Goal: Task Accomplishment & Management: Use online tool/utility

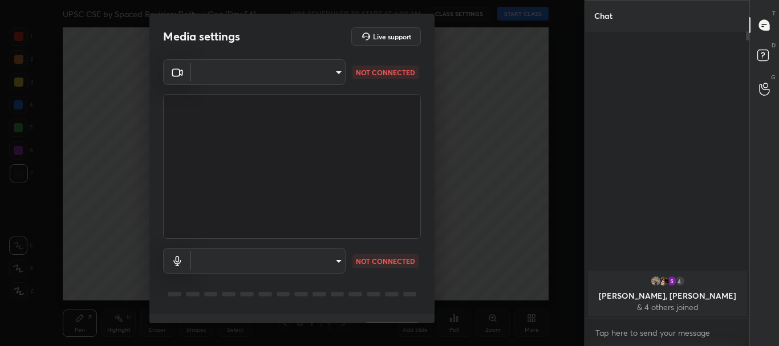
scroll to position [189, 161]
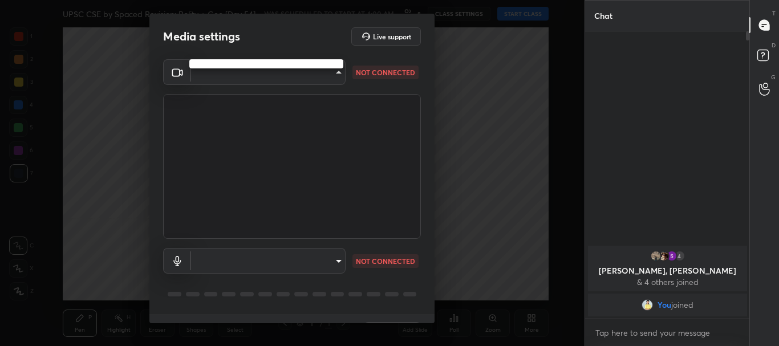
click at [335, 71] on body "1 2 3 4 5 6 7 C X Z C X Z E E Erase all H H UPSC CSE by Spaced Revision: Polity…" at bounding box center [389, 173] width 779 height 346
drag, startPoint x: 434, startPoint y: 88, endPoint x: 433, endPoint y: 81, distance: 6.9
click at [433, 81] on div at bounding box center [389, 173] width 779 height 346
click at [336, 70] on body "1 2 3 4 5 6 7 C X Z C X Z E E Erase all H H UPSC CSE by Spaced Revision: Polity…" at bounding box center [389, 173] width 779 height 346
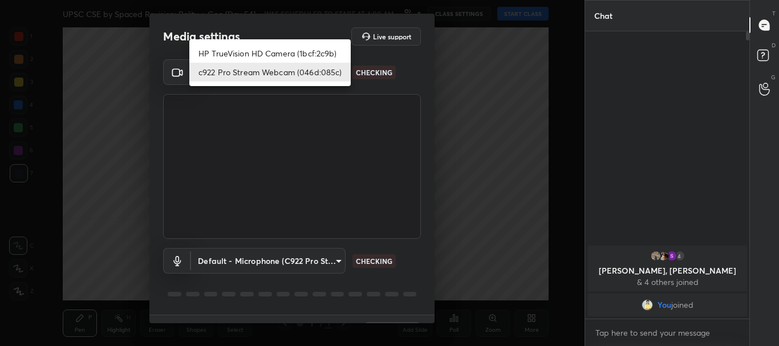
type input "cf6f1d9c9196770b674763ebae9c9090a67b9c374037f1dacf70ba34fe4ccc53"
type input "default"
click at [237, 71] on li "c922 Pro Stream Webcam (046d:085c)" at bounding box center [269, 72] width 161 height 19
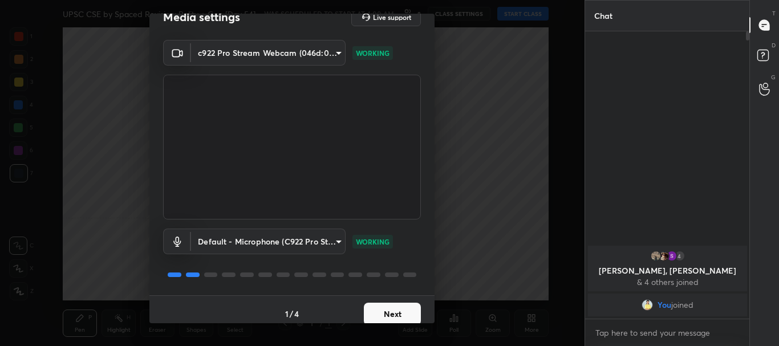
scroll to position [28, 0]
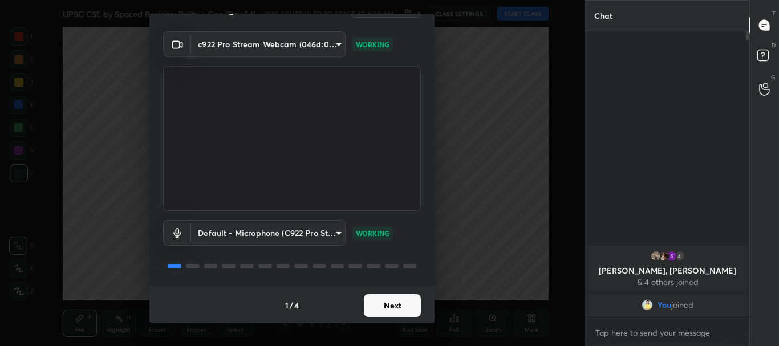
click at [381, 300] on button "Next" at bounding box center [392, 305] width 57 height 23
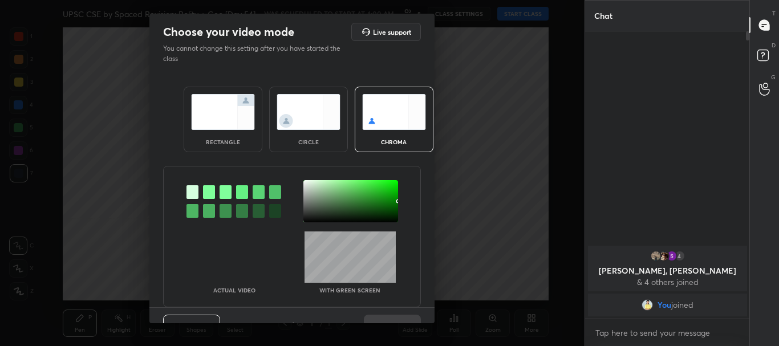
scroll to position [24, 0]
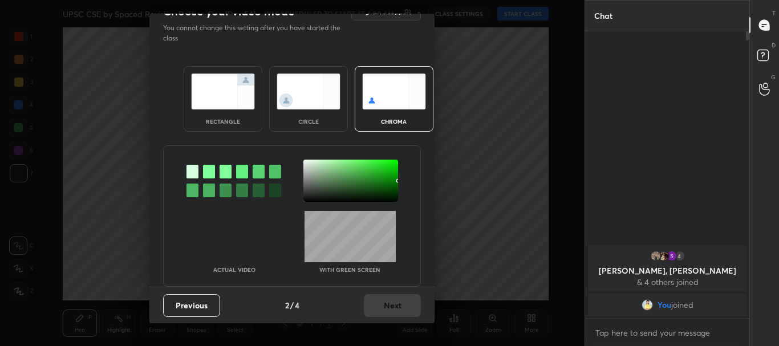
click at [218, 104] on img at bounding box center [223, 92] width 64 height 36
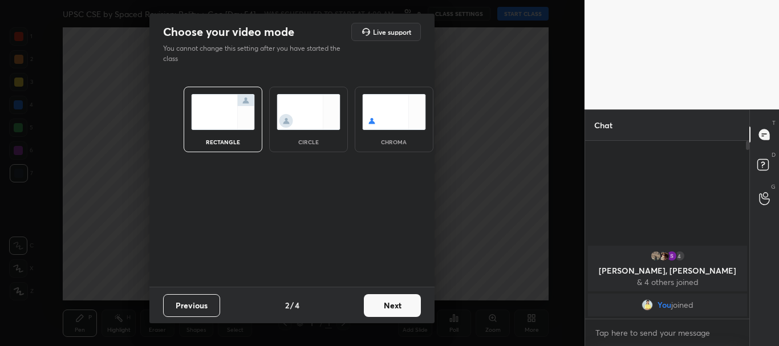
scroll to position [4, 4]
click at [394, 304] on button "Next" at bounding box center [392, 305] width 57 height 23
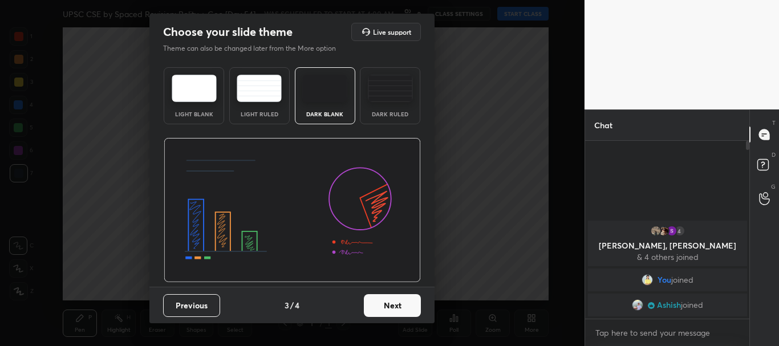
click at [389, 300] on button "Next" at bounding box center [392, 305] width 57 height 23
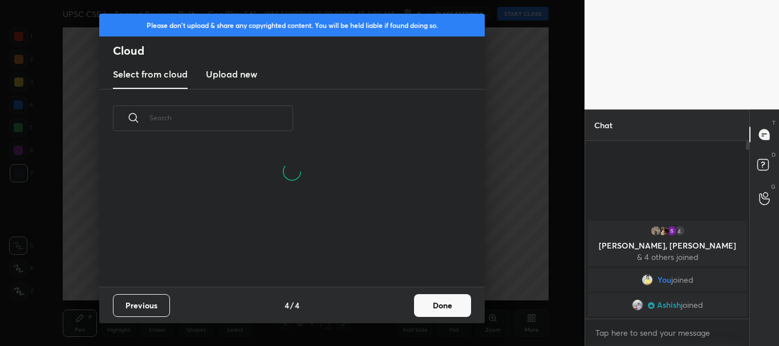
click at [450, 299] on button "Done" at bounding box center [442, 305] width 57 height 23
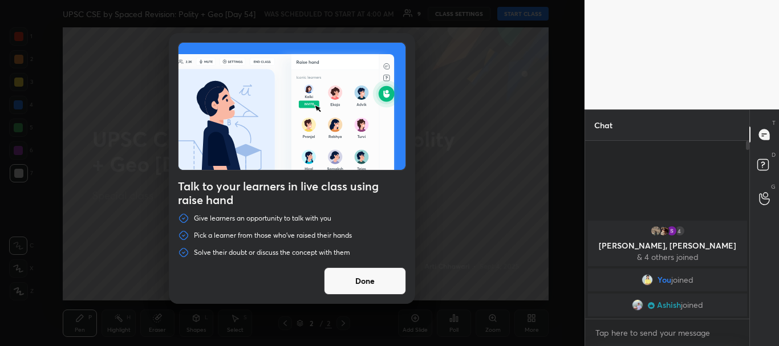
click at [383, 279] on button "Done" at bounding box center [365, 280] width 82 height 27
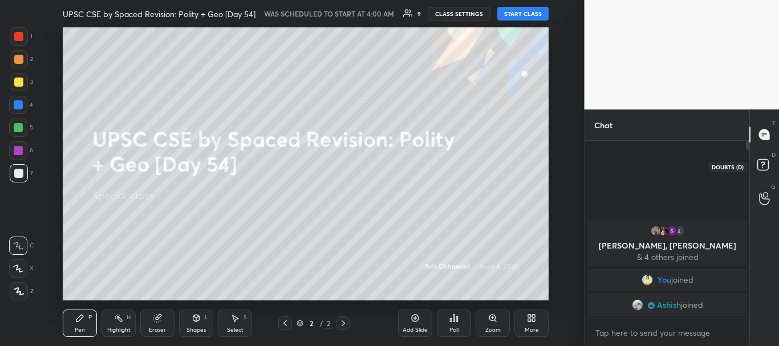
click at [766, 161] on rect at bounding box center [762, 165] width 11 height 11
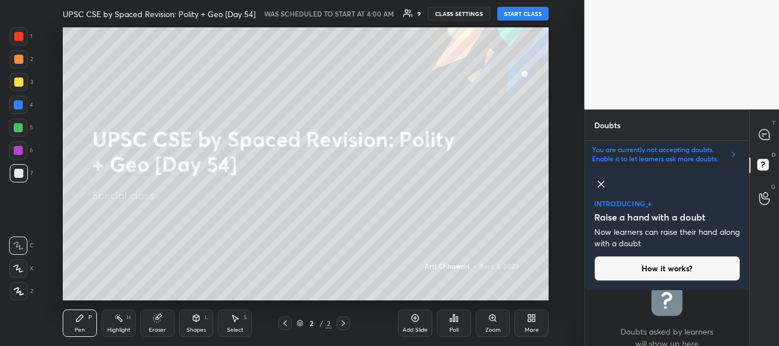
scroll to position [52, 161]
click at [601, 182] on icon at bounding box center [601, 184] width 14 height 14
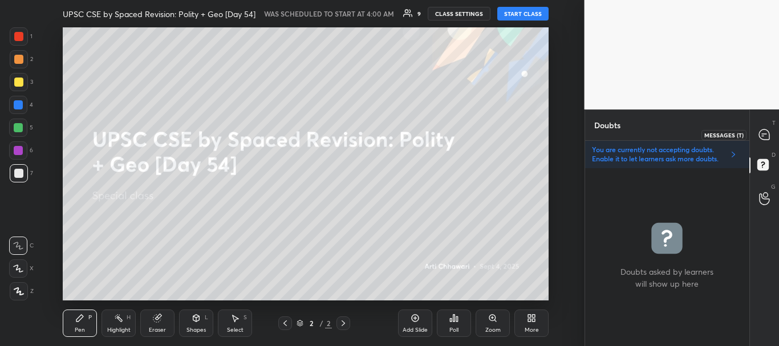
click at [768, 137] on icon at bounding box center [764, 134] width 10 height 10
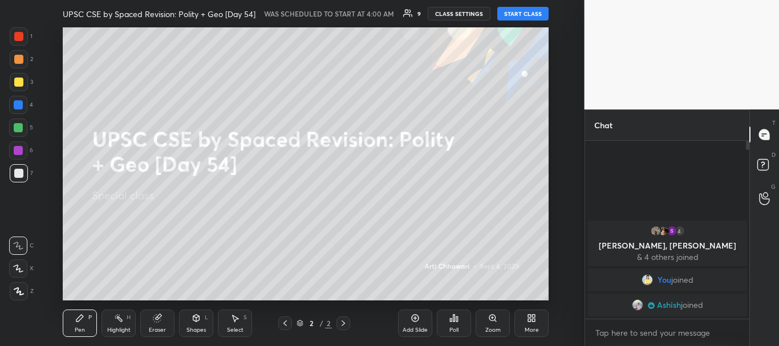
click at [17, 36] on div at bounding box center [18, 36] width 9 height 9
click at [16, 173] on div at bounding box center [18, 173] width 9 height 9
click at [519, 14] on button "START CLASS" at bounding box center [522, 14] width 51 height 14
click at [523, 17] on button "START CLASS" at bounding box center [522, 14] width 51 height 14
click at [522, 15] on button "START CLASS" at bounding box center [522, 14] width 51 height 14
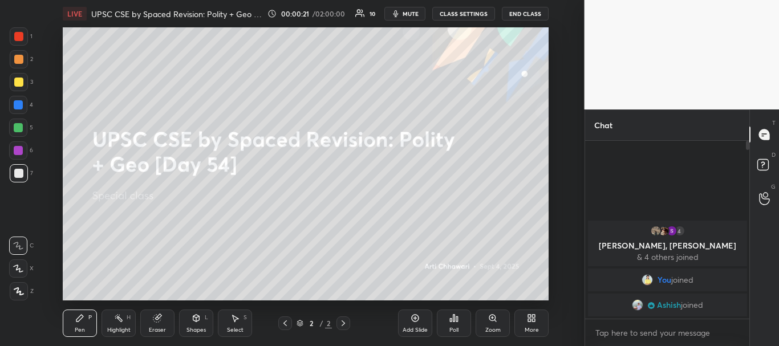
click at [23, 83] on div at bounding box center [18, 82] width 9 height 9
click at [21, 271] on icon at bounding box center [18, 268] width 9 height 7
click at [766, 164] on rect at bounding box center [762, 165] width 11 height 11
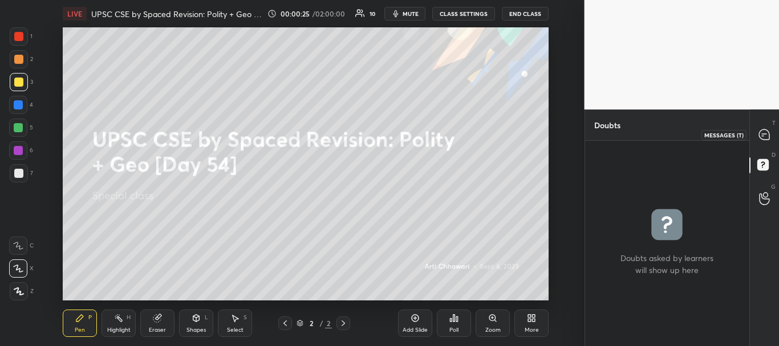
click at [760, 132] on icon at bounding box center [764, 134] width 10 height 10
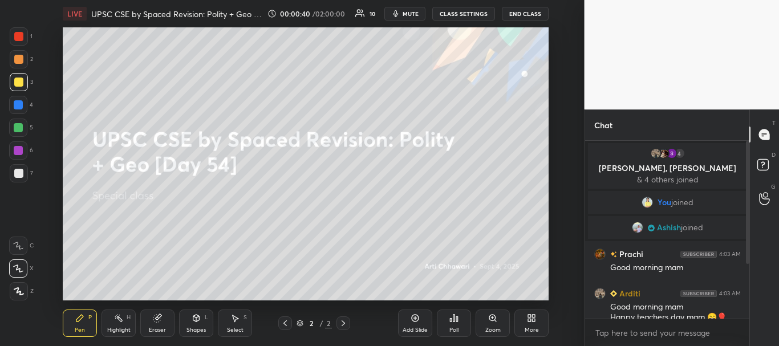
click at [416, 319] on icon at bounding box center [414, 318] width 9 height 9
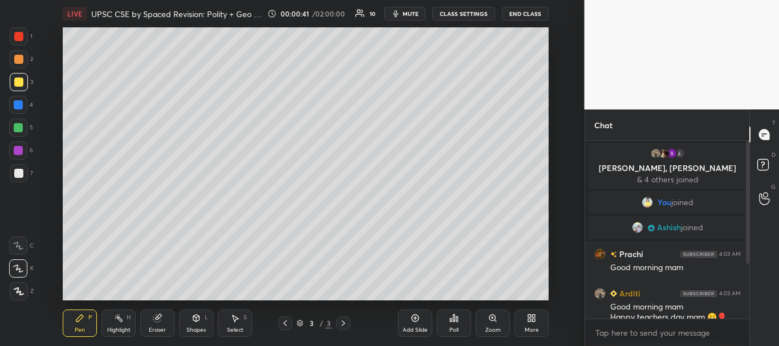
click at [17, 289] on icon at bounding box center [19, 291] width 10 height 8
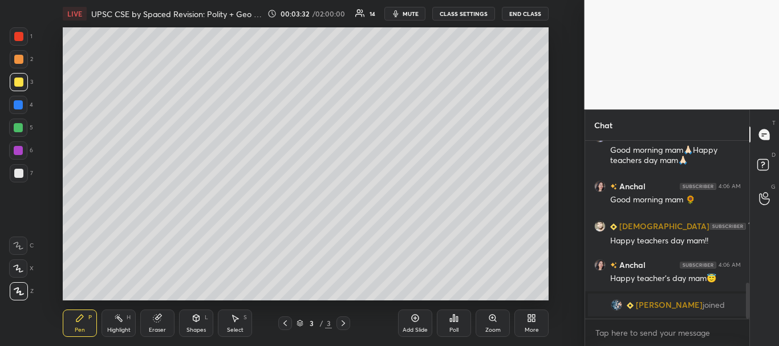
drag, startPoint x: 747, startPoint y: 152, endPoint x: 747, endPoint y: 163, distance: 11.4
click at [747, 162] on div at bounding box center [745, 230] width 7 height 178
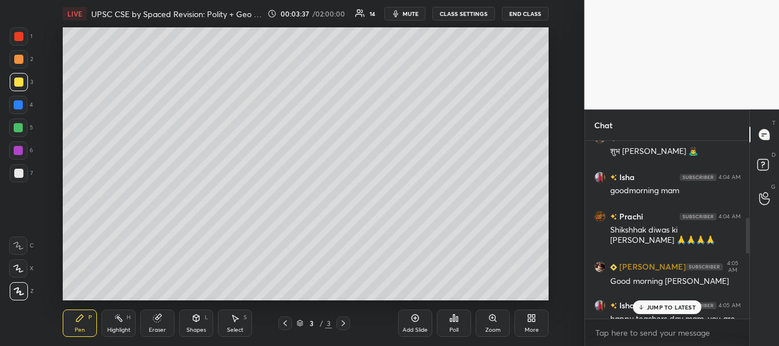
drag, startPoint x: 747, startPoint y: 300, endPoint x: 751, endPoint y: 231, distance: 68.5
click at [749, 234] on div "Chat 4 Arditi, Dipeeka, Sneha & 4 others joined You joined Ashish joined Prachi…" at bounding box center [681, 227] width 195 height 237
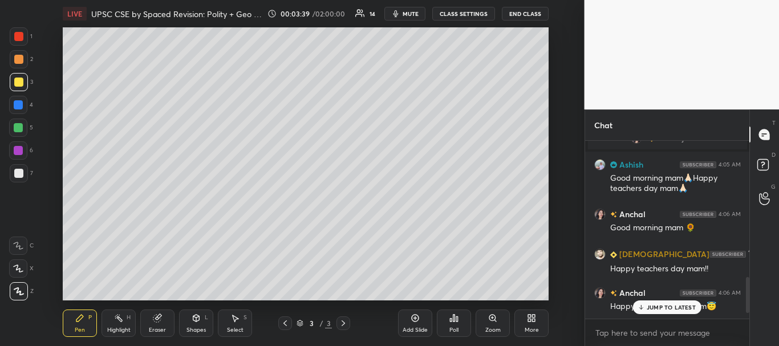
drag, startPoint x: 748, startPoint y: 221, endPoint x: 742, endPoint y: 298, distance: 76.6
click at [742, 298] on div at bounding box center [745, 230] width 7 height 178
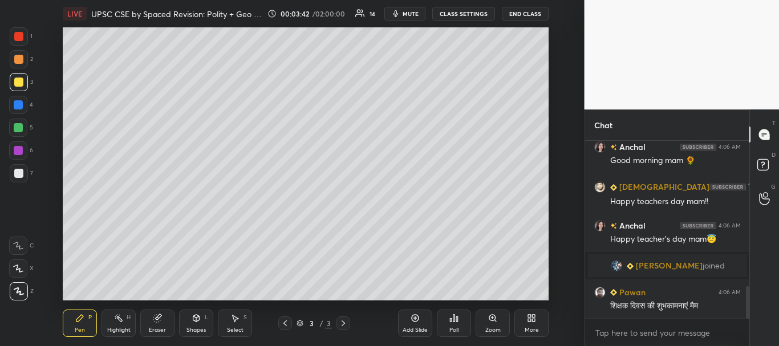
scroll to position [795, 0]
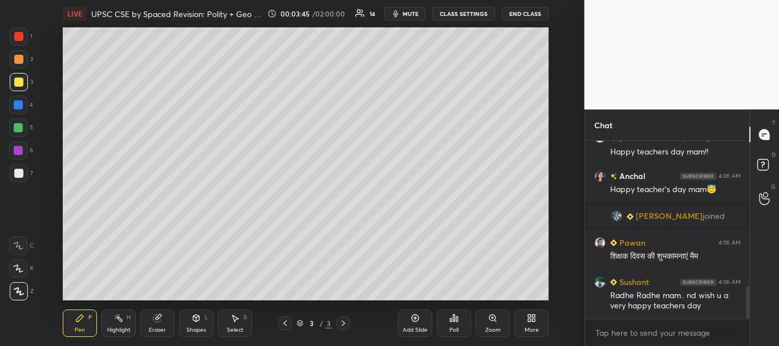
click at [21, 105] on div at bounding box center [18, 104] width 9 height 9
click at [290, 322] on div at bounding box center [285, 323] width 14 height 14
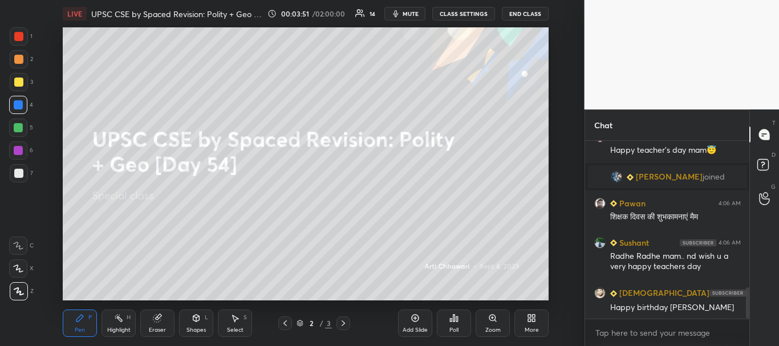
scroll to position [861, 0]
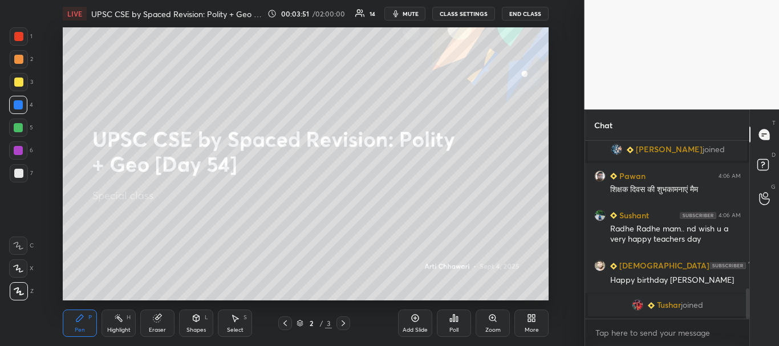
click at [15, 101] on div at bounding box center [18, 104] width 9 height 9
click at [19, 83] on div at bounding box center [18, 82] width 9 height 9
click at [344, 324] on icon at bounding box center [342, 323] width 3 height 6
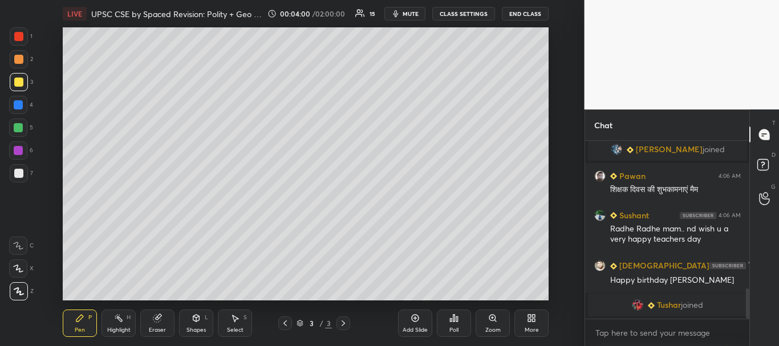
click at [23, 101] on div at bounding box center [18, 105] width 18 height 18
drag, startPoint x: 17, startPoint y: 98, endPoint x: 57, endPoint y: 94, distance: 40.7
click at [18, 98] on div at bounding box center [18, 105] width 18 height 18
click at [16, 99] on div at bounding box center [18, 105] width 18 height 18
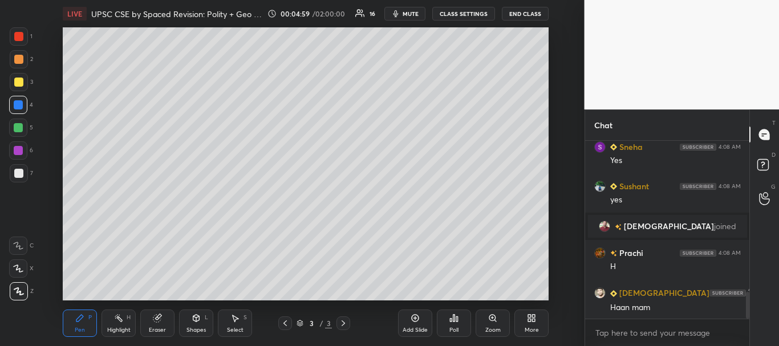
scroll to position [1009, 0]
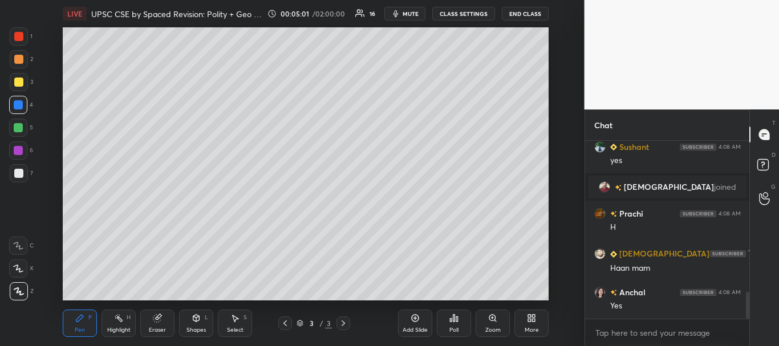
click at [406, 319] on div "Add Slide" at bounding box center [415, 323] width 34 height 27
click at [16, 174] on div at bounding box center [18, 173] width 9 height 9
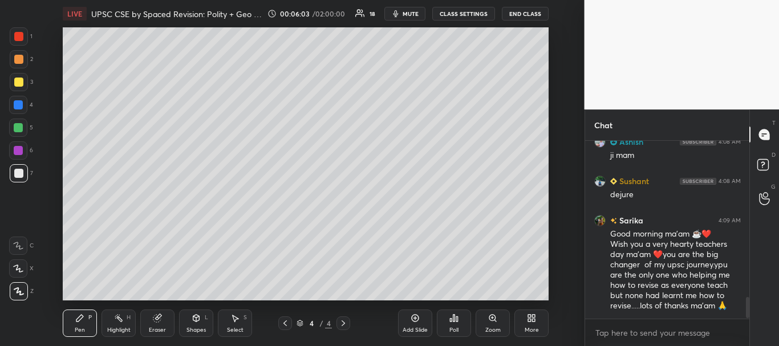
scroll to position [1309, 0]
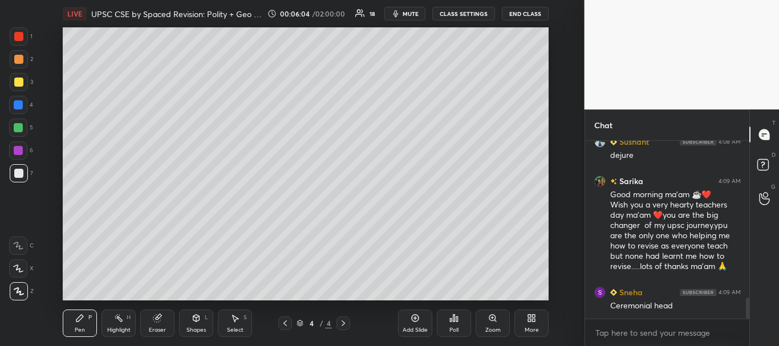
click at [17, 170] on div at bounding box center [18, 173] width 9 height 9
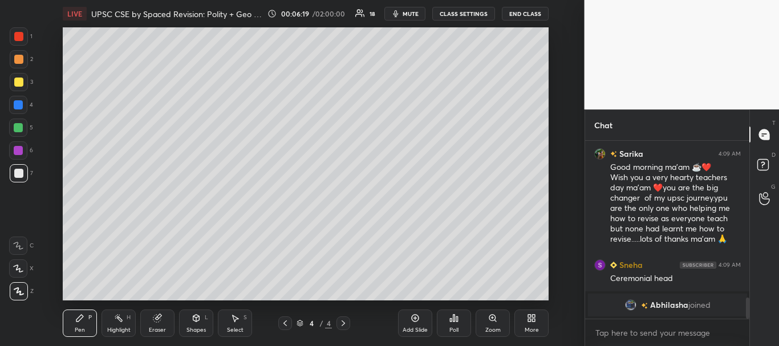
scroll to position [1291, 0]
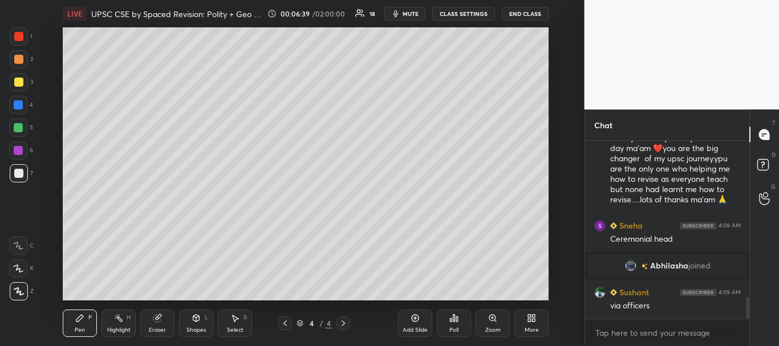
click at [158, 318] on icon at bounding box center [156, 318] width 7 height 7
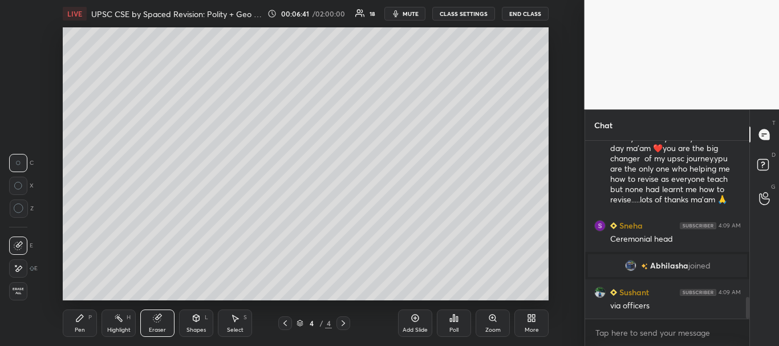
click at [86, 324] on div "Pen P" at bounding box center [80, 323] width 34 height 27
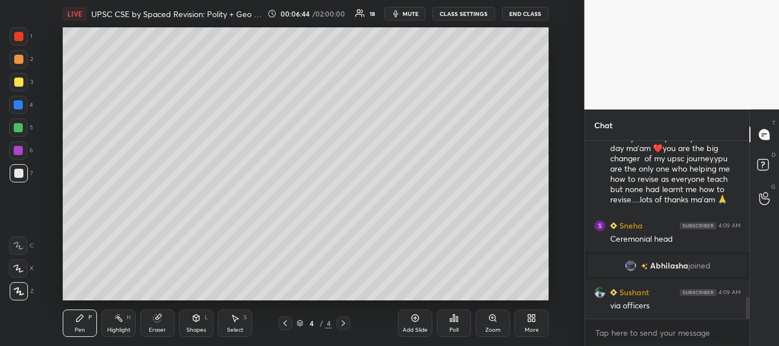
click at [17, 83] on div at bounding box center [18, 82] width 9 height 9
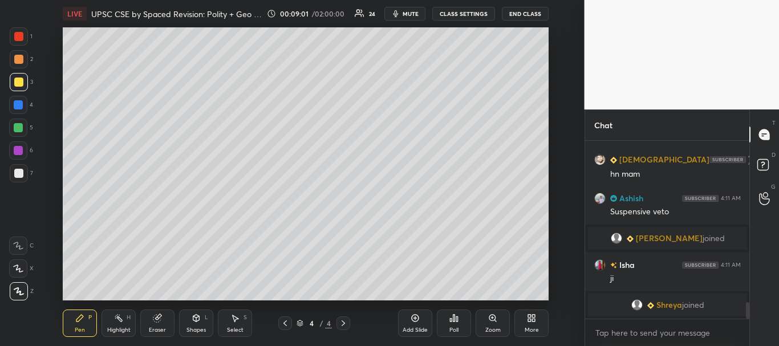
scroll to position [1720, 0]
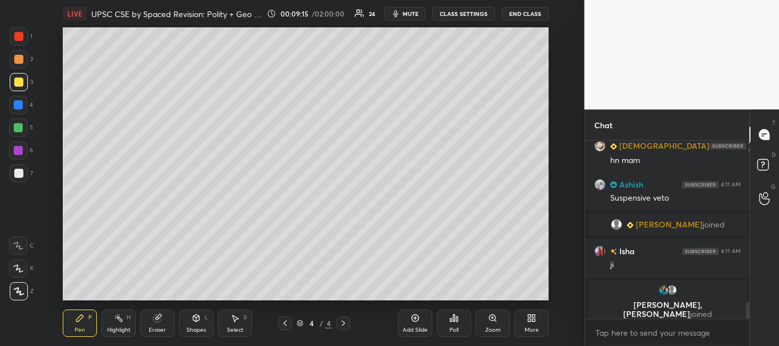
click at [16, 170] on div at bounding box center [18, 173] width 9 height 9
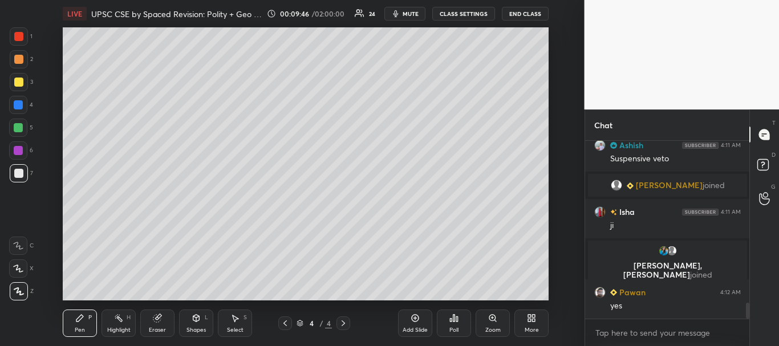
scroll to position [1779, 0]
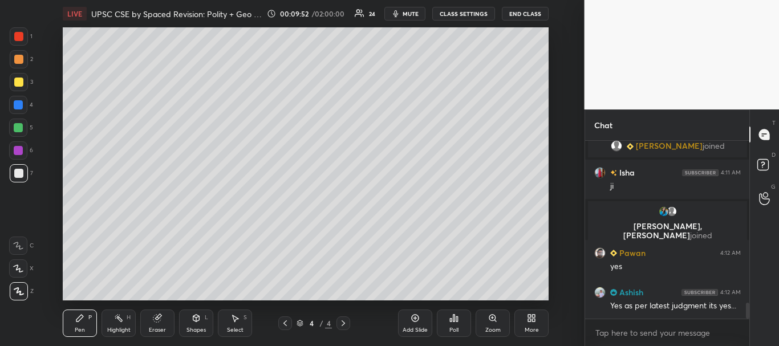
click at [139, 326] on div "Pen P Highlight H Eraser Shapes L Select S" at bounding box center [147, 323] width 168 height 27
click at [150, 322] on div "Eraser" at bounding box center [157, 323] width 34 height 27
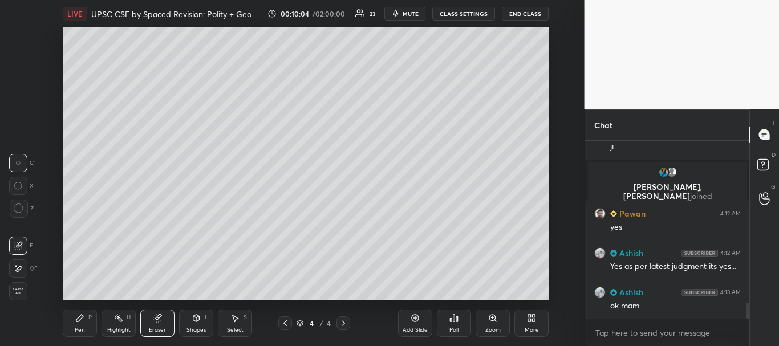
scroll to position [1857, 0]
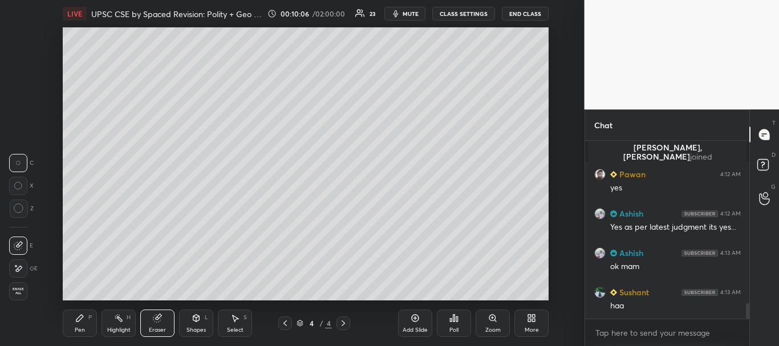
click at [83, 320] on icon at bounding box center [79, 318] width 9 height 9
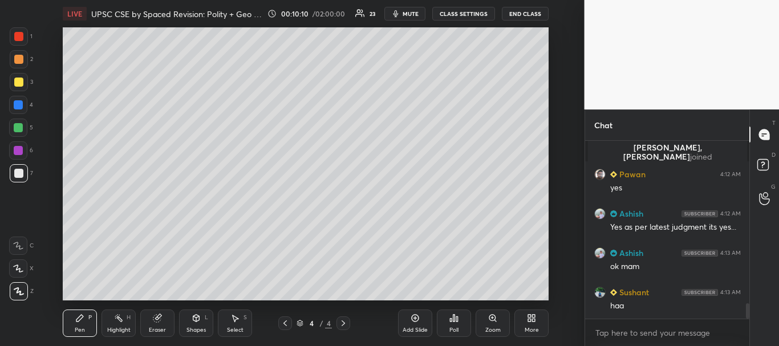
drag, startPoint x: 17, startPoint y: 105, endPoint x: 18, endPoint y: 97, distance: 7.6
click at [18, 105] on div at bounding box center [18, 104] width 9 height 9
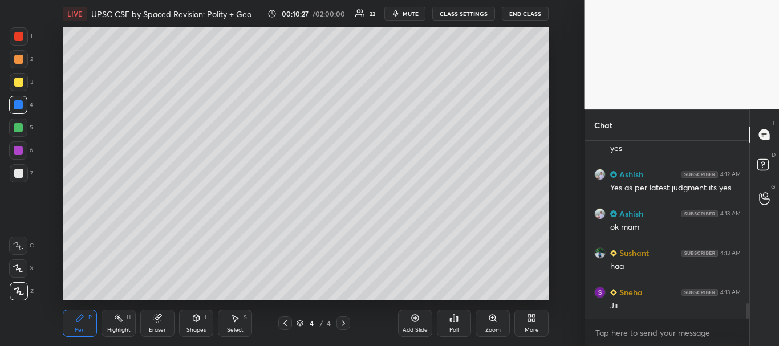
click at [21, 174] on div at bounding box center [18, 173] width 9 height 9
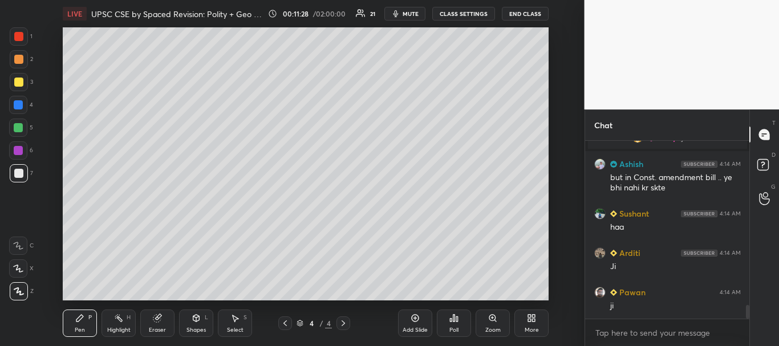
scroll to position [2175, 0]
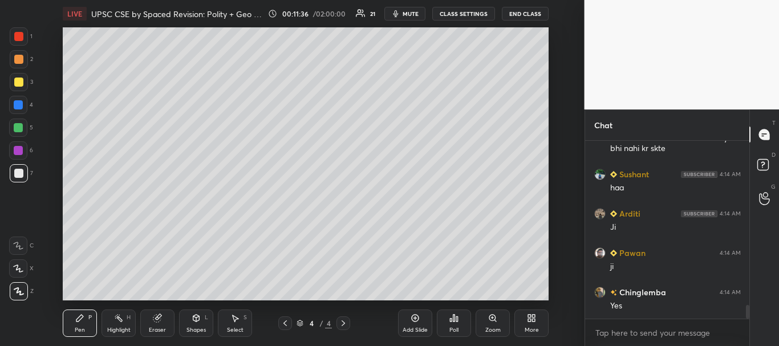
drag, startPoint x: 19, startPoint y: 180, endPoint x: 26, endPoint y: 174, distance: 9.3
click at [19, 180] on div at bounding box center [19, 173] width 18 height 18
click at [20, 84] on div at bounding box center [18, 82] width 9 height 9
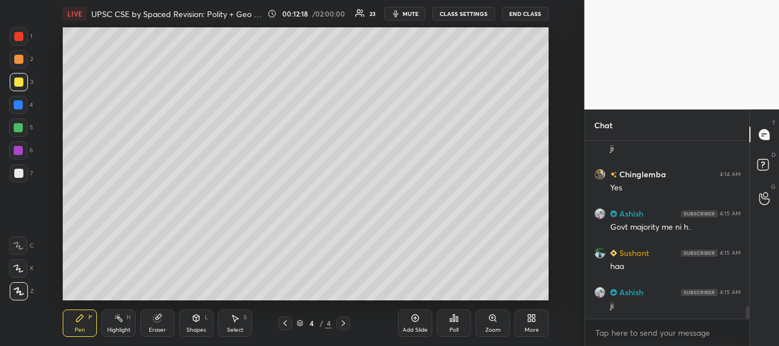
scroll to position [2320, 0]
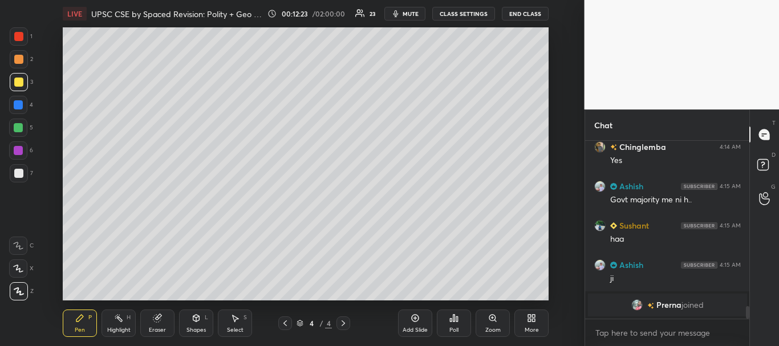
click at [464, 296] on div "LIVE UPSC CSE by Spaced Revision: Polity + Geo [Day 54] 00:12:23 / 02:00:00 23 …" at bounding box center [305, 173] width 539 height 346
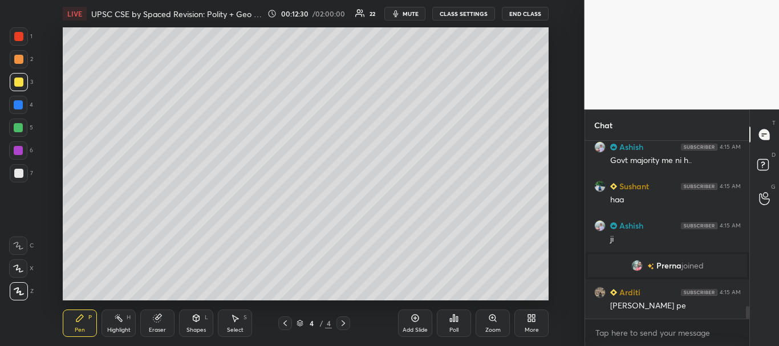
scroll to position [2295, 0]
click at [22, 103] on div at bounding box center [18, 104] width 9 height 9
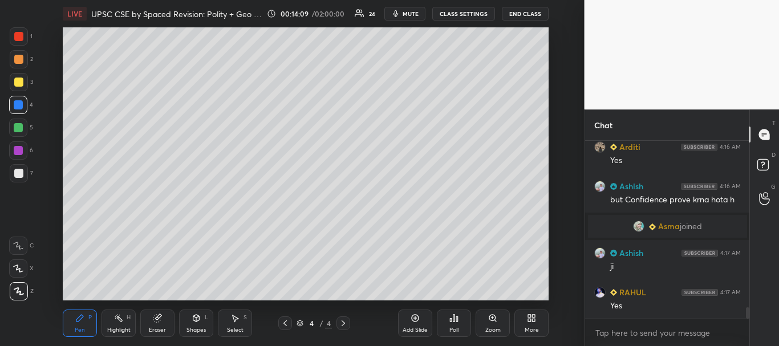
scroll to position [2643, 0]
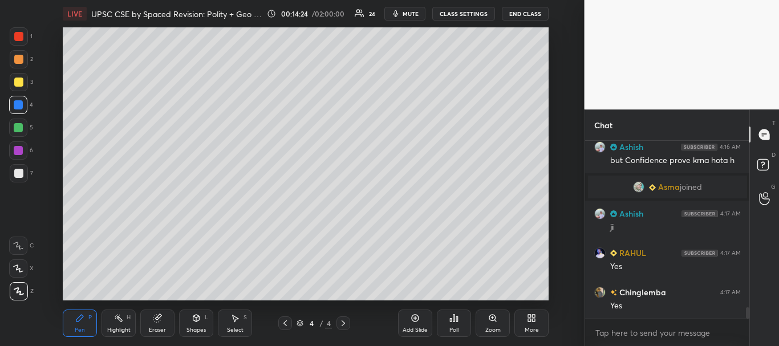
click at [18, 81] on div at bounding box center [18, 82] width 9 height 9
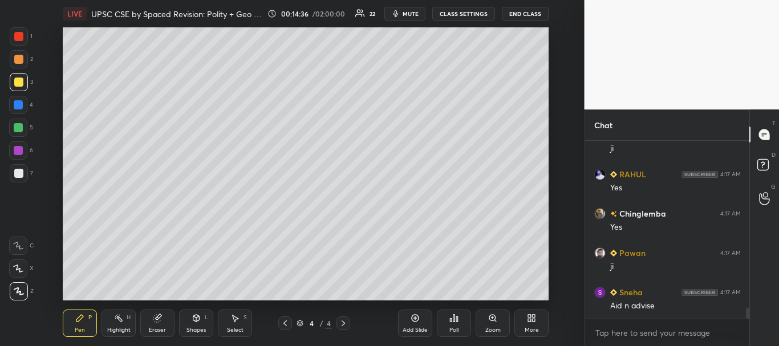
scroll to position [2761, 0]
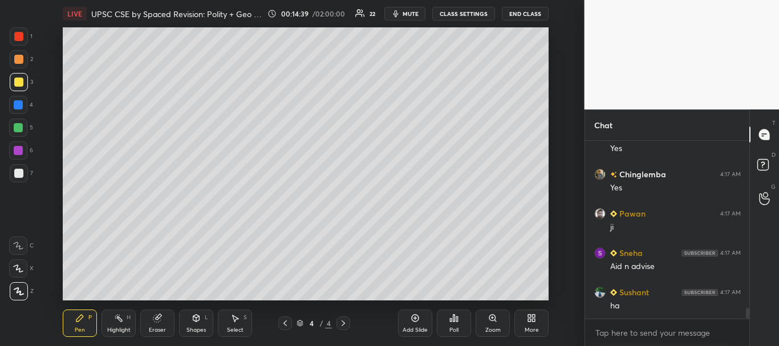
click at [20, 38] on div at bounding box center [18, 36] width 9 height 9
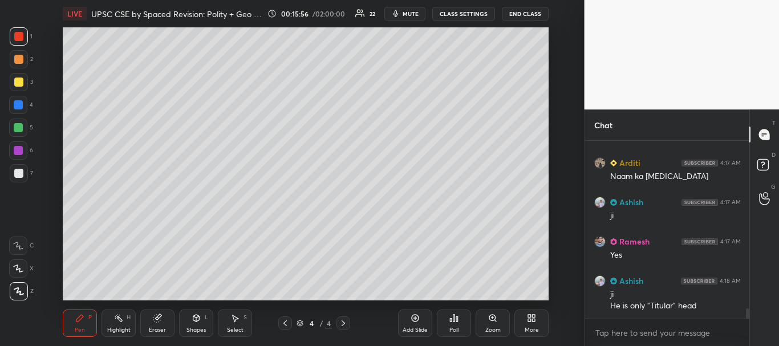
scroll to position [2969, 0]
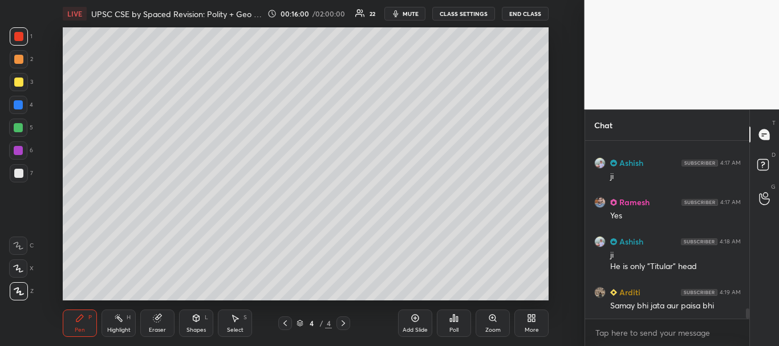
click at [424, 322] on div "Add Slide" at bounding box center [415, 323] width 34 height 27
click at [22, 81] on div at bounding box center [18, 82] width 9 height 9
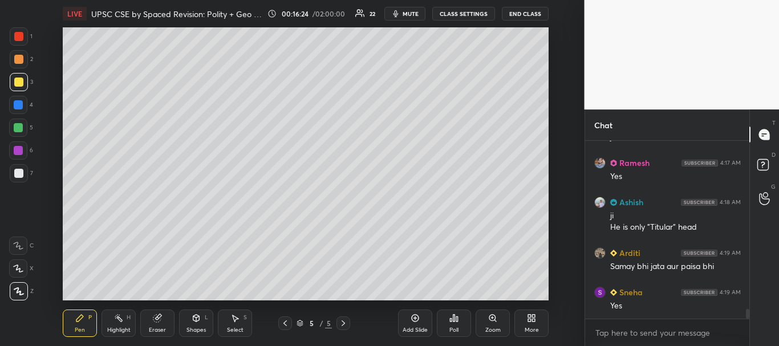
scroll to position [3048, 0]
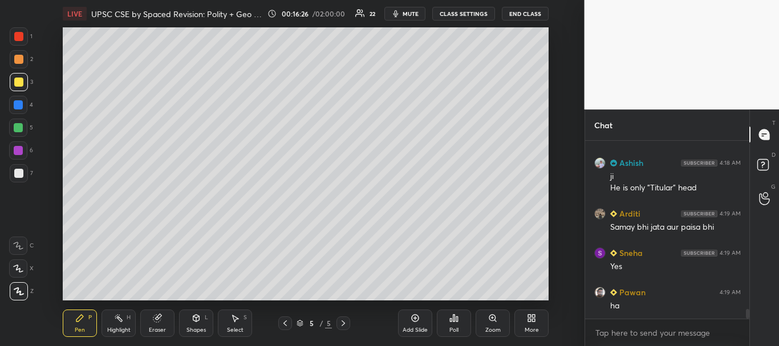
drag, startPoint x: 16, startPoint y: 177, endPoint x: 15, endPoint y: 169, distance: 7.4
click at [17, 178] on div at bounding box center [19, 173] width 18 height 18
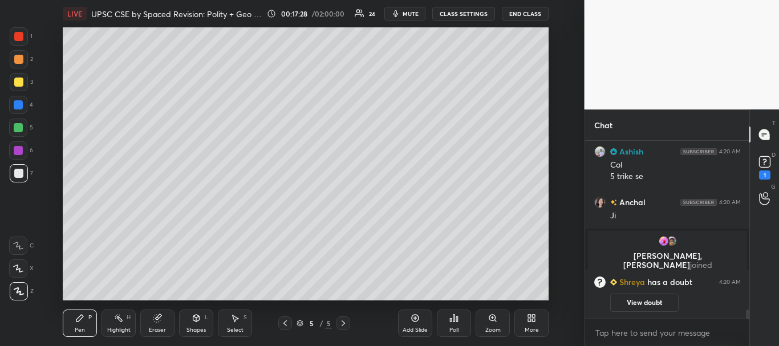
scroll to position [3224, 0]
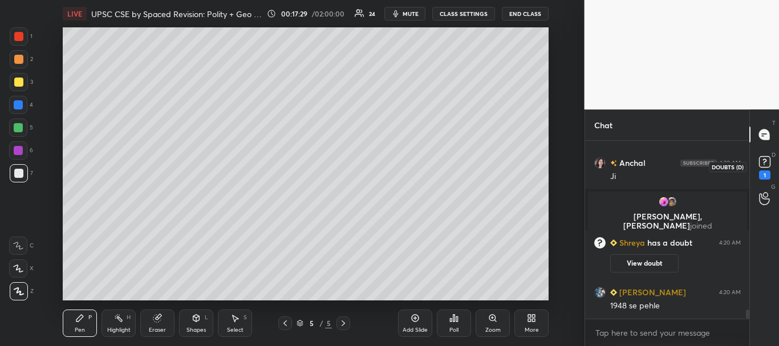
click at [768, 164] on rect at bounding box center [764, 162] width 11 height 11
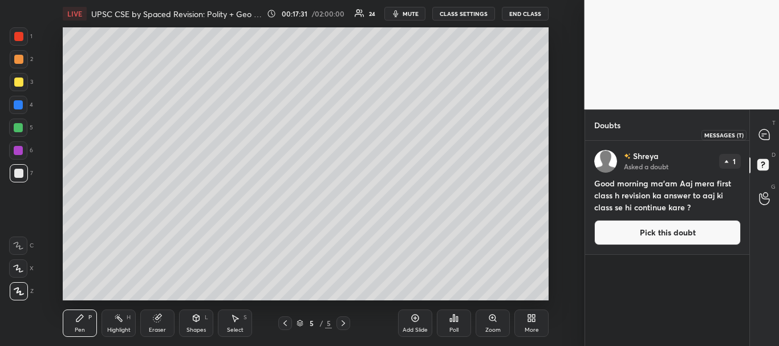
click at [765, 131] on icon at bounding box center [764, 134] width 10 height 10
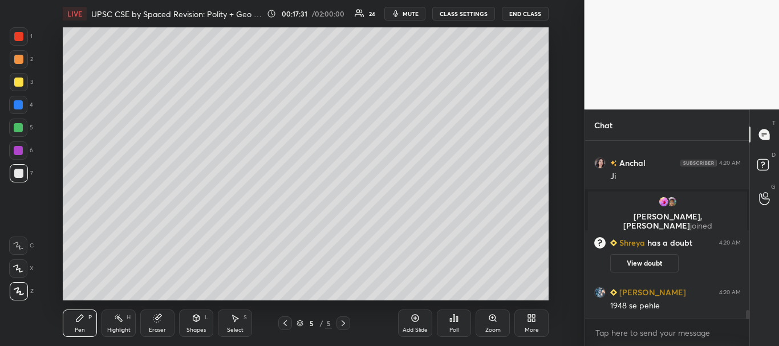
scroll to position [174, 161]
click at [14, 168] on div at bounding box center [19, 173] width 18 height 18
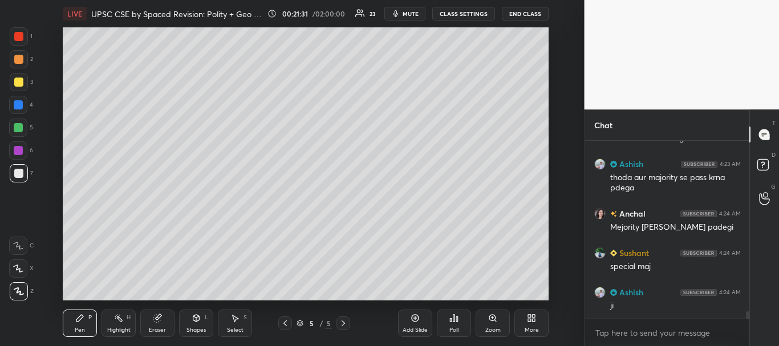
scroll to position [4154, 0]
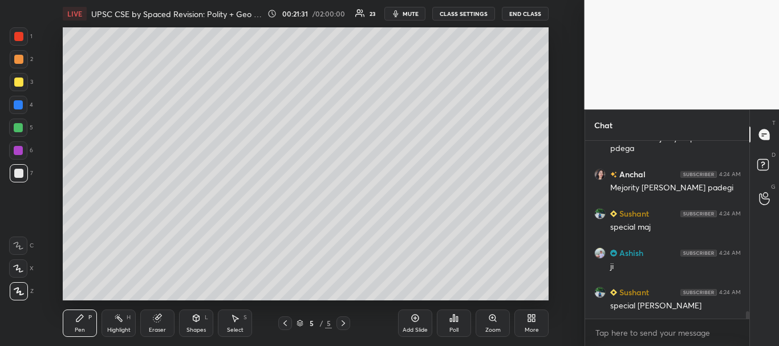
click at [16, 170] on div at bounding box center [18, 173] width 9 height 9
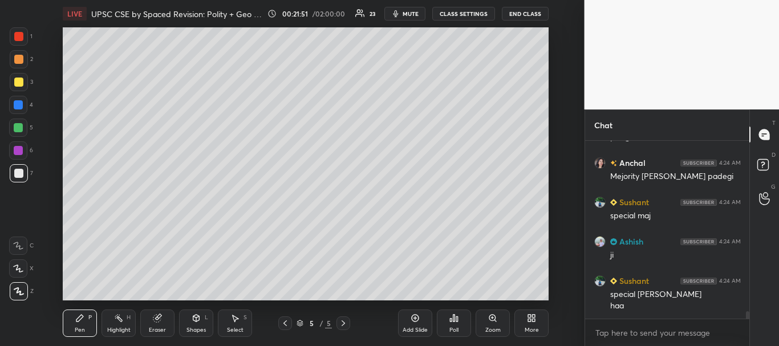
scroll to position [4205, 0]
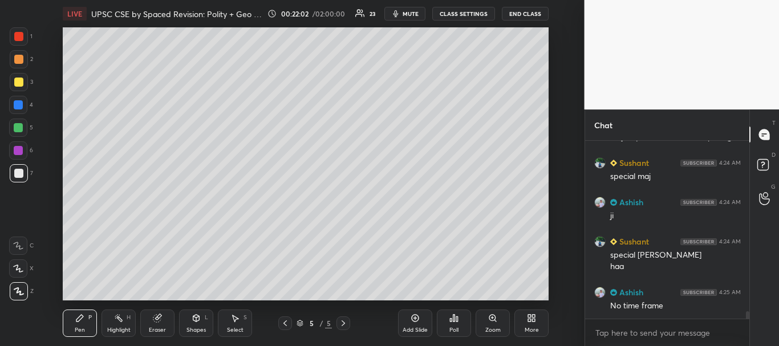
click at [13, 106] on div at bounding box center [18, 105] width 18 height 18
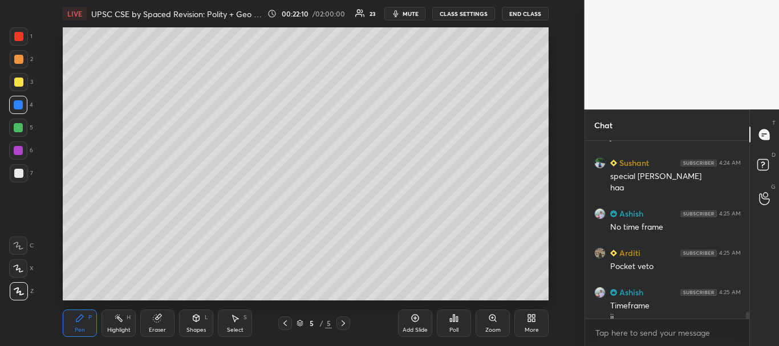
scroll to position [4295, 0]
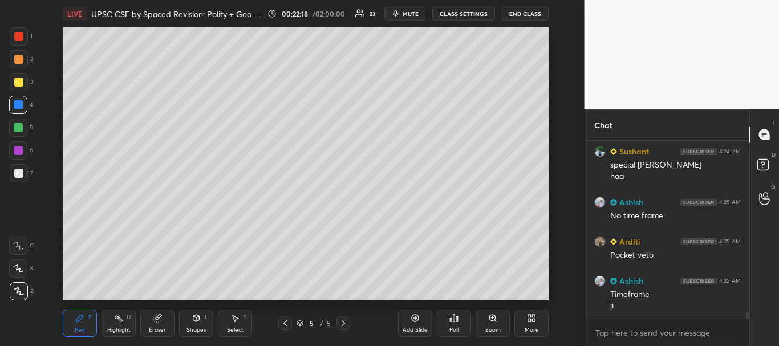
click at [21, 87] on div at bounding box center [19, 82] width 18 height 18
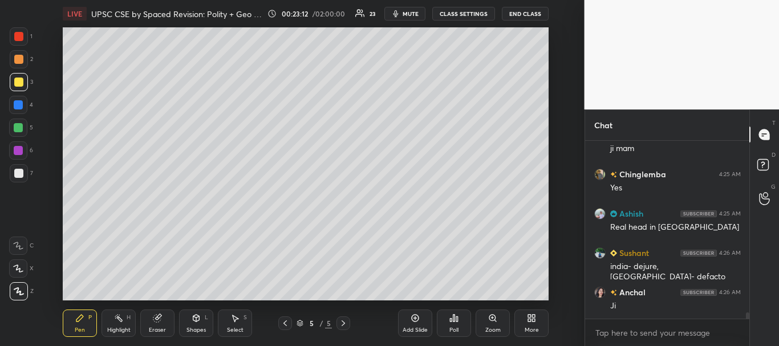
scroll to position [4699, 0]
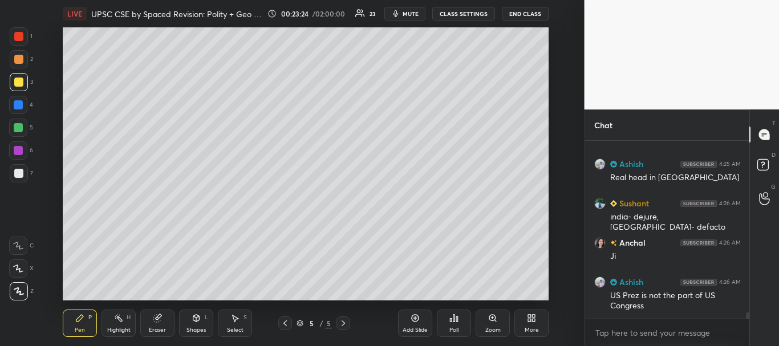
click at [16, 105] on div at bounding box center [18, 104] width 9 height 9
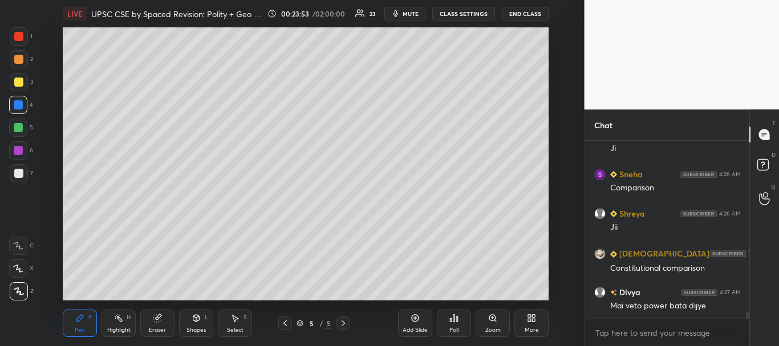
scroll to position [5025, 0]
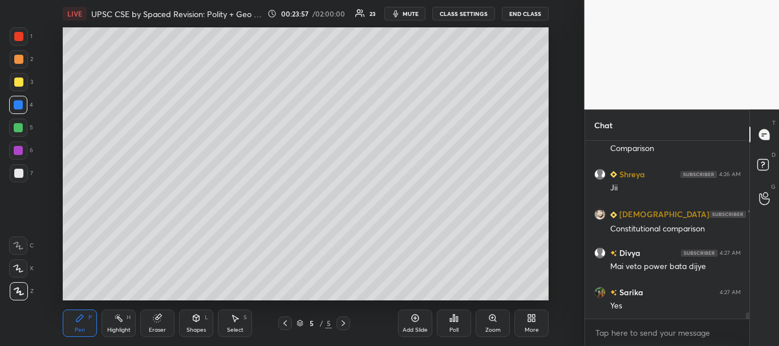
click at [18, 123] on div at bounding box center [18, 128] width 18 height 18
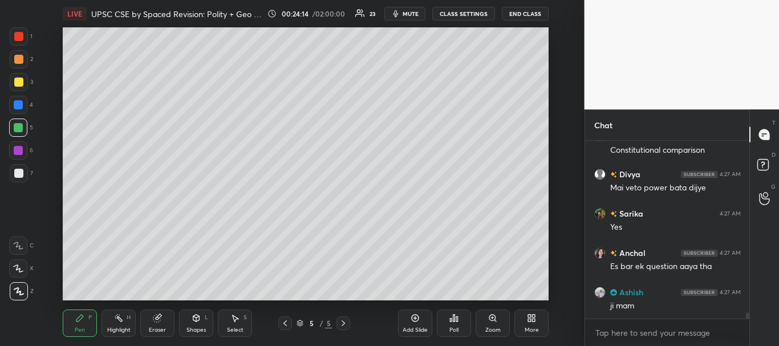
scroll to position [5143, 0]
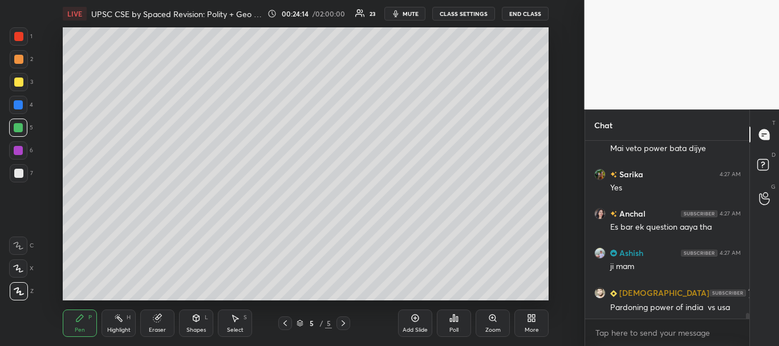
click at [286, 323] on icon at bounding box center [284, 323] width 9 height 9
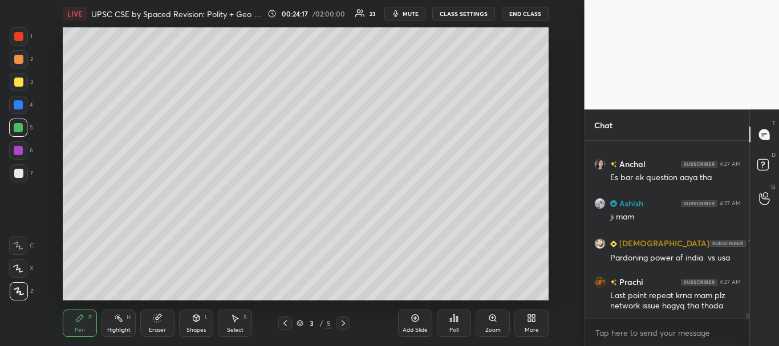
click at [16, 30] on div at bounding box center [19, 36] width 18 height 18
click at [343, 324] on icon at bounding box center [343, 323] width 9 height 9
click at [343, 323] on icon at bounding box center [343, 323] width 9 height 9
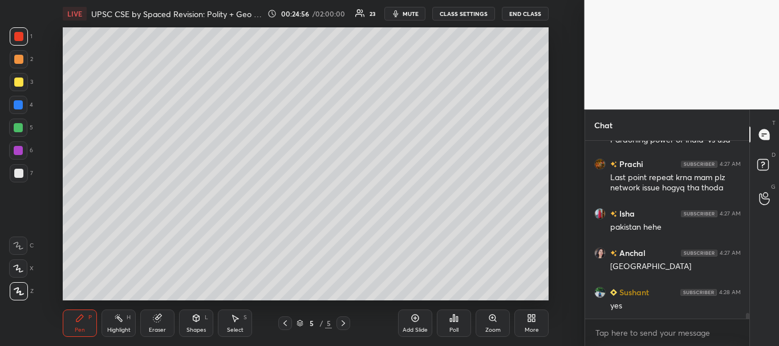
scroll to position [5350, 0]
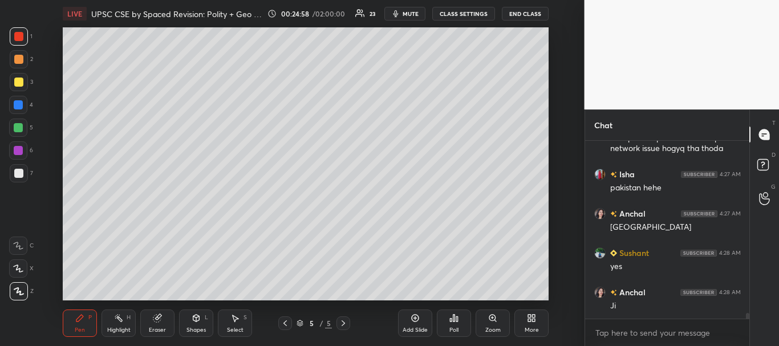
click at [16, 146] on div at bounding box center [18, 150] width 9 height 9
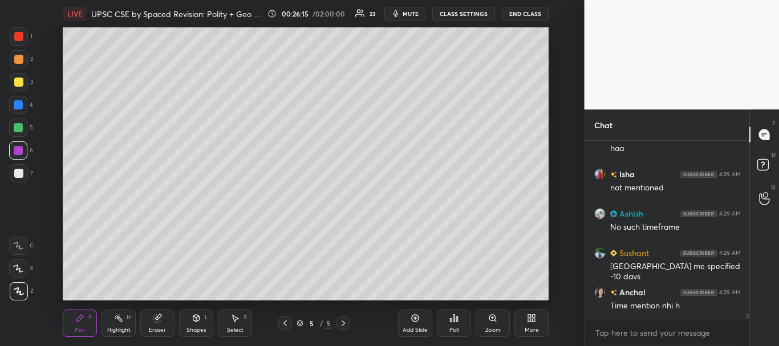
scroll to position [5704, 0]
click at [286, 320] on icon at bounding box center [284, 323] width 9 height 9
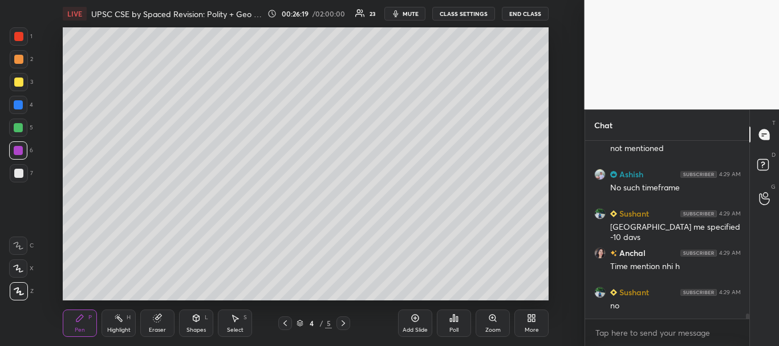
click at [284, 320] on icon at bounding box center [284, 323] width 9 height 9
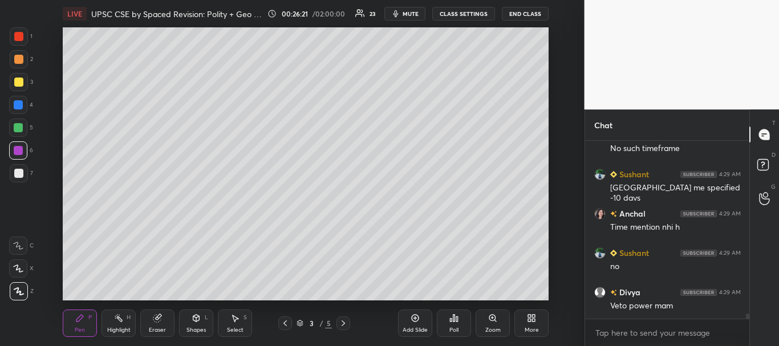
click at [17, 124] on div at bounding box center [18, 127] width 9 height 9
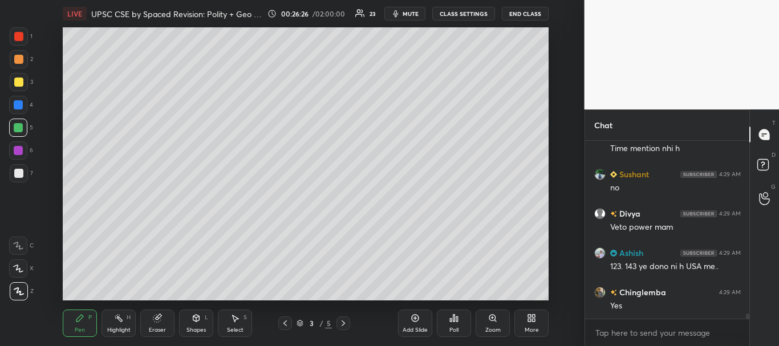
scroll to position [5861, 0]
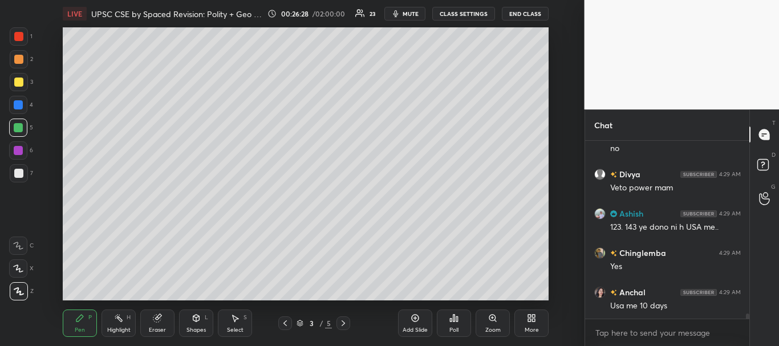
drag, startPoint x: 20, startPoint y: 41, endPoint x: 56, endPoint y: 38, distance: 36.0
click at [21, 42] on div at bounding box center [19, 36] width 18 height 18
click at [424, 317] on div "Add Slide" at bounding box center [415, 323] width 34 height 27
click at [23, 177] on div at bounding box center [19, 173] width 18 height 18
click at [18, 79] on div at bounding box center [18, 82] width 9 height 9
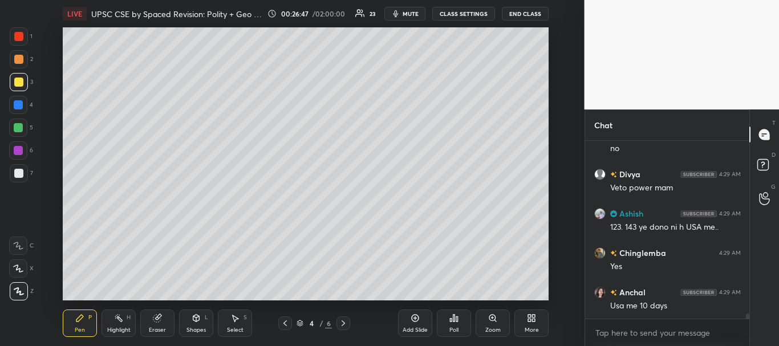
scroll to position [5888, 0]
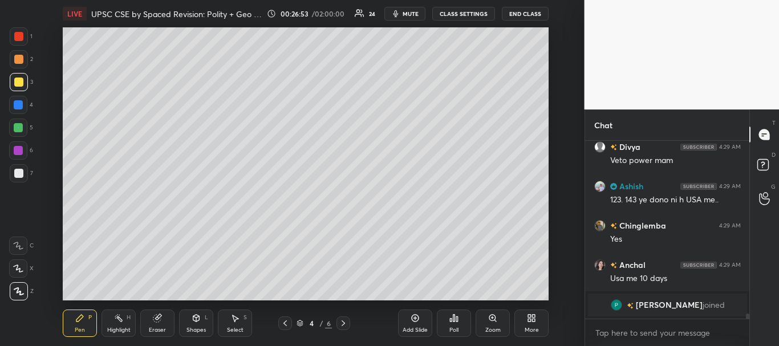
click at [16, 169] on div at bounding box center [18, 173] width 9 height 9
click at [19, 126] on div at bounding box center [18, 127] width 9 height 9
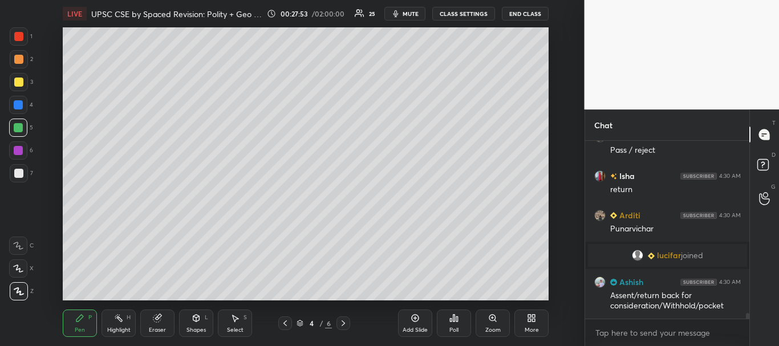
scroll to position [5562, 0]
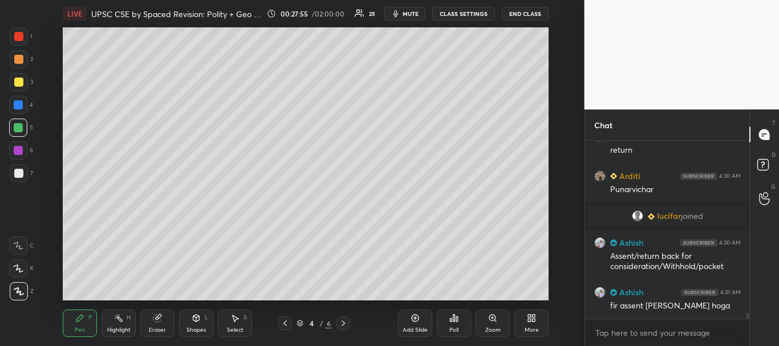
click at [17, 80] on div at bounding box center [18, 82] width 9 height 9
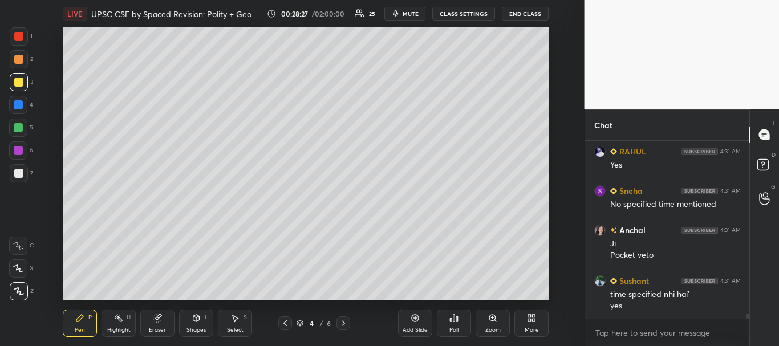
scroll to position [6018, 0]
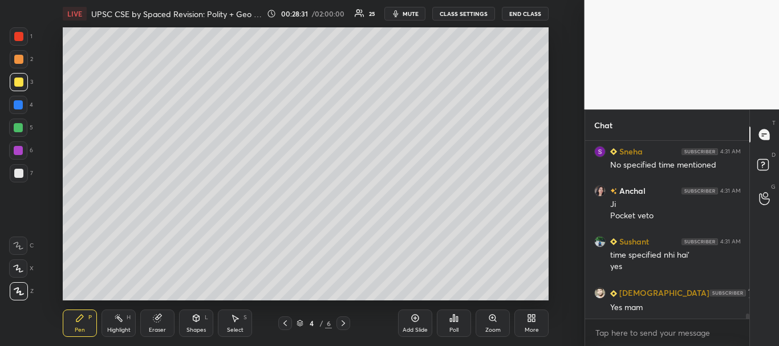
drag, startPoint x: 17, startPoint y: 99, endPoint x: 29, endPoint y: 99, distance: 12.5
click at [17, 99] on div at bounding box center [18, 105] width 18 height 18
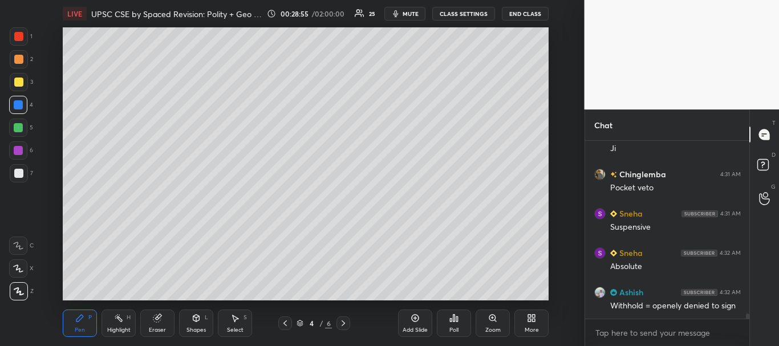
scroll to position [6265, 0]
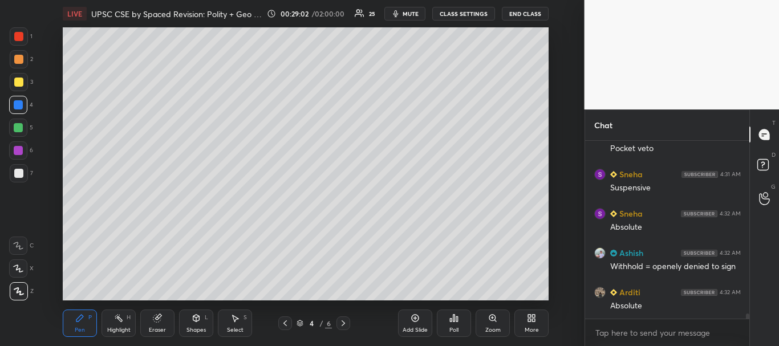
click at [21, 127] on div at bounding box center [18, 127] width 9 height 9
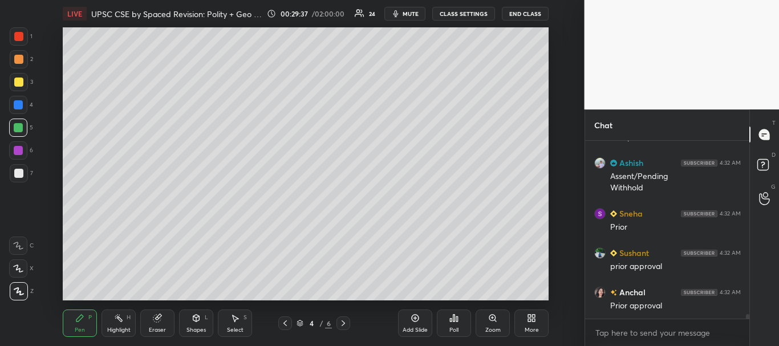
scroll to position [6513, 0]
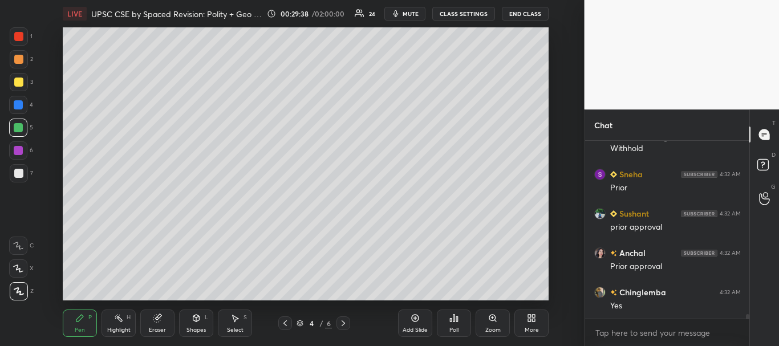
click at [61, 169] on div "Setting up your live class Poll for secs No correct answer Start poll" at bounding box center [305, 163] width 539 height 273
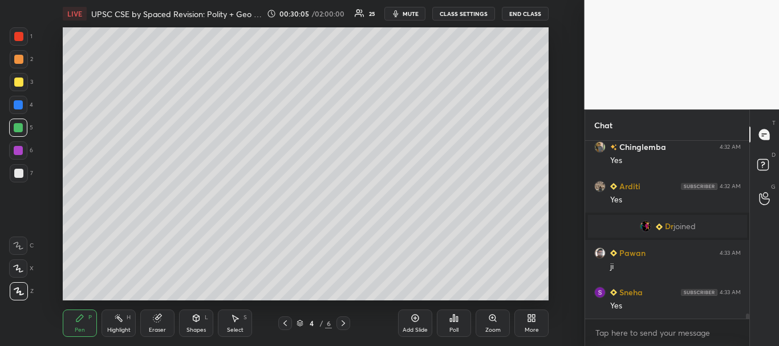
scroll to position [6354, 0]
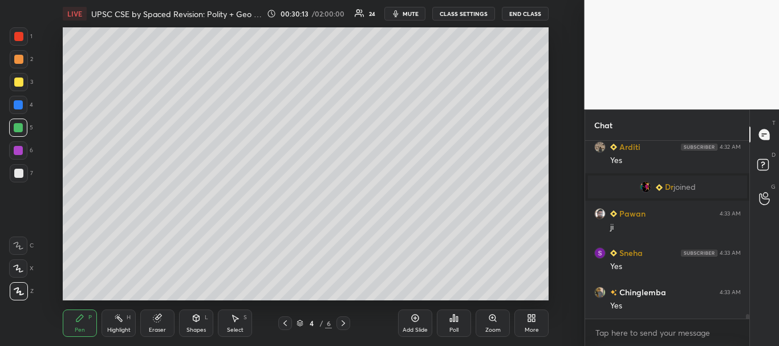
click at [21, 81] on div at bounding box center [18, 82] width 9 height 9
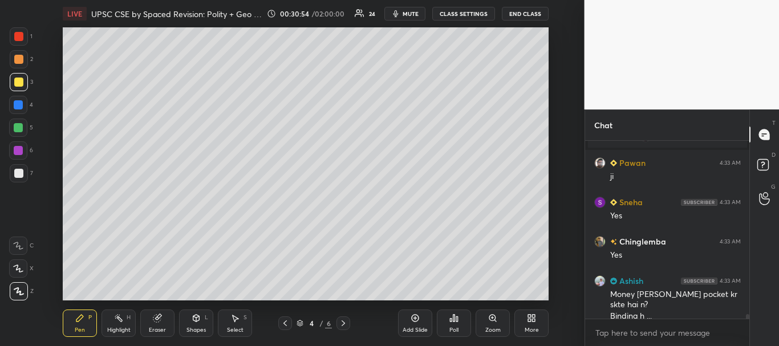
scroll to position [6444, 0]
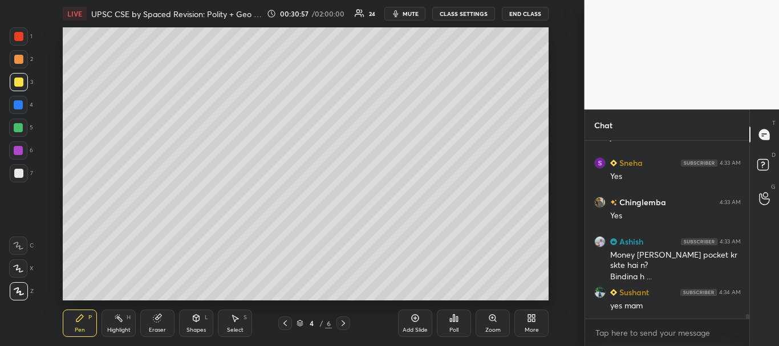
click at [14, 102] on div at bounding box center [18, 104] width 9 height 9
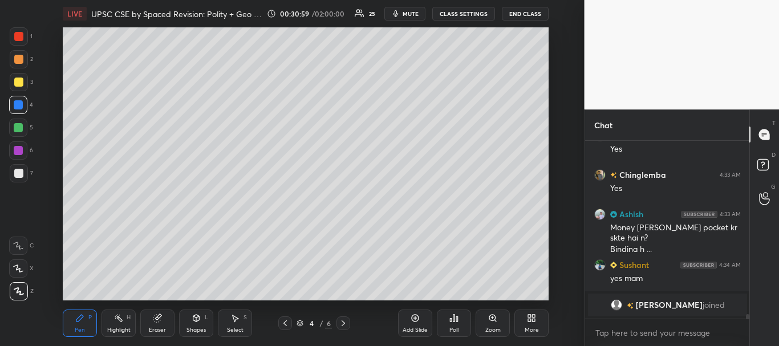
click at [18, 125] on div at bounding box center [18, 127] width 9 height 9
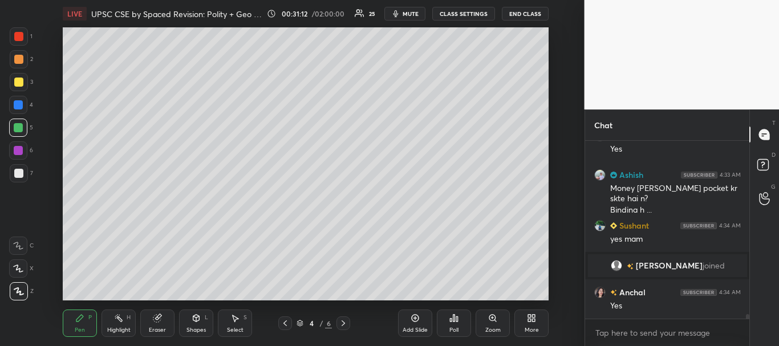
drag, startPoint x: 19, startPoint y: 81, endPoint x: 39, endPoint y: 84, distance: 20.8
click at [18, 81] on div at bounding box center [18, 82] width 9 height 9
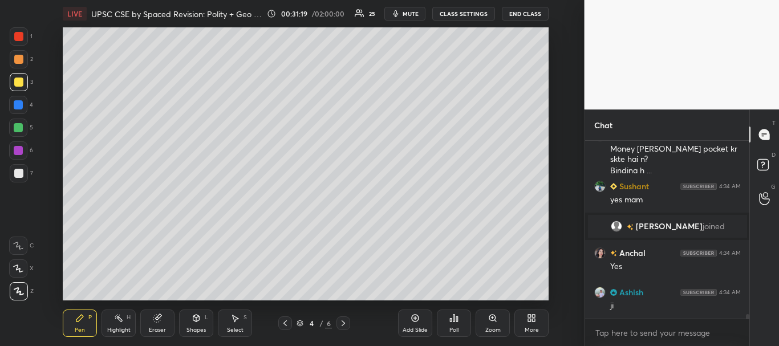
click at [20, 33] on div at bounding box center [18, 36] width 9 height 9
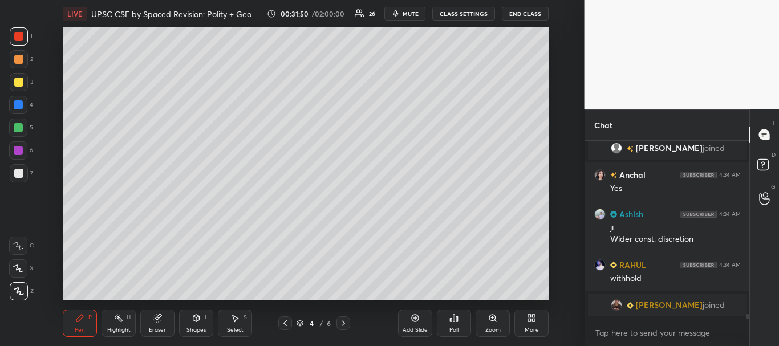
scroll to position [6522, 0]
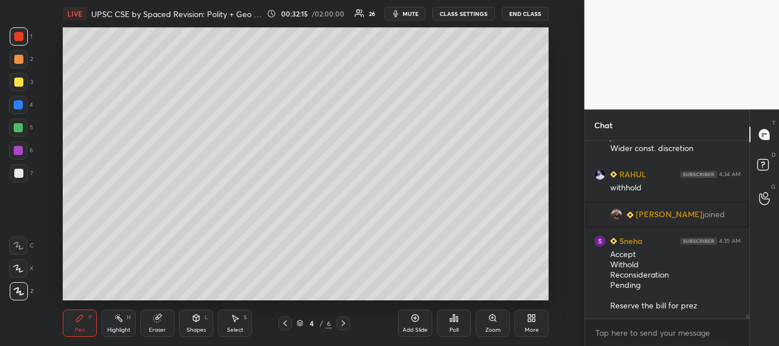
click at [17, 35] on div at bounding box center [18, 36] width 9 height 9
click at [417, 320] on icon at bounding box center [414, 318] width 9 height 9
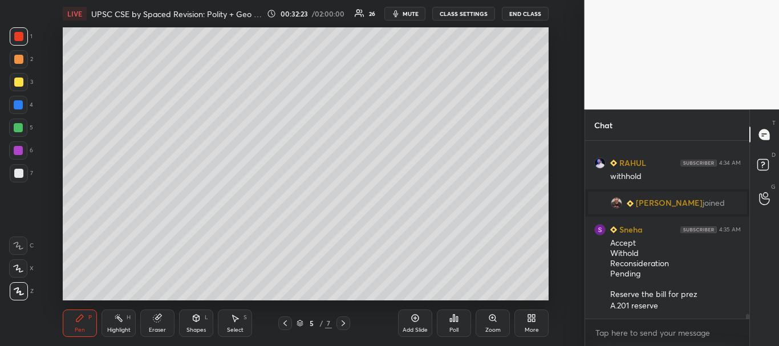
drag, startPoint x: 15, startPoint y: 83, endPoint x: 39, endPoint y: 80, distance: 24.1
click at [16, 83] on div at bounding box center [18, 82] width 9 height 9
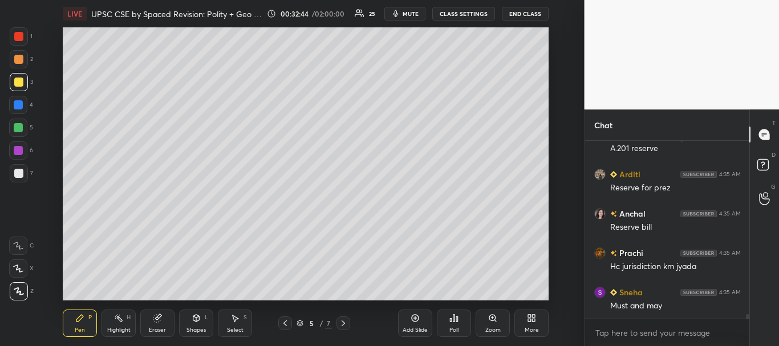
scroll to position [6730, 0]
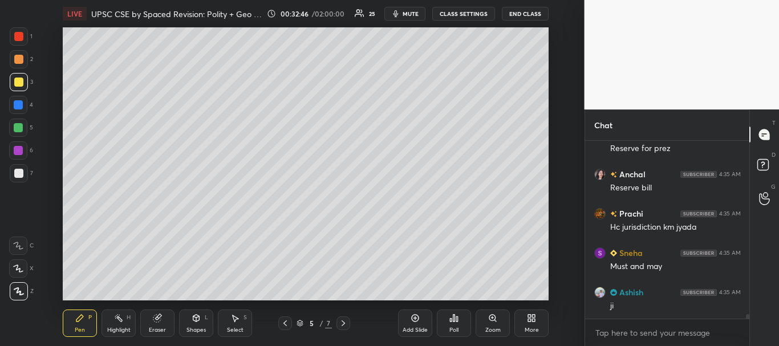
click at [20, 107] on div at bounding box center [18, 104] width 9 height 9
click at [21, 29] on div at bounding box center [19, 36] width 18 height 18
click at [20, 129] on div at bounding box center [18, 127] width 9 height 9
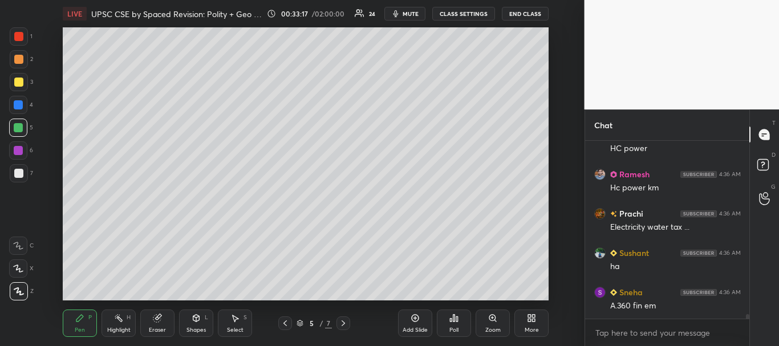
scroll to position [7005, 0]
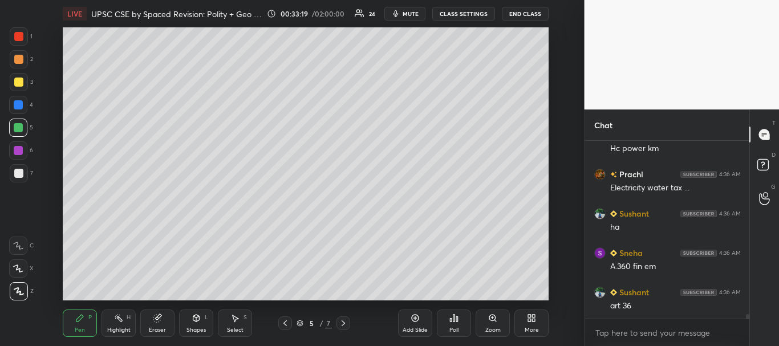
click at [15, 106] on div at bounding box center [18, 104] width 9 height 9
click at [21, 149] on div at bounding box center [18, 150] width 9 height 9
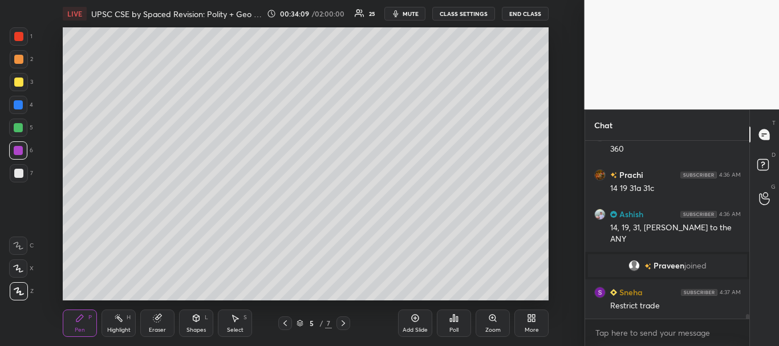
scroll to position [7068, 0]
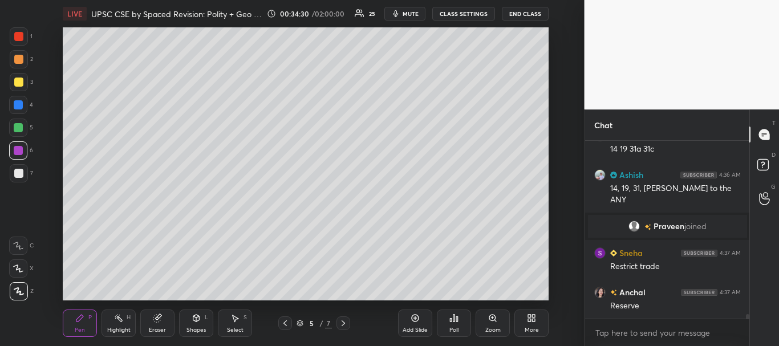
click at [15, 105] on div at bounding box center [18, 104] width 9 height 9
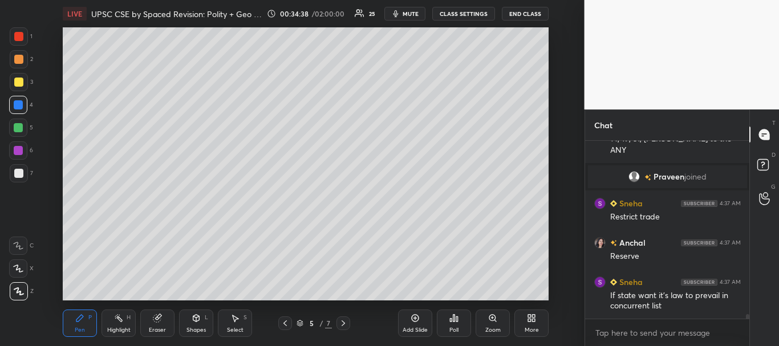
click at [13, 127] on div at bounding box center [18, 128] width 18 height 18
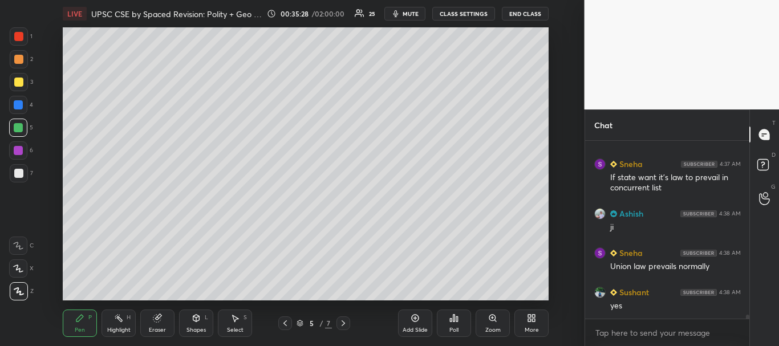
scroll to position [7275, 0]
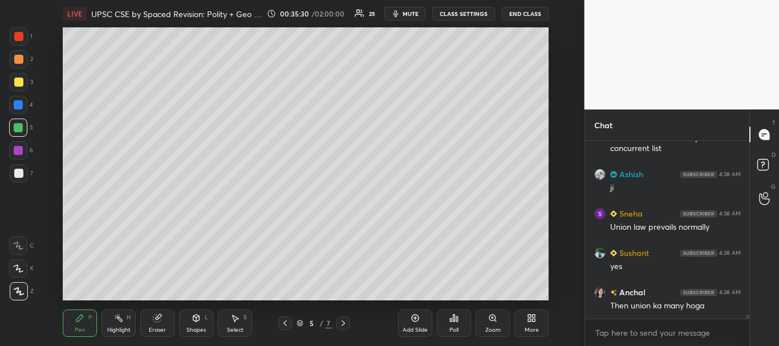
click at [18, 37] on div at bounding box center [18, 36] width 9 height 9
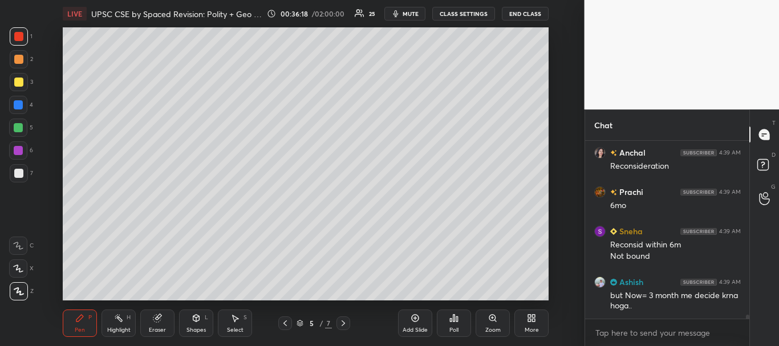
scroll to position [7554, 0]
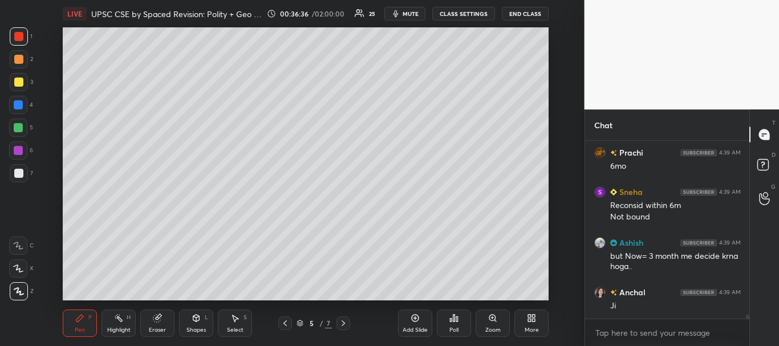
click at [18, 81] on div at bounding box center [18, 82] width 9 height 9
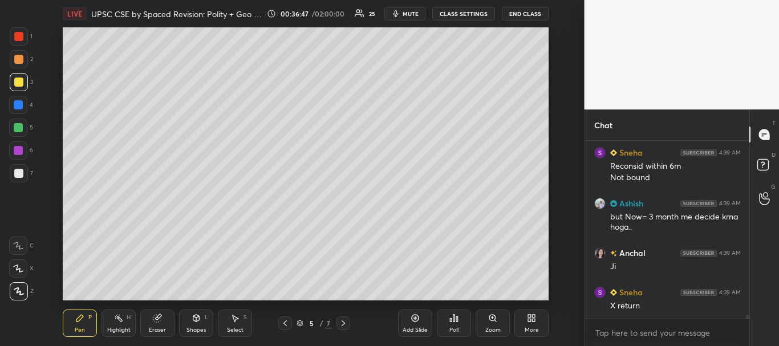
scroll to position [7633, 0]
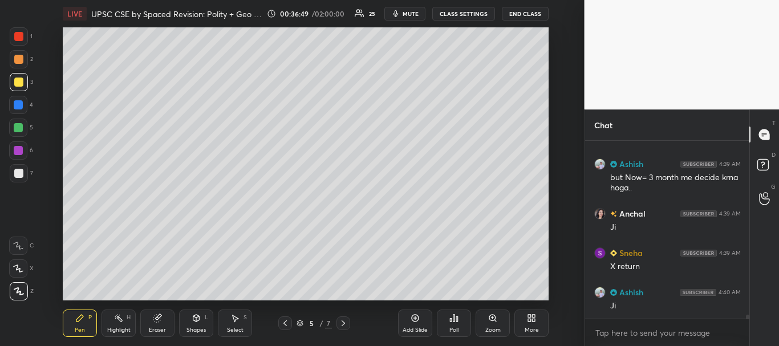
click at [288, 318] on div at bounding box center [285, 323] width 14 height 14
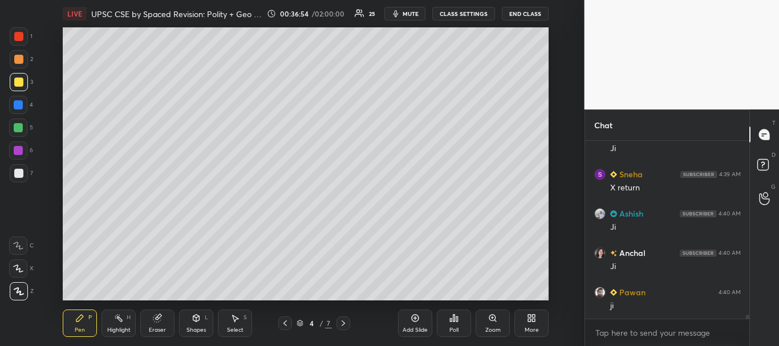
scroll to position [7761, 0]
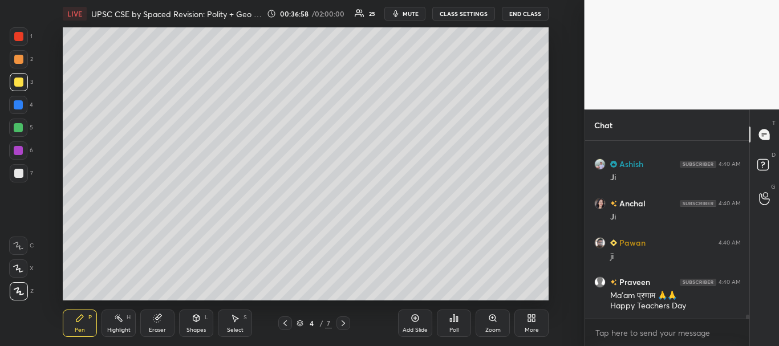
click at [290, 323] on div at bounding box center [285, 323] width 14 height 14
click at [19, 31] on div at bounding box center [19, 36] width 18 height 18
click at [418, 320] on icon at bounding box center [414, 318] width 9 height 9
click at [15, 107] on div at bounding box center [18, 104] width 9 height 9
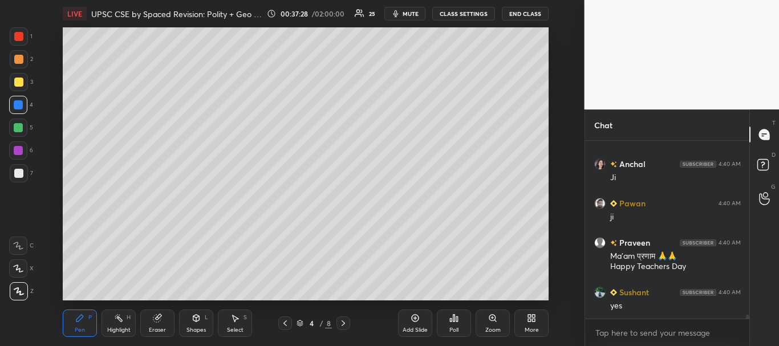
scroll to position [7840, 0]
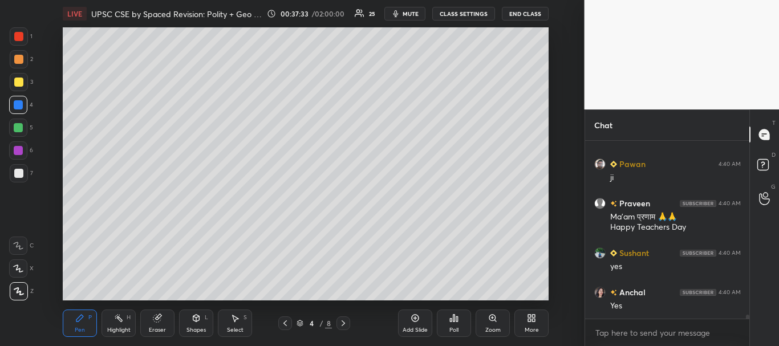
click at [23, 83] on div at bounding box center [18, 82] width 9 height 9
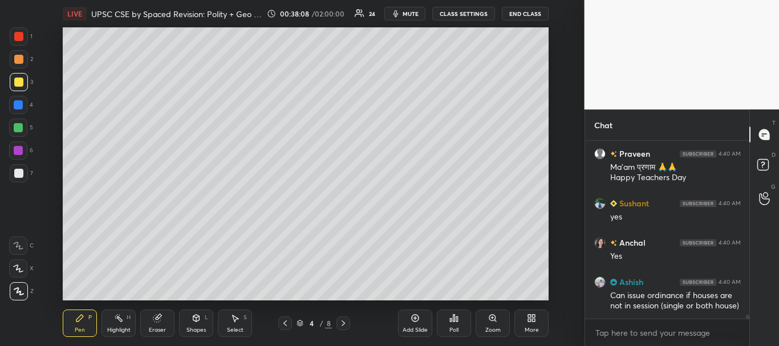
click at [21, 171] on div at bounding box center [18, 173] width 9 height 9
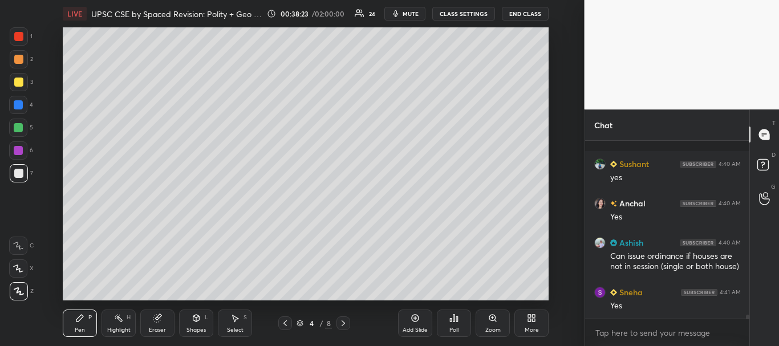
scroll to position [7978, 0]
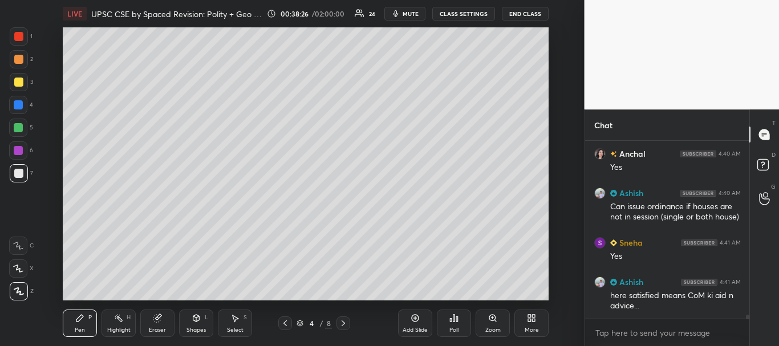
click at [19, 100] on div at bounding box center [18, 104] width 9 height 9
click at [19, 125] on div at bounding box center [18, 127] width 9 height 9
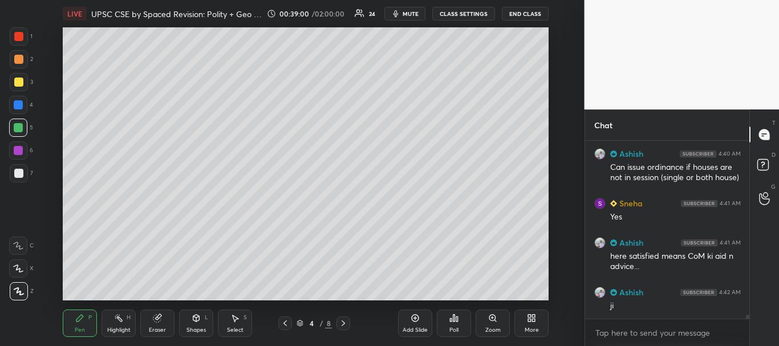
scroll to position [8067, 0]
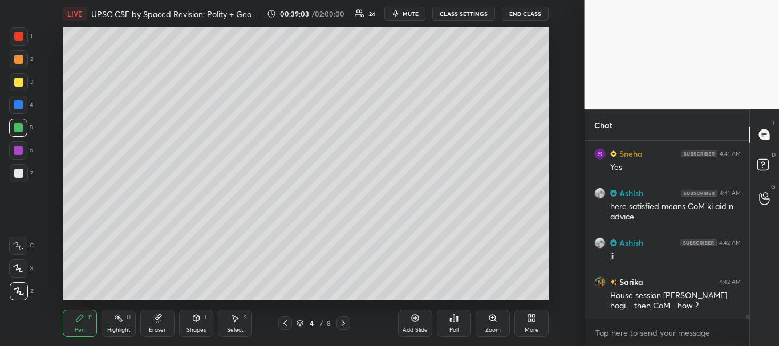
click at [15, 82] on div at bounding box center [18, 82] width 9 height 9
click at [21, 174] on div at bounding box center [18, 173] width 9 height 9
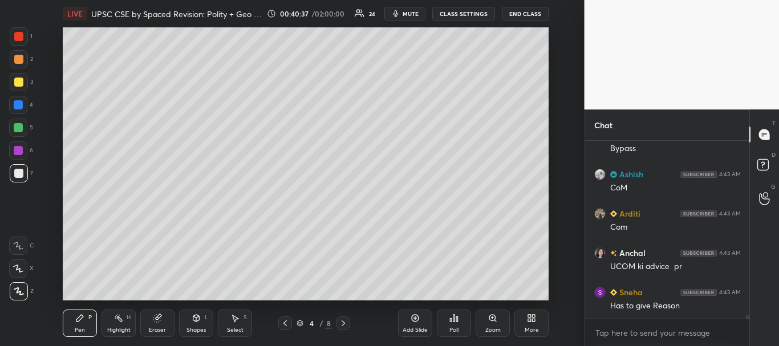
scroll to position [8421, 0]
click at [18, 80] on div at bounding box center [18, 82] width 9 height 9
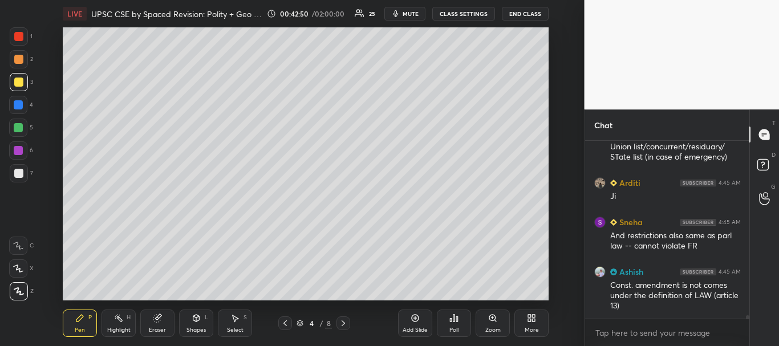
scroll to position [8726, 0]
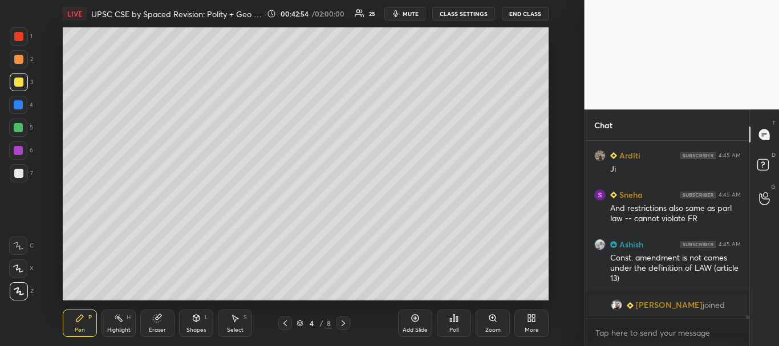
click at [23, 177] on div at bounding box center [19, 173] width 18 height 18
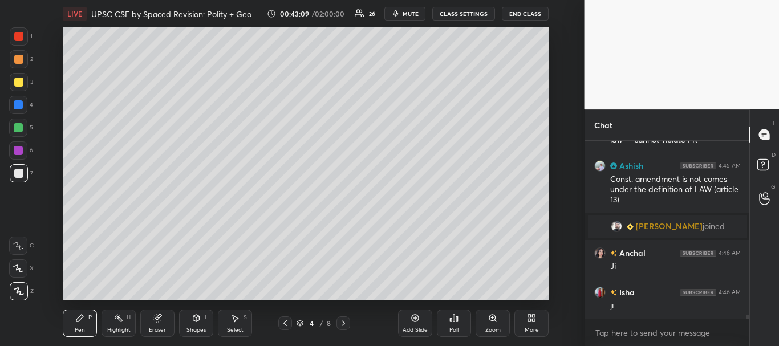
scroll to position [8295, 0]
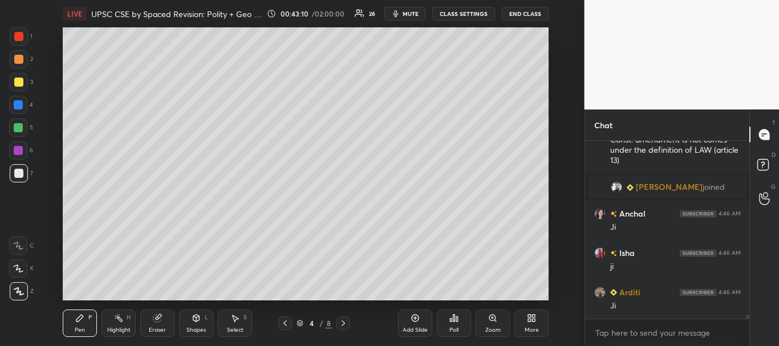
click at [17, 177] on div at bounding box center [18, 173] width 9 height 9
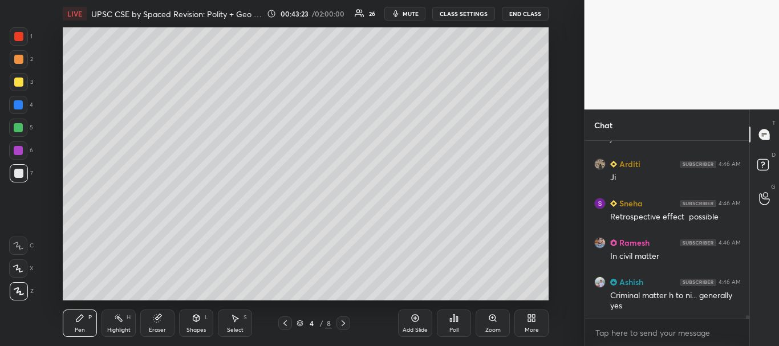
scroll to position [8434, 0]
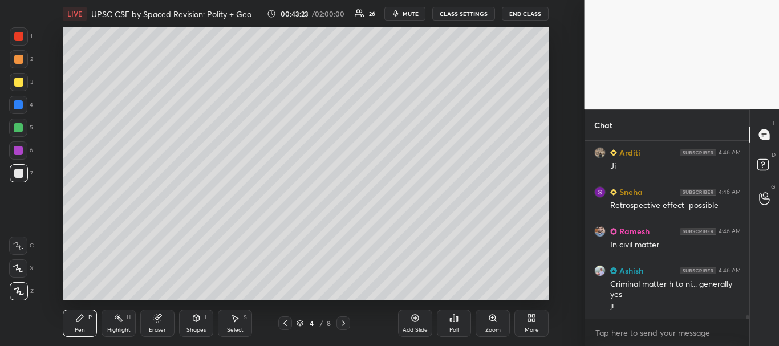
click at [15, 172] on div at bounding box center [18, 173] width 9 height 9
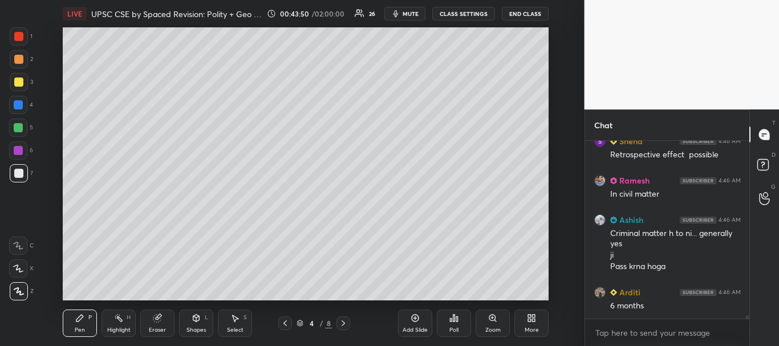
scroll to position [8535, 0]
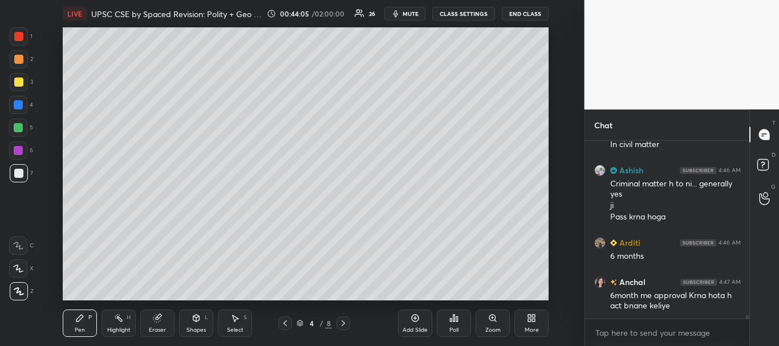
drag, startPoint x: 19, startPoint y: 80, endPoint x: 30, endPoint y: 83, distance: 10.5
click at [19, 81] on div at bounding box center [18, 82] width 9 height 9
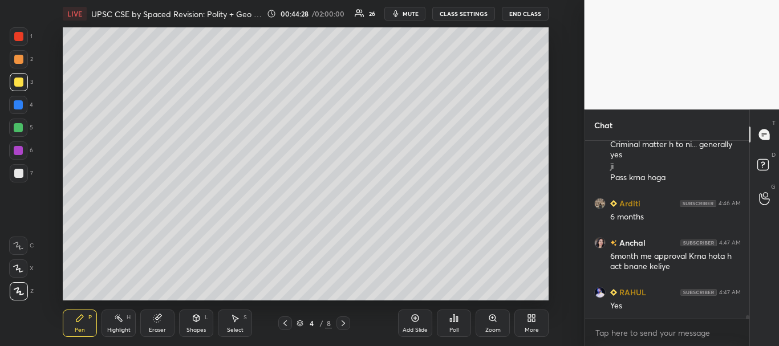
scroll to position [8613, 0]
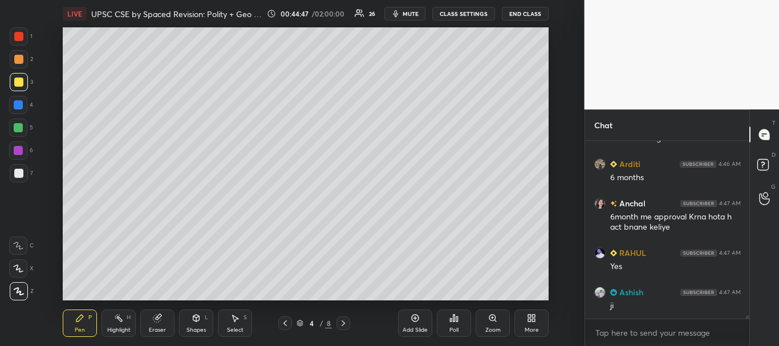
drag, startPoint x: 22, startPoint y: 36, endPoint x: 47, endPoint y: 37, distance: 25.1
click at [22, 36] on div at bounding box center [18, 36] width 9 height 9
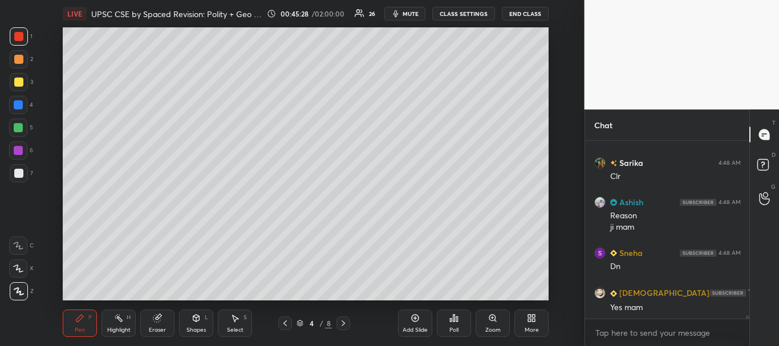
scroll to position [8900, 0]
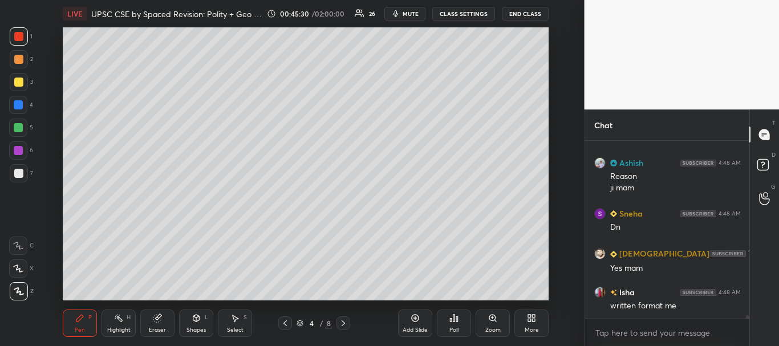
click at [288, 320] on icon at bounding box center [284, 323] width 9 height 9
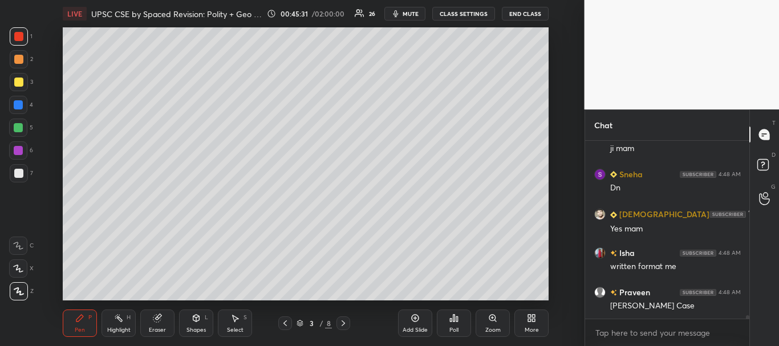
click at [287, 321] on icon at bounding box center [284, 323] width 9 height 9
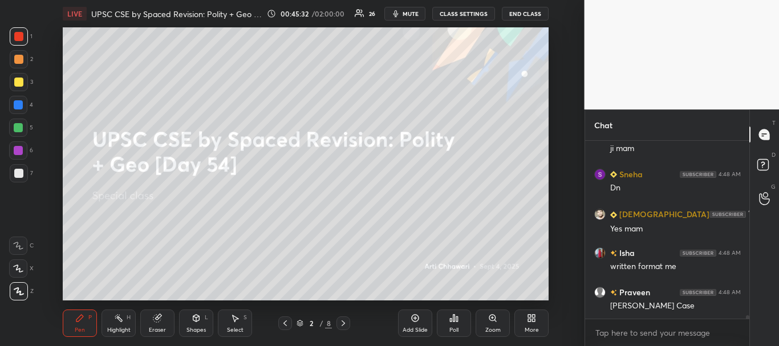
scroll to position [8979, 0]
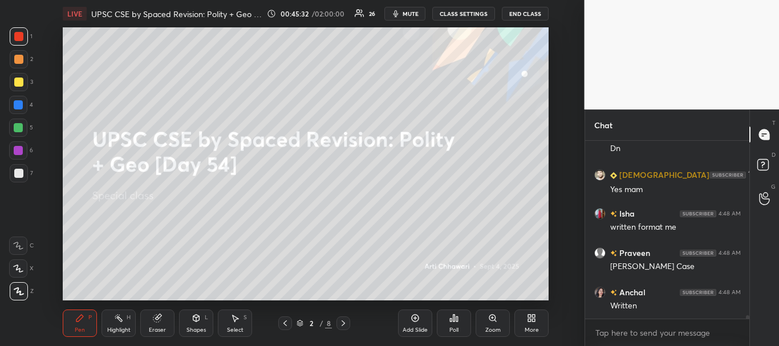
click at [344, 320] on icon at bounding box center [343, 323] width 9 height 9
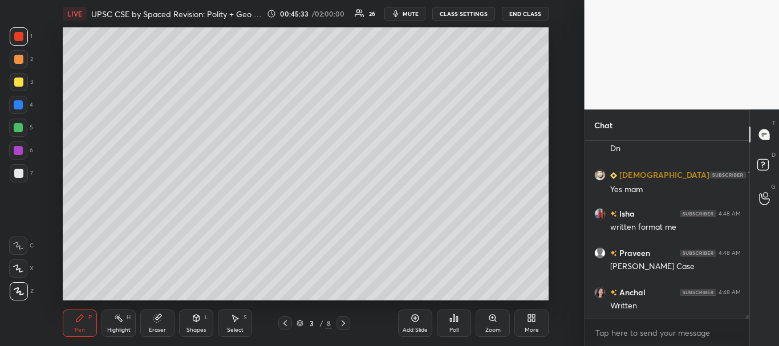
scroll to position [9088, 0]
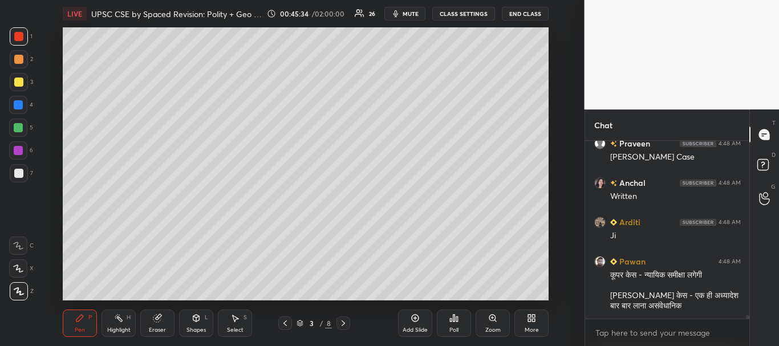
click at [18, 103] on div at bounding box center [18, 104] width 9 height 9
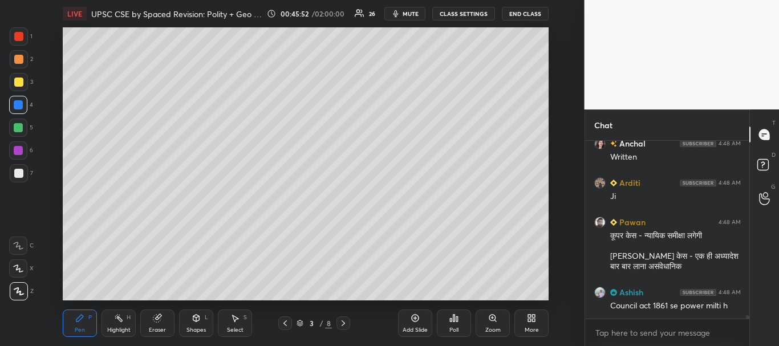
drag, startPoint x: 18, startPoint y: 36, endPoint x: 31, endPoint y: 38, distance: 13.9
click at [17, 36] on div at bounding box center [18, 36] width 9 height 9
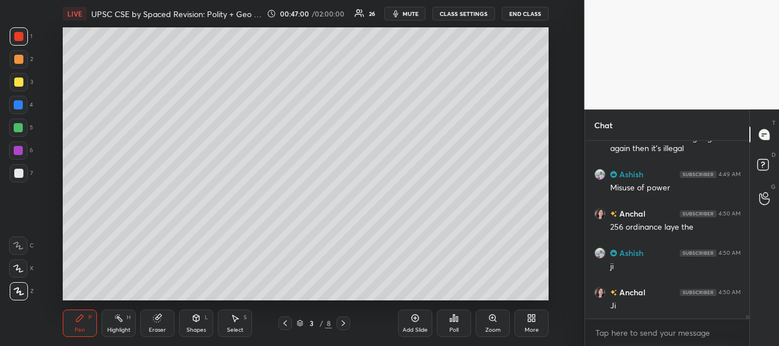
scroll to position [9592, 0]
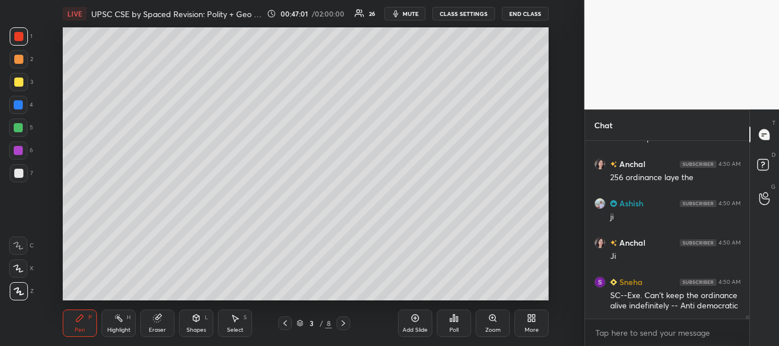
click at [21, 129] on div at bounding box center [18, 127] width 9 height 9
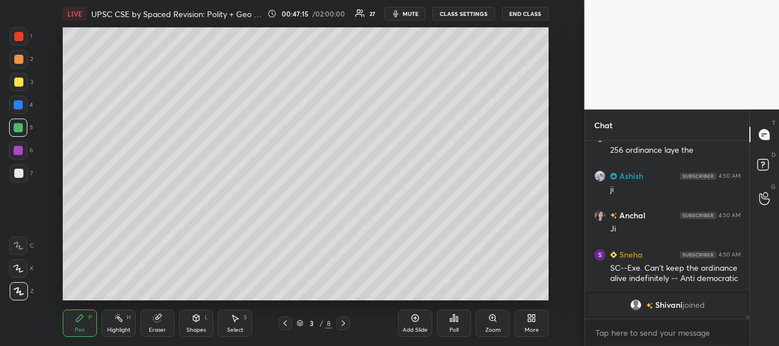
click at [19, 36] on div at bounding box center [18, 36] width 9 height 9
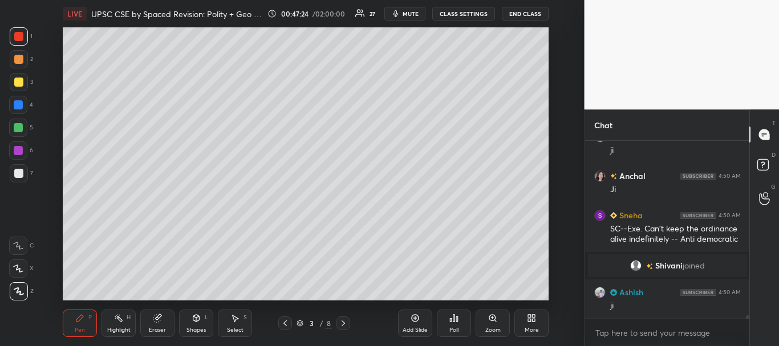
click at [420, 318] on div "Add Slide" at bounding box center [415, 323] width 34 height 27
click at [14, 170] on div at bounding box center [18, 173] width 9 height 9
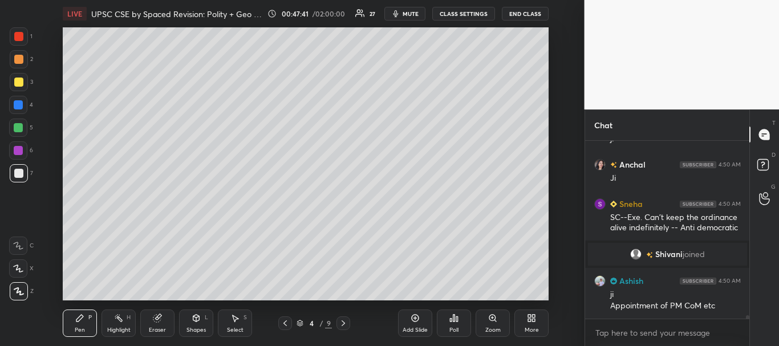
click at [20, 76] on div at bounding box center [19, 82] width 18 height 18
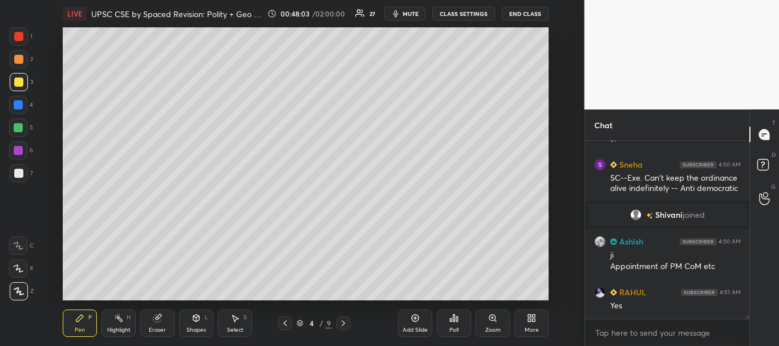
scroll to position [9318, 0]
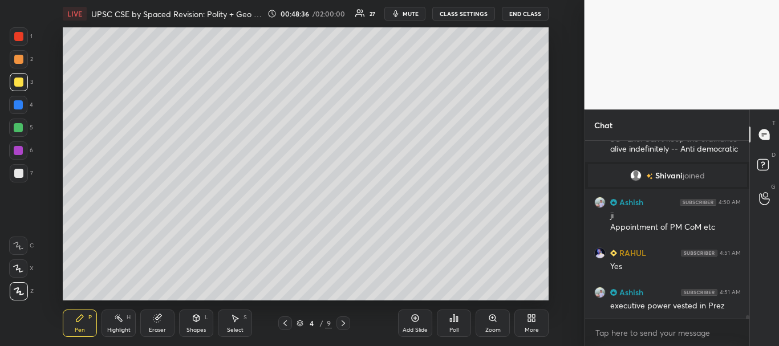
click at [16, 169] on div at bounding box center [18, 173] width 9 height 9
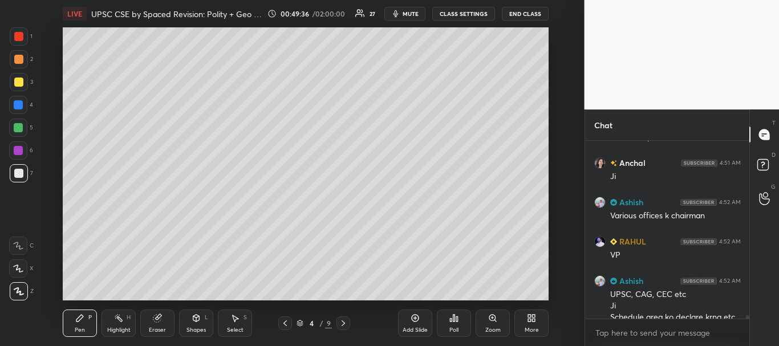
scroll to position [9499, 0]
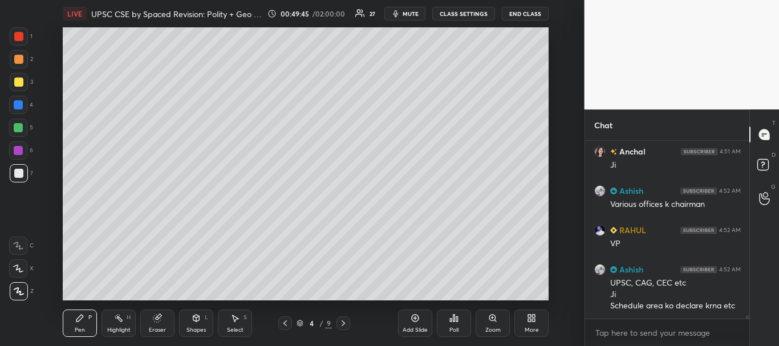
click at [22, 164] on div "6" at bounding box center [21, 152] width 24 height 23
click at [19, 174] on div at bounding box center [18, 173] width 9 height 9
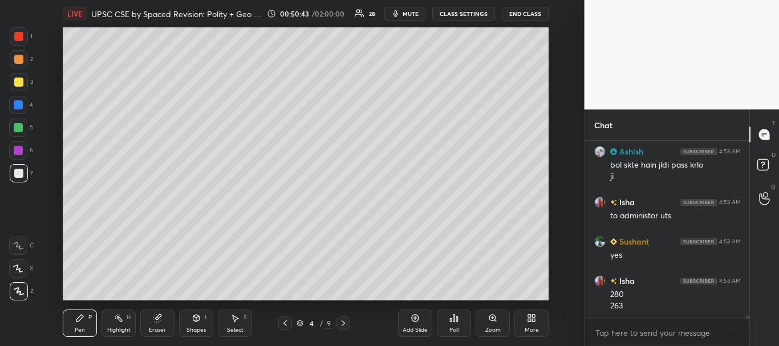
scroll to position [9846, 0]
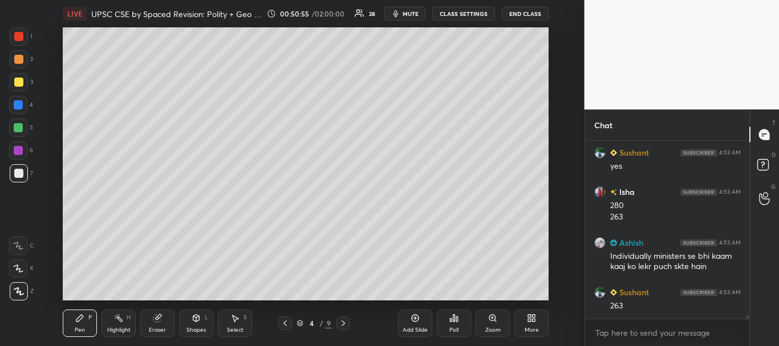
click at [19, 173] on div at bounding box center [18, 173] width 9 height 9
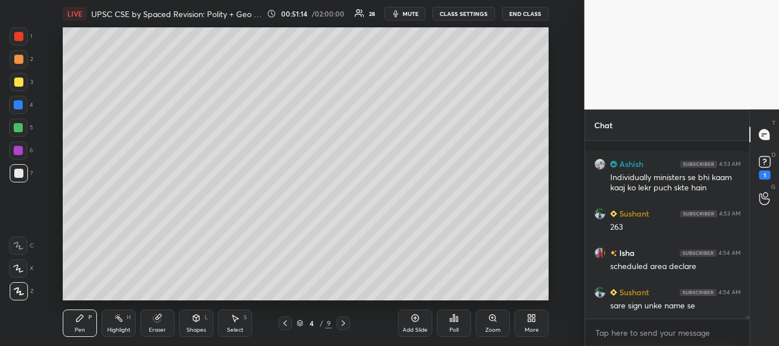
scroll to position [10013, 0]
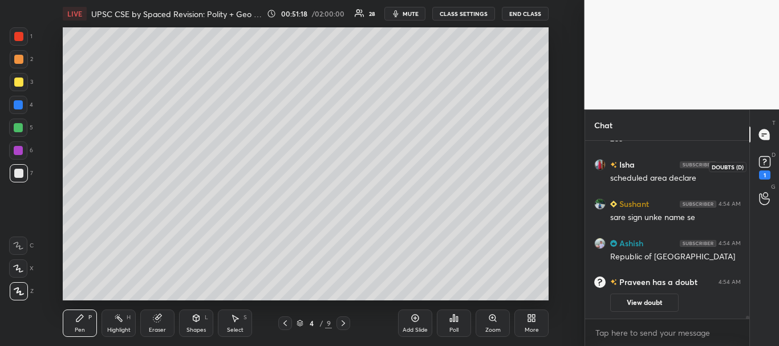
click at [768, 167] on rect at bounding box center [764, 162] width 11 height 11
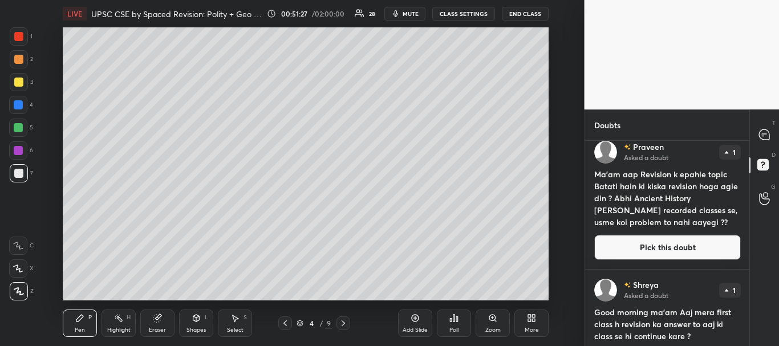
scroll to position [0, 0]
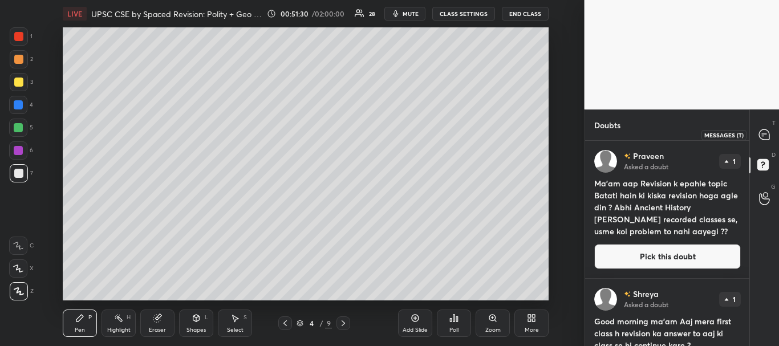
click at [766, 136] on icon at bounding box center [764, 134] width 10 height 10
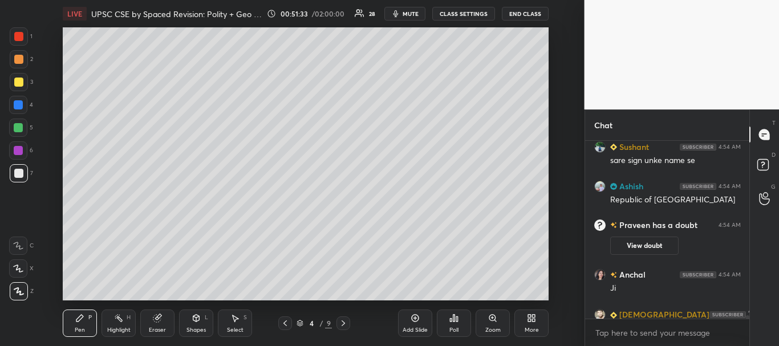
scroll to position [9875, 0]
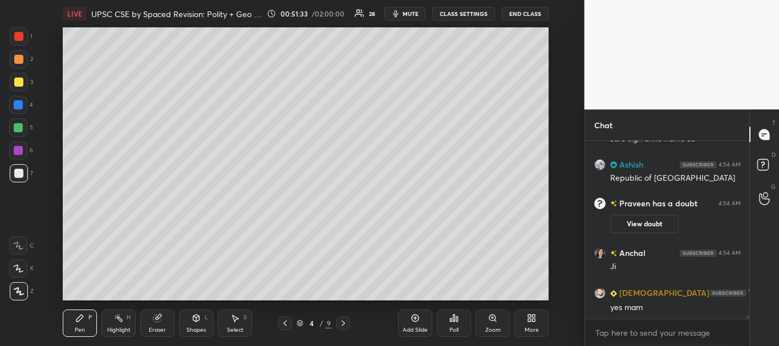
drag, startPoint x: 747, startPoint y: 317, endPoint x: 747, endPoint y: 324, distance: 7.4
click at [747, 324] on div "Isha 4:54 AM scheduled area declare Sushant 4:54 AM sare sign unke name se Ashi…" at bounding box center [667, 243] width 165 height 205
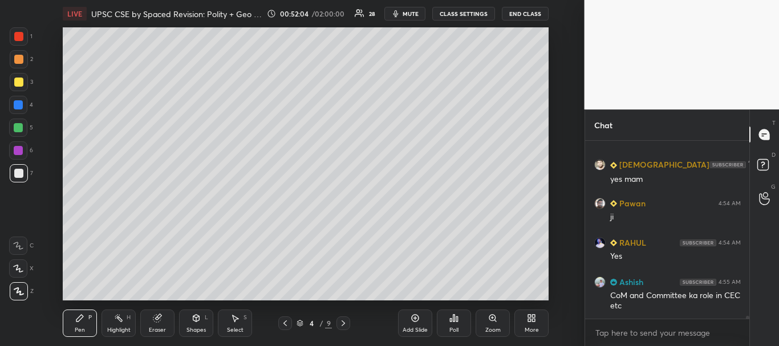
scroll to position [9981, 0]
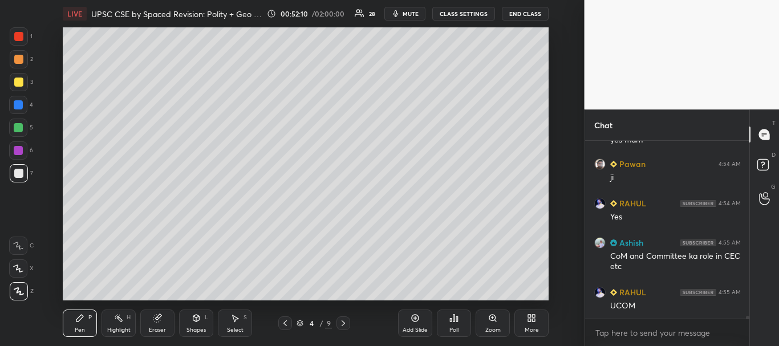
click at [414, 314] on icon at bounding box center [414, 318] width 9 height 9
click at [19, 83] on div at bounding box center [18, 82] width 9 height 9
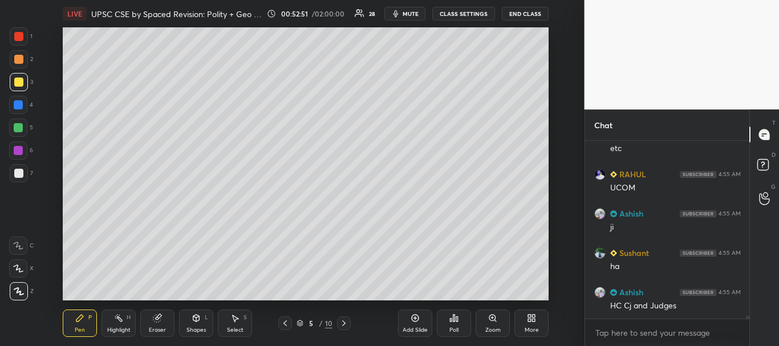
scroll to position [10126, 0]
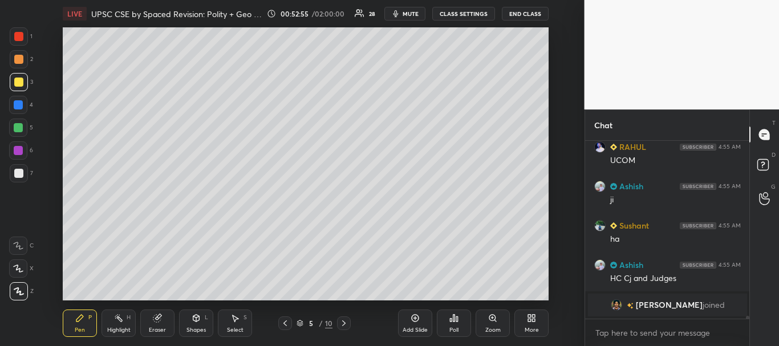
click at [14, 107] on div at bounding box center [18, 104] width 9 height 9
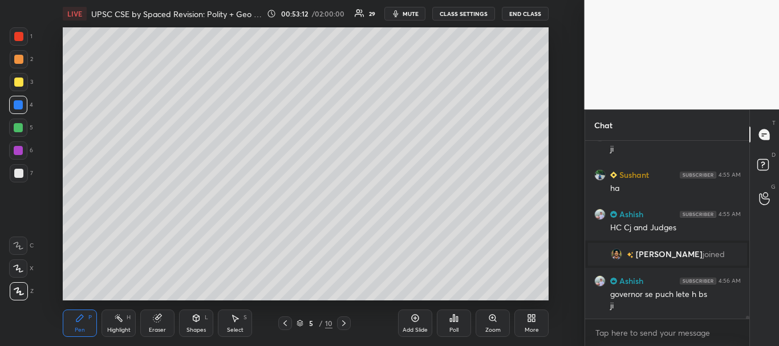
scroll to position [10085, 0]
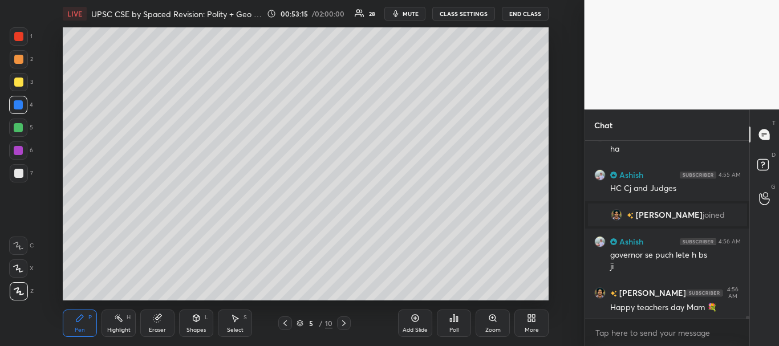
click at [18, 170] on div at bounding box center [18, 173] width 9 height 9
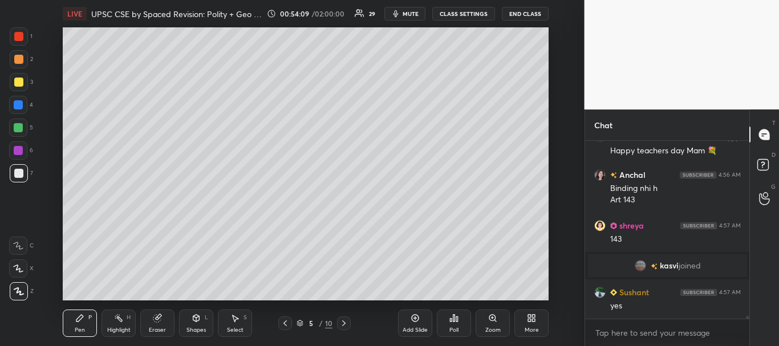
scroll to position [10205, 0]
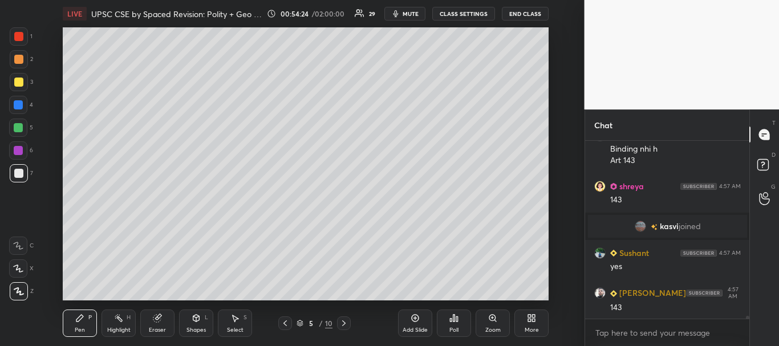
click at [23, 169] on div at bounding box center [19, 173] width 18 height 18
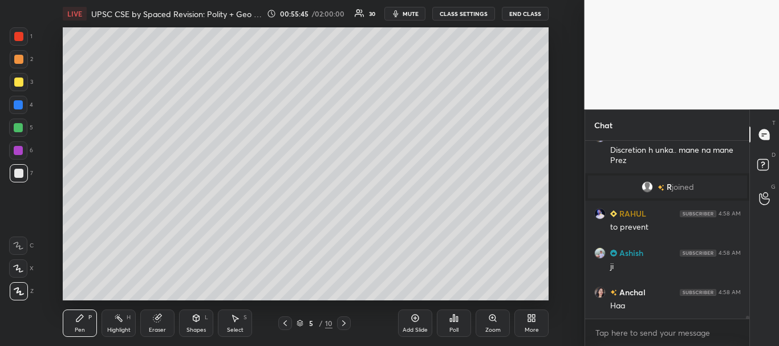
scroll to position [10451, 0]
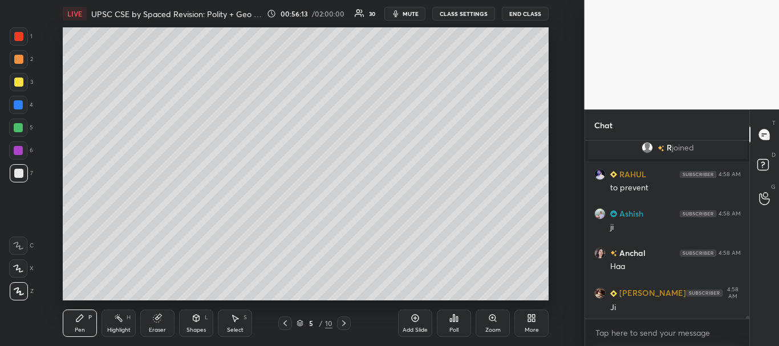
click at [14, 168] on div at bounding box center [19, 173] width 18 height 18
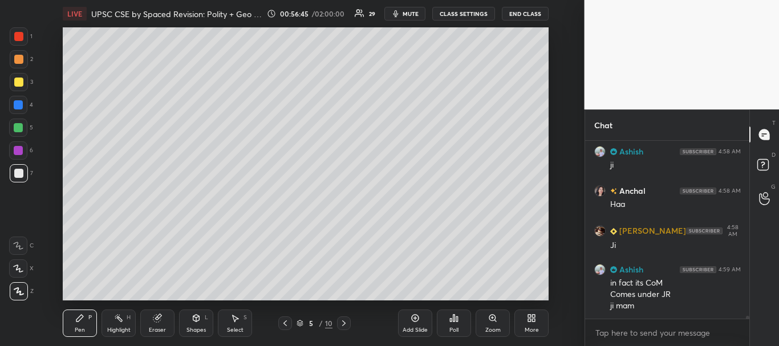
scroll to position [10552, 0]
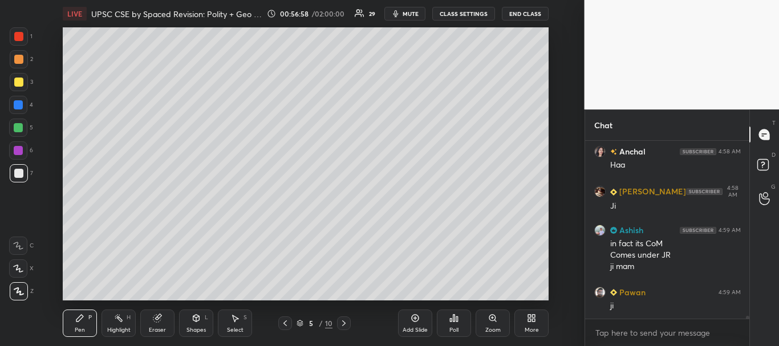
click at [14, 170] on div at bounding box center [18, 173] width 9 height 9
click at [21, 87] on div at bounding box center [19, 82] width 18 height 18
click at [149, 327] on div "Eraser" at bounding box center [157, 330] width 17 height 6
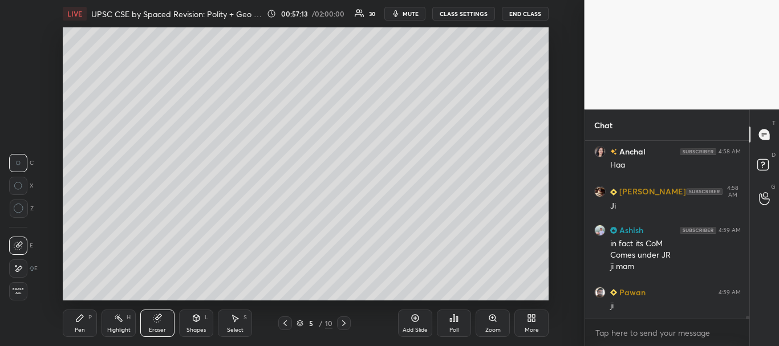
scroll to position [10591, 0]
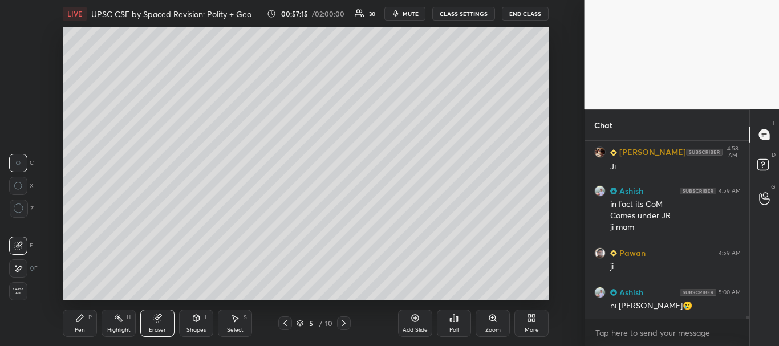
click at [93, 316] on div "Pen P" at bounding box center [80, 323] width 34 height 27
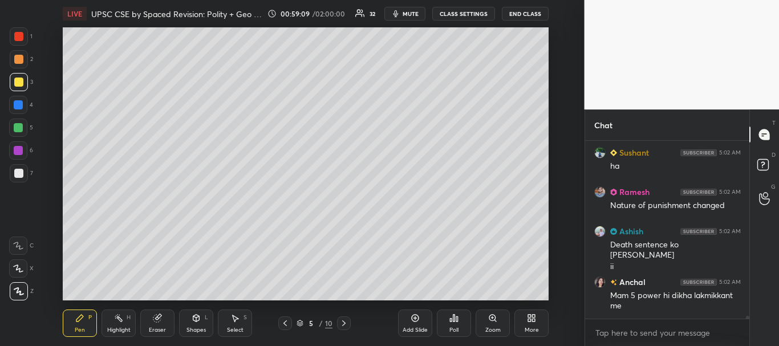
scroll to position [11313, 0]
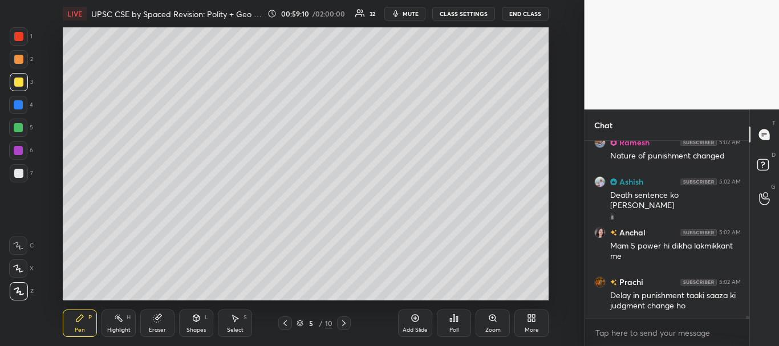
click at [15, 170] on div at bounding box center [18, 173] width 9 height 9
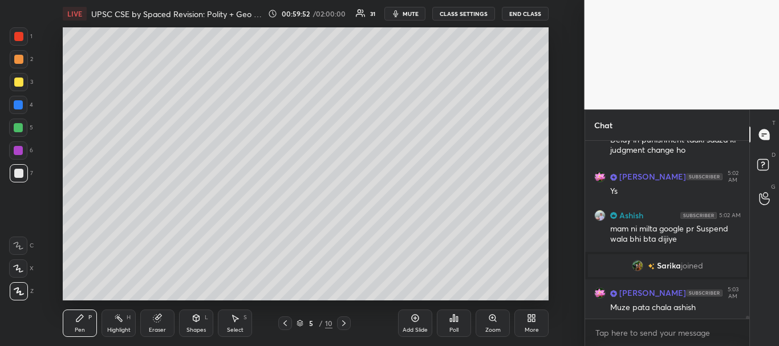
scroll to position [11321, 0]
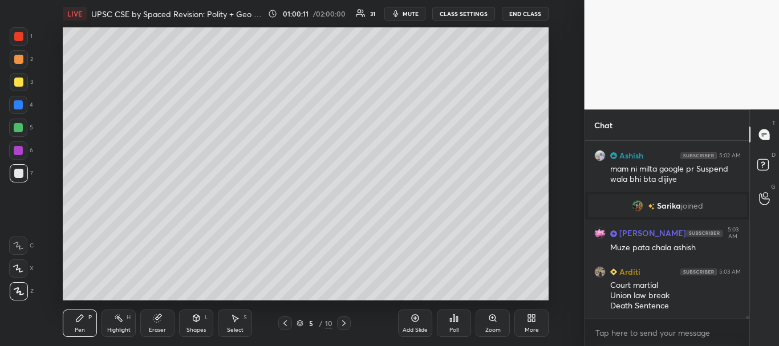
click at [14, 101] on div at bounding box center [18, 105] width 18 height 18
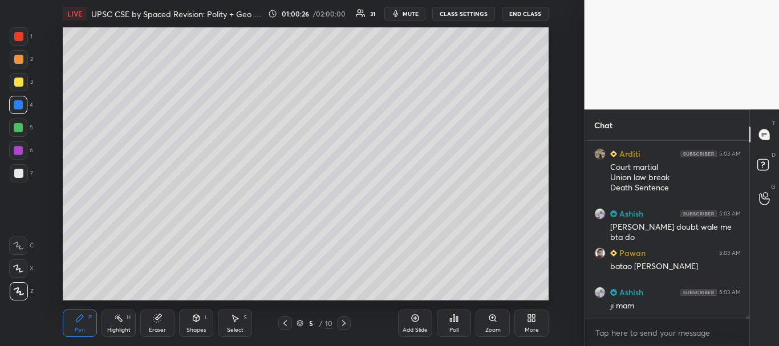
scroll to position [11498, 0]
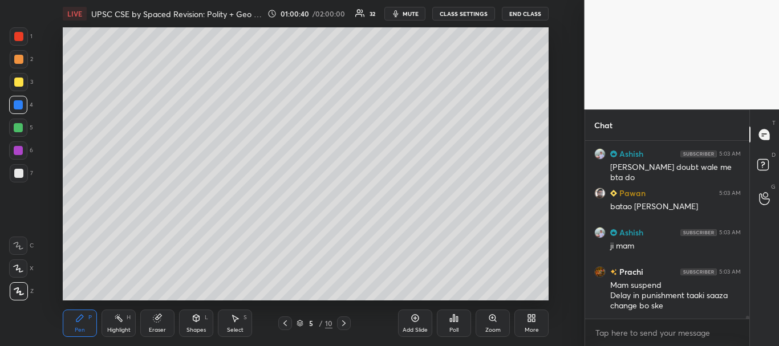
click at [17, 128] on div at bounding box center [18, 127] width 9 height 9
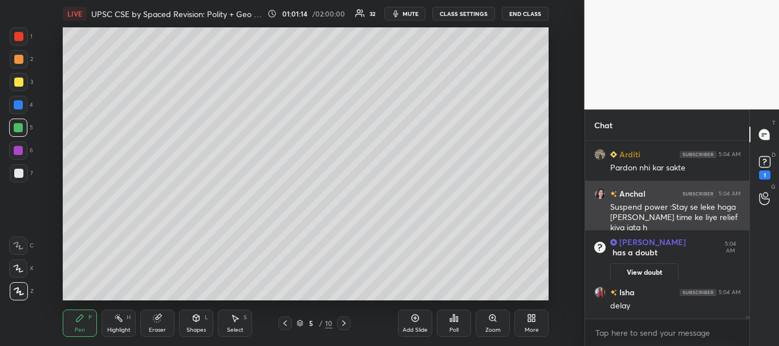
scroll to position [11673, 0]
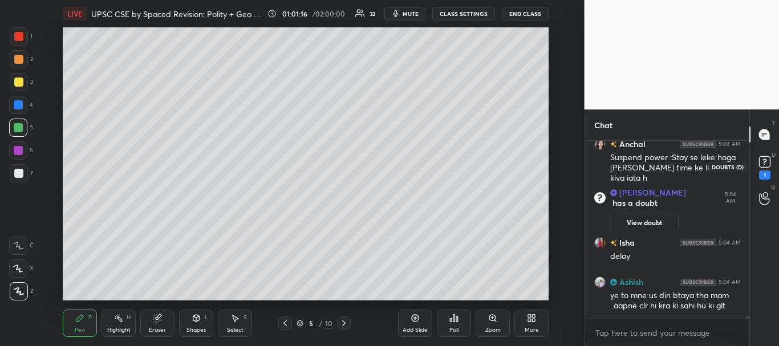
click at [768, 162] on rect at bounding box center [764, 162] width 11 height 11
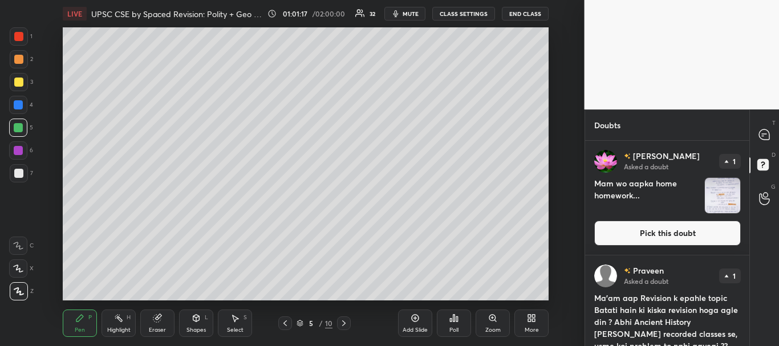
click at [660, 230] on button "Pick this doubt" at bounding box center [667, 233] width 147 height 25
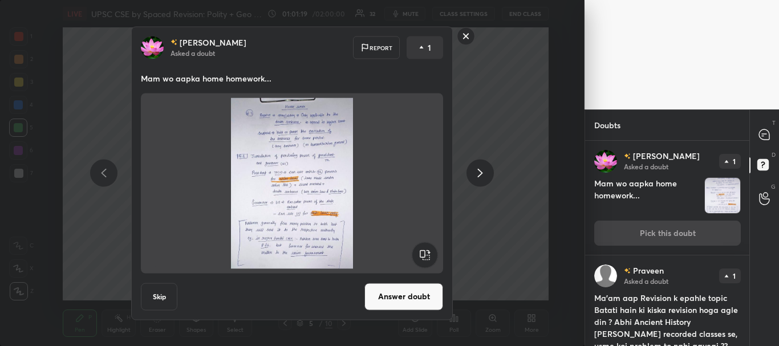
click at [466, 35] on rect at bounding box center [466, 36] width 18 height 18
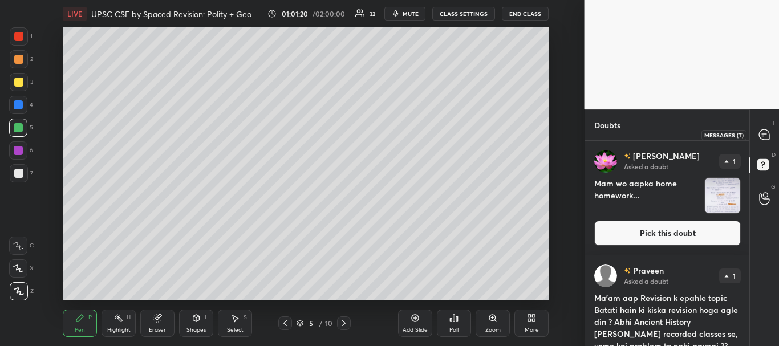
click at [761, 128] on div at bounding box center [764, 134] width 23 height 21
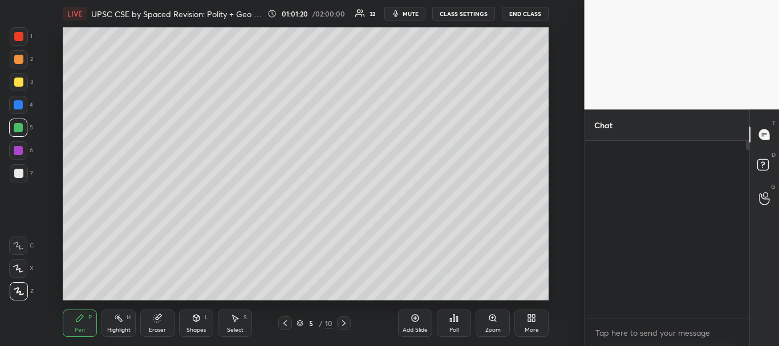
scroll to position [174, 161]
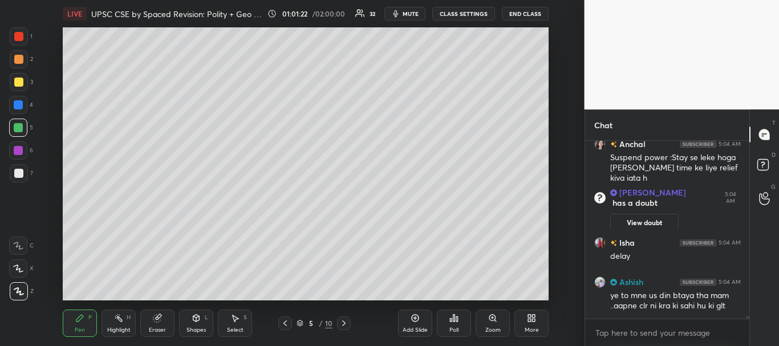
click at [286, 324] on icon at bounding box center [284, 323] width 9 height 9
click at [286, 322] on icon at bounding box center [284, 323] width 9 height 9
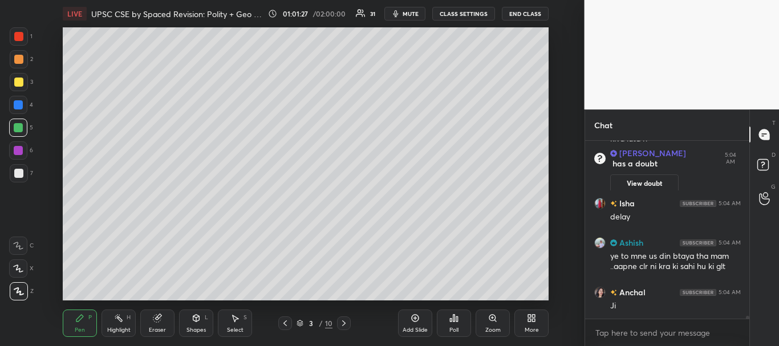
click at [18, 36] on div at bounding box center [18, 36] width 9 height 9
click at [17, 129] on div at bounding box center [18, 127] width 9 height 9
click at [424, 319] on div "Add Slide" at bounding box center [415, 323] width 34 height 27
drag, startPoint x: 21, startPoint y: 174, endPoint x: 62, endPoint y: 140, distance: 53.5
click at [21, 174] on div at bounding box center [18, 173] width 9 height 9
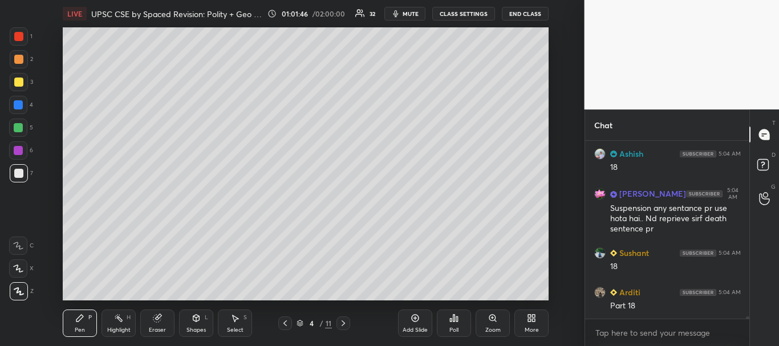
scroll to position [12291, 0]
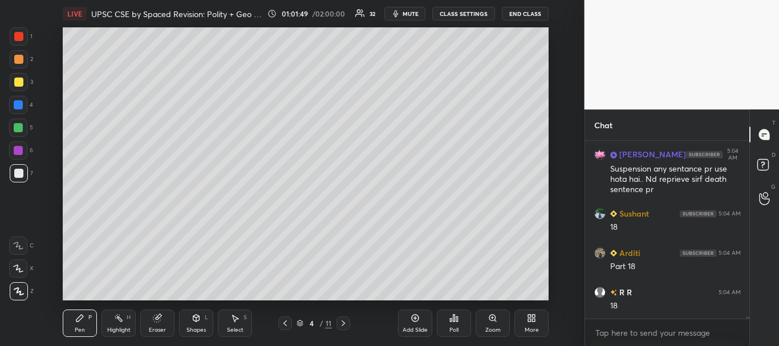
click at [14, 85] on div at bounding box center [18, 82] width 9 height 9
click at [17, 75] on div at bounding box center [19, 82] width 18 height 18
click at [164, 320] on div "Eraser" at bounding box center [157, 323] width 34 height 27
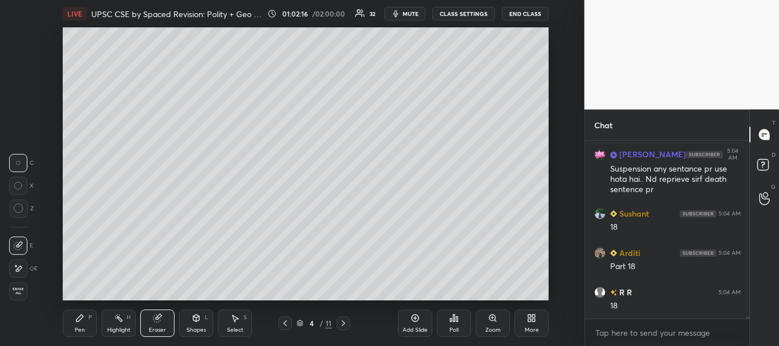
drag, startPoint x: 83, startPoint y: 322, endPoint x: 93, endPoint y: 305, distance: 19.5
click at [82, 322] on icon at bounding box center [79, 318] width 9 height 9
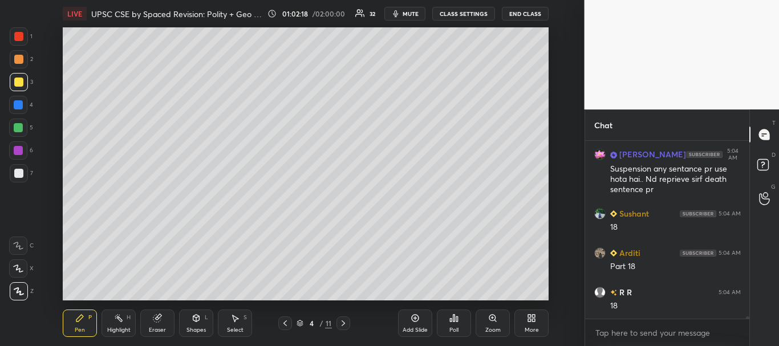
click at [22, 76] on div at bounding box center [19, 82] width 18 height 18
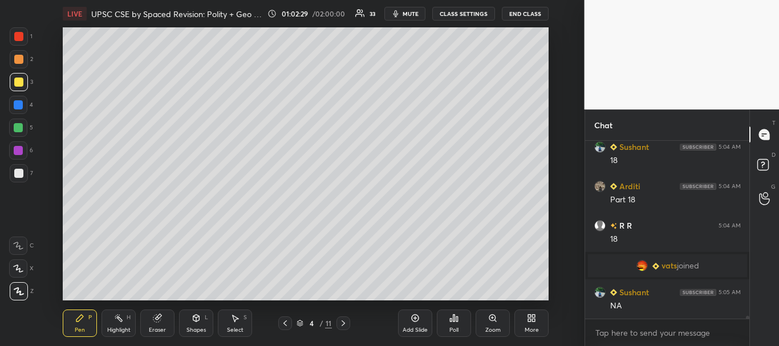
scroll to position [11973, 0]
click at [15, 99] on div at bounding box center [18, 105] width 18 height 18
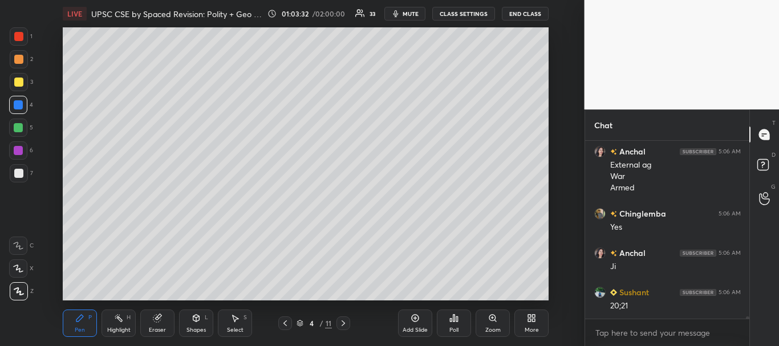
scroll to position [12759, 0]
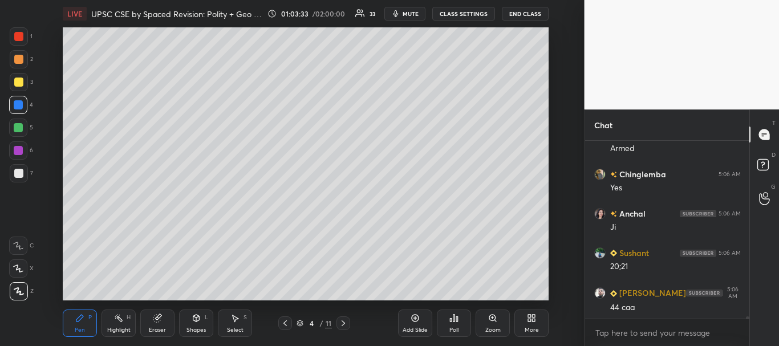
click at [21, 35] on div at bounding box center [18, 36] width 9 height 9
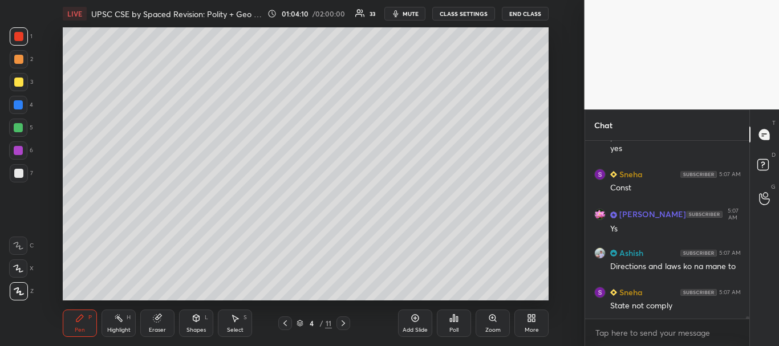
scroll to position [13095, 0]
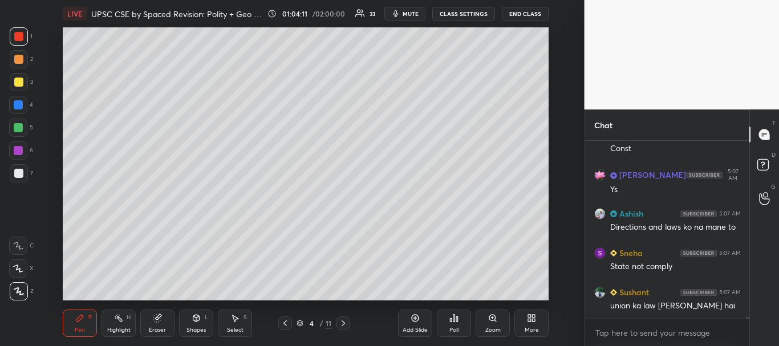
click at [22, 167] on div at bounding box center [19, 173] width 18 height 18
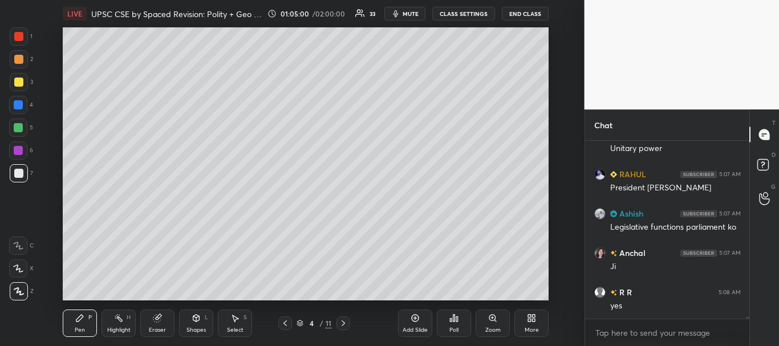
scroll to position [13449, 0]
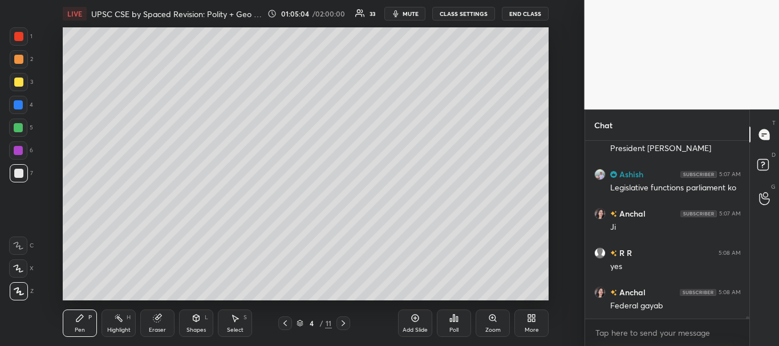
click at [15, 106] on div at bounding box center [18, 104] width 9 height 9
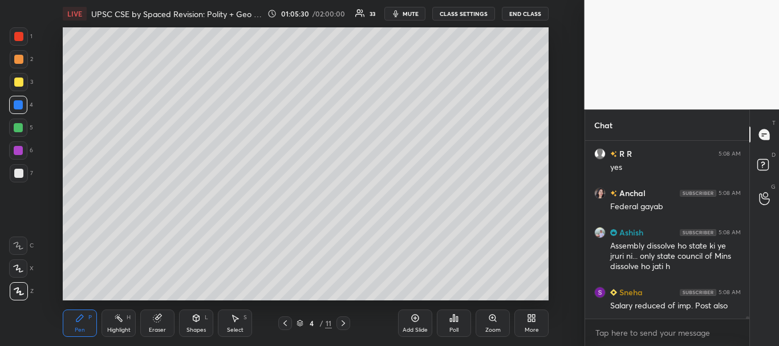
scroll to position [13588, 0]
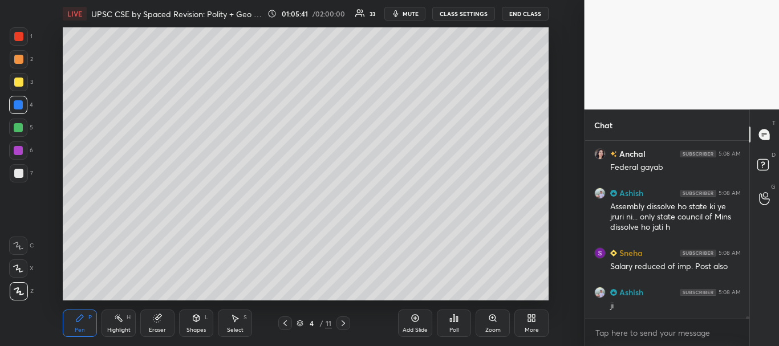
click at [284, 321] on icon at bounding box center [284, 323] width 9 height 9
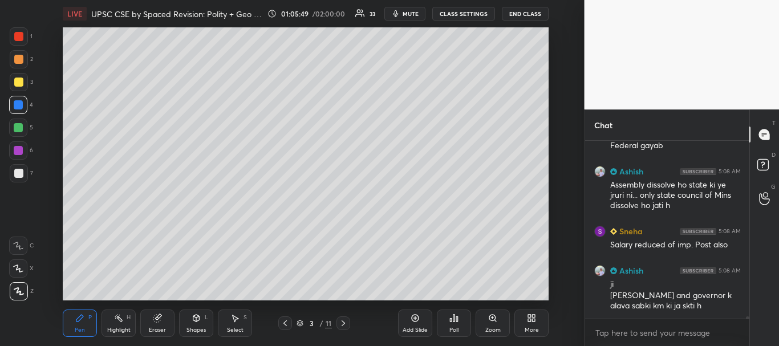
click at [287, 322] on icon at bounding box center [284, 323] width 9 height 9
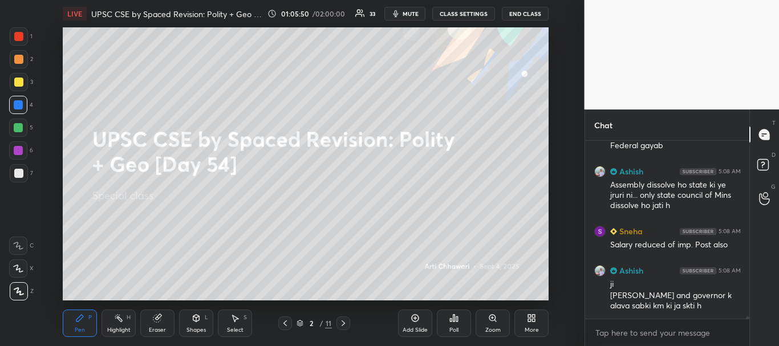
click at [345, 323] on icon at bounding box center [342, 323] width 3 height 6
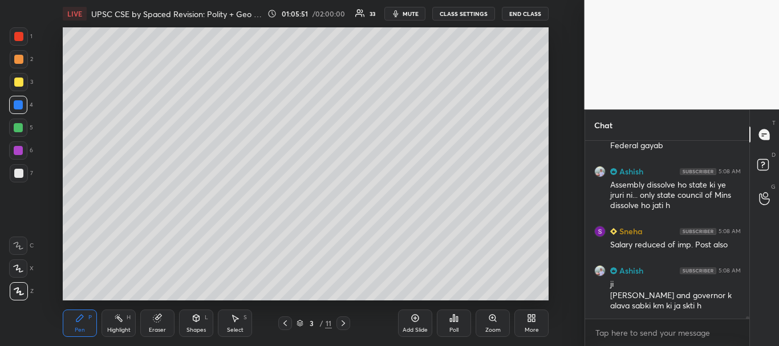
scroll to position [13649, 0]
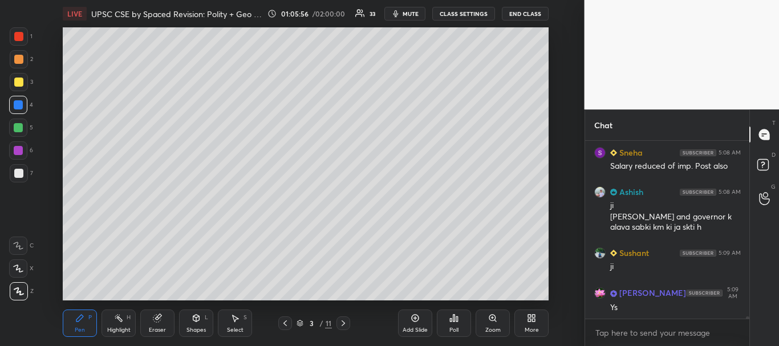
click at [20, 117] on div "4" at bounding box center [21, 107] width 24 height 23
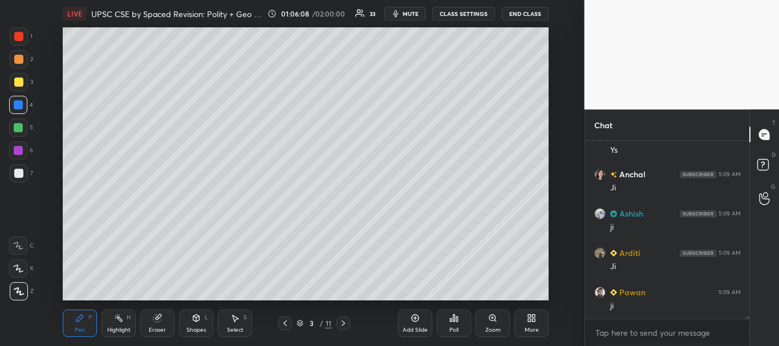
scroll to position [13885, 0]
click at [417, 318] on icon at bounding box center [414, 317] width 3 height 3
click at [20, 173] on div at bounding box center [18, 173] width 9 height 9
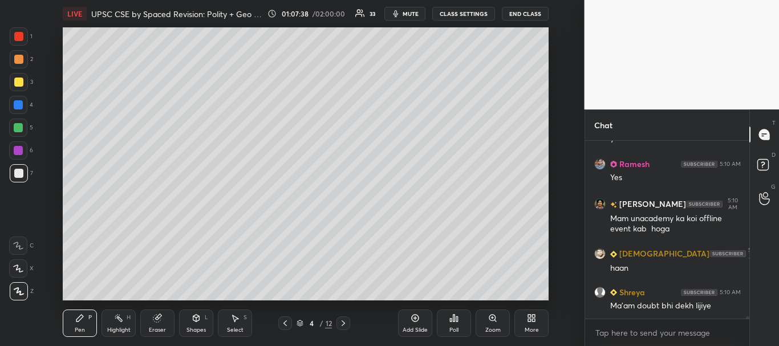
scroll to position [14791, 0]
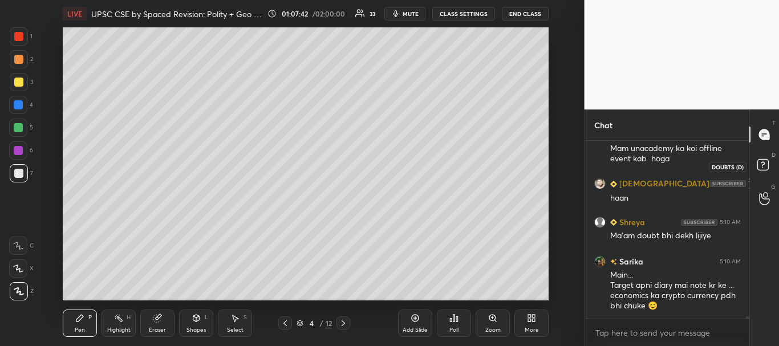
click at [765, 163] on rect at bounding box center [762, 165] width 11 height 11
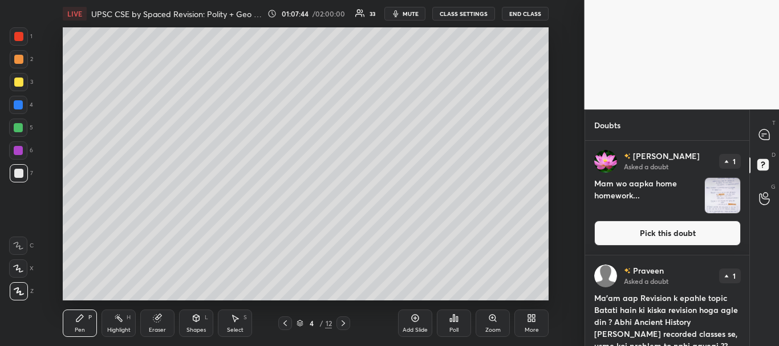
drag, startPoint x: 749, startPoint y: 176, endPoint x: 747, endPoint y: 210, distance: 34.3
click at [746, 251] on div "Doubts Enable hand raising Enable raise hand to speak to learners. Once enabled…" at bounding box center [681, 227] width 195 height 237
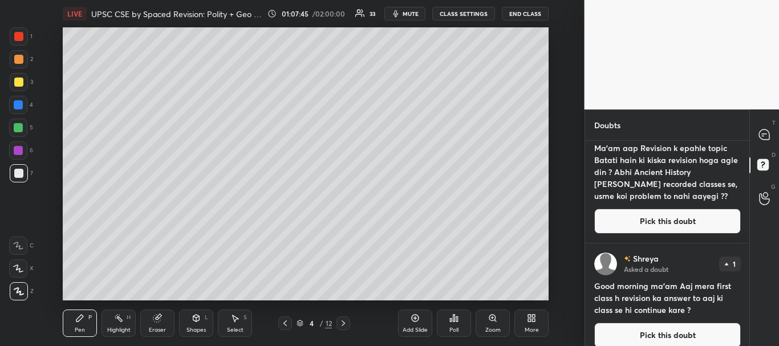
scroll to position [161, 0]
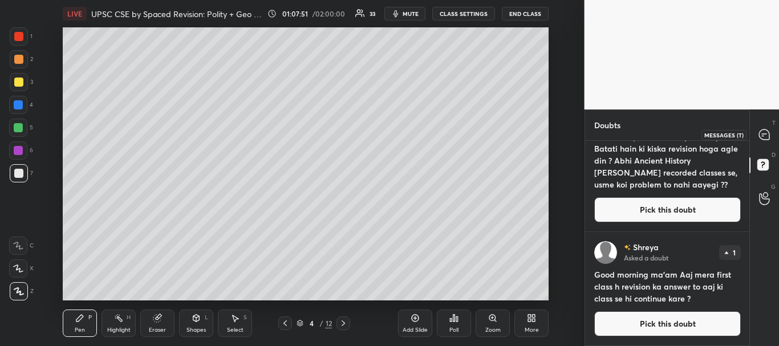
click at [764, 135] on icon at bounding box center [764, 134] width 10 height 10
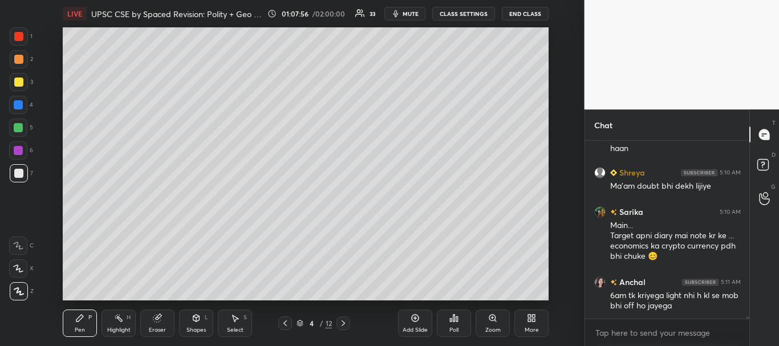
scroll to position [15072, 0]
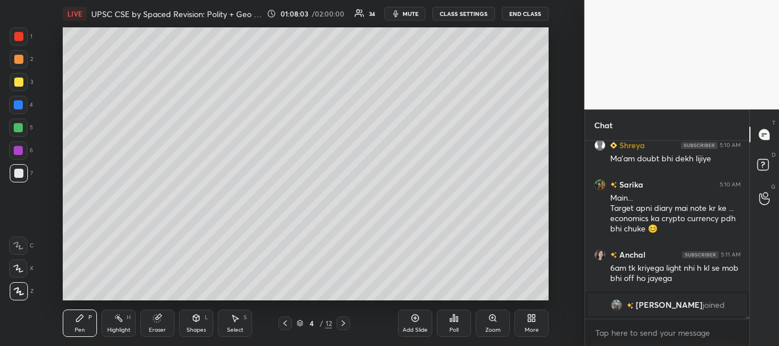
click at [19, 38] on div at bounding box center [18, 36] width 9 height 9
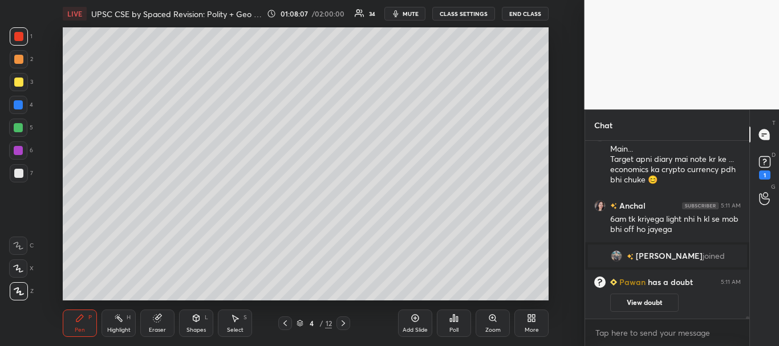
click at [770, 156] on icon at bounding box center [764, 161] width 17 height 17
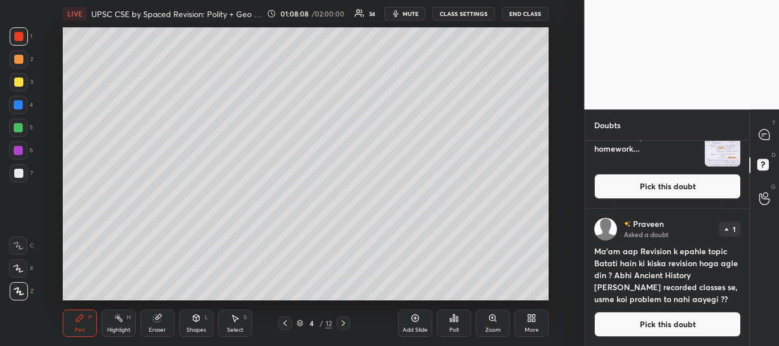
scroll to position [0, 0]
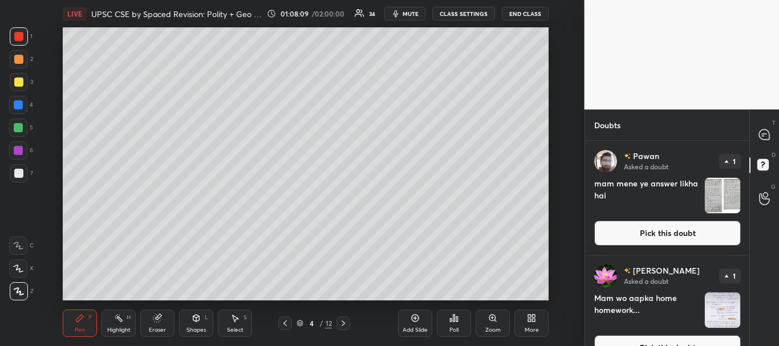
click at [723, 227] on button "Pick this doubt" at bounding box center [667, 233] width 147 height 25
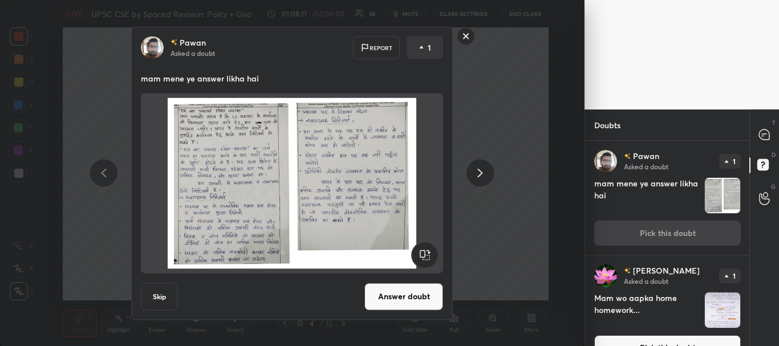
click at [469, 36] on rect at bounding box center [466, 36] width 18 height 18
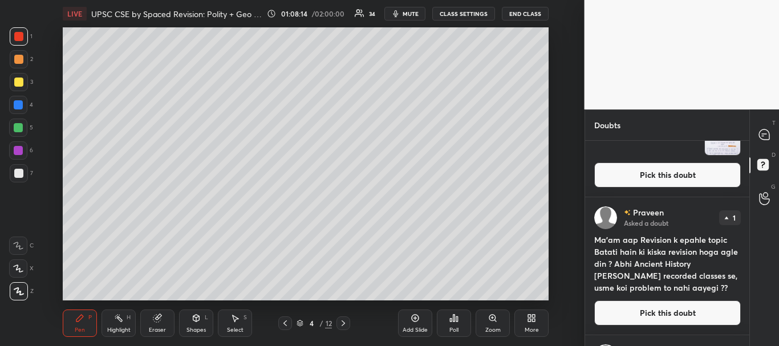
scroll to position [173, 0]
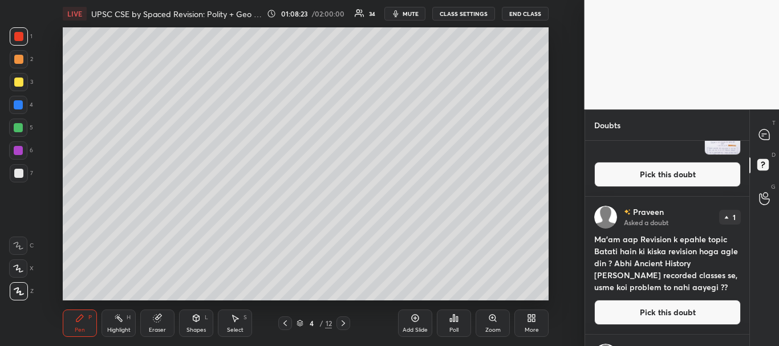
drag, startPoint x: 749, startPoint y: 258, endPoint x: 747, endPoint y: 306, distance: 47.9
click at [747, 315] on div "Doubts 1 Enable hand raising Enable raise hand to speak to learners. Once enabl…" at bounding box center [681, 227] width 195 height 237
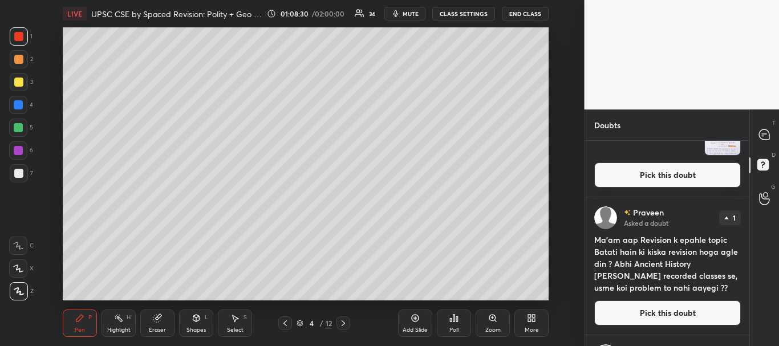
scroll to position [276, 0]
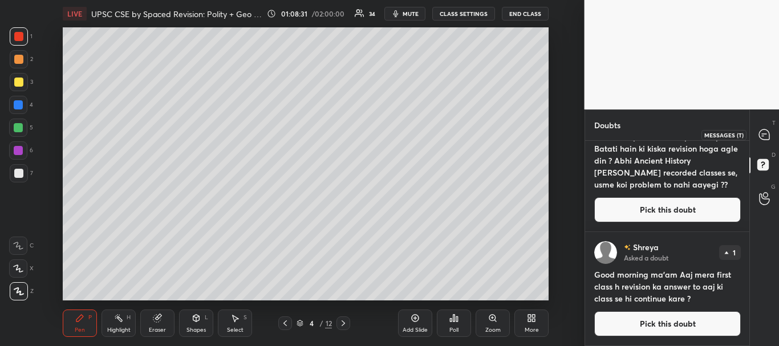
click at [763, 139] on icon at bounding box center [764, 134] width 10 height 10
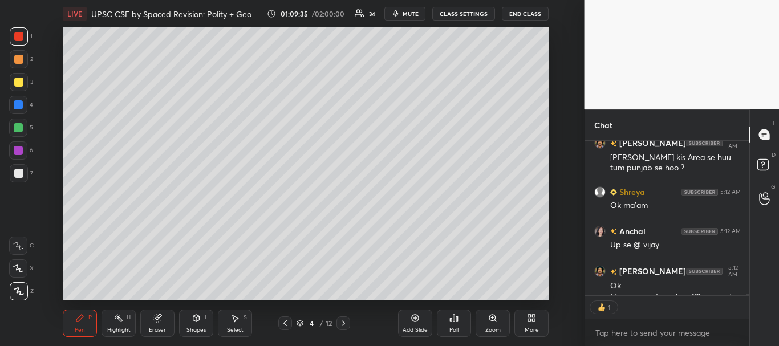
scroll to position [151, 161]
click at [747, 294] on div at bounding box center [745, 218] width 7 height 154
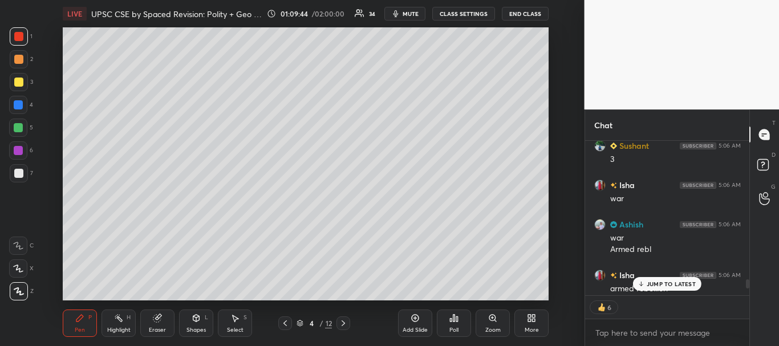
click at [677, 285] on p "JUMP TO LATEST" at bounding box center [670, 283] width 49 height 7
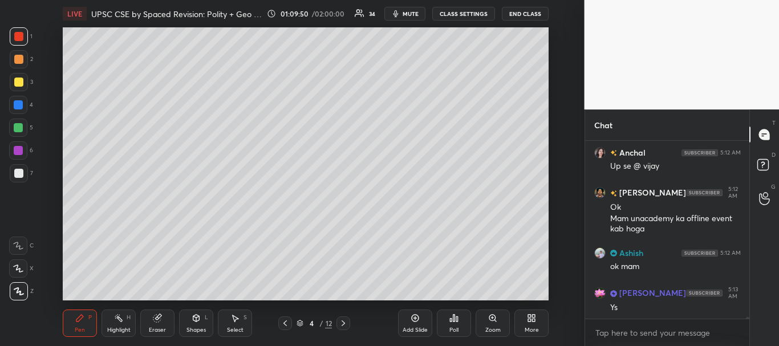
scroll to position [16621, 0]
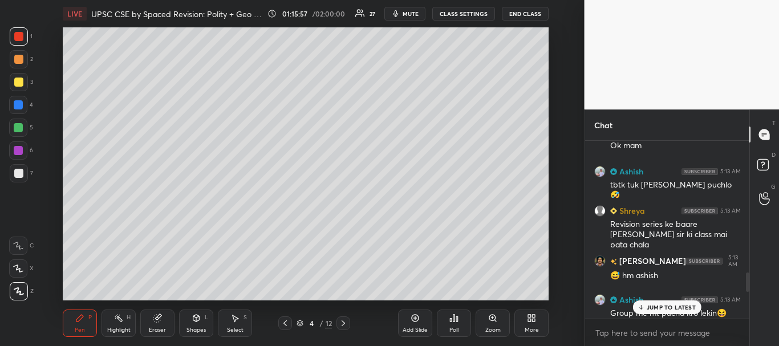
scroll to position [1149, 0]
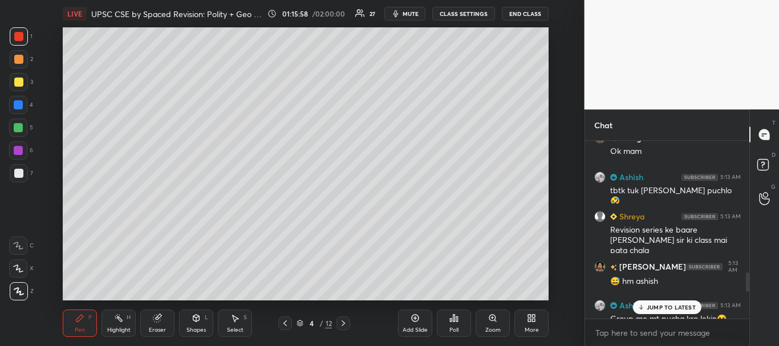
drag, startPoint x: 749, startPoint y: 309, endPoint x: 744, endPoint y: 286, distance: 23.8
click at [744, 286] on div at bounding box center [745, 230] width 7 height 178
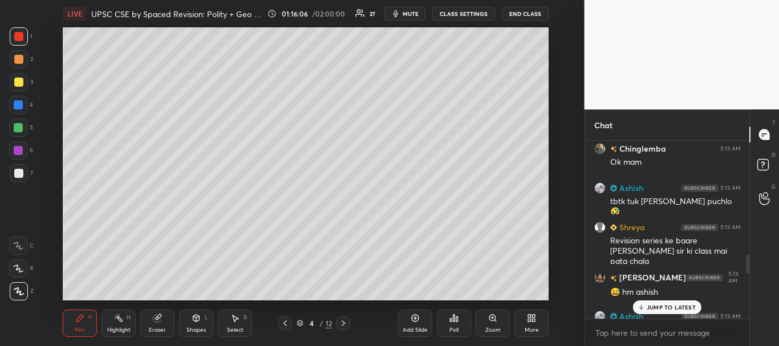
scroll to position [1133, 0]
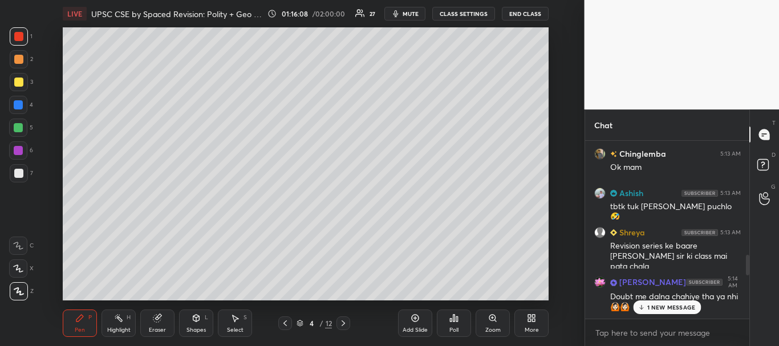
click at [750, 284] on div "Chat Vijay 5:11 AM [PERSON_NAME] kis Area se huu tum punjab se hoo ? Shreya 5:1…" at bounding box center [681, 227] width 195 height 237
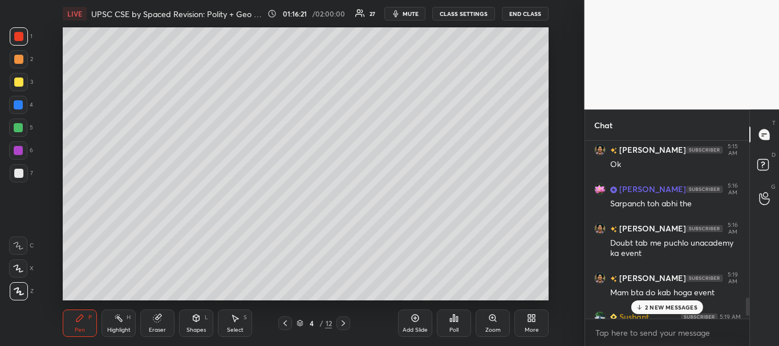
scroll to position [1584, 0]
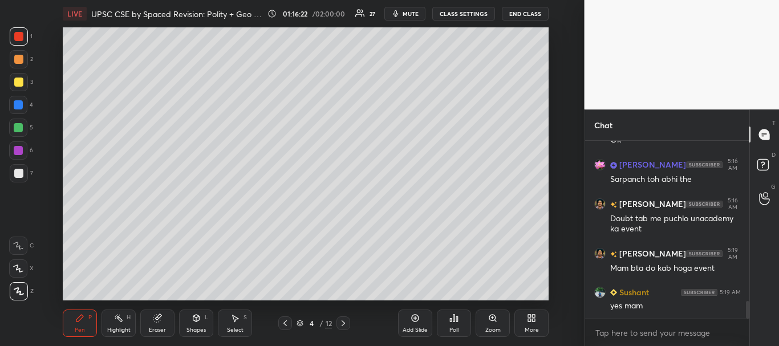
drag, startPoint x: 748, startPoint y: 264, endPoint x: 749, endPoint y: 305, distance: 41.1
click at [750, 311] on div "Chat [PERSON_NAME] joined Vijay 5:15 AM Ok [PERSON_NAME] 5:16 AM Sarpanch toh a…" at bounding box center [681, 227] width 195 height 237
click at [18, 82] on div at bounding box center [18, 82] width 9 height 9
click at [19, 80] on div at bounding box center [18, 82] width 9 height 9
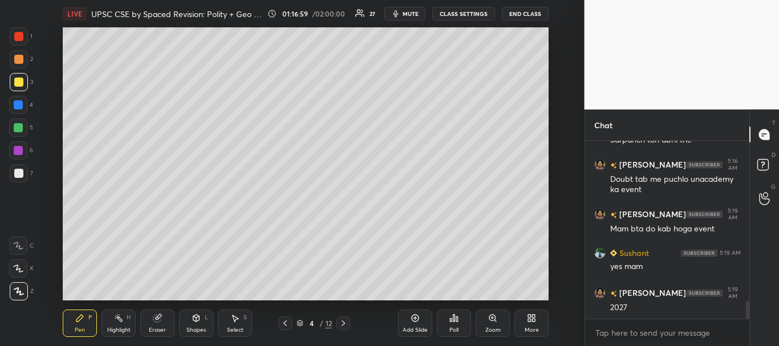
click at [19, 84] on div at bounding box center [18, 82] width 9 height 9
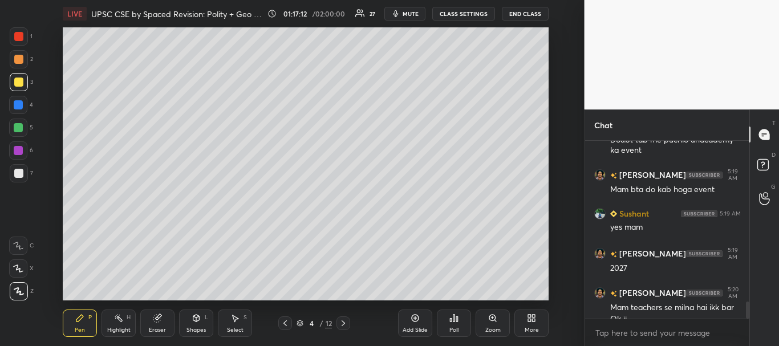
scroll to position [1674, 0]
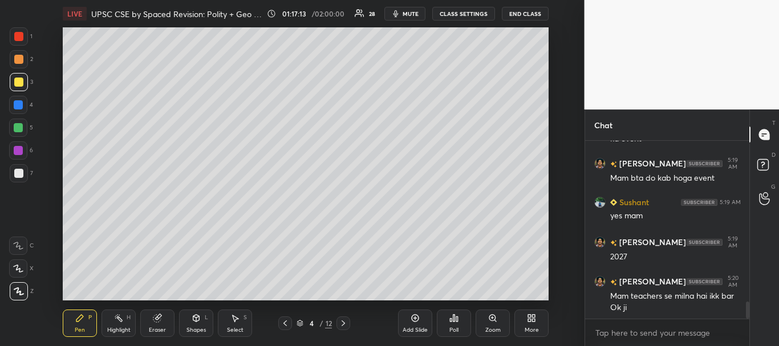
click at [19, 83] on div at bounding box center [18, 82] width 9 height 9
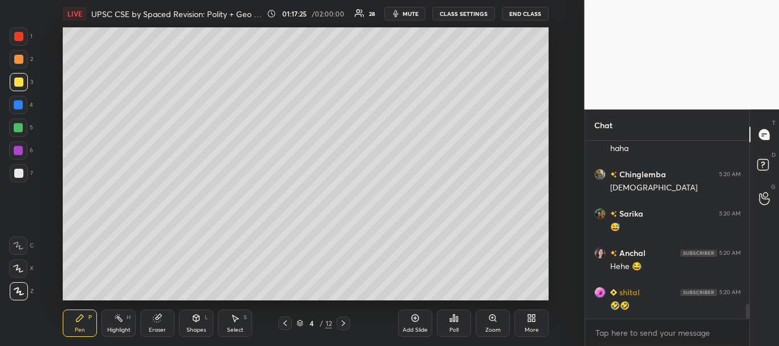
scroll to position [1950, 0]
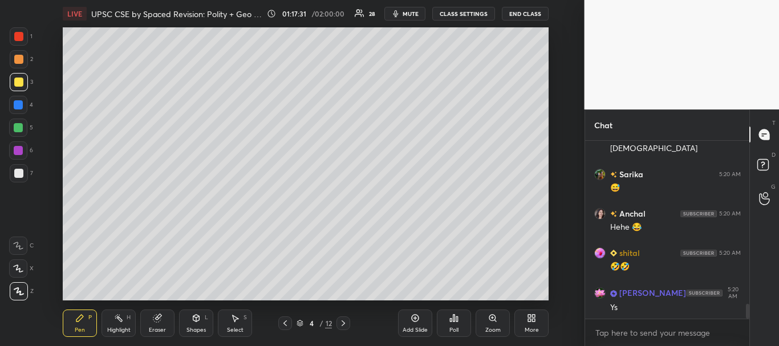
click at [414, 314] on icon at bounding box center [414, 318] width 9 height 9
click at [17, 81] on div at bounding box center [18, 82] width 9 height 9
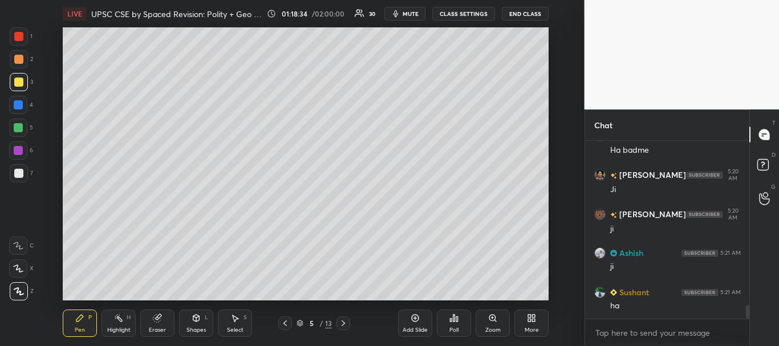
scroll to position [2174, 0]
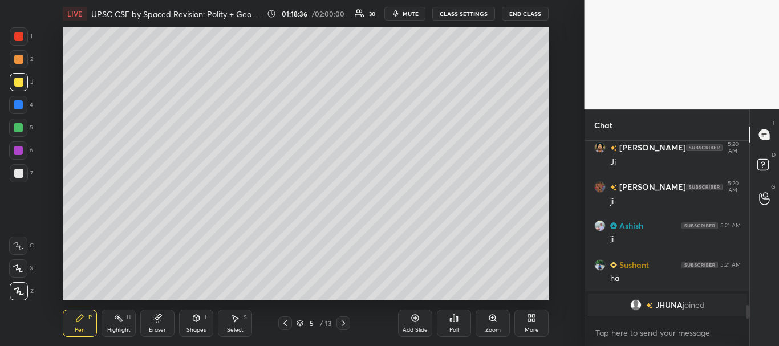
click at [19, 105] on div at bounding box center [18, 104] width 9 height 9
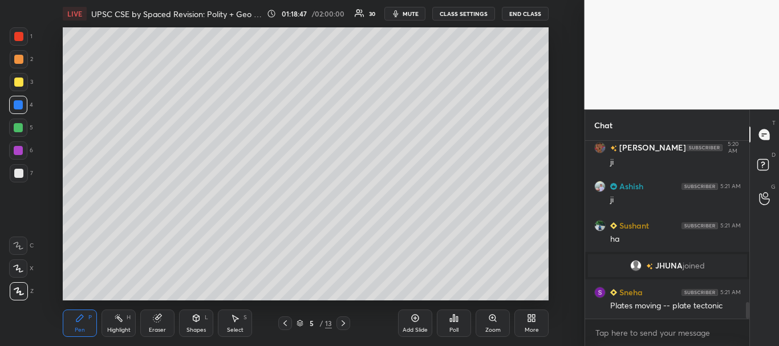
click at [20, 79] on div at bounding box center [18, 82] width 9 height 9
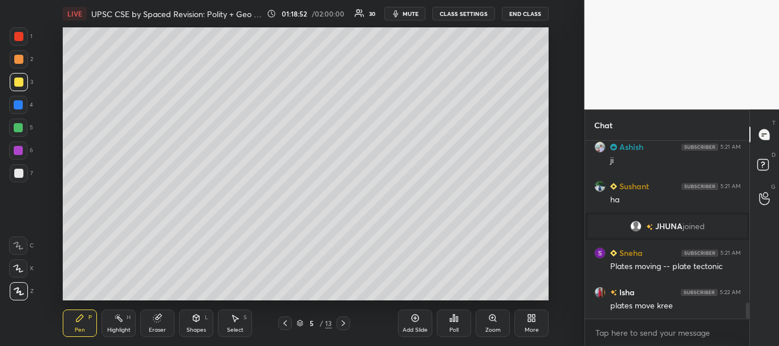
click at [18, 108] on div at bounding box center [18, 104] width 9 height 9
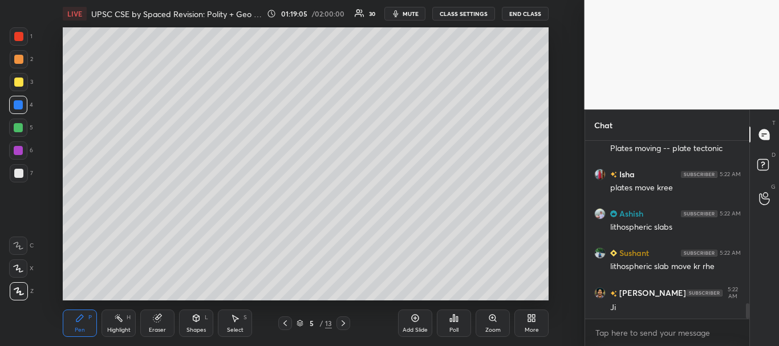
scroll to position [1952, 0]
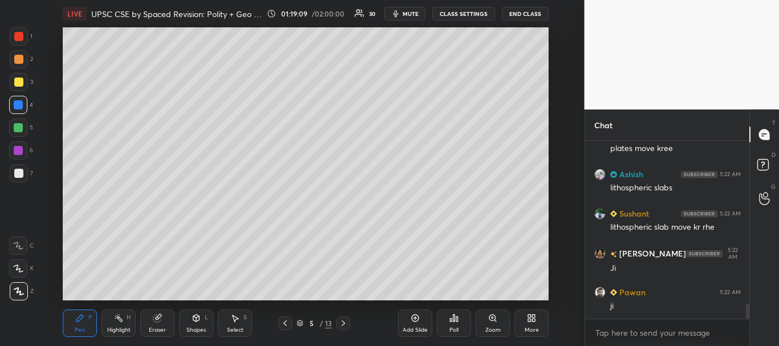
click at [15, 84] on div at bounding box center [18, 82] width 9 height 9
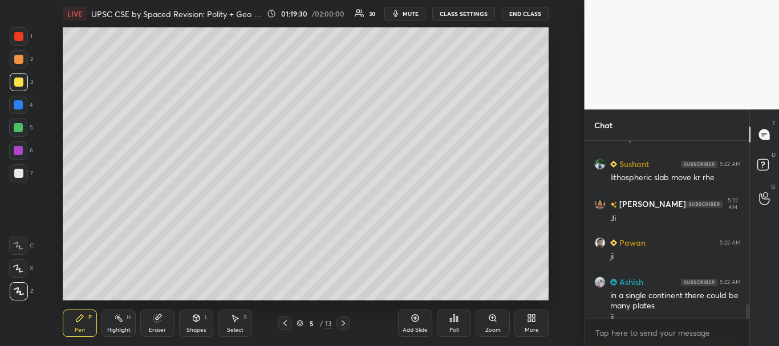
click at [18, 103] on div at bounding box center [18, 104] width 9 height 9
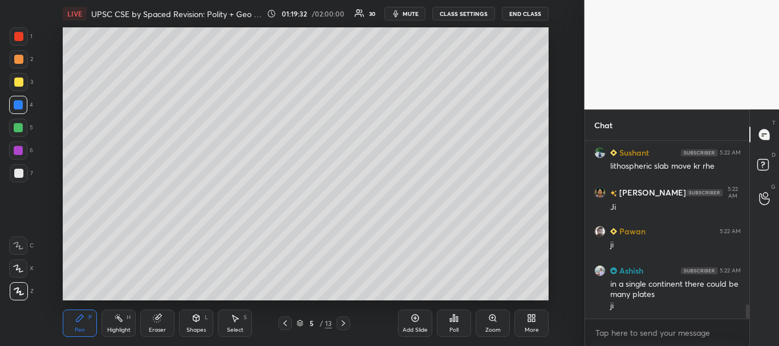
click at [23, 74] on div at bounding box center [19, 82] width 18 height 18
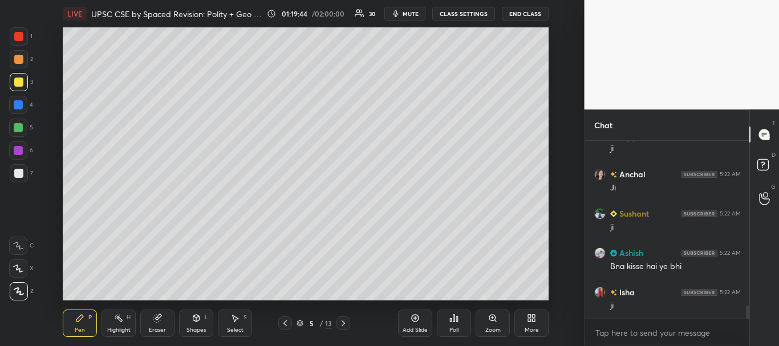
scroll to position [2210, 0]
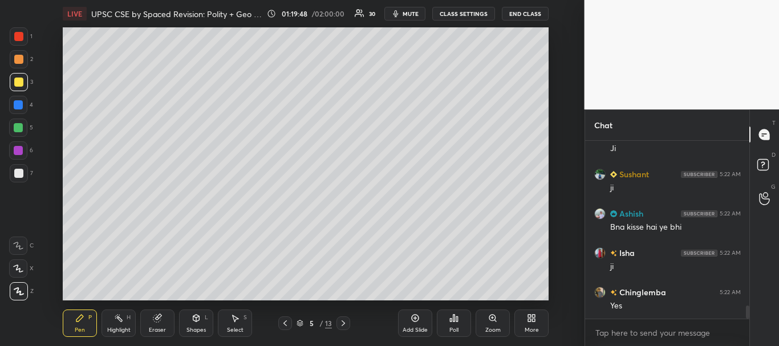
click at [283, 324] on icon at bounding box center [284, 323] width 9 height 9
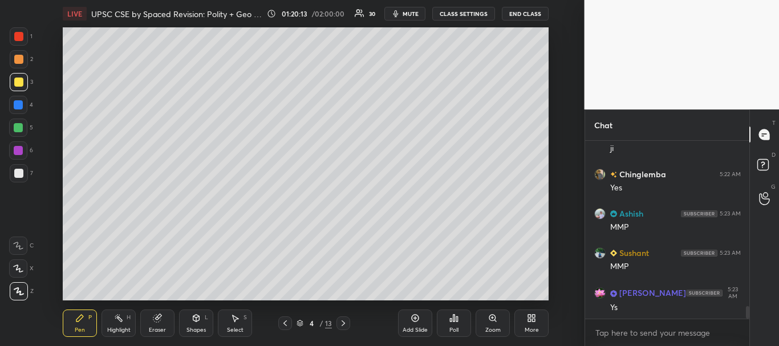
scroll to position [2367, 0]
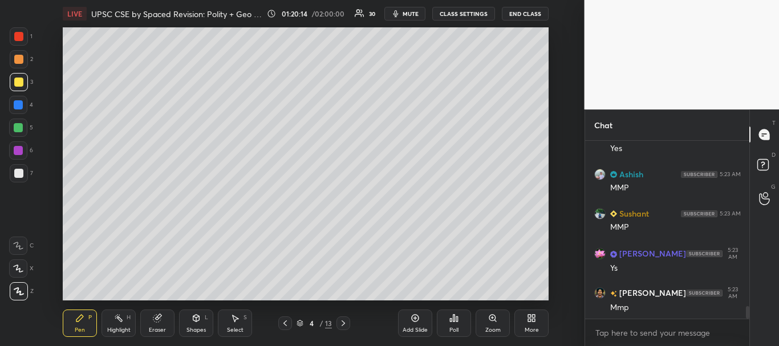
drag, startPoint x: 420, startPoint y: 321, endPoint x: 404, endPoint y: 311, distance: 19.2
click at [420, 322] on div "Add Slide" at bounding box center [415, 323] width 34 height 27
click at [19, 173] on div at bounding box center [18, 173] width 9 height 9
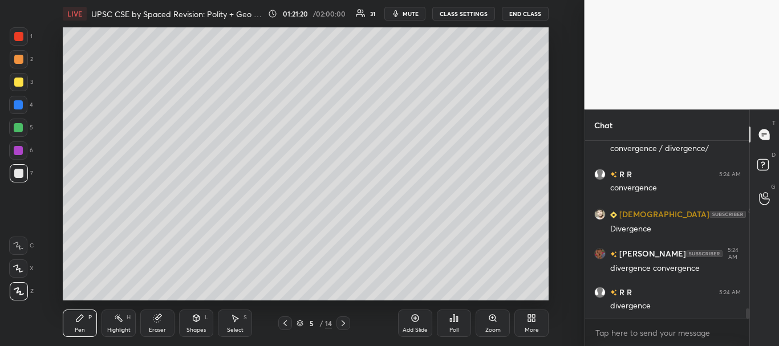
scroll to position [2840, 0]
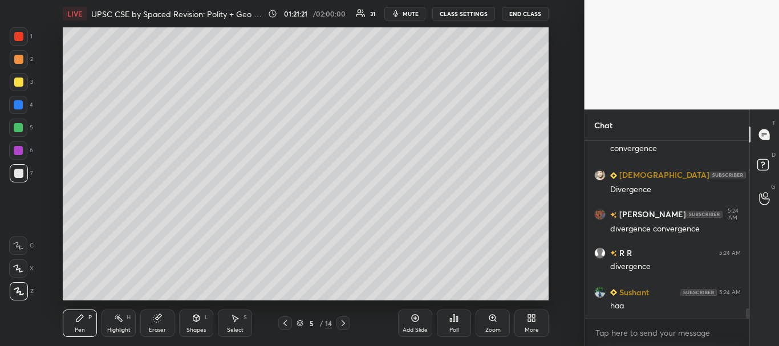
click at [13, 173] on div at bounding box center [19, 173] width 18 height 18
drag, startPoint x: 16, startPoint y: 79, endPoint x: 32, endPoint y: 78, distance: 16.0
click at [16, 78] on div at bounding box center [18, 82] width 9 height 9
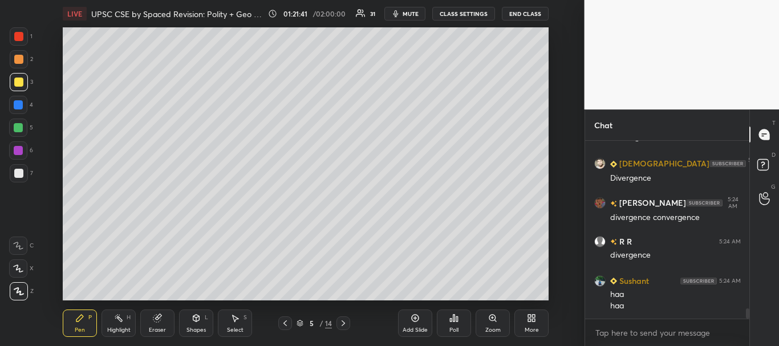
scroll to position [2891, 0]
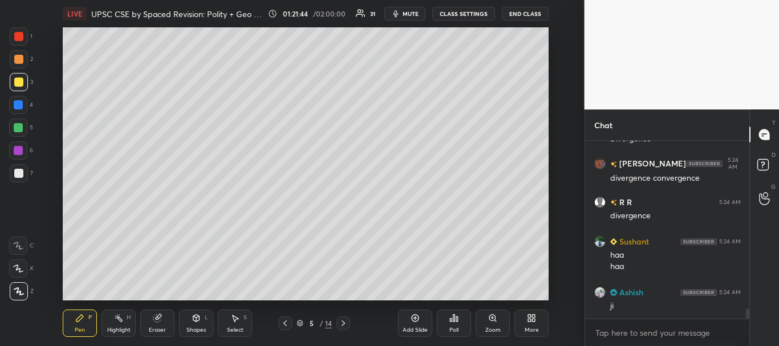
click at [17, 172] on div at bounding box center [18, 173] width 9 height 9
click at [418, 322] on icon at bounding box center [414, 318] width 9 height 9
click at [16, 175] on div at bounding box center [18, 173] width 9 height 9
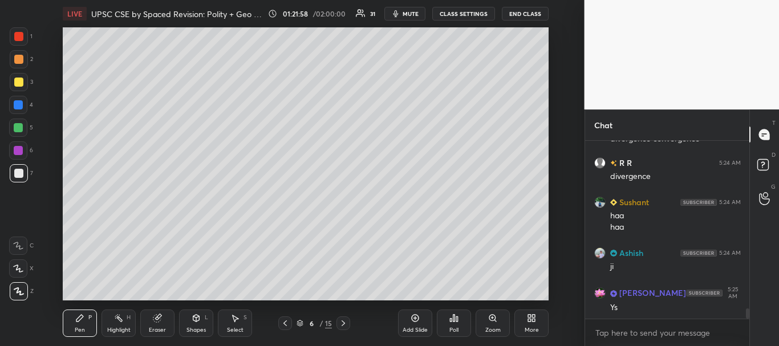
click at [20, 83] on div at bounding box center [18, 82] width 9 height 9
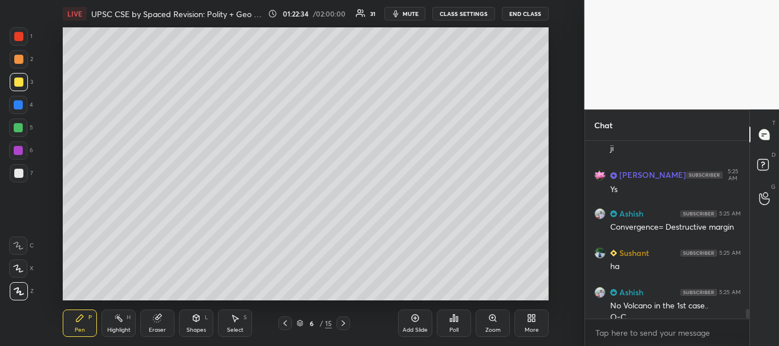
scroll to position [3060, 0]
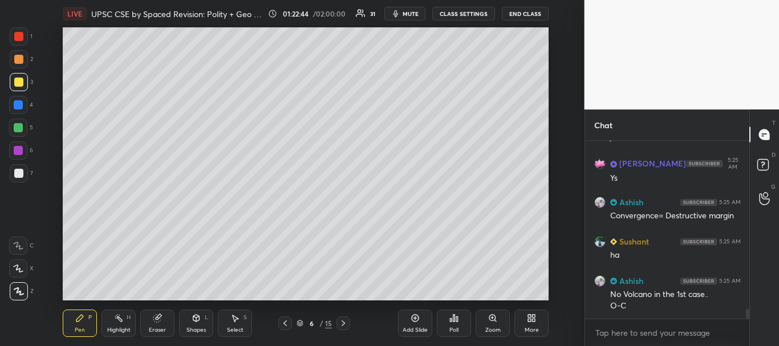
click at [16, 106] on div at bounding box center [18, 104] width 9 height 9
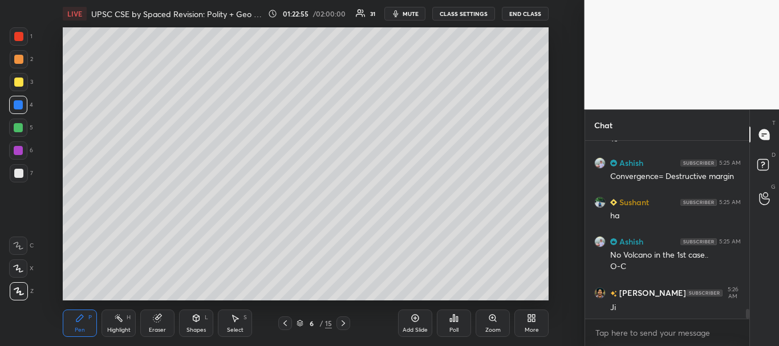
click at [414, 320] on icon at bounding box center [414, 318] width 9 height 9
click at [21, 177] on div at bounding box center [18, 173] width 9 height 9
drag, startPoint x: 14, startPoint y: 86, endPoint x: 56, endPoint y: 74, distance: 44.4
click at [17, 86] on div at bounding box center [19, 82] width 18 height 18
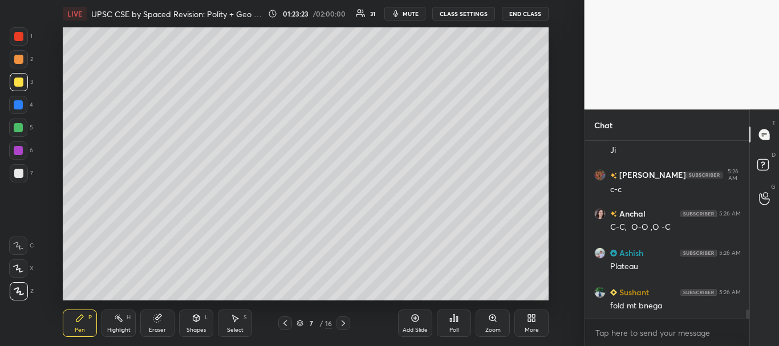
scroll to position [3296, 0]
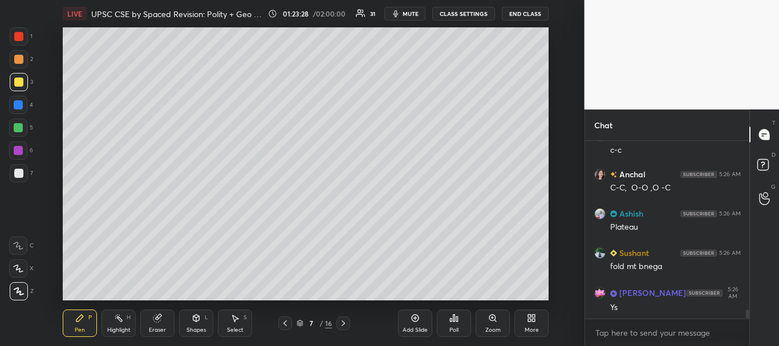
click at [17, 75] on div at bounding box center [19, 82] width 18 height 18
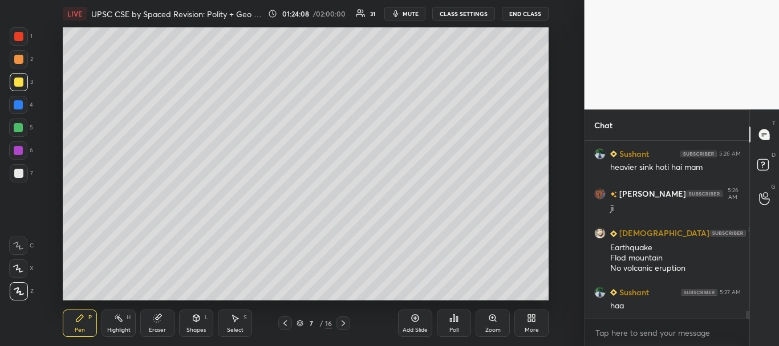
scroll to position [3730, 0]
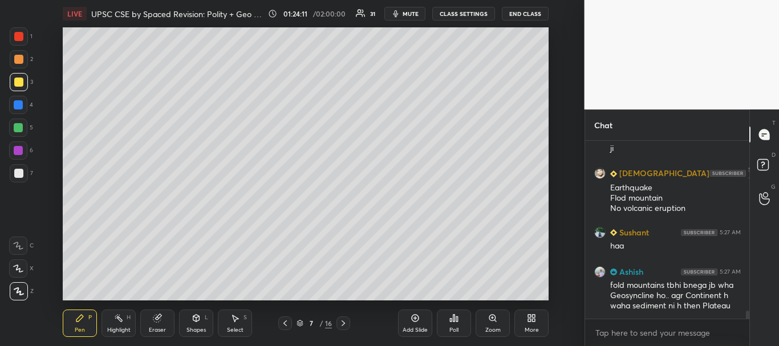
click at [19, 173] on div at bounding box center [18, 173] width 9 height 9
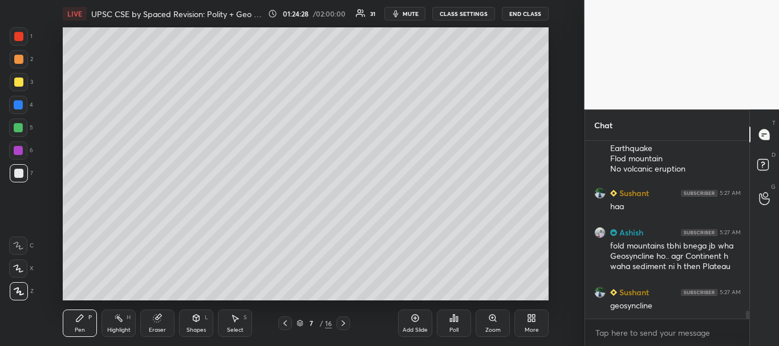
drag, startPoint x: 18, startPoint y: 102, endPoint x: 39, endPoint y: 92, distance: 23.5
click at [19, 101] on div at bounding box center [18, 104] width 9 height 9
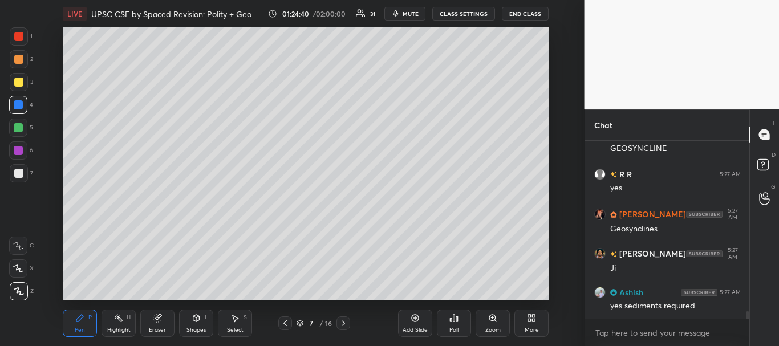
scroll to position [4123, 0]
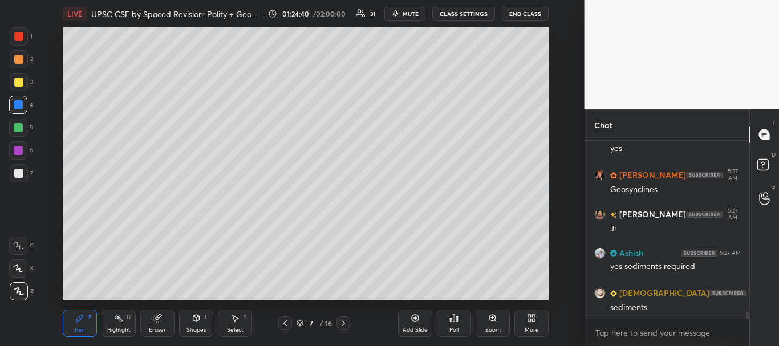
drag, startPoint x: 16, startPoint y: 169, endPoint x: 35, endPoint y: 157, distance: 22.8
click at [16, 170] on div at bounding box center [18, 173] width 9 height 9
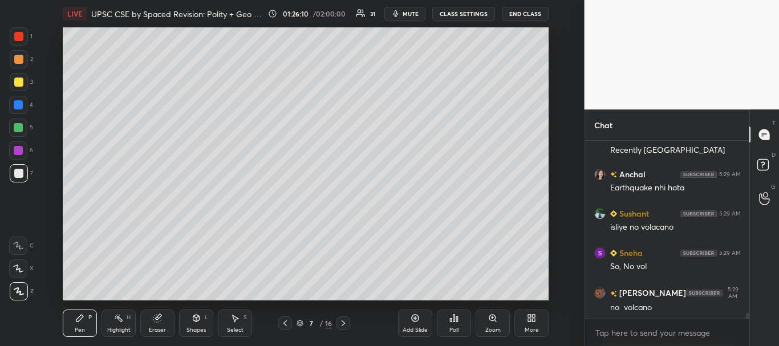
scroll to position [5405, 0]
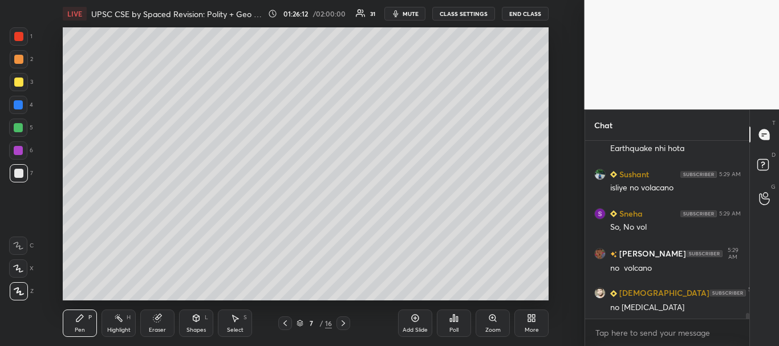
click at [11, 173] on div at bounding box center [19, 173] width 18 height 18
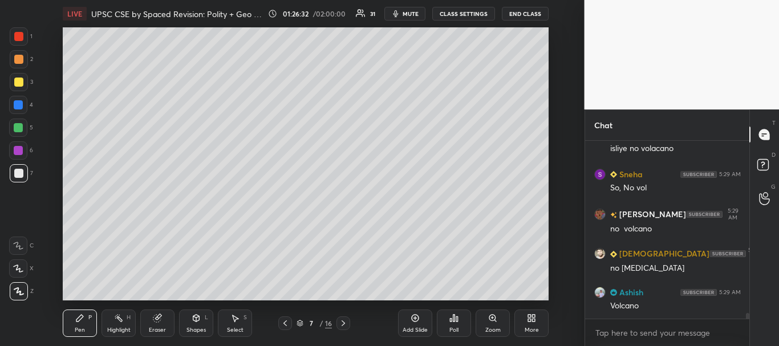
click at [17, 176] on div at bounding box center [18, 173] width 9 height 9
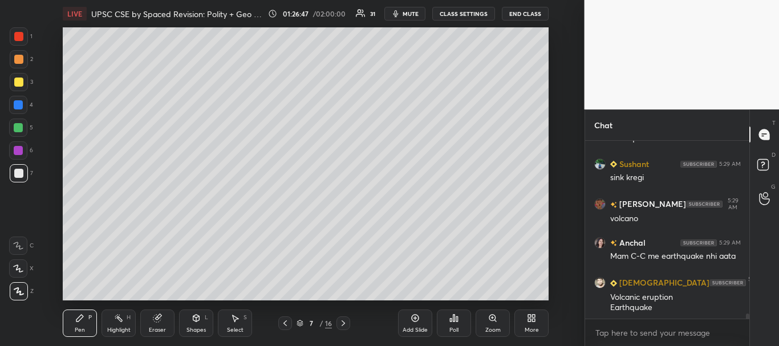
scroll to position [5663, 0]
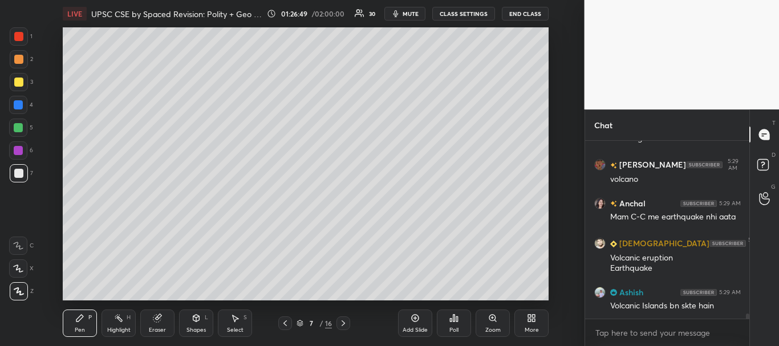
click at [13, 176] on div at bounding box center [19, 173] width 18 height 18
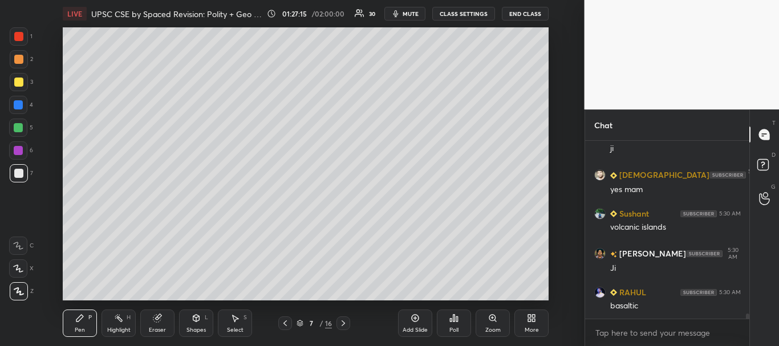
scroll to position [5977, 0]
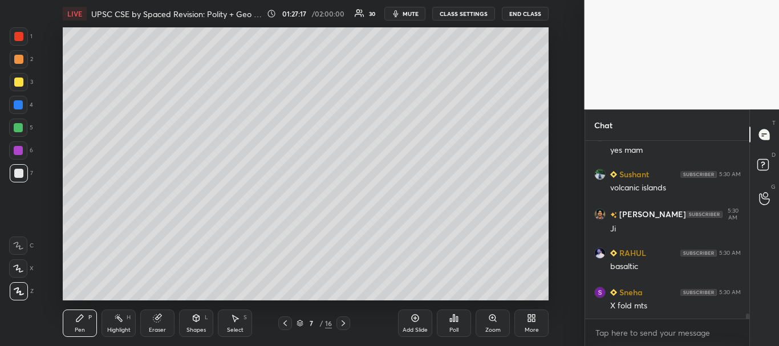
click at [17, 173] on div at bounding box center [18, 173] width 9 height 9
click at [15, 39] on div at bounding box center [18, 36] width 9 height 9
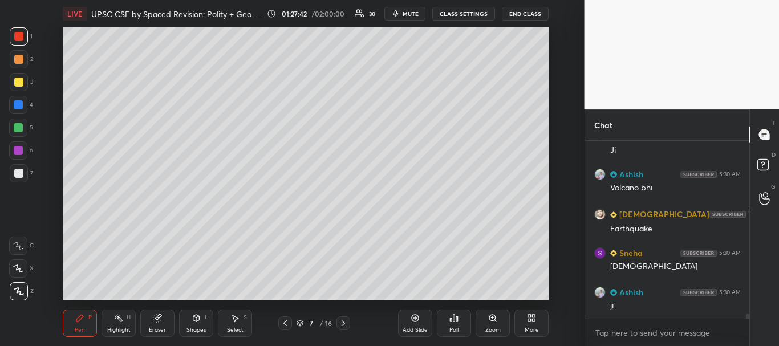
scroll to position [6292, 0]
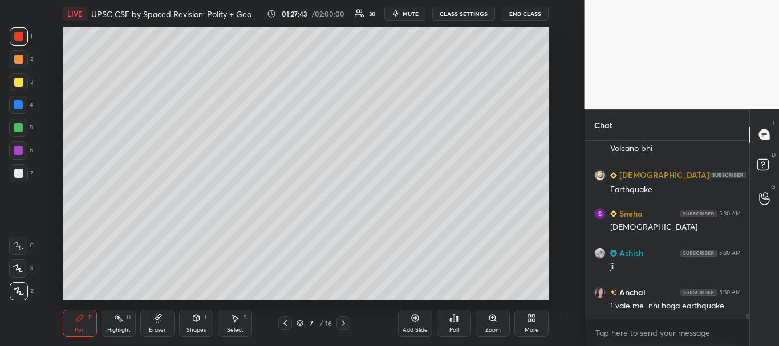
click at [18, 107] on div at bounding box center [18, 104] width 9 height 9
click at [17, 35] on div at bounding box center [18, 36] width 9 height 9
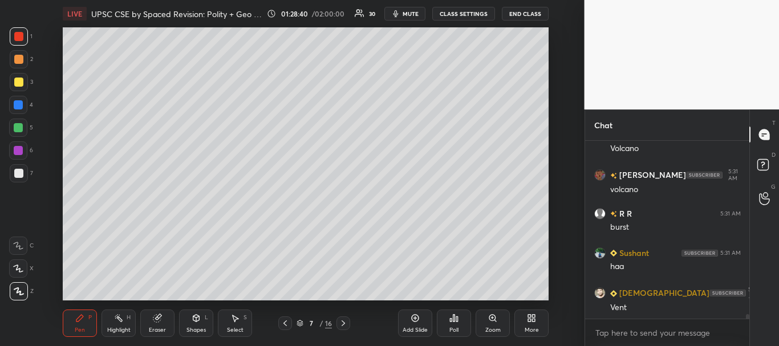
scroll to position [7050, 0]
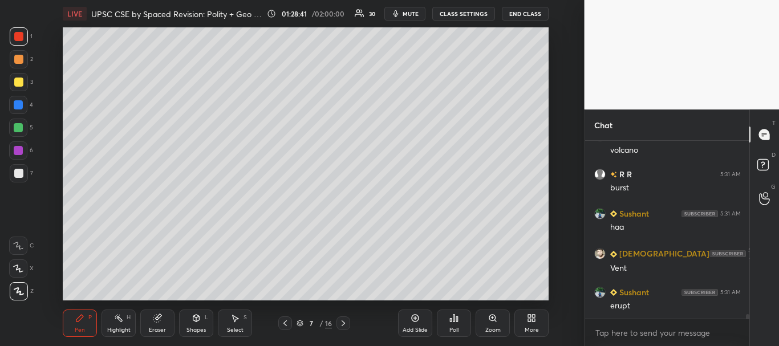
click at [16, 106] on div at bounding box center [18, 104] width 9 height 9
click at [15, 153] on div at bounding box center [18, 150] width 9 height 9
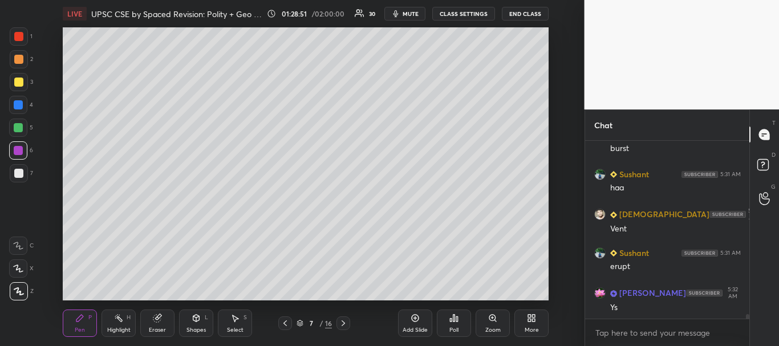
scroll to position [7128, 0]
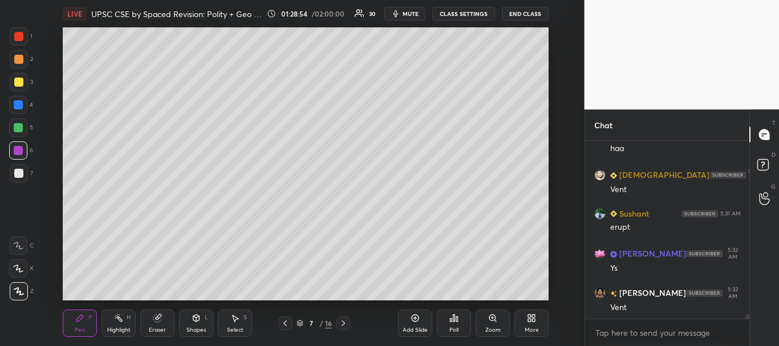
drag, startPoint x: 17, startPoint y: 33, endPoint x: 54, endPoint y: 55, distance: 43.2
click at [17, 31] on div at bounding box center [19, 36] width 18 height 18
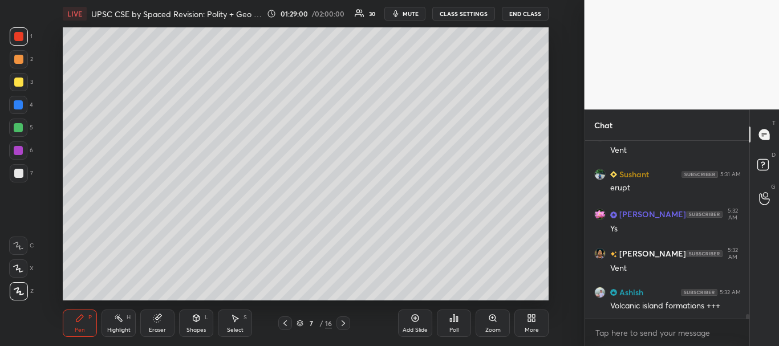
scroll to position [7207, 0]
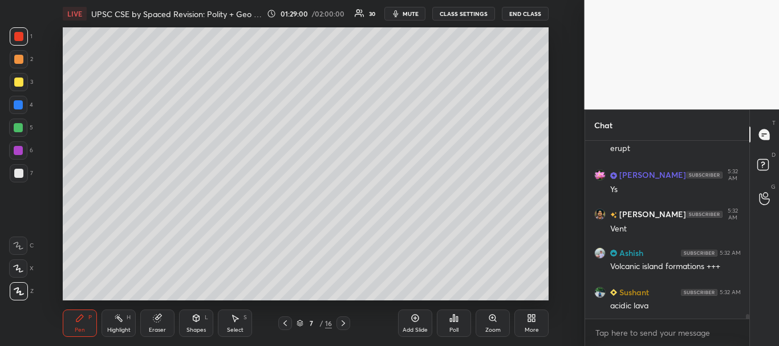
click at [19, 168] on div at bounding box center [19, 173] width 18 height 18
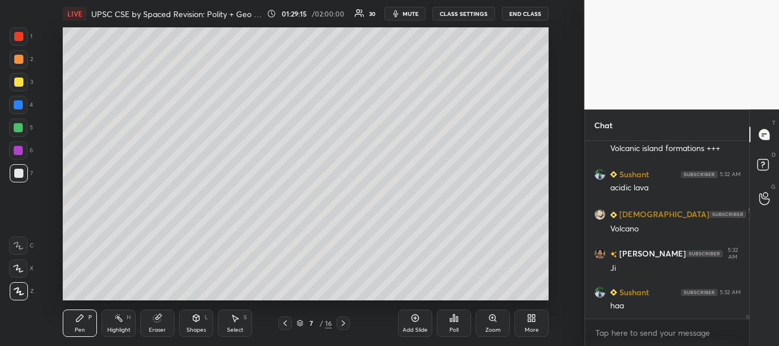
scroll to position [7364, 0]
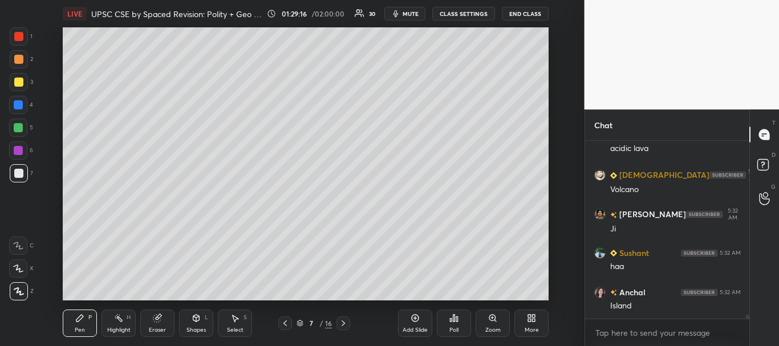
click at [15, 171] on div at bounding box center [18, 173] width 9 height 9
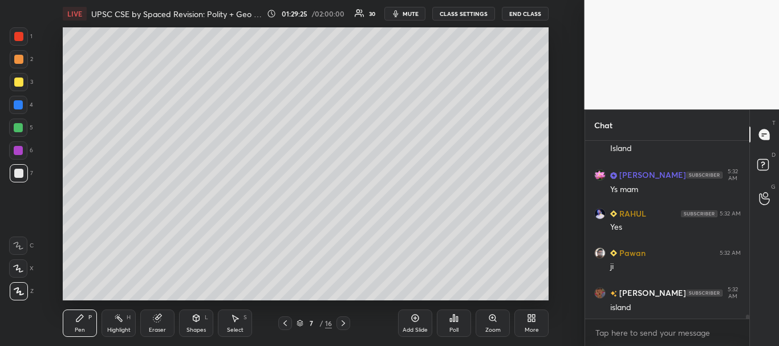
scroll to position [7561, 0]
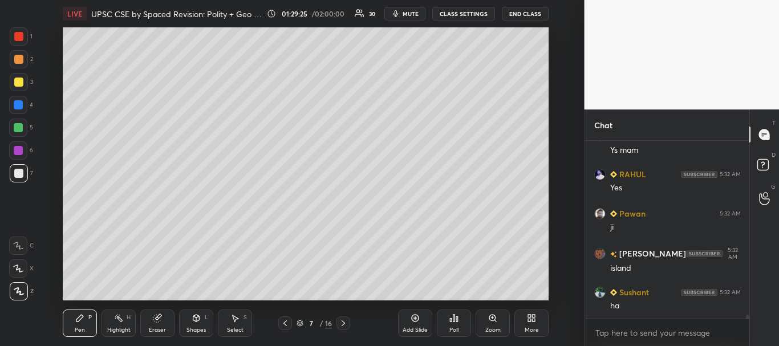
click at [414, 323] on div "Add Slide" at bounding box center [415, 323] width 34 height 27
click at [13, 175] on div at bounding box center [19, 173] width 18 height 18
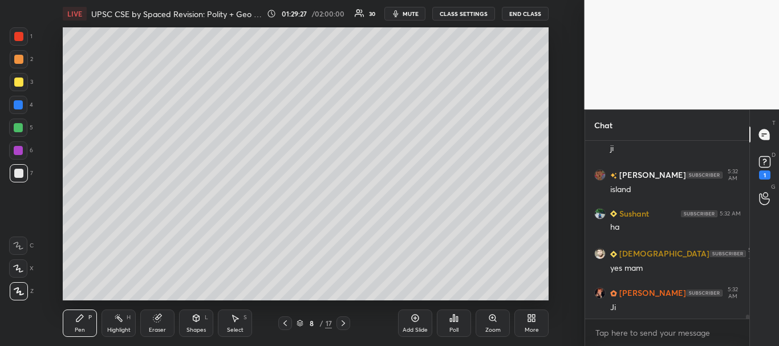
scroll to position [7689, 0]
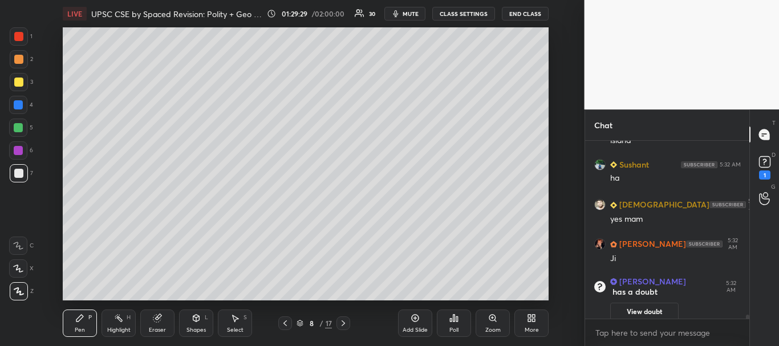
click at [194, 320] on icon at bounding box center [196, 318] width 6 height 7
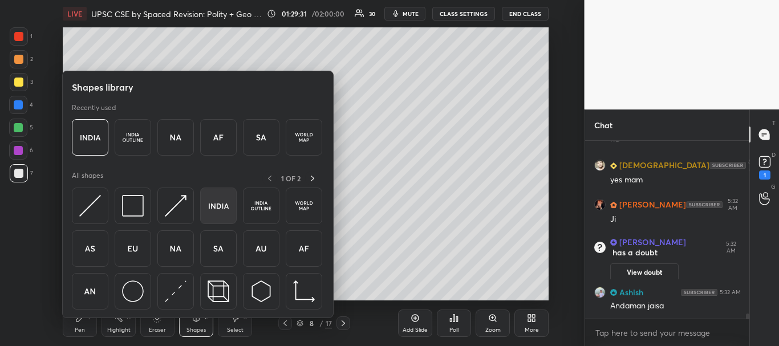
scroll to position [6116, 0]
click at [221, 209] on img at bounding box center [219, 206] width 22 height 22
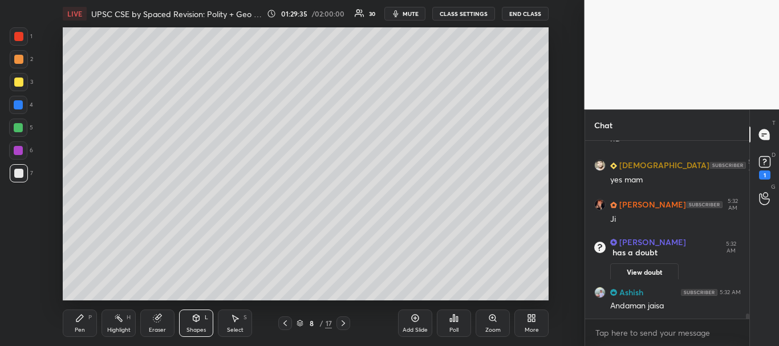
click at [16, 32] on div at bounding box center [18, 36] width 9 height 9
click at [78, 319] on icon at bounding box center [79, 318] width 7 height 7
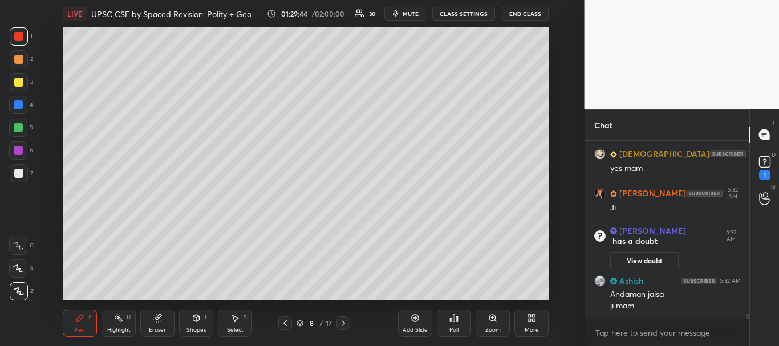
click at [18, 105] on div at bounding box center [18, 104] width 9 height 9
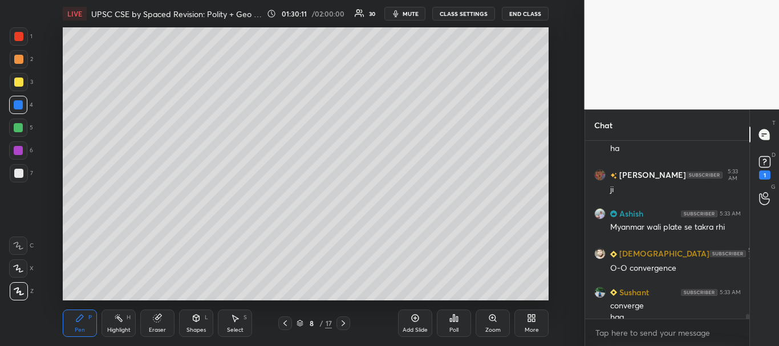
scroll to position [6571, 0]
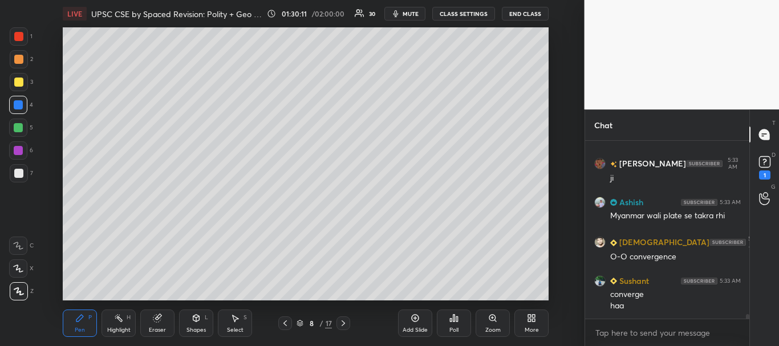
click at [13, 82] on div at bounding box center [19, 82] width 18 height 18
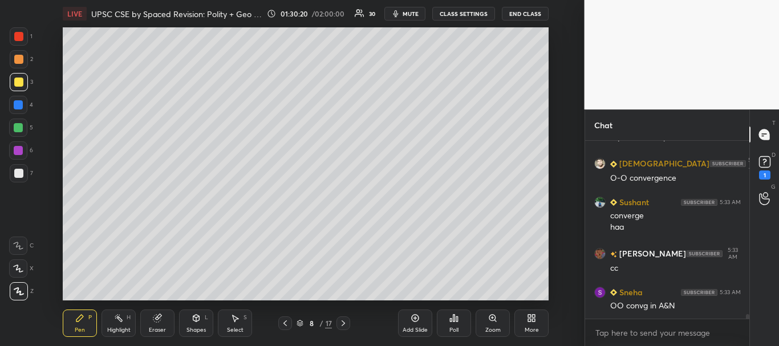
scroll to position [6677, 0]
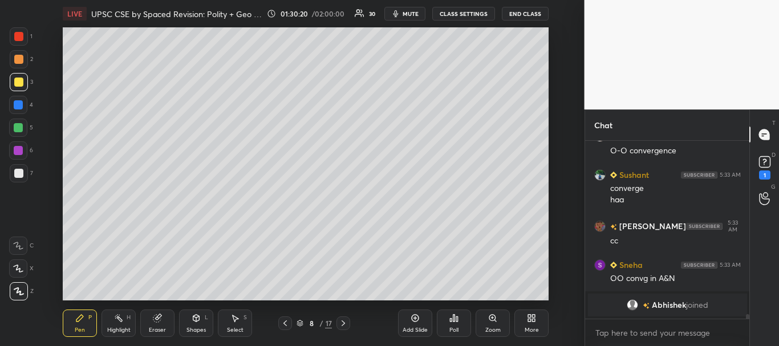
drag, startPoint x: 17, startPoint y: 121, endPoint x: 39, endPoint y: 122, distance: 22.8
click at [18, 122] on div at bounding box center [18, 128] width 18 height 18
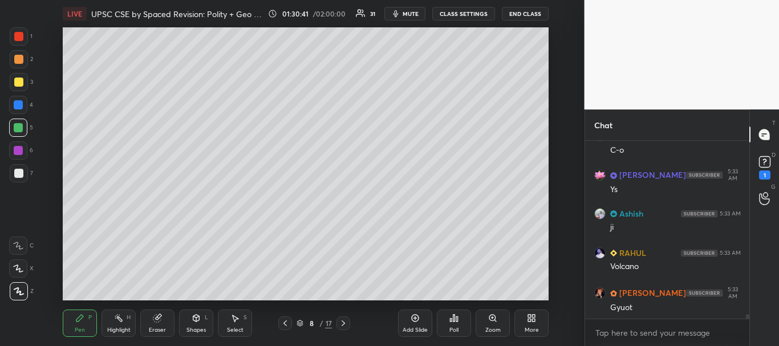
scroll to position [6998, 0]
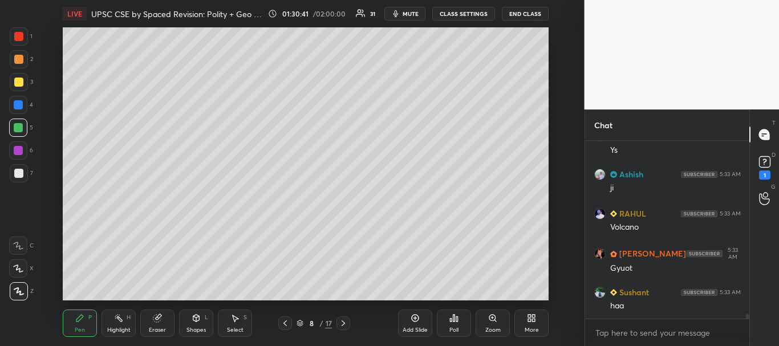
click at [282, 324] on icon at bounding box center [284, 323] width 9 height 9
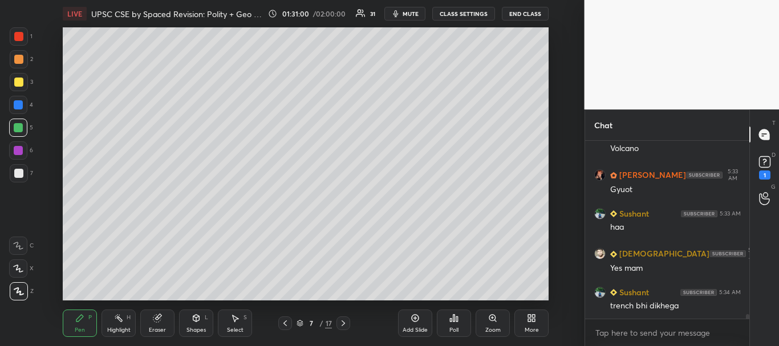
scroll to position [7116, 0]
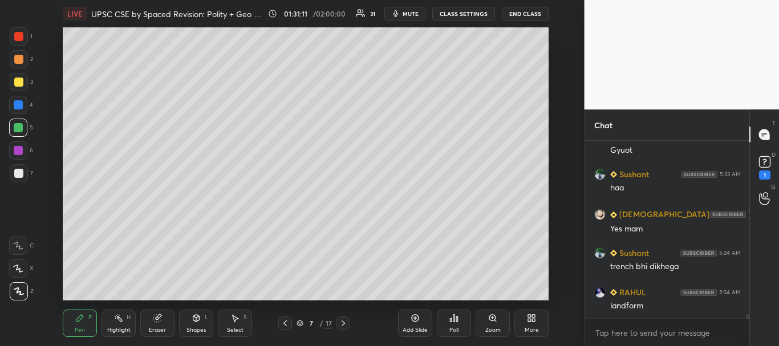
click at [420, 321] on icon at bounding box center [414, 318] width 9 height 9
click at [25, 175] on div at bounding box center [19, 173] width 18 height 18
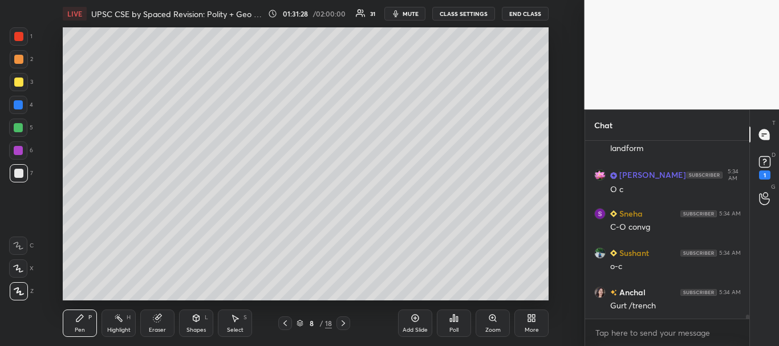
scroll to position [7323, 0]
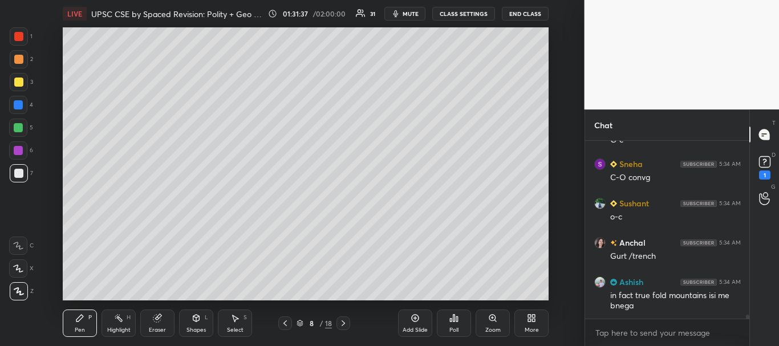
drag, startPoint x: 18, startPoint y: 172, endPoint x: 18, endPoint y: 160, distance: 11.4
click at [18, 172] on div at bounding box center [18, 173] width 9 height 9
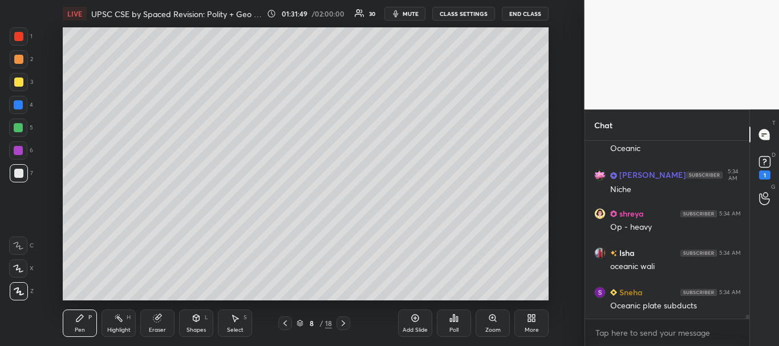
scroll to position [7598, 0]
click at [16, 79] on div at bounding box center [18, 82] width 9 height 9
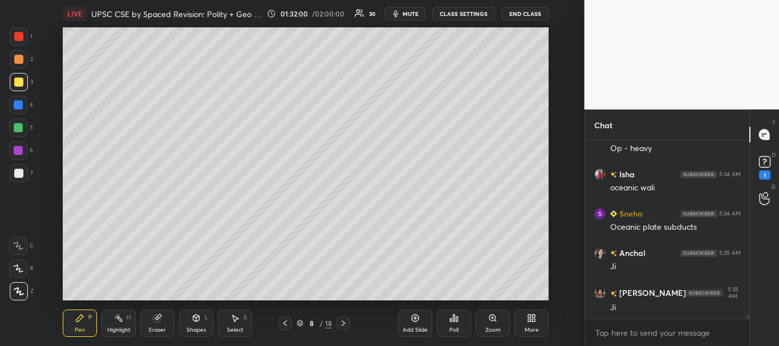
scroll to position [7677, 0]
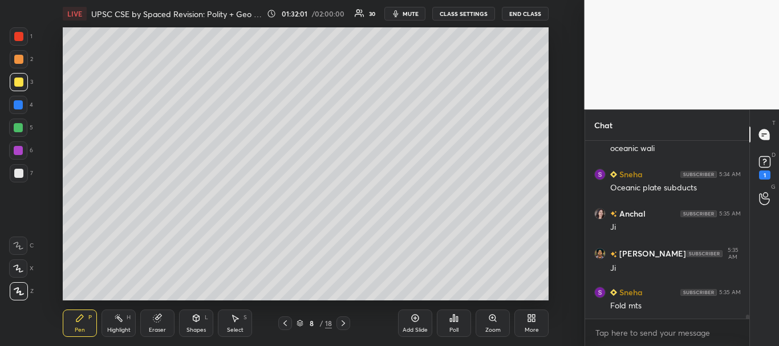
click at [17, 102] on div at bounding box center [18, 104] width 9 height 9
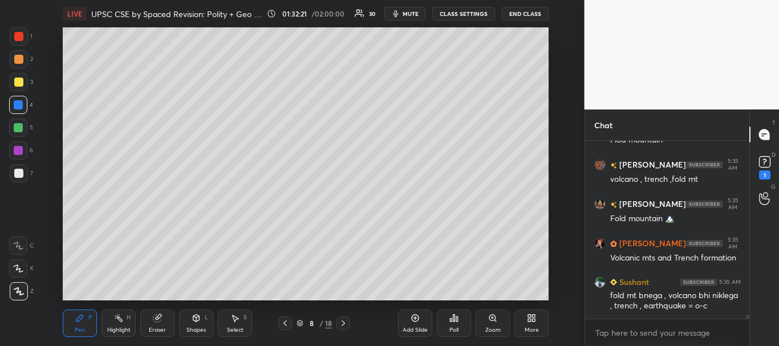
scroll to position [7983, 0]
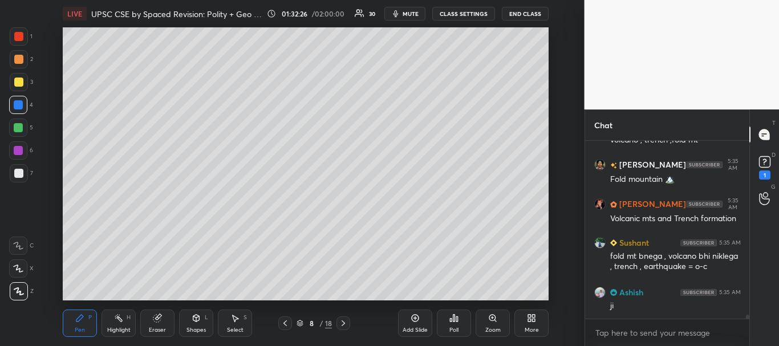
click at [22, 42] on div at bounding box center [19, 36] width 18 height 18
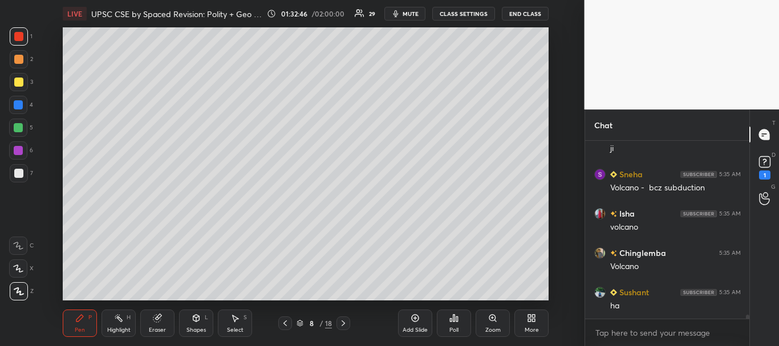
scroll to position [8179, 0]
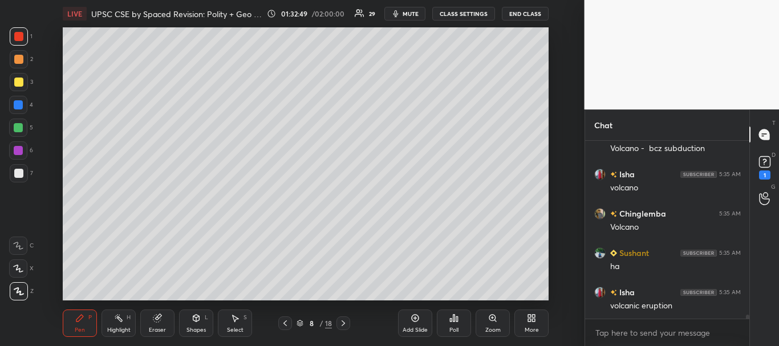
click at [20, 124] on div at bounding box center [18, 127] width 9 height 9
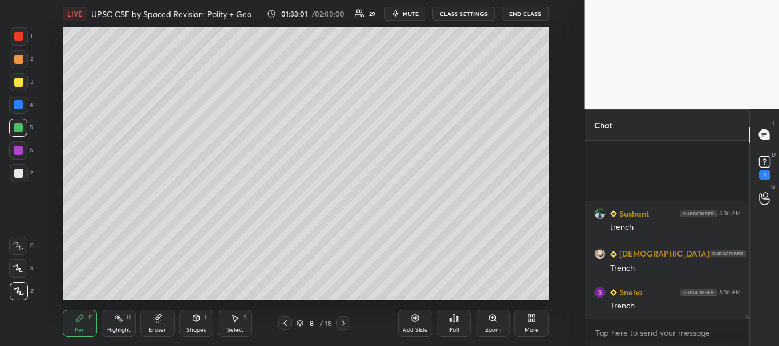
scroll to position [8455, 0]
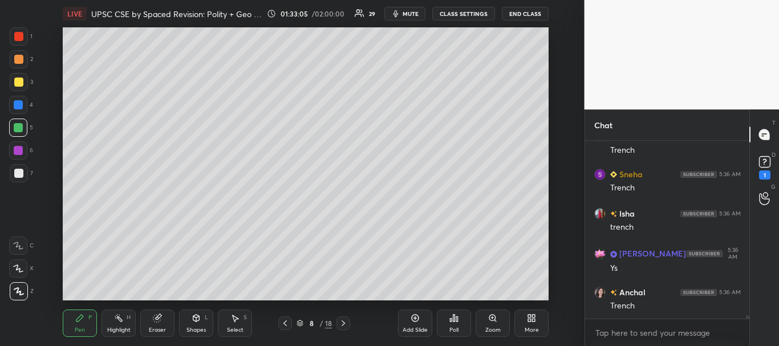
click at [19, 39] on div at bounding box center [18, 36] width 9 height 9
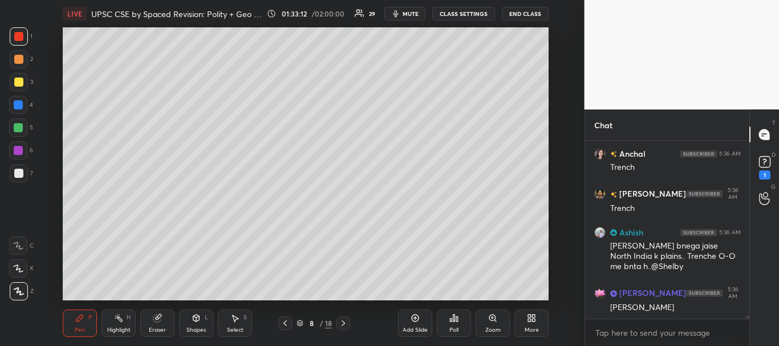
scroll to position [8633, 0]
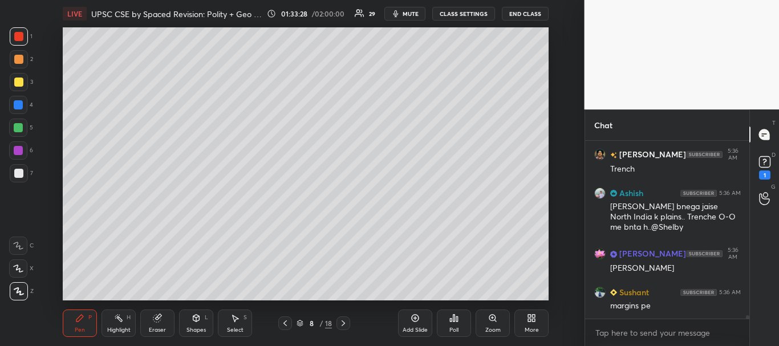
click at [21, 169] on div at bounding box center [18, 173] width 9 height 9
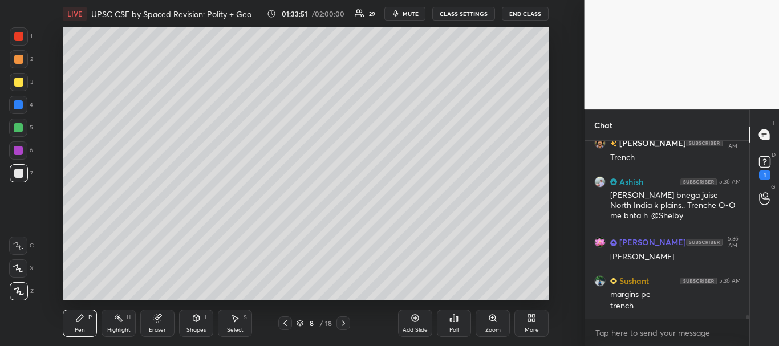
click at [15, 105] on div at bounding box center [18, 104] width 9 height 9
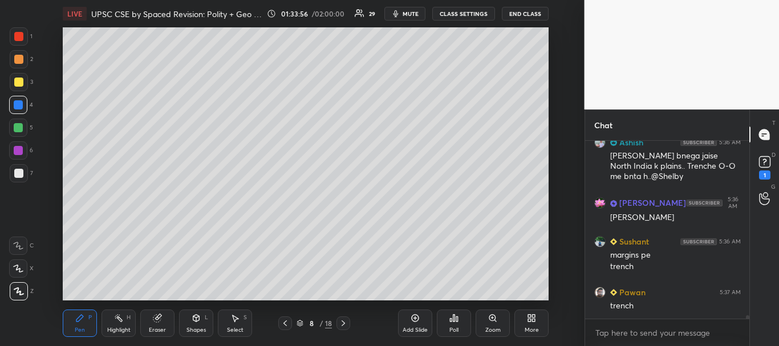
scroll to position [8723, 0]
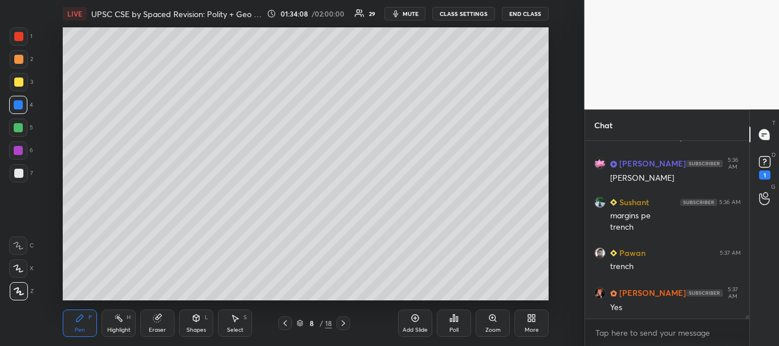
click at [345, 323] on icon at bounding box center [343, 323] width 9 height 9
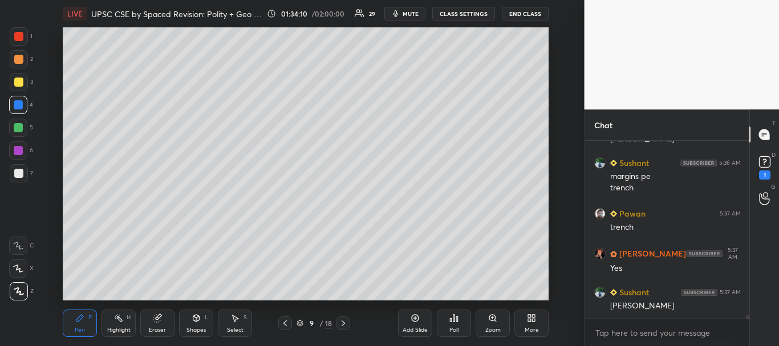
click at [21, 33] on div at bounding box center [18, 36] width 9 height 9
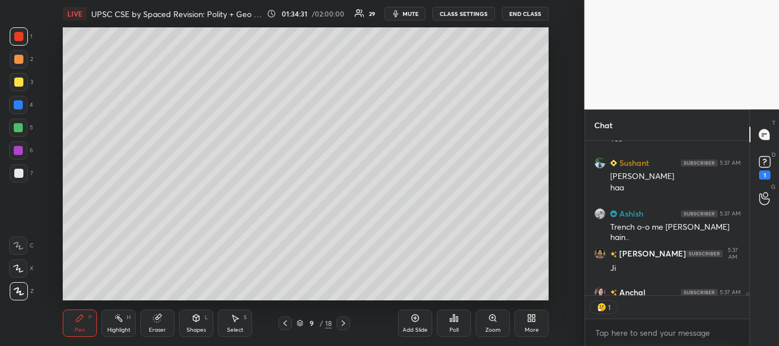
scroll to position [8926, 0]
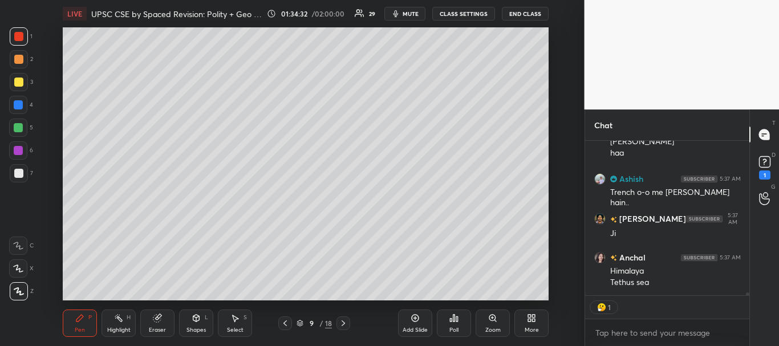
click at [415, 323] on div "Add Slide" at bounding box center [415, 323] width 34 height 27
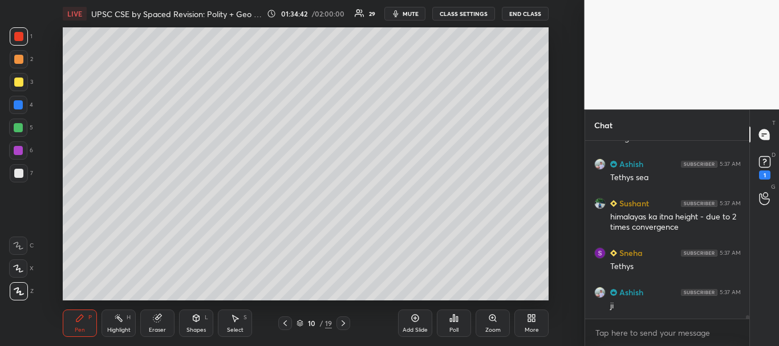
scroll to position [9188, 0]
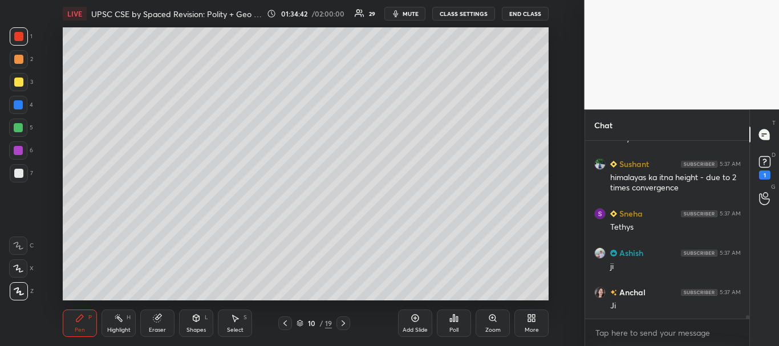
click at [16, 172] on div at bounding box center [18, 173] width 9 height 9
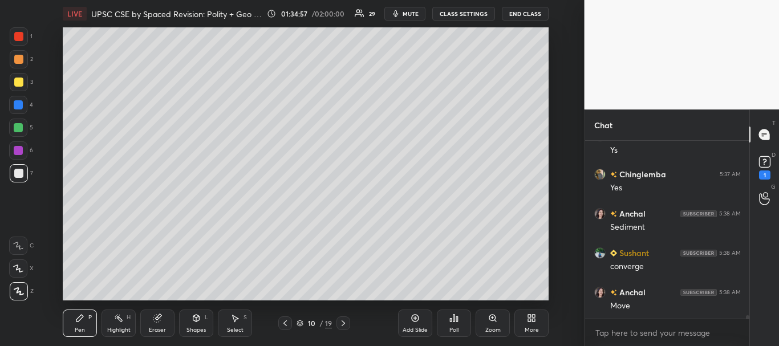
scroll to position [9464, 0]
click at [284, 322] on icon at bounding box center [284, 323] width 9 height 9
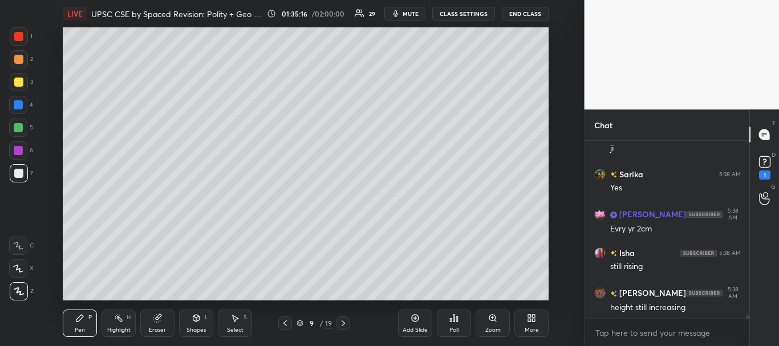
scroll to position [0, 0]
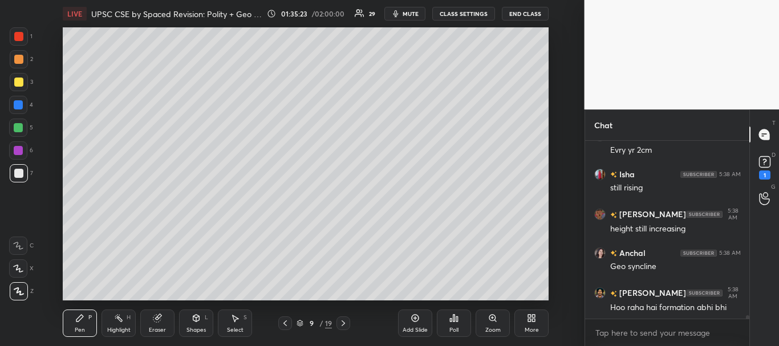
click at [16, 170] on div at bounding box center [18, 173] width 9 height 9
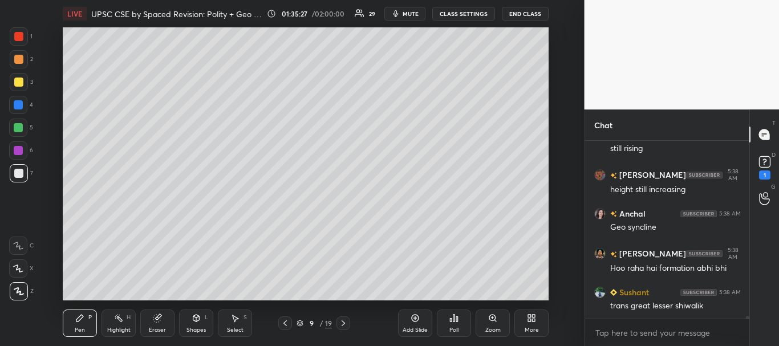
click at [22, 177] on div at bounding box center [18, 173] width 9 height 9
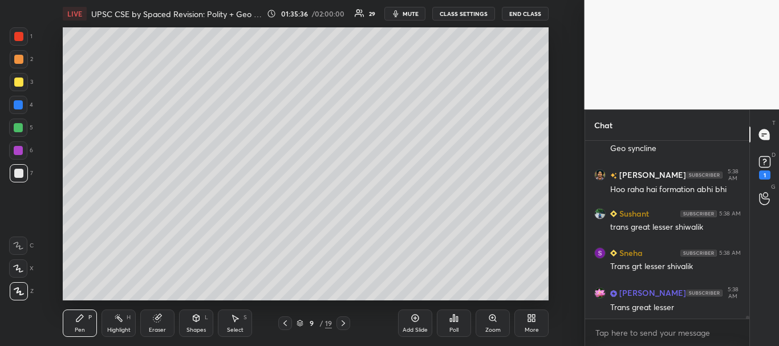
scroll to position [10054, 0]
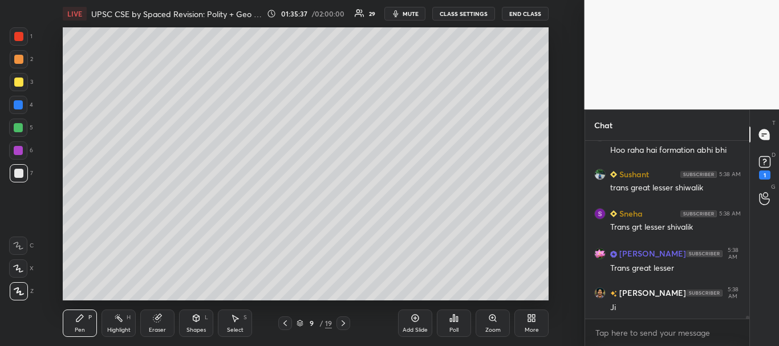
click at [54, 198] on div "Setting up your live class Poll for secs No correct answer Start poll" at bounding box center [305, 163] width 539 height 273
click at [284, 322] on icon at bounding box center [284, 323] width 3 height 6
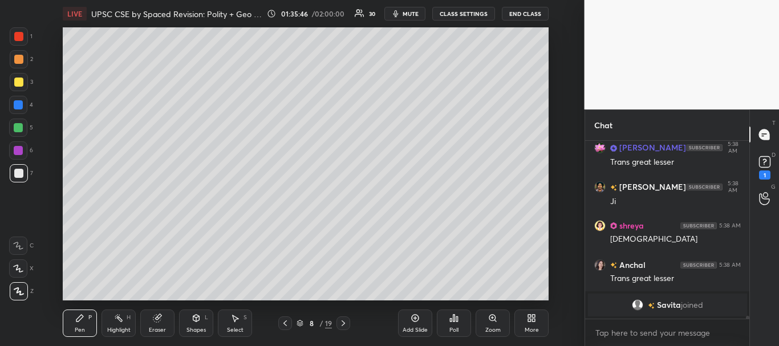
scroll to position [9098, 0]
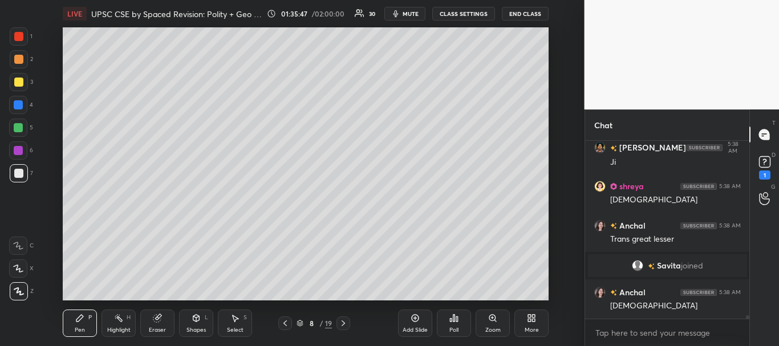
click at [344, 325] on icon at bounding box center [343, 323] width 9 height 9
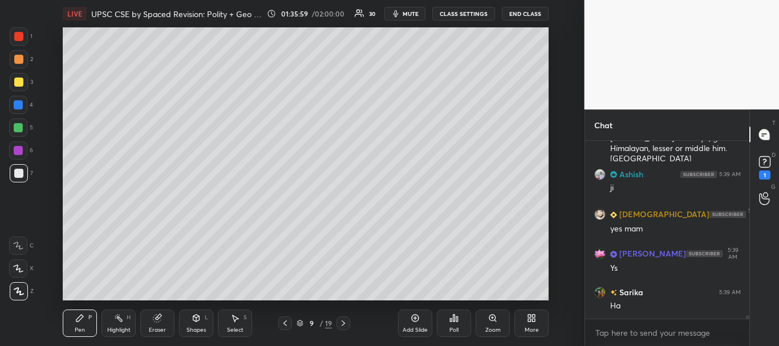
scroll to position [9433, 0]
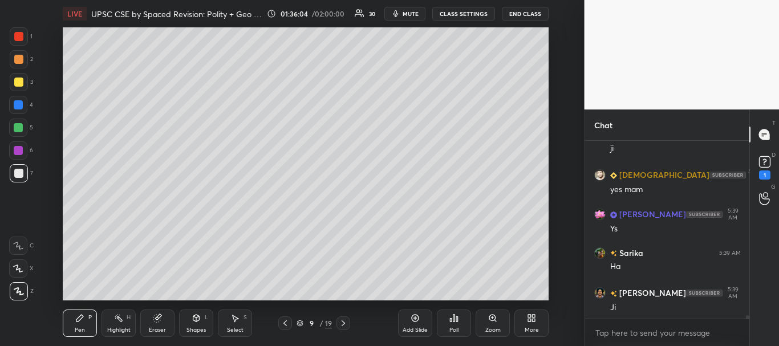
click at [283, 325] on icon at bounding box center [284, 323] width 9 height 9
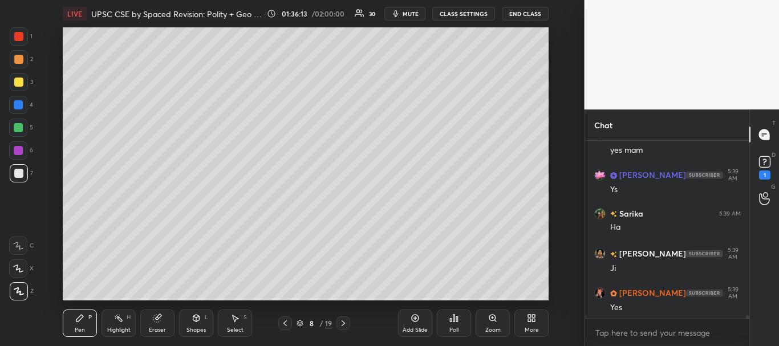
scroll to position [9512, 0]
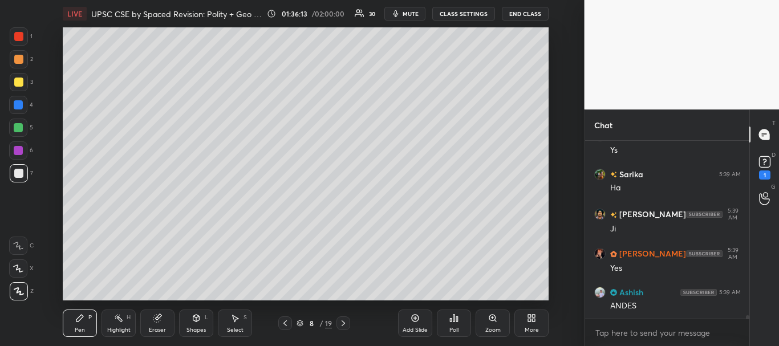
click at [409, 320] on div "Add Slide" at bounding box center [415, 323] width 34 height 27
click at [199, 321] on icon at bounding box center [196, 318] width 9 height 9
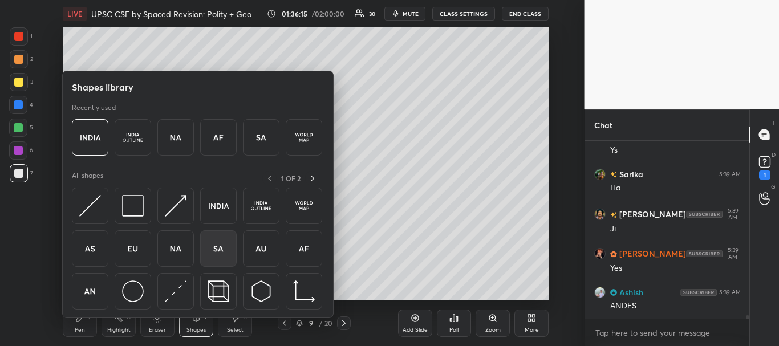
click at [215, 247] on img at bounding box center [219, 249] width 22 height 22
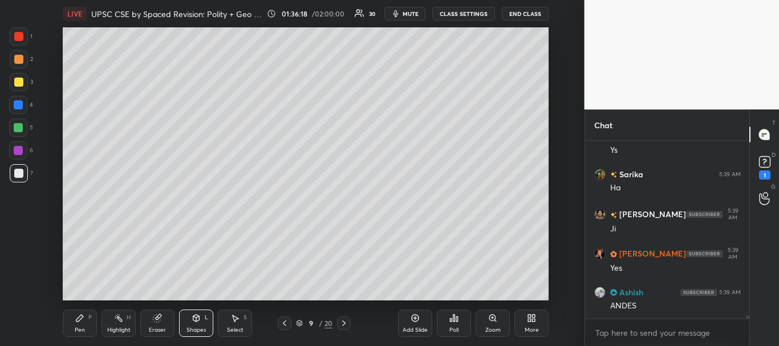
click at [87, 326] on div "Pen P" at bounding box center [80, 323] width 34 height 27
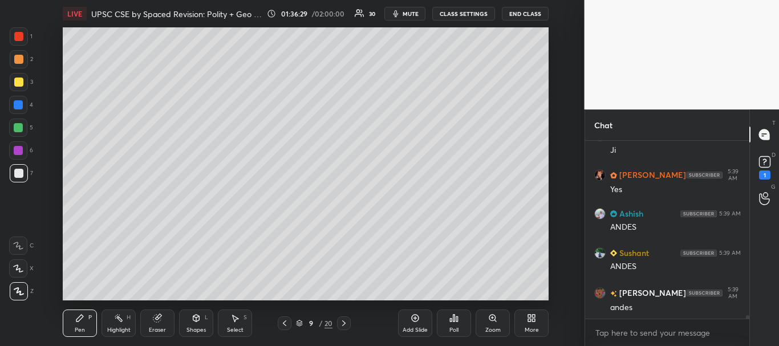
scroll to position [9630, 0]
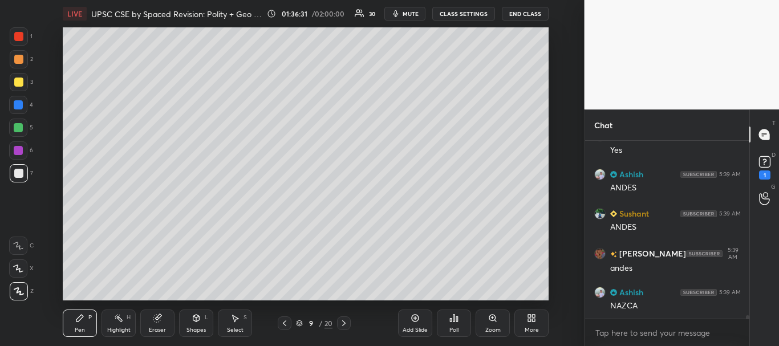
drag, startPoint x: 10, startPoint y: 84, endPoint x: 35, endPoint y: 83, distance: 24.5
click at [12, 83] on div at bounding box center [19, 82] width 18 height 18
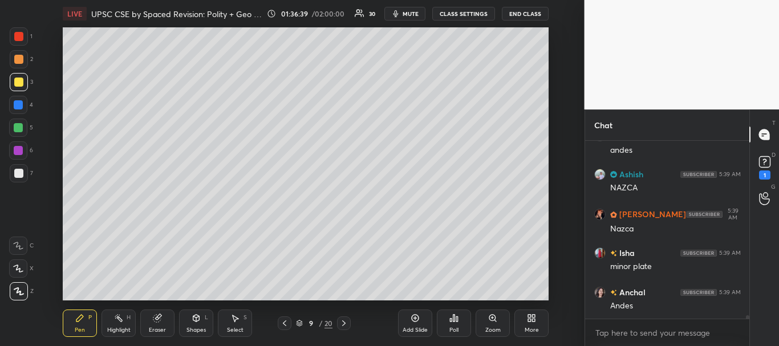
scroll to position [9787, 0]
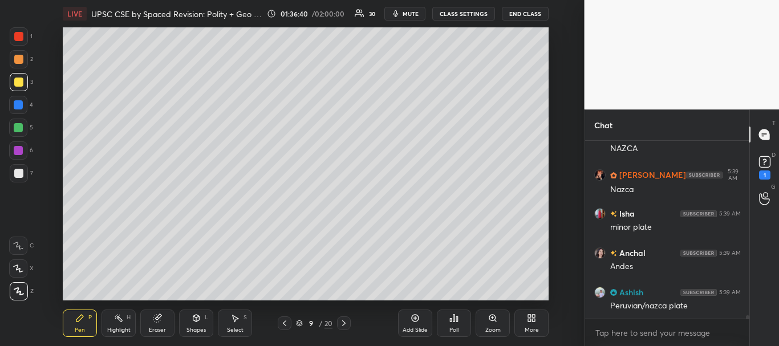
click at [17, 175] on div at bounding box center [18, 173] width 9 height 9
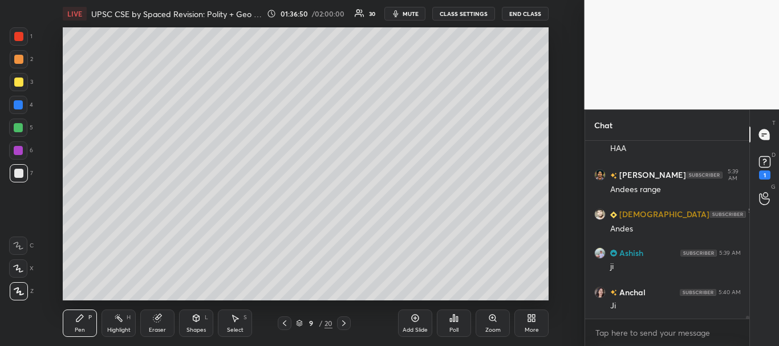
scroll to position [10074, 0]
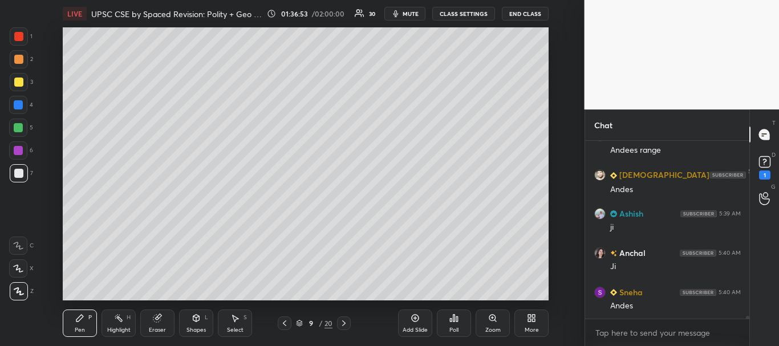
click at [417, 319] on icon at bounding box center [414, 318] width 9 height 9
click at [189, 321] on div "Shapes L" at bounding box center [196, 323] width 34 height 27
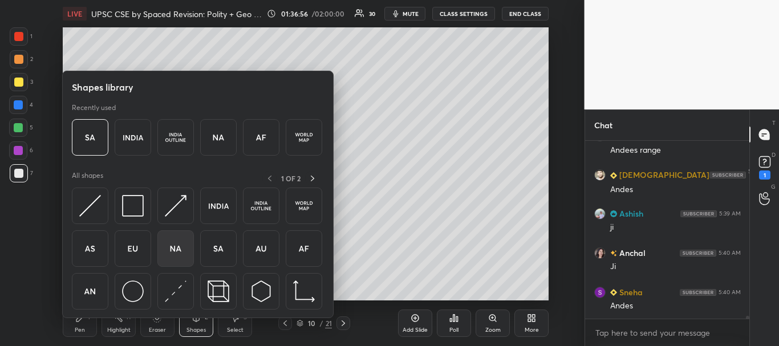
click at [181, 250] on img at bounding box center [176, 249] width 22 height 22
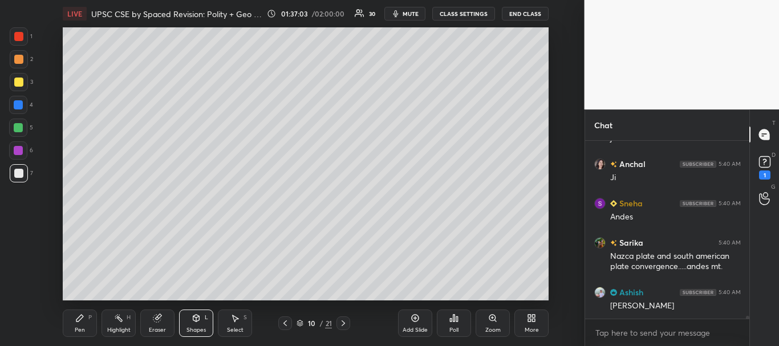
scroll to position [10202, 0]
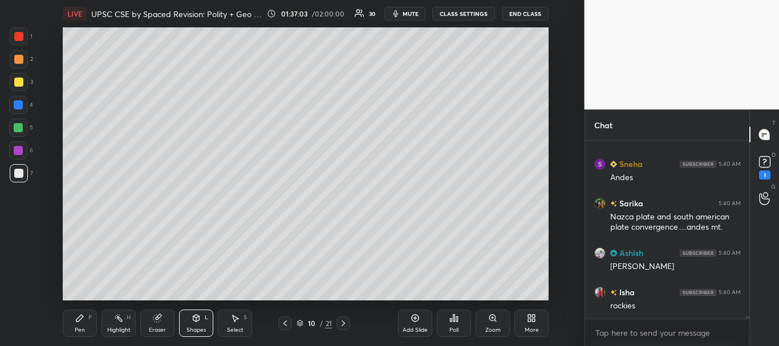
click at [18, 75] on div at bounding box center [19, 82] width 18 height 18
drag, startPoint x: 79, startPoint y: 321, endPoint x: 84, endPoint y: 311, distance: 10.7
click at [77, 323] on div "Pen P" at bounding box center [80, 323] width 34 height 27
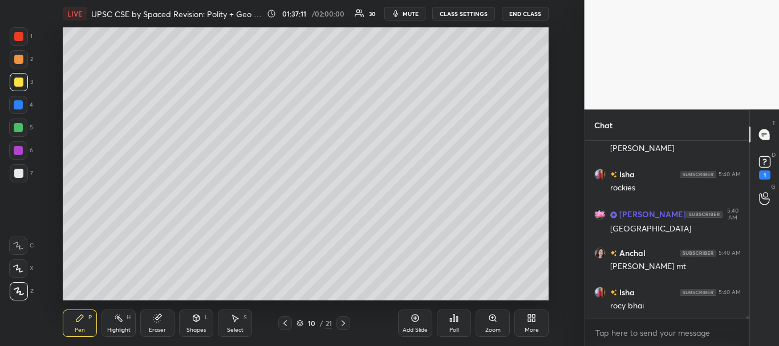
scroll to position [10359, 0]
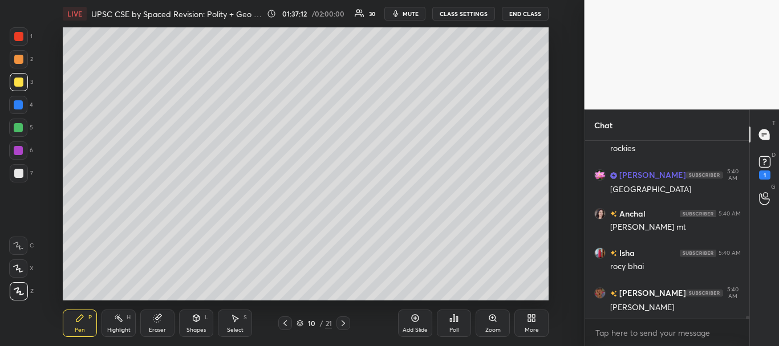
click at [287, 320] on icon at bounding box center [284, 323] width 9 height 9
click at [280, 324] on div at bounding box center [285, 323] width 14 height 14
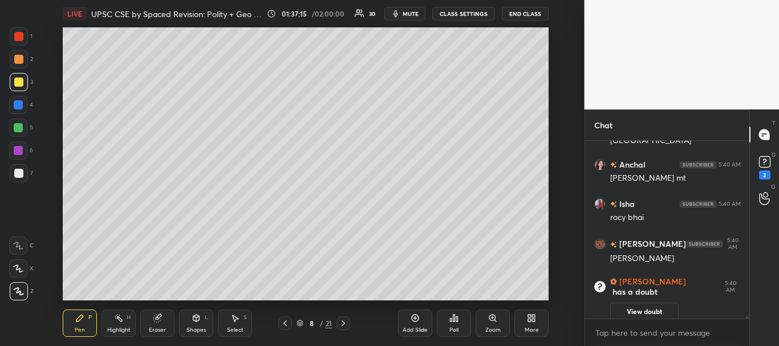
click at [284, 324] on icon at bounding box center [284, 323] width 3 height 6
click at [283, 323] on icon at bounding box center [284, 323] width 3 height 6
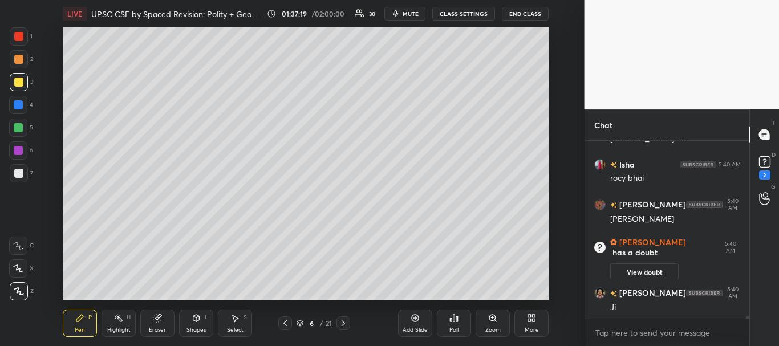
scroll to position [10082, 0]
click at [410, 320] on div "Add Slide" at bounding box center [415, 323] width 34 height 27
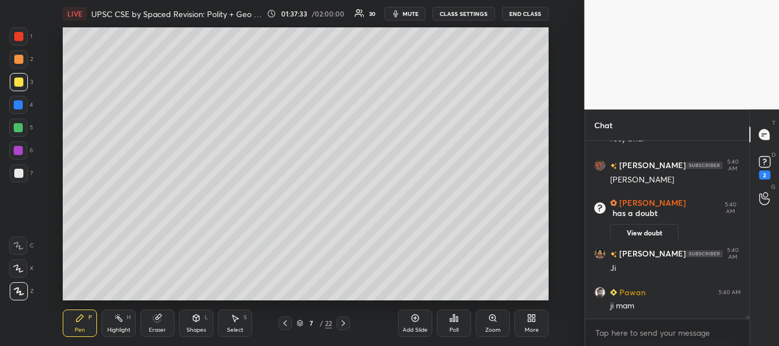
scroll to position [10160, 0]
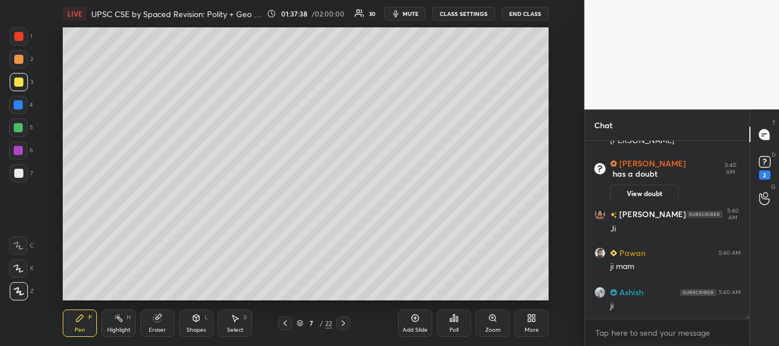
click at [157, 330] on div "Eraser" at bounding box center [157, 330] width 17 height 6
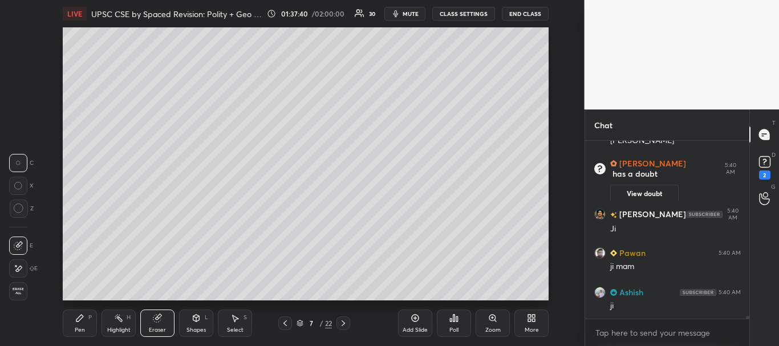
click at [70, 319] on div "Pen P" at bounding box center [80, 323] width 34 height 27
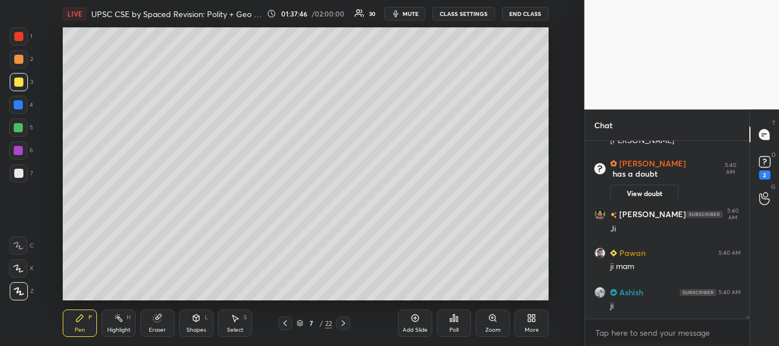
scroll to position [10200, 0]
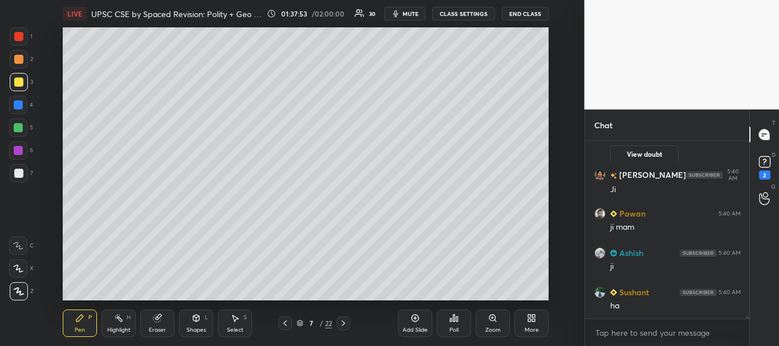
click at [50, 204] on div "Setting up your live class Poll for secs No correct answer Start poll" at bounding box center [305, 163] width 539 height 273
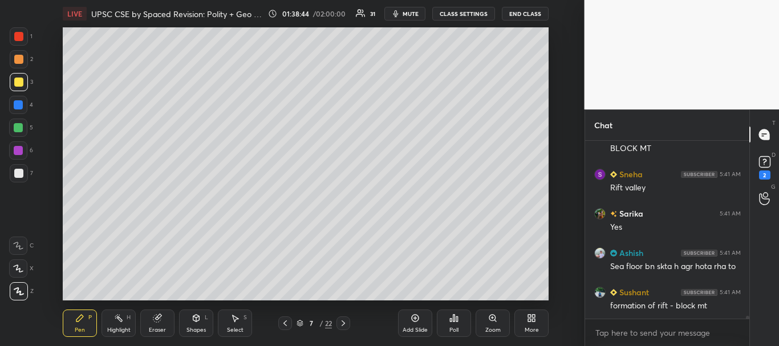
scroll to position [10583, 0]
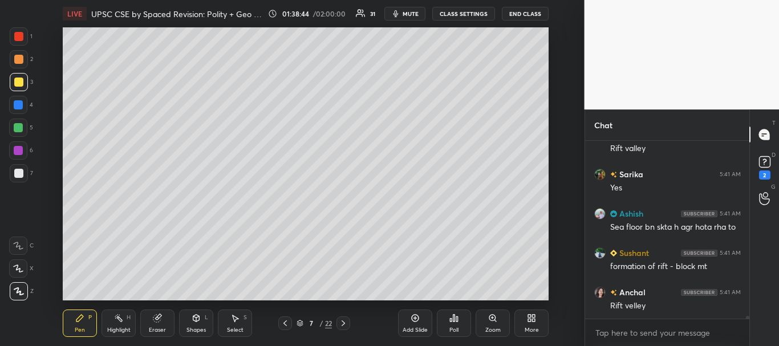
click at [17, 101] on div at bounding box center [18, 104] width 9 height 9
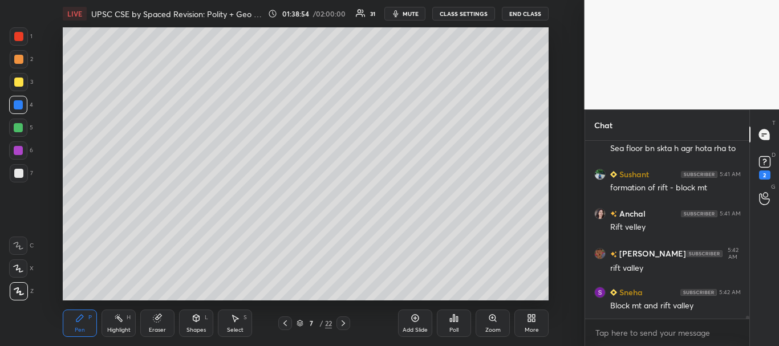
scroll to position [10741, 0]
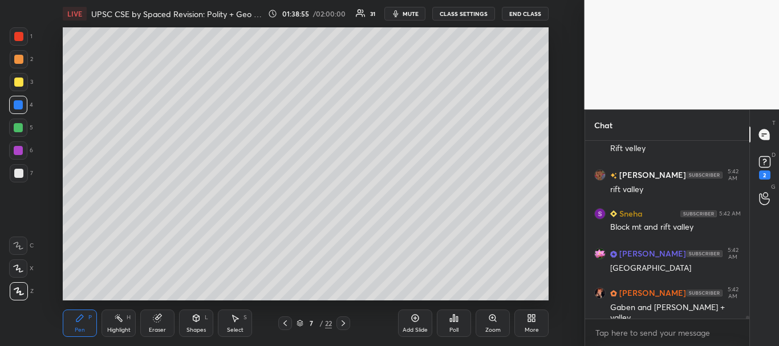
click at [22, 166] on div at bounding box center [19, 173] width 18 height 18
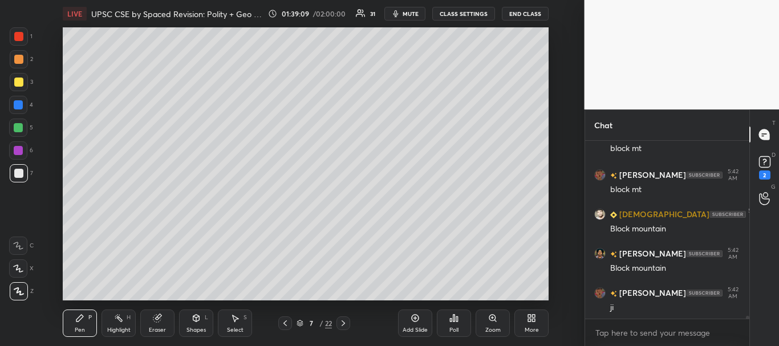
scroll to position [11262, 0]
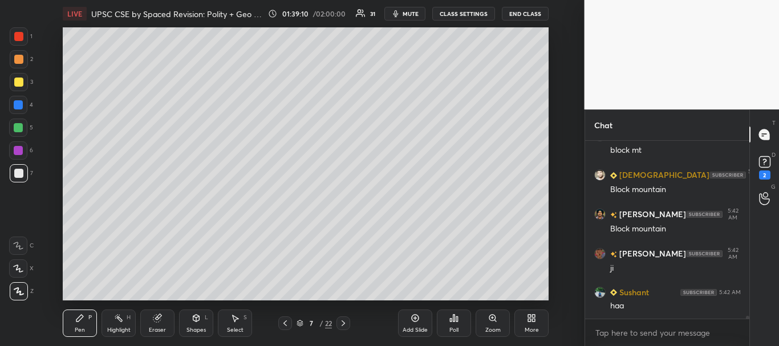
click at [18, 174] on div at bounding box center [18, 173] width 9 height 9
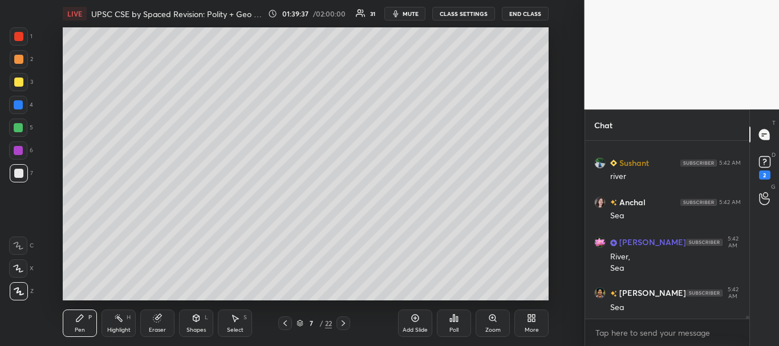
scroll to position [11561, 0]
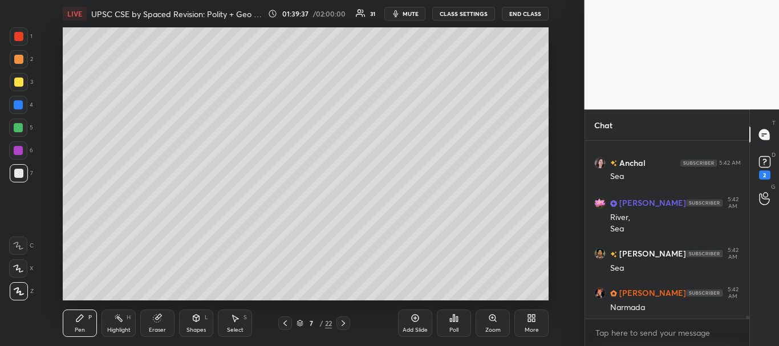
click at [56, 166] on div "Setting up your live class Poll for secs No correct answer Start poll" at bounding box center [305, 163] width 539 height 273
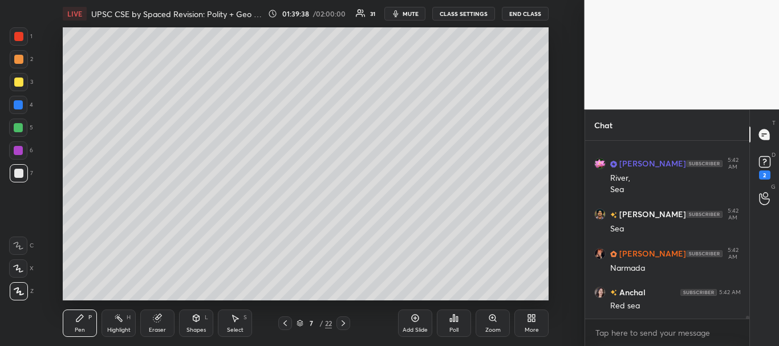
click at [416, 320] on icon at bounding box center [414, 318] width 9 height 9
click at [201, 317] on icon at bounding box center [196, 318] width 9 height 9
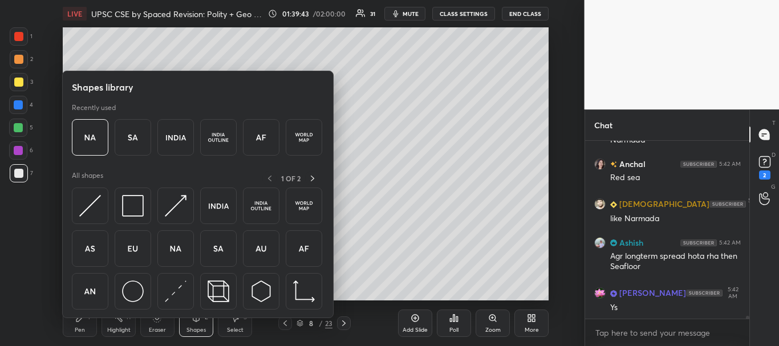
scroll to position [11767, 0]
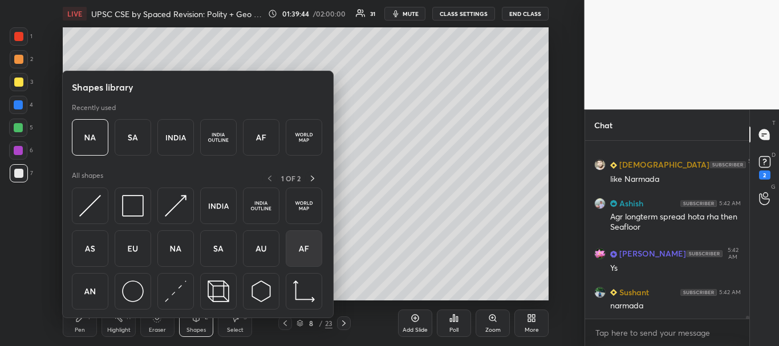
click at [300, 253] on img at bounding box center [304, 249] width 22 height 22
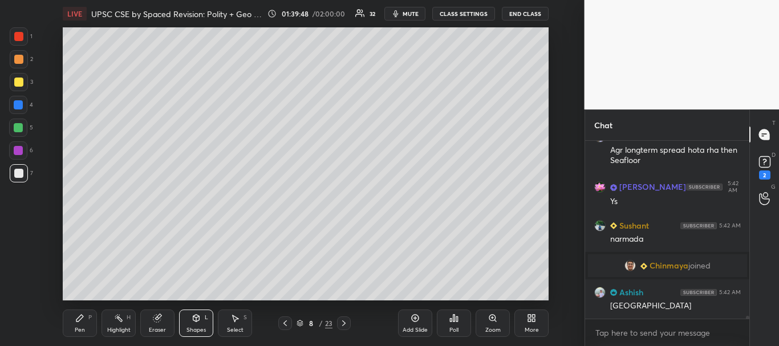
scroll to position [11383, 0]
click at [419, 330] on div "Add Slide" at bounding box center [414, 330] width 25 height 6
click at [204, 324] on div "Shapes L" at bounding box center [196, 323] width 34 height 27
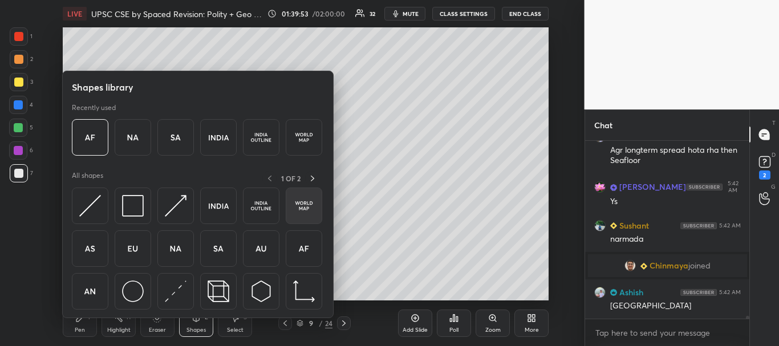
click at [296, 205] on img at bounding box center [304, 206] width 22 height 22
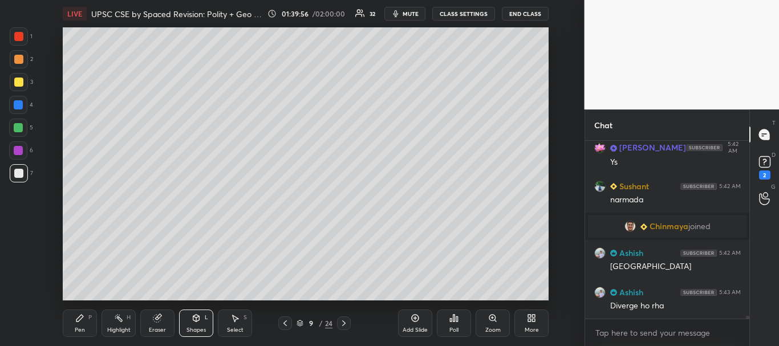
scroll to position [11461, 0]
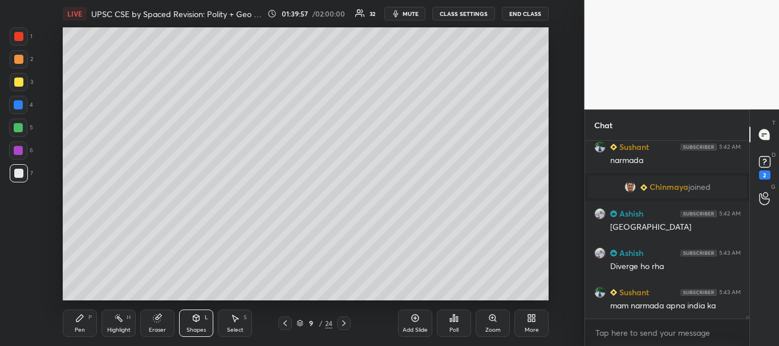
click at [237, 315] on icon at bounding box center [234, 318] width 9 height 9
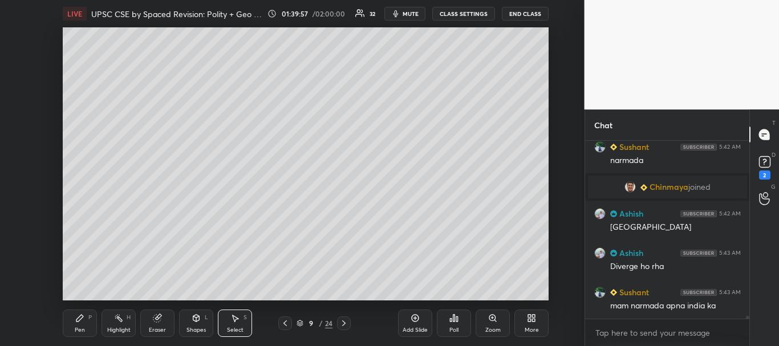
click at [298, 141] on div "0 ° Undo Copy Duplicate Duplicate to new slide Delete" at bounding box center [306, 163] width 486 height 273
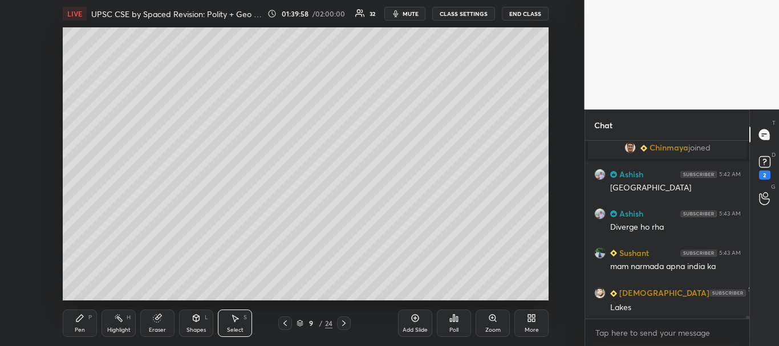
click at [288, 174] on div "0 ° Undo Copy Duplicate Duplicate to new slide Delete" at bounding box center [306, 163] width 486 height 273
drag, startPoint x: 285, startPoint y: 170, endPoint x: 257, endPoint y: 97, distance: 78.3
click at [259, 101] on div "0 ° Undo Copy Duplicate Duplicate to new slide Delete" at bounding box center [306, 163] width 486 height 273
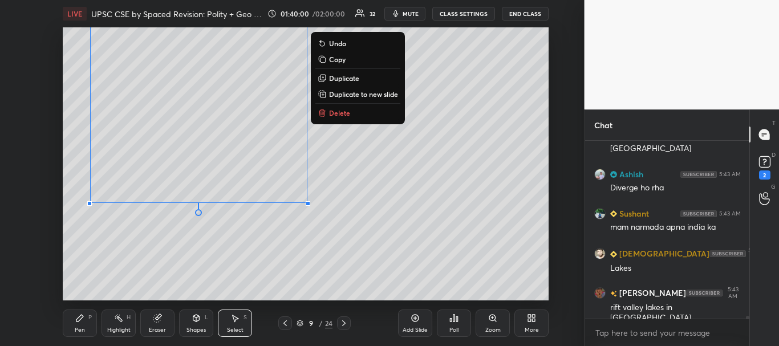
scroll to position [11579, 0]
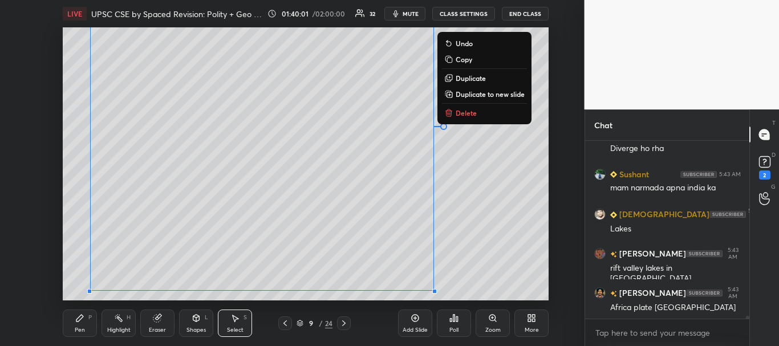
drag, startPoint x: 319, startPoint y: 210, endPoint x: 481, endPoint y: 336, distance: 204.8
click at [481, 336] on div "LIVE UPSC CSE by Spaced Revision: Polity + Geo [Day 54] 01:40:01 / 02:00:00 32 …" at bounding box center [305, 173] width 539 height 346
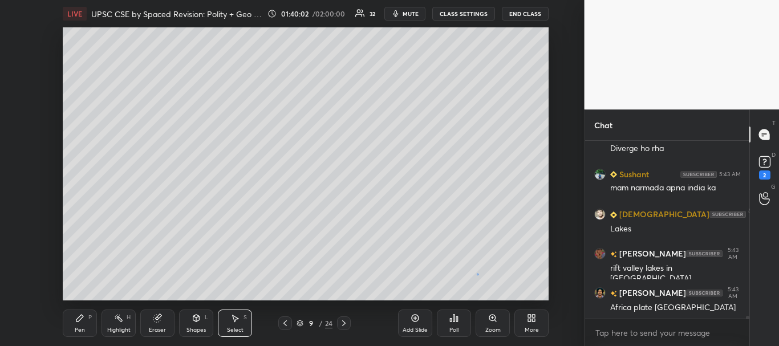
click at [477, 274] on div "0 ° Undo Copy Duplicate Duplicate to new slide Delete" at bounding box center [306, 163] width 486 height 273
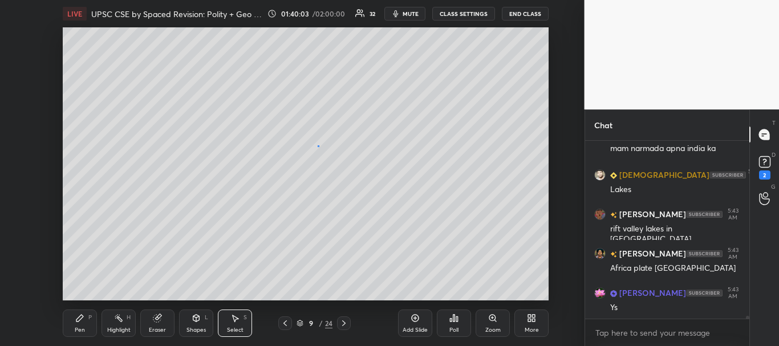
click at [318, 146] on div "0 ° Undo Copy Duplicate Duplicate to new slide Delete" at bounding box center [306, 163] width 486 height 273
click at [316, 132] on div "0 ° Undo Copy Duplicate Duplicate to new slide Delete" at bounding box center [306, 163] width 486 height 273
click at [310, 111] on div "0 ° Undo Copy Duplicate Duplicate to new slide Delete" at bounding box center [306, 163] width 486 height 273
click at [347, 124] on div "0 ° Undo Copy Duplicate Duplicate to new slide Delete" at bounding box center [306, 163] width 486 height 273
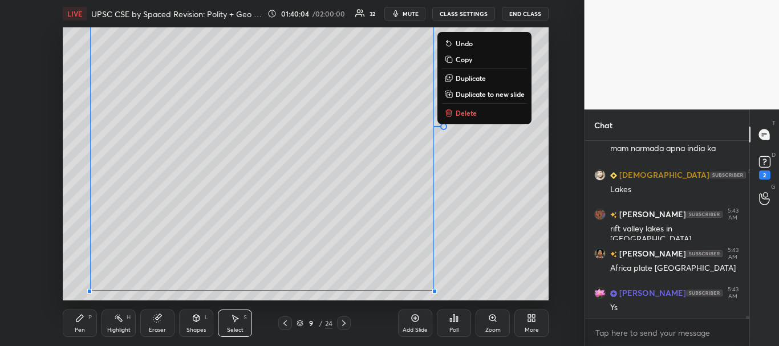
click at [347, 124] on div "0 ° Undo Copy Duplicate Duplicate to new slide Delete" at bounding box center [306, 163] width 486 height 273
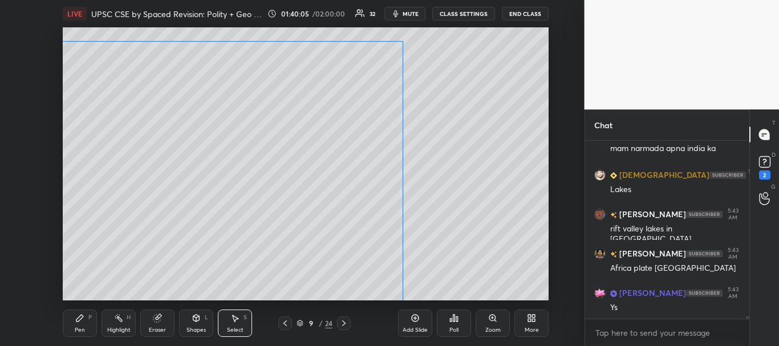
drag, startPoint x: 347, startPoint y: 113, endPoint x: 317, endPoint y: 183, distance: 76.4
click at [319, 185] on div "0 ° Undo Copy Duplicate Duplicate to new slide Delete" at bounding box center [306, 163] width 486 height 273
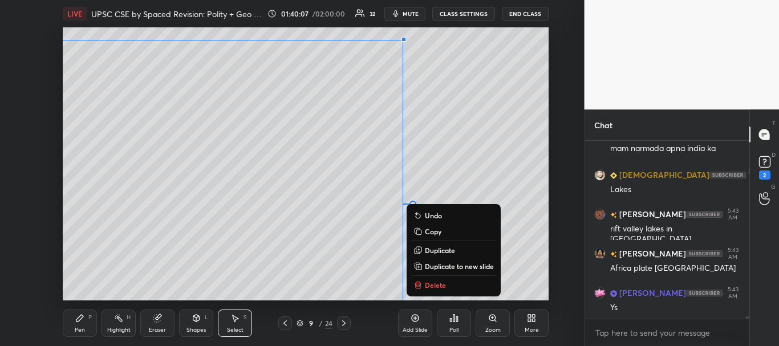
scroll to position [11658, 0]
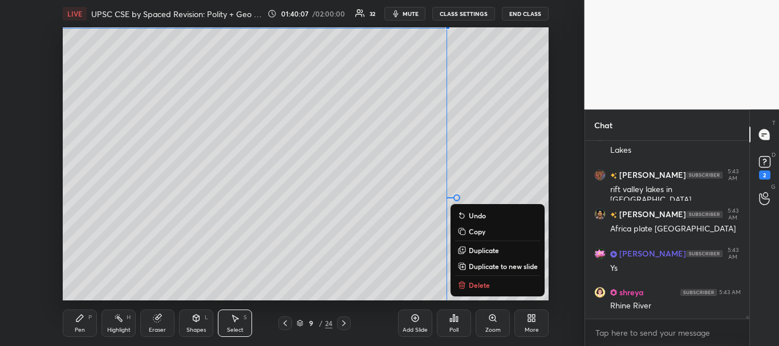
drag, startPoint x: 424, startPoint y: 36, endPoint x: 455, endPoint y: 23, distance: 34.3
click at [455, 23] on div "LIVE UPSC CSE by Spaced Revision: Polity + Geo [Day 54] 01:40:07 / 02:00:00 32 …" at bounding box center [305, 173] width 539 height 346
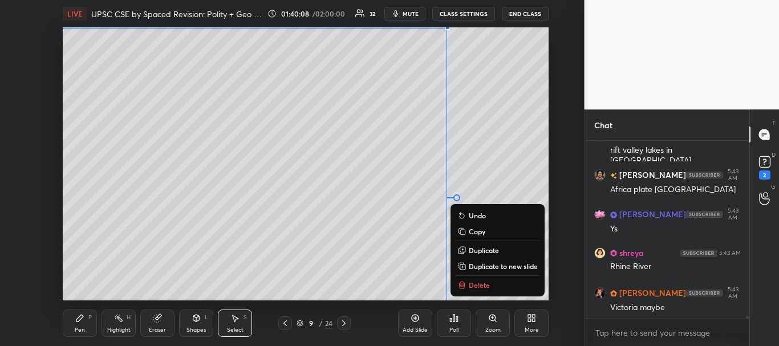
click at [476, 107] on div "0 ° Undo Copy Duplicate Duplicate to new slide Delete" at bounding box center [306, 163] width 486 height 273
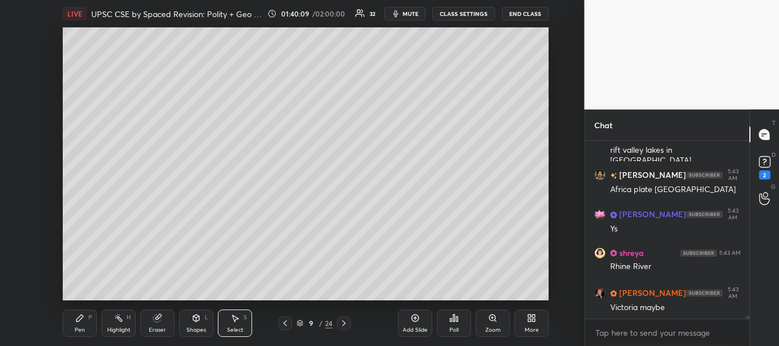
click at [493, 327] on div "Zoom" at bounding box center [492, 330] width 15 height 6
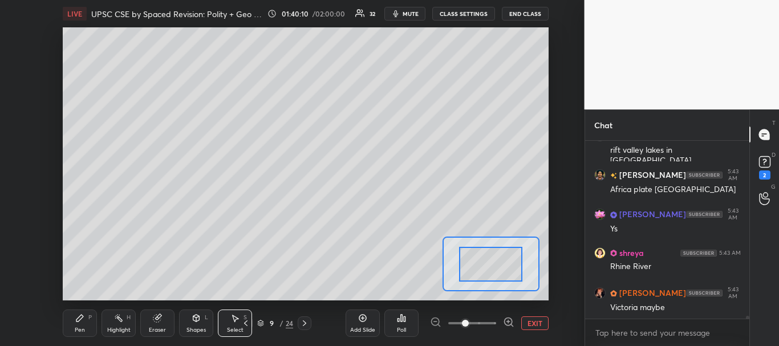
click at [487, 324] on span at bounding box center [472, 323] width 48 height 17
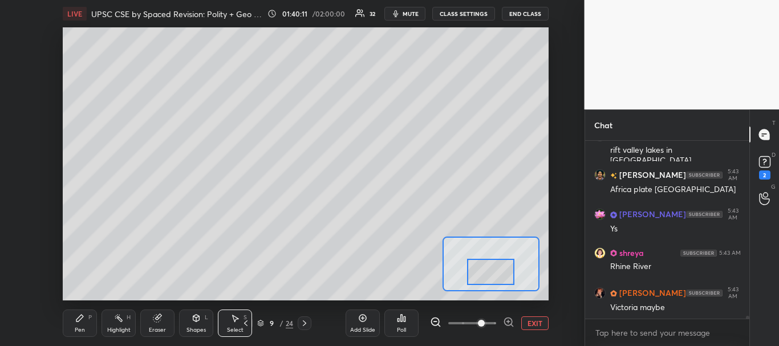
click at [487, 283] on div at bounding box center [490, 272] width 47 height 26
click at [82, 320] on icon at bounding box center [79, 318] width 9 height 9
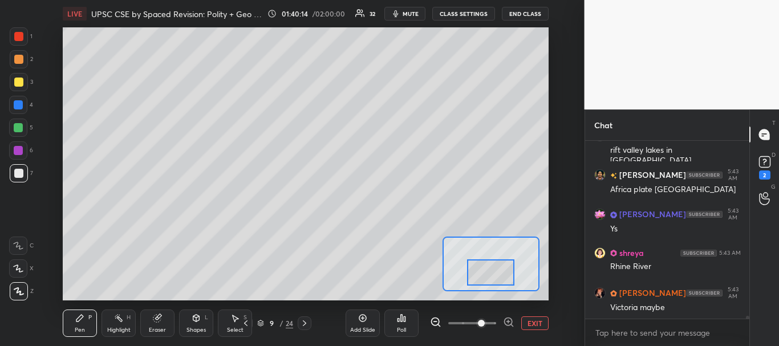
click at [19, 37] on div at bounding box center [18, 36] width 9 height 9
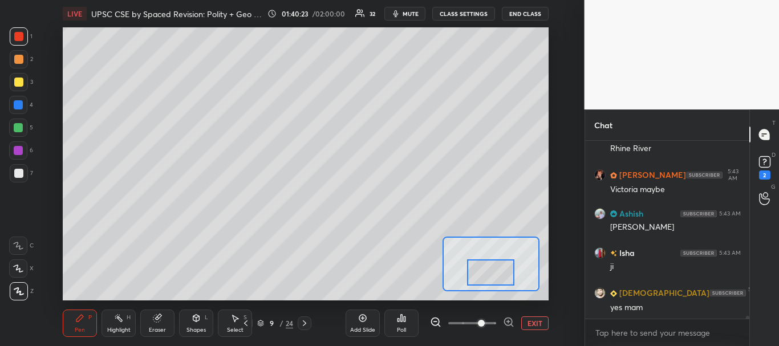
scroll to position [11855, 0]
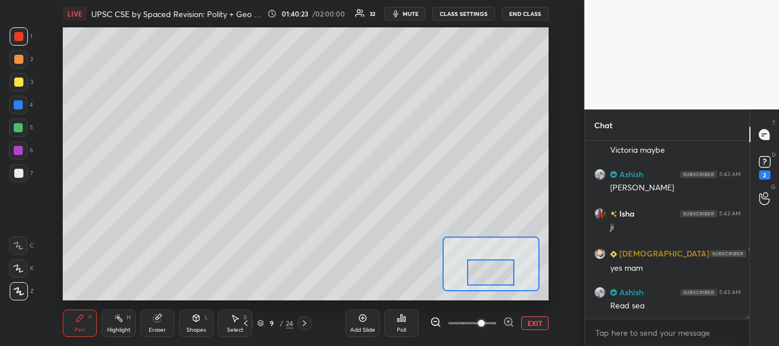
drag, startPoint x: 18, startPoint y: 106, endPoint x: 22, endPoint y: 118, distance: 12.5
click at [18, 107] on div at bounding box center [18, 104] width 9 height 9
click at [17, 78] on div at bounding box center [18, 82] width 9 height 9
click at [18, 104] on div at bounding box center [18, 104] width 9 height 9
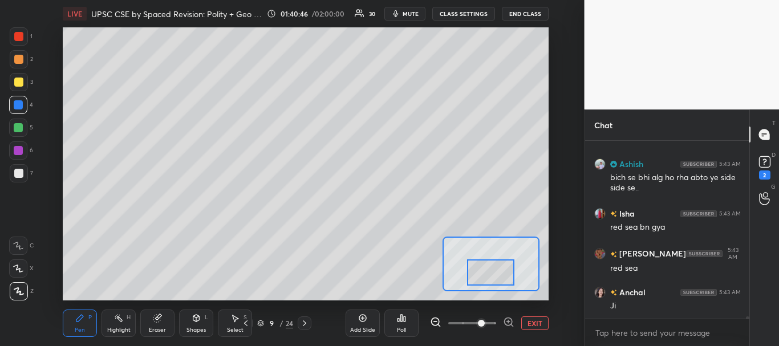
scroll to position [12409, 0]
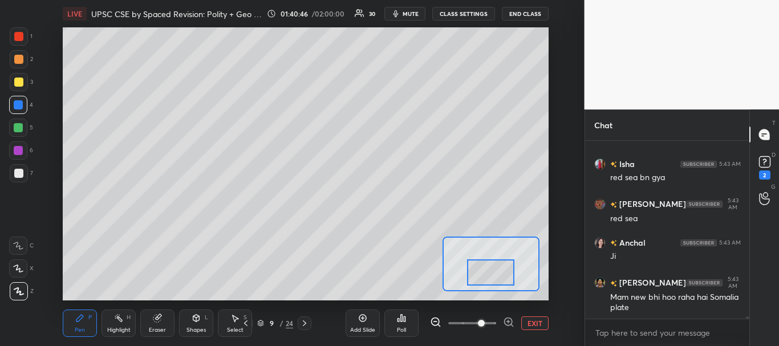
click at [79, 328] on div "Pen" at bounding box center [80, 330] width 10 height 6
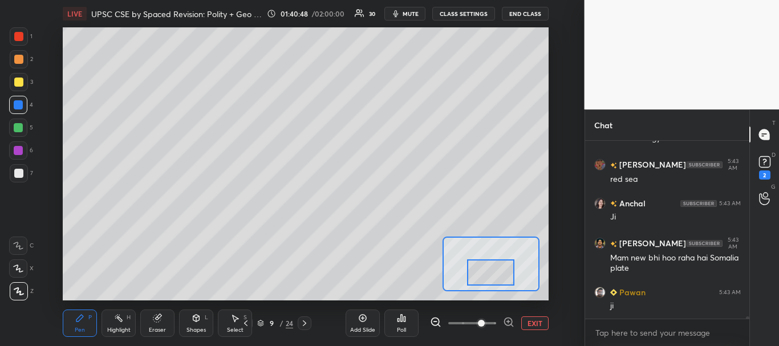
click at [18, 173] on div at bounding box center [18, 173] width 9 height 9
click at [19, 125] on div at bounding box center [18, 127] width 9 height 9
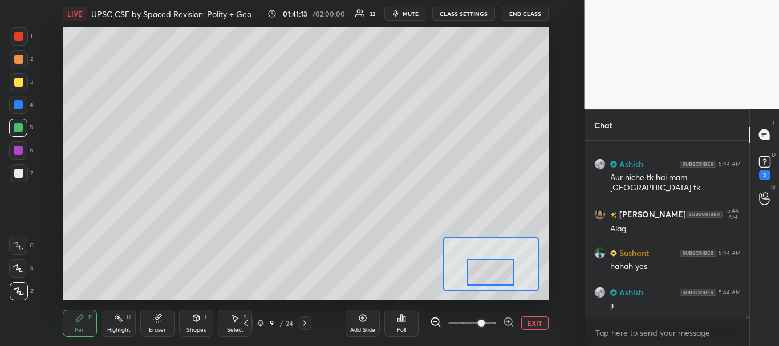
scroll to position [13049, 0]
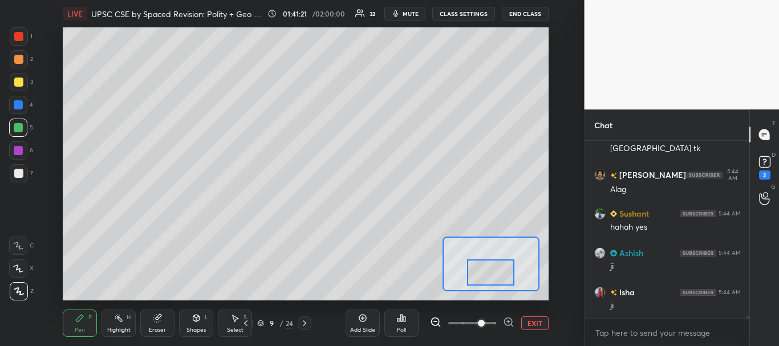
click at [523, 324] on button "EXIT" at bounding box center [534, 323] width 27 height 14
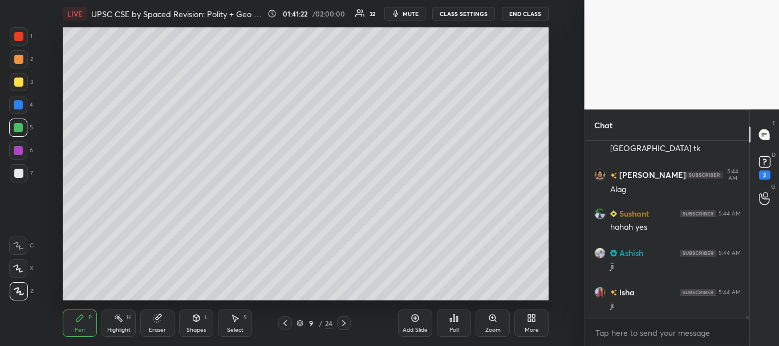
click at [287, 321] on icon at bounding box center [284, 323] width 9 height 9
click at [290, 323] on div at bounding box center [285, 323] width 14 height 14
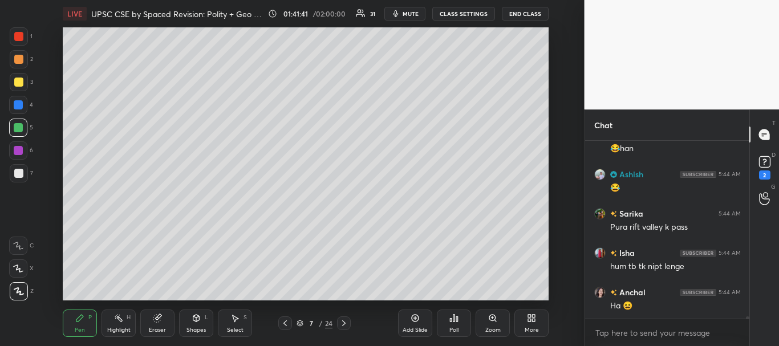
scroll to position [13442, 0]
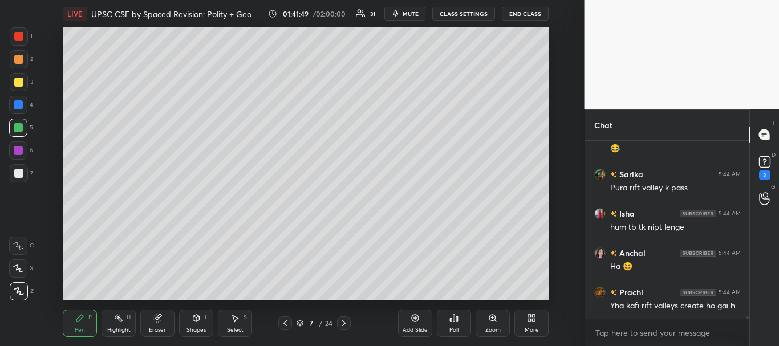
click at [15, 171] on div at bounding box center [18, 173] width 9 height 9
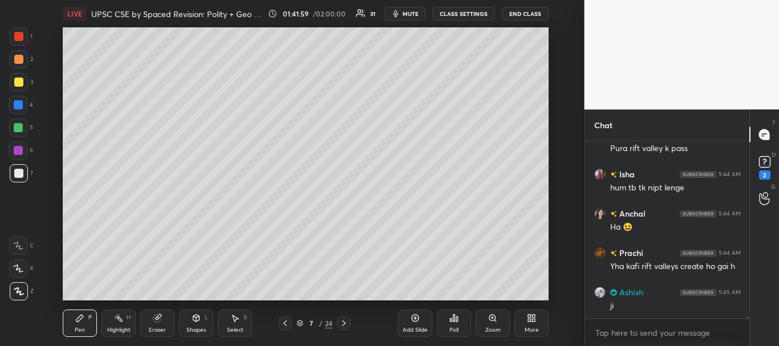
click at [17, 171] on div at bounding box center [18, 173] width 9 height 9
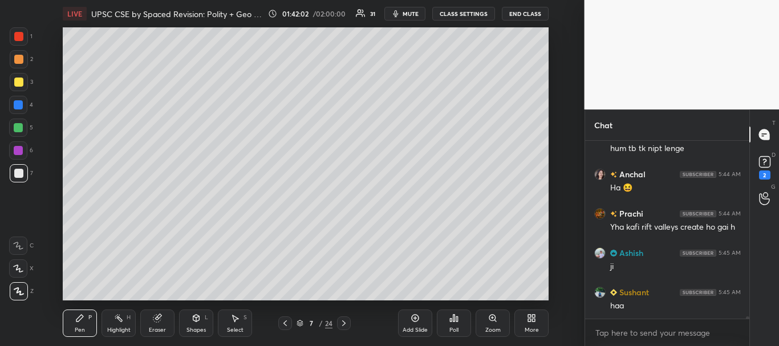
scroll to position [13560, 0]
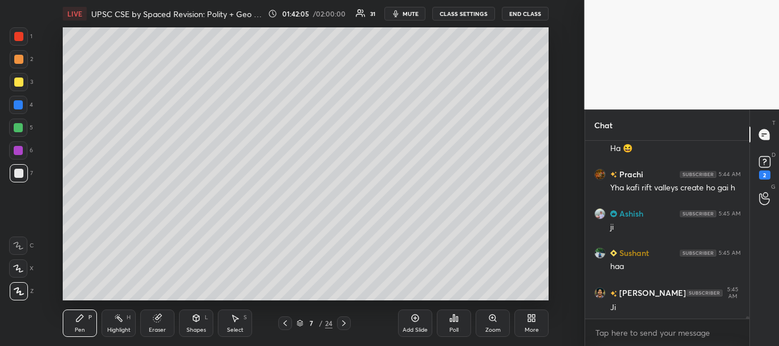
click at [21, 174] on div at bounding box center [18, 173] width 9 height 9
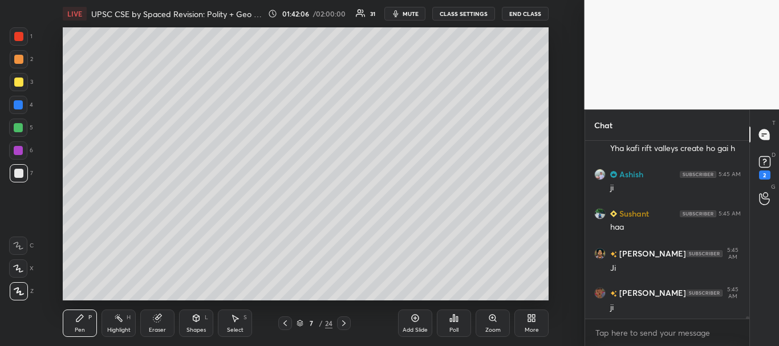
click at [21, 107] on div at bounding box center [18, 104] width 9 height 9
click at [16, 172] on div at bounding box center [18, 173] width 9 height 9
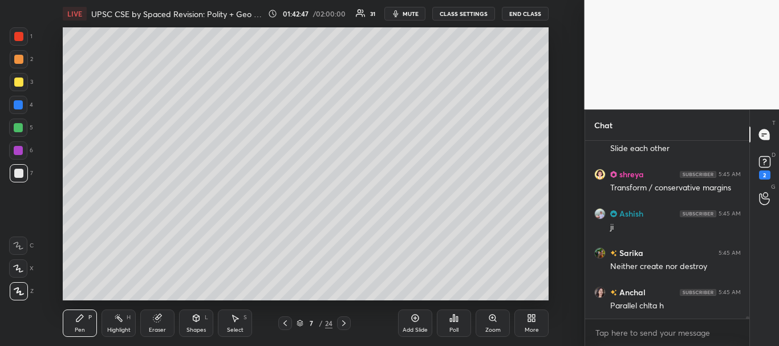
scroll to position [14150, 0]
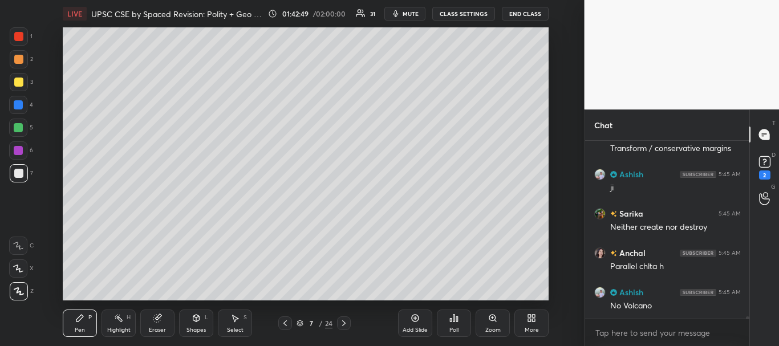
click at [18, 169] on div at bounding box center [18, 173] width 9 height 9
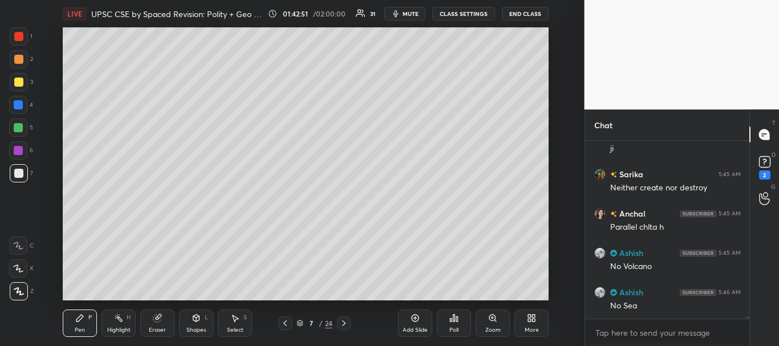
click at [284, 324] on icon at bounding box center [284, 323] width 3 height 6
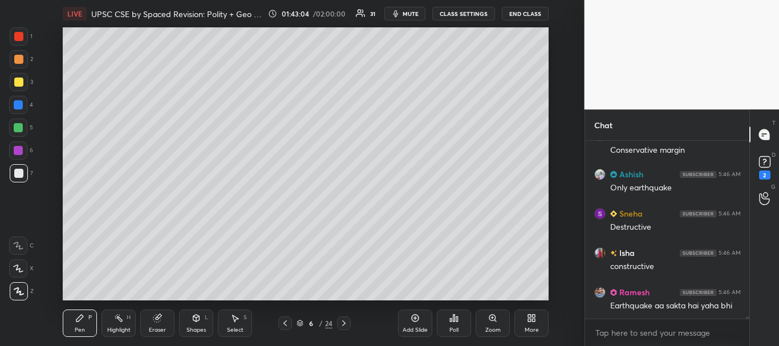
scroll to position [14504, 0]
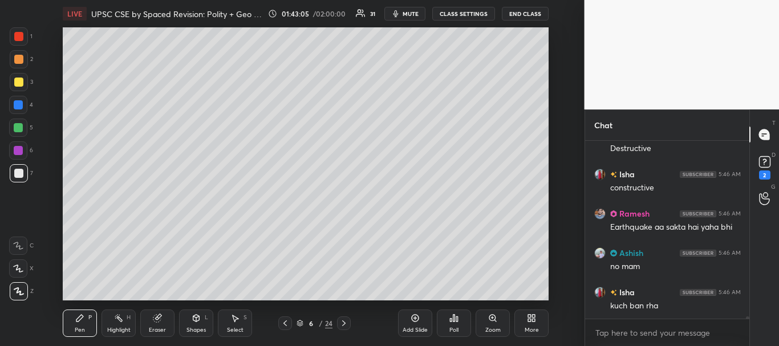
click at [18, 37] on div at bounding box center [18, 36] width 9 height 9
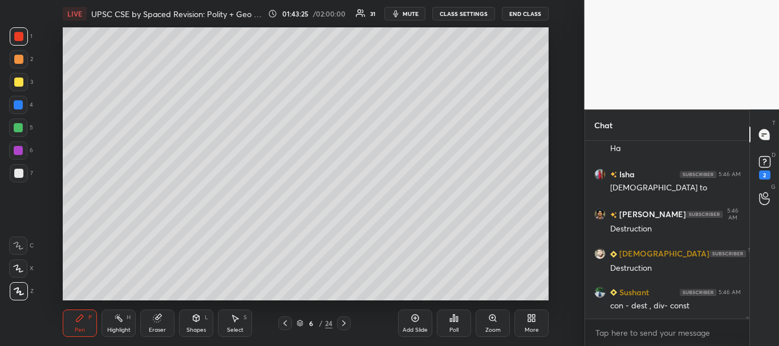
scroll to position [15234, 0]
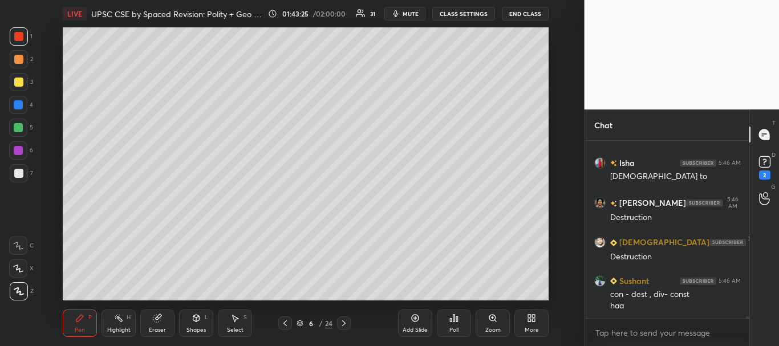
click at [344, 324] on icon at bounding box center [343, 323] width 9 height 9
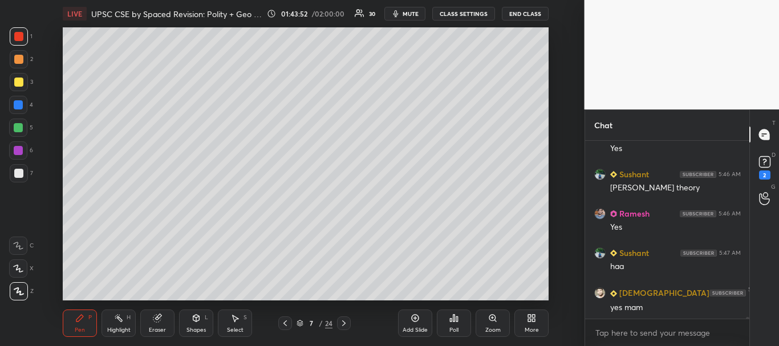
scroll to position [15942, 0]
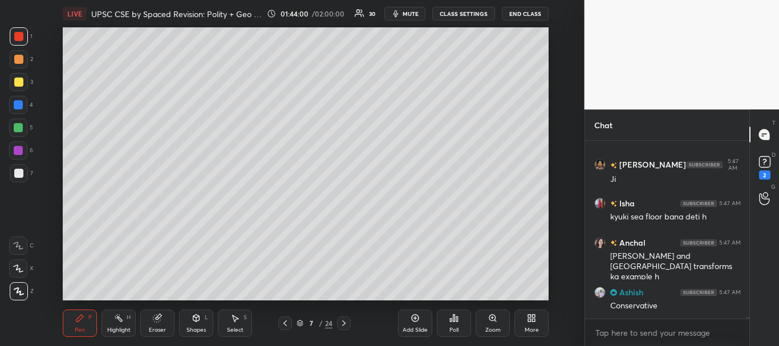
click at [13, 172] on div at bounding box center [19, 173] width 18 height 18
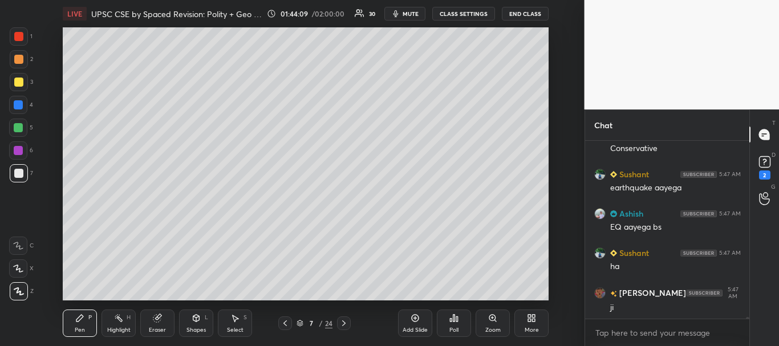
scroll to position [16306, 0]
click at [418, 324] on div "Add Slide" at bounding box center [415, 323] width 34 height 27
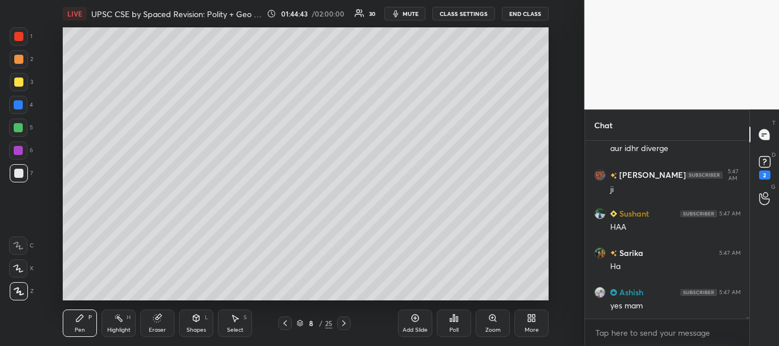
drag, startPoint x: 17, startPoint y: 87, endPoint x: 46, endPoint y: 86, distance: 29.1
click at [18, 87] on div at bounding box center [19, 82] width 18 height 18
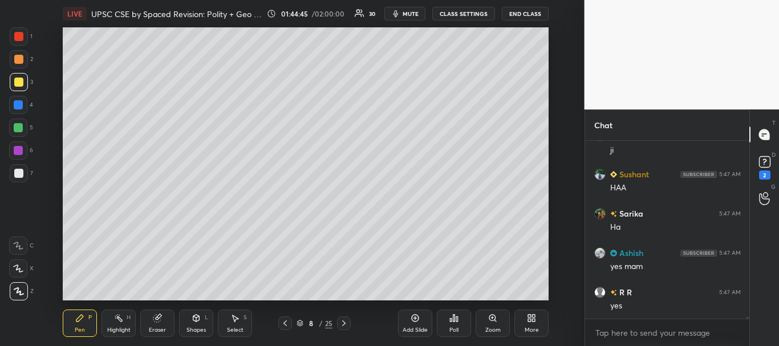
scroll to position [16660, 0]
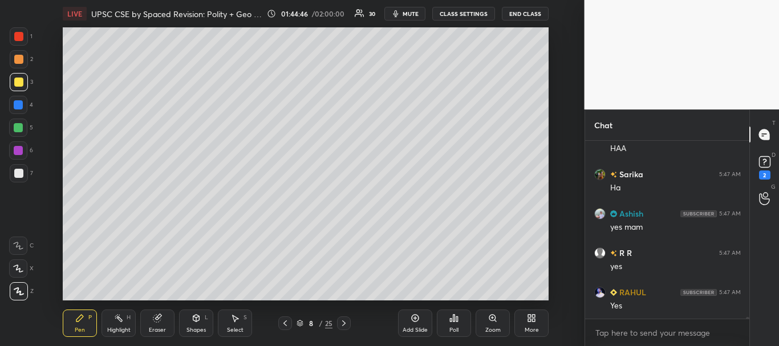
click at [17, 177] on div at bounding box center [19, 173] width 18 height 18
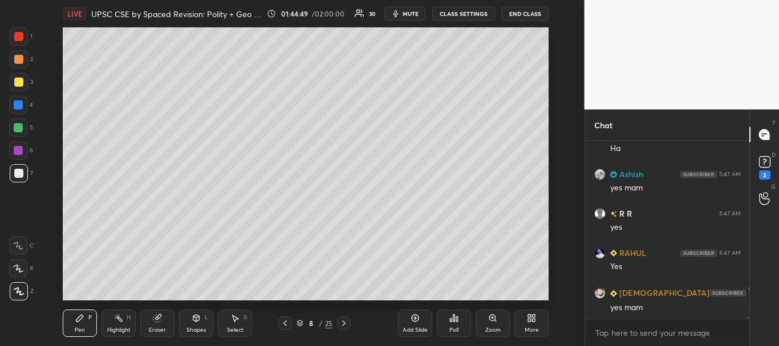
drag, startPoint x: 17, startPoint y: 105, endPoint x: 60, endPoint y: 107, distance: 42.8
click at [18, 105] on div at bounding box center [18, 104] width 9 height 9
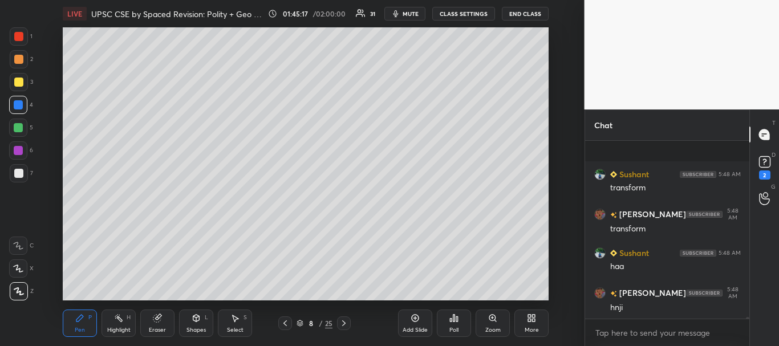
scroll to position [16917, 0]
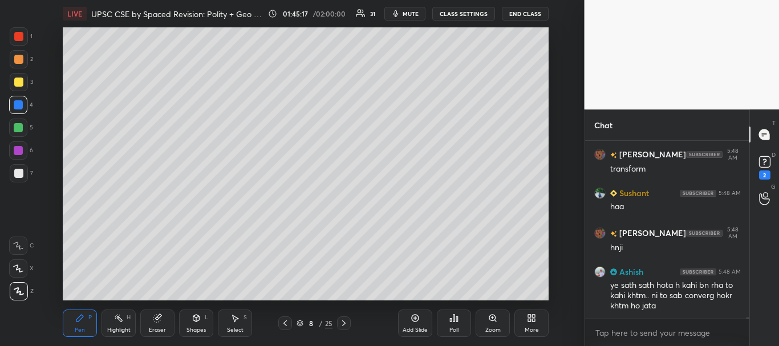
click at [284, 320] on icon at bounding box center [284, 323] width 9 height 9
click at [343, 320] on icon at bounding box center [343, 323] width 9 height 9
click at [344, 321] on icon at bounding box center [343, 323] width 9 height 9
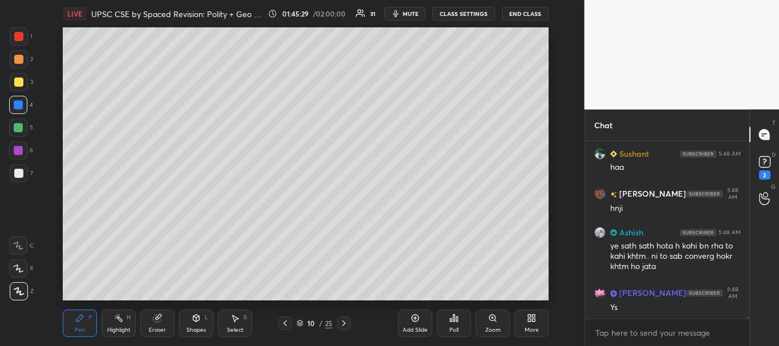
scroll to position [16996, 0]
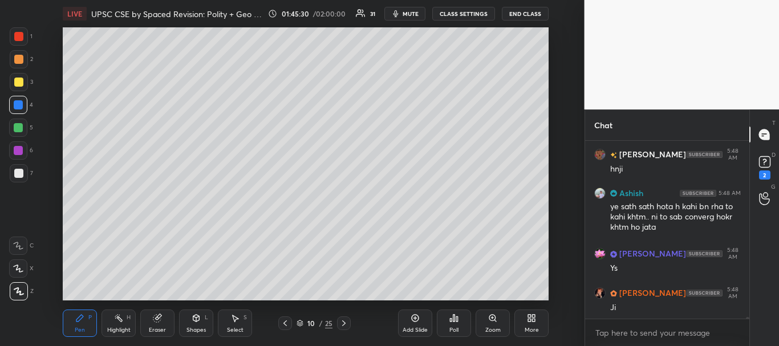
click at [286, 324] on icon at bounding box center [284, 323] width 9 height 9
click at [286, 325] on icon at bounding box center [284, 323] width 3 height 6
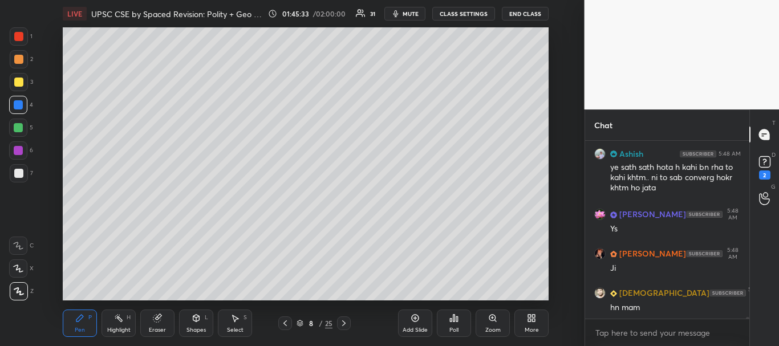
scroll to position [17074, 0]
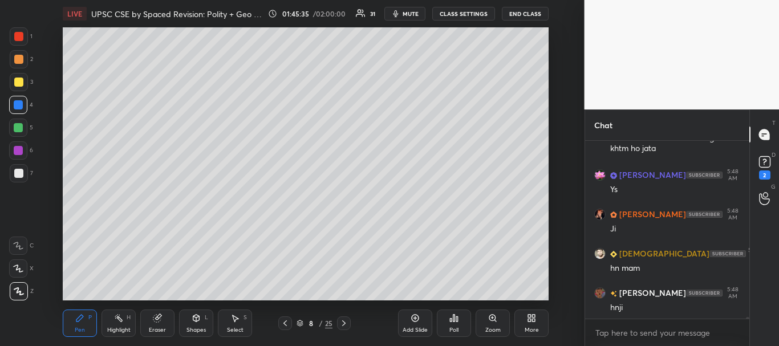
click at [17, 124] on div at bounding box center [18, 127] width 9 height 9
click at [24, 79] on div at bounding box center [19, 82] width 18 height 18
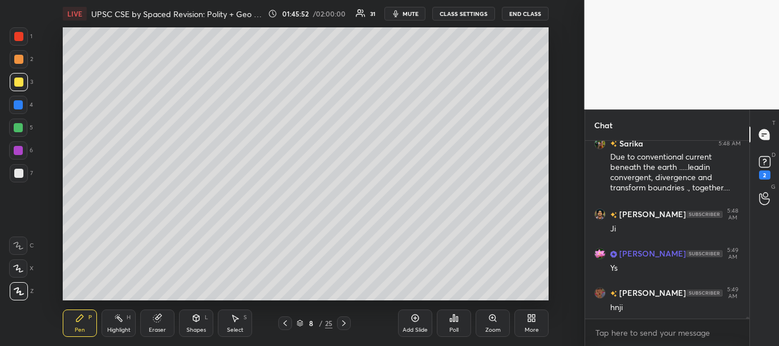
scroll to position [17341, 0]
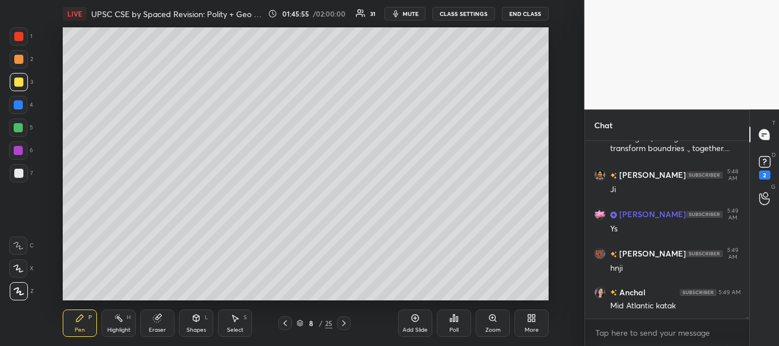
click at [414, 321] on icon at bounding box center [414, 318] width 9 height 9
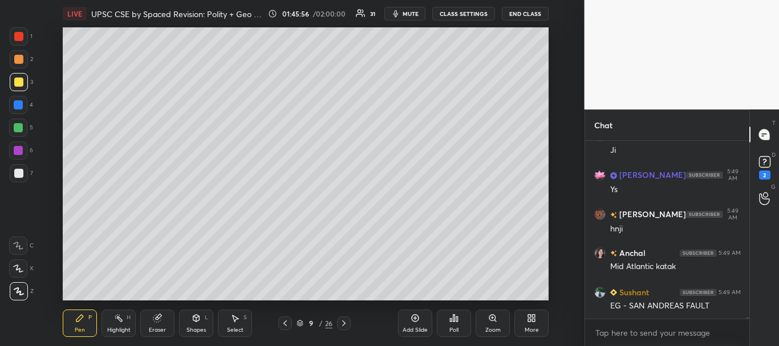
click at [197, 324] on div "Shapes L" at bounding box center [196, 323] width 34 height 27
click at [343, 326] on icon at bounding box center [343, 323] width 3 height 6
click at [494, 321] on icon at bounding box center [492, 318] width 9 height 9
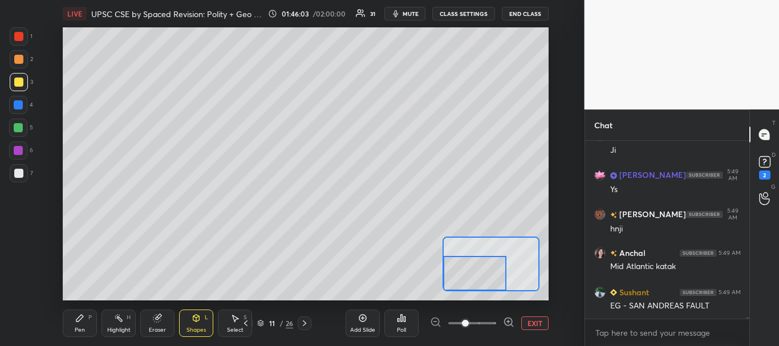
scroll to position [17420, 0]
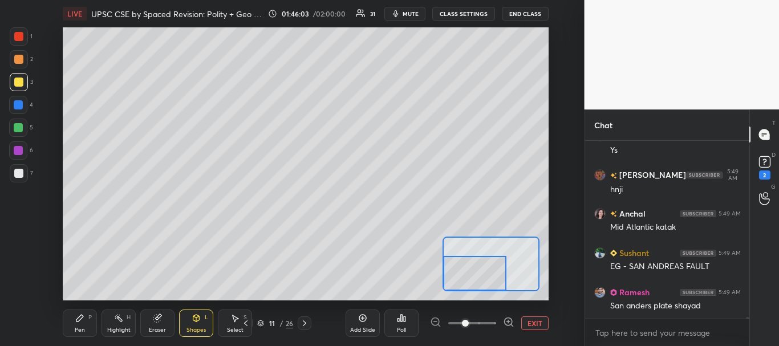
drag, startPoint x: 506, startPoint y: 262, endPoint x: 471, endPoint y: 274, distance: 36.2
click at [471, 274] on div at bounding box center [474, 273] width 63 height 35
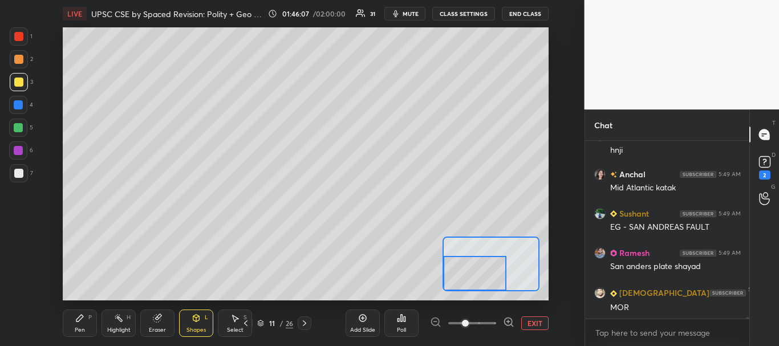
click at [18, 174] on div at bounding box center [18, 173] width 9 height 9
click at [16, 34] on div at bounding box center [18, 36] width 9 height 9
click at [85, 319] on div "Pen P" at bounding box center [80, 323] width 34 height 27
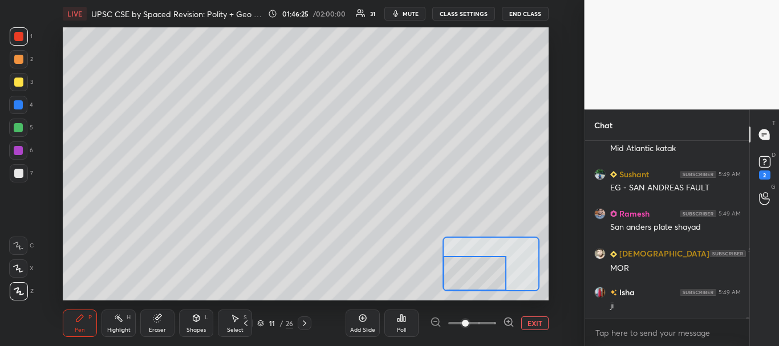
click at [14, 132] on div at bounding box center [18, 128] width 18 height 18
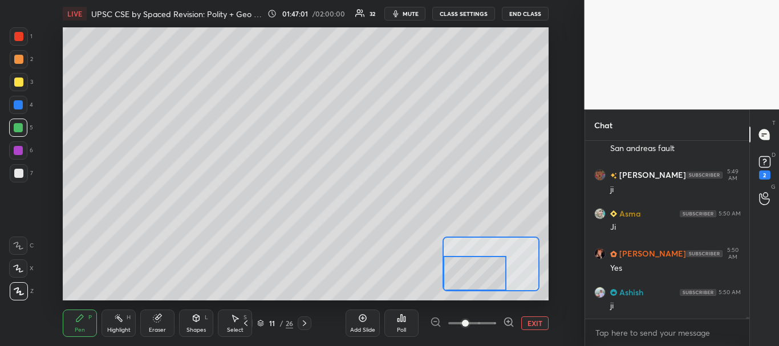
scroll to position [17982, 0]
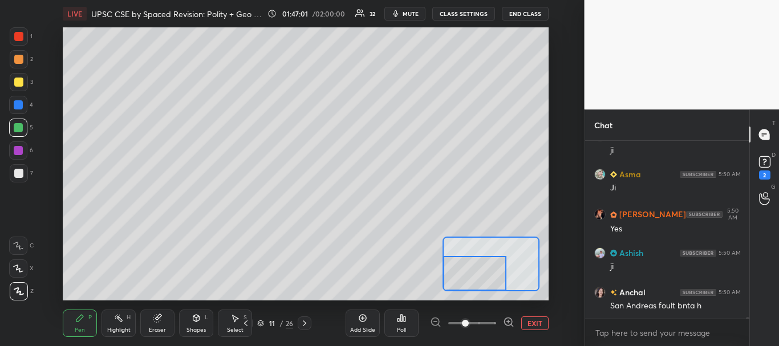
click at [532, 316] on button "EXIT" at bounding box center [534, 323] width 27 height 14
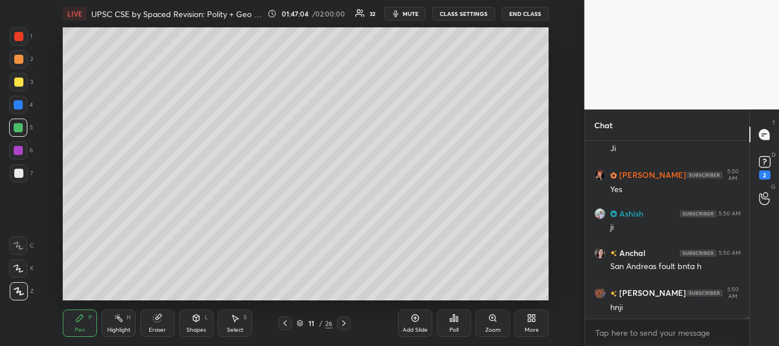
scroll to position [18061, 0]
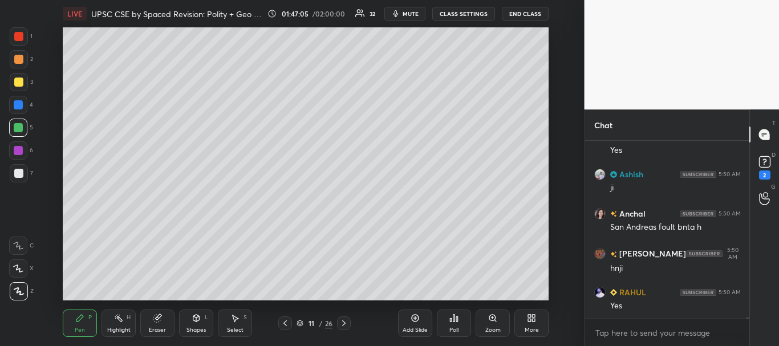
click at [282, 318] on div at bounding box center [285, 323] width 14 height 14
click at [284, 325] on icon at bounding box center [284, 323] width 9 height 9
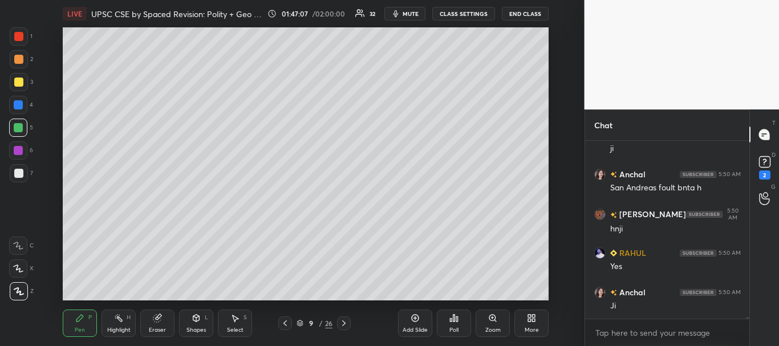
click at [286, 323] on icon at bounding box center [284, 323] width 9 height 9
click at [284, 322] on icon at bounding box center [284, 323] width 3 height 6
click at [287, 323] on icon at bounding box center [284, 323] width 9 height 9
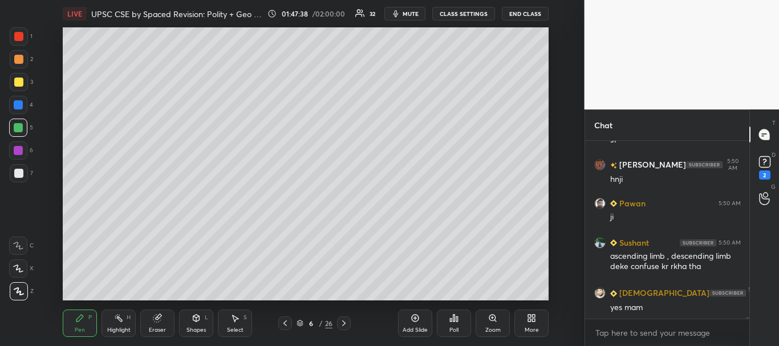
scroll to position [18385, 0]
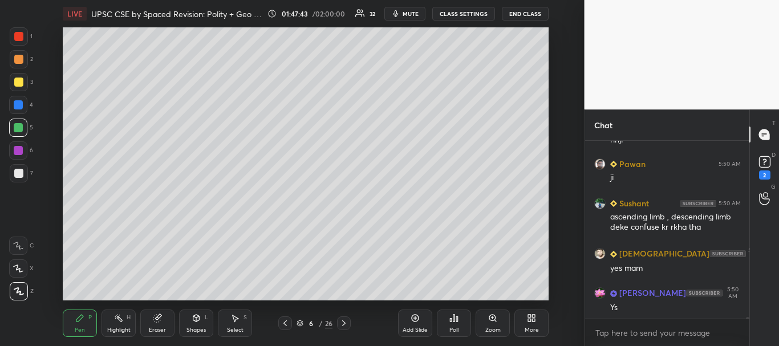
click at [345, 322] on icon at bounding box center [343, 323] width 9 height 9
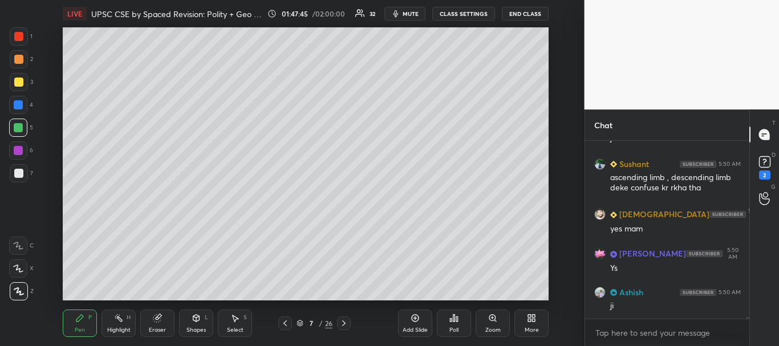
click at [284, 322] on icon at bounding box center [284, 323] width 3 height 6
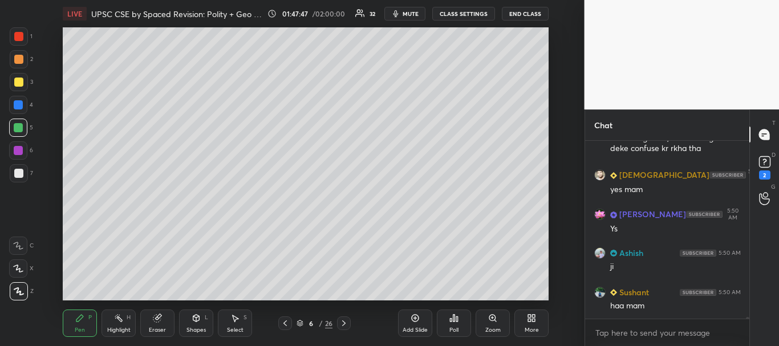
click at [351, 322] on div "6 / 26" at bounding box center [314, 323] width 168 height 14
click at [348, 323] on div at bounding box center [344, 323] width 14 height 14
click at [347, 324] on icon at bounding box center [343, 323] width 9 height 9
click at [430, 318] on div "Add Slide" at bounding box center [415, 323] width 34 height 27
click at [26, 177] on div at bounding box center [19, 173] width 18 height 18
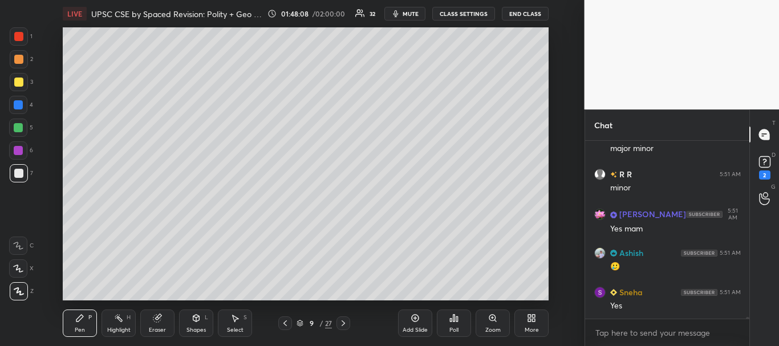
scroll to position [18857, 0]
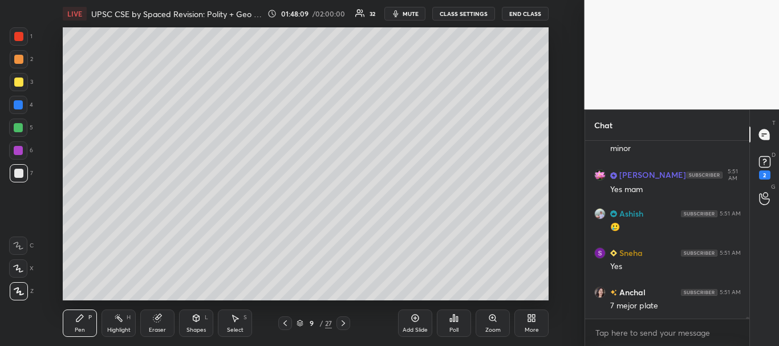
click at [20, 83] on div at bounding box center [18, 82] width 9 height 9
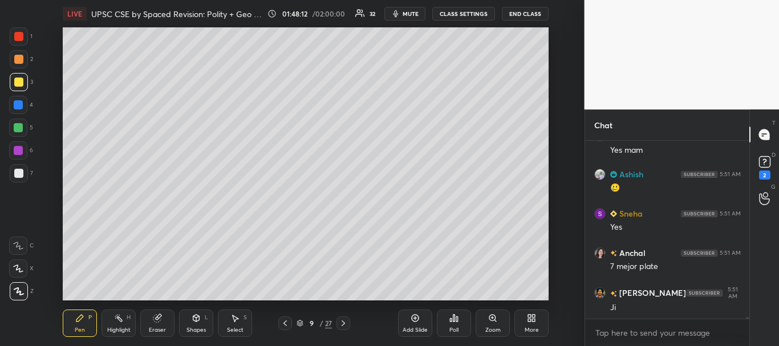
click at [419, 317] on icon at bounding box center [414, 318] width 9 height 9
click at [199, 322] on div "Shapes L" at bounding box center [196, 323] width 34 height 27
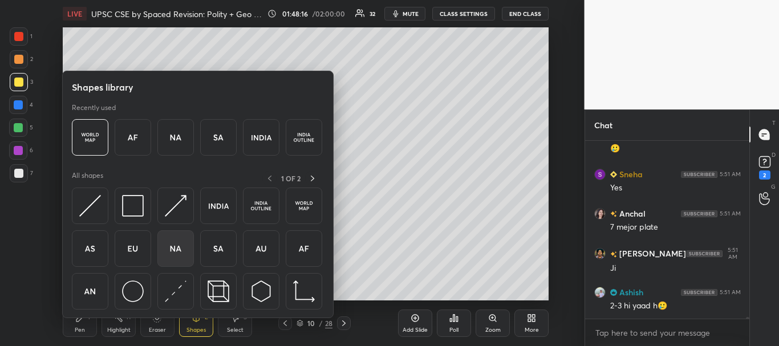
scroll to position [18975, 0]
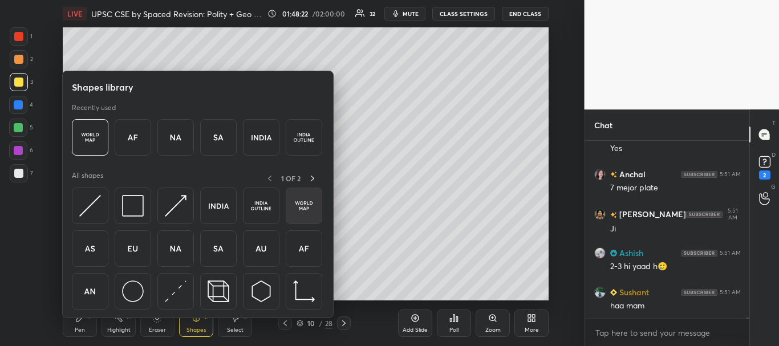
click at [302, 197] on img at bounding box center [304, 206] width 22 height 22
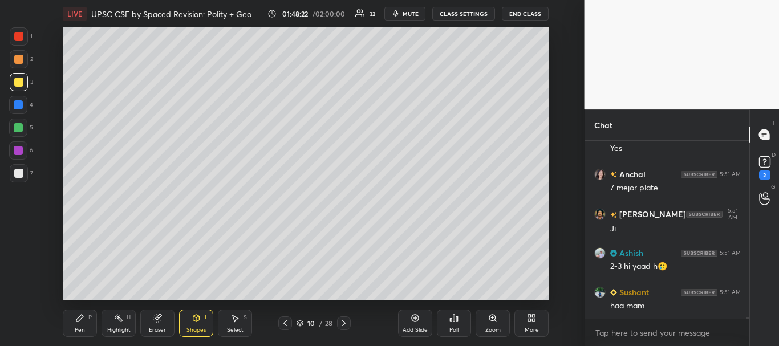
click at [17, 174] on div at bounding box center [18, 173] width 9 height 9
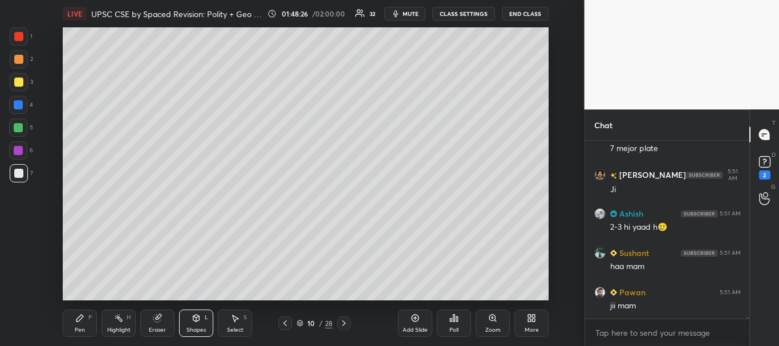
click at [234, 332] on div "Select" at bounding box center [235, 330] width 17 height 6
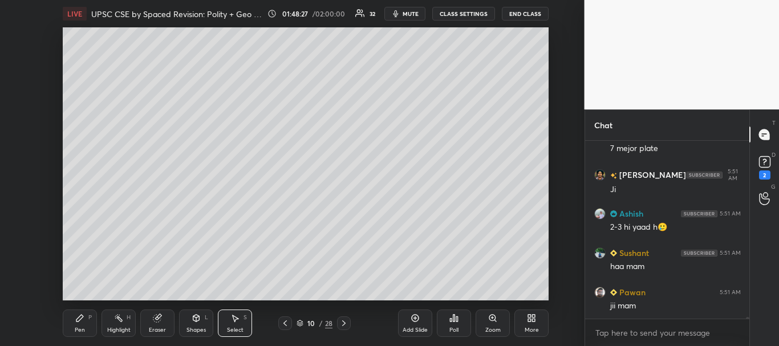
click at [375, 165] on div "0 ° Undo Copy Duplicate Duplicate to new slide Delete" at bounding box center [306, 163] width 486 height 273
drag, startPoint x: 346, startPoint y: 144, endPoint x: 319, endPoint y: 117, distance: 38.7
click at [319, 117] on div "0 ° Undo Copy Duplicate Duplicate to new slide Delete" at bounding box center [306, 163] width 486 height 273
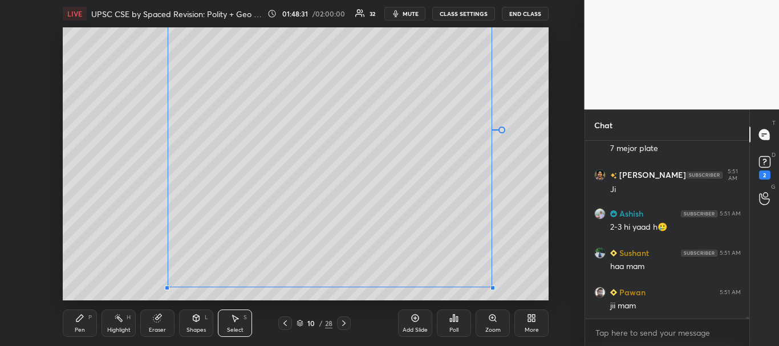
drag, startPoint x: 425, startPoint y: 240, endPoint x: 492, endPoint y: 287, distance: 82.2
click at [492, 287] on div at bounding box center [492, 288] width 5 height 5
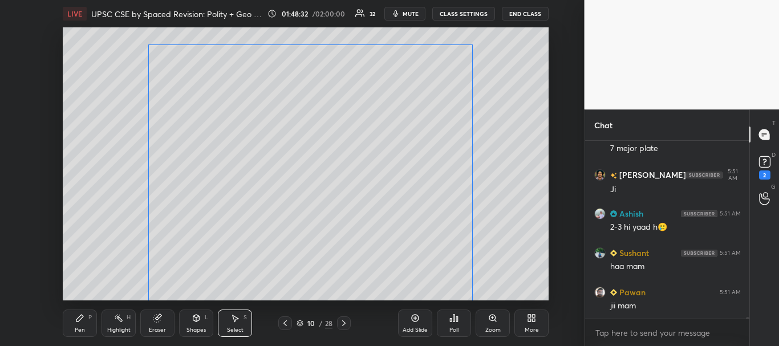
drag, startPoint x: 366, startPoint y: 143, endPoint x: 358, endPoint y: 186, distance: 44.1
click at [360, 186] on div "0 ° Undo Copy Duplicate Duplicate to new slide Delete" at bounding box center [306, 163] width 486 height 273
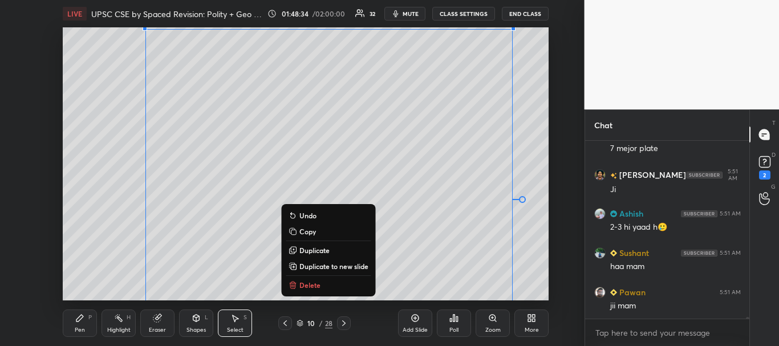
drag, startPoint x: 471, startPoint y: 56, endPoint x: 518, endPoint y: 25, distance: 55.5
click at [520, 22] on div "LIVE UPSC CSE by Spaced Revision: Polity + Geo [Day 54] 01:48:34 / 02:00:00 32 …" at bounding box center [305, 173] width 539 height 346
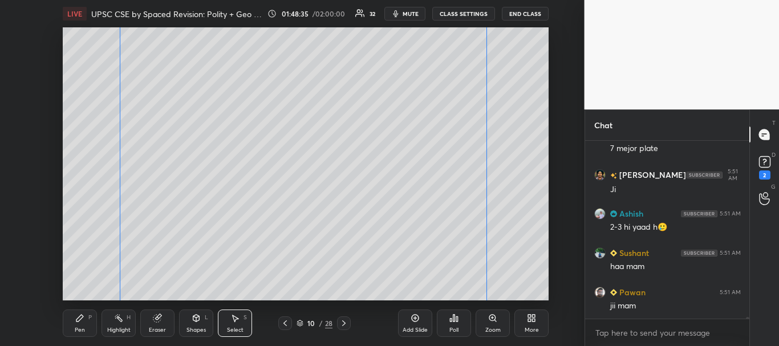
drag, startPoint x: 467, startPoint y: 91, endPoint x: 441, endPoint y: 56, distance: 43.9
click at [441, 60] on div "0 ° Undo Copy Duplicate Duplicate to new slide Delete" at bounding box center [306, 163] width 486 height 273
drag, startPoint x: 467, startPoint y: 111, endPoint x: 479, endPoint y: 97, distance: 17.8
click at [468, 129] on div "0 ° Undo Copy Duplicate Duplicate to new slide Delete" at bounding box center [306, 163] width 486 height 273
drag, startPoint x: 486, startPoint y: 70, endPoint x: 539, endPoint y: 35, distance: 63.4
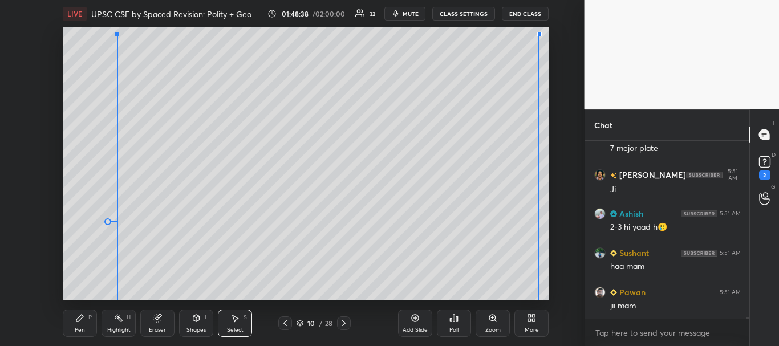
click at [539, 35] on div at bounding box center [539, 34] width 5 height 5
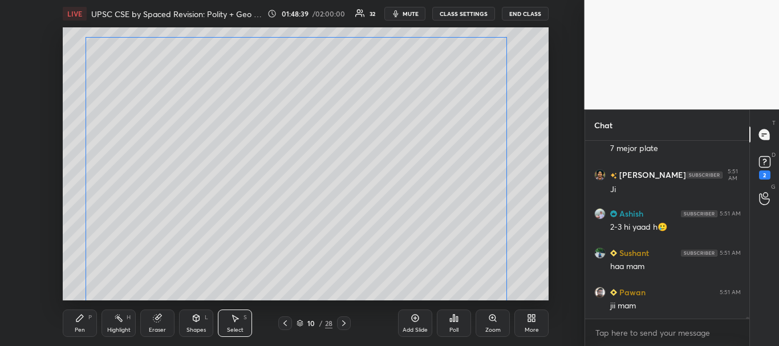
drag, startPoint x: 442, startPoint y: 93, endPoint x: 406, endPoint y: 126, distance: 48.8
click at [406, 126] on div "0 ° Undo Copy Duplicate Duplicate to new slide Delete" at bounding box center [306, 163] width 486 height 273
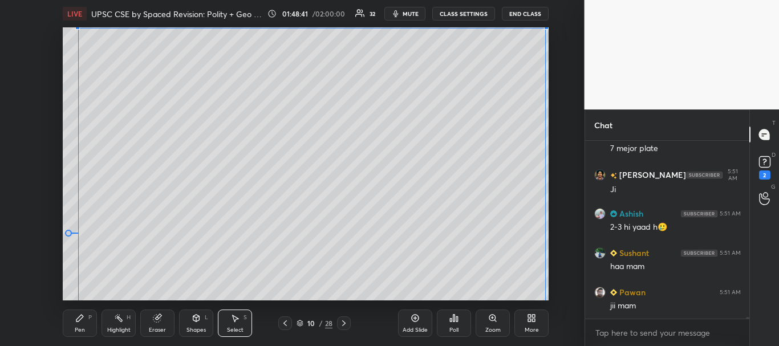
drag, startPoint x: 501, startPoint y: 64, endPoint x: 547, endPoint y: 27, distance: 60.0
click at [547, 27] on div "LIVE UPSC CSE by Spaced Revision: Polity + Geo [Day 54] 01:48:41 / 02:00:00 32 …" at bounding box center [305, 173] width 539 height 346
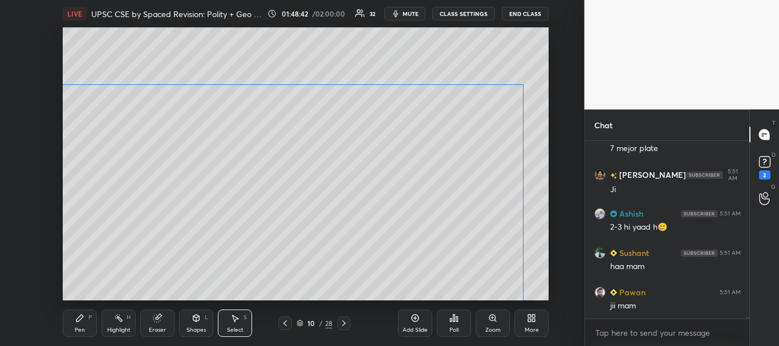
drag, startPoint x: 474, startPoint y: 119, endPoint x: 453, endPoint y: 186, distance: 70.3
click at [451, 194] on div "0 ° Undo Copy Duplicate Duplicate to new slide Delete" at bounding box center [306, 163] width 486 height 273
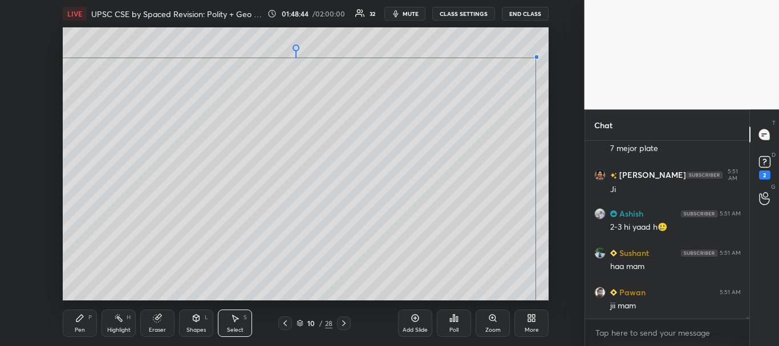
drag, startPoint x: 526, startPoint y: 101, endPoint x: 512, endPoint y: 99, distance: 13.4
click at [537, 57] on div at bounding box center [536, 57] width 5 height 5
drag, startPoint x: 421, startPoint y: 202, endPoint x: 440, endPoint y: 121, distance: 83.0
click at [441, 121] on div "0 ° Undo Copy Duplicate Duplicate to new slide Delete" at bounding box center [306, 163] width 486 height 273
drag, startPoint x: 450, startPoint y: 134, endPoint x: 432, endPoint y: 108, distance: 31.8
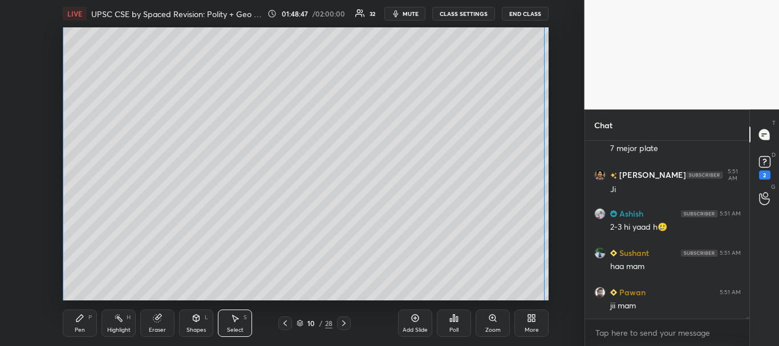
click at [432, 108] on div "0 ° Undo Copy Duplicate Duplicate to new slide Delete" at bounding box center [306, 163] width 486 height 273
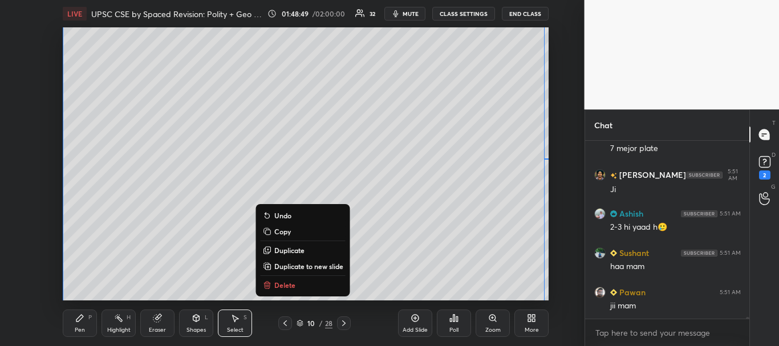
click at [552, 133] on div "0 ° Undo Copy Duplicate Duplicate to new slide Delete Setting up your live clas…" at bounding box center [305, 163] width 539 height 273
click at [553, 134] on div "0 ° Undo Copy Duplicate Duplicate to new slide Delete Setting up your live clas…" at bounding box center [305, 163] width 539 height 273
click at [548, 231] on div "0 ° Undo Copy Duplicate Duplicate to new slide Delete" at bounding box center [306, 163] width 486 height 273
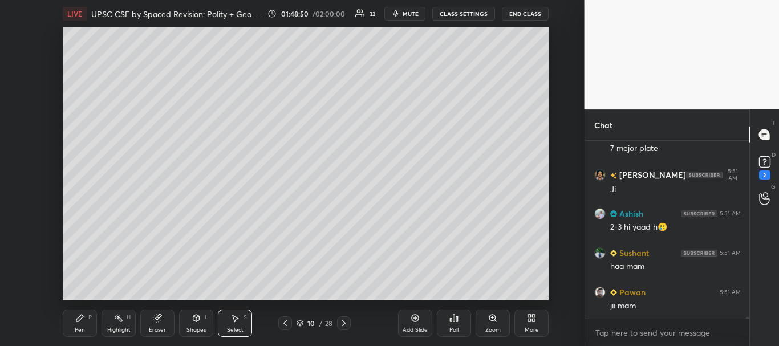
click at [552, 233] on div "0 ° Undo Copy Duplicate Duplicate to new slide Delete Setting up your live clas…" at bounding box center [305, 163] width 539 height 273
click at [76, 323] on div "Pen P" at bounding box center [80, 323] width 34 height 27
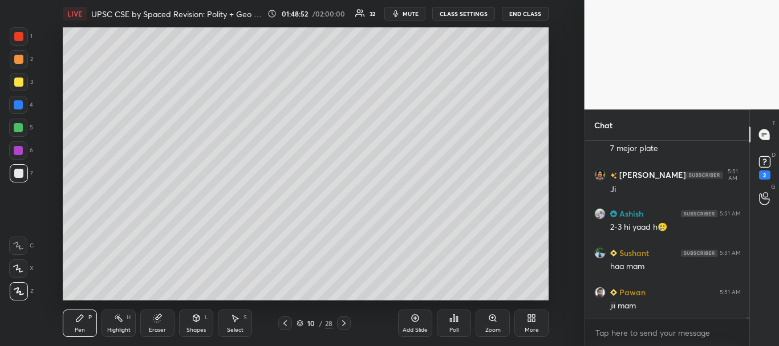
click at [76, 324] on div "Pen P" at bounding box center [80, 323] width 34 height 27
click at [17, 100] on div at bounding box center [18, 104] width 9 height 9
click at [19, 265] on icon at bounding box center [18, 269] width 10 height 8
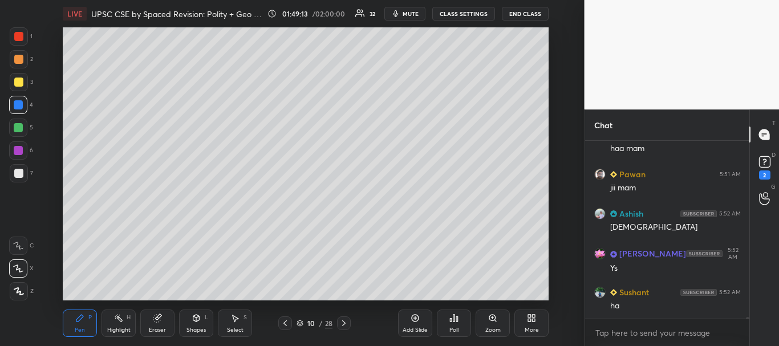
scroll to position [19182, 0]
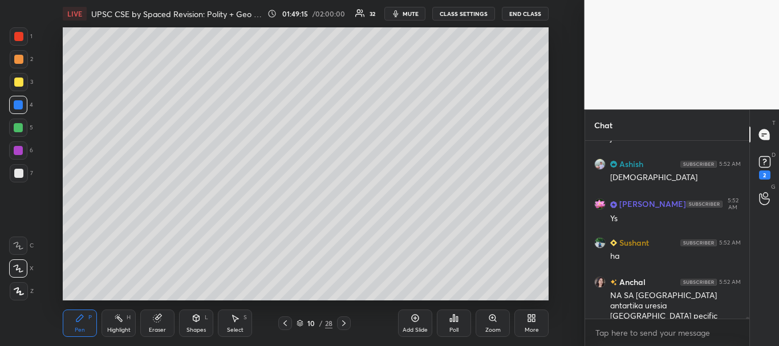
click at [24, 101] on div at bounding box center [18, 105] width 18 height 18
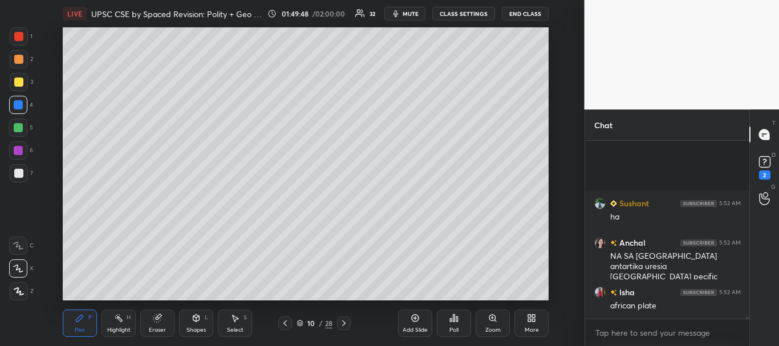
scroll to position [19340, 0]
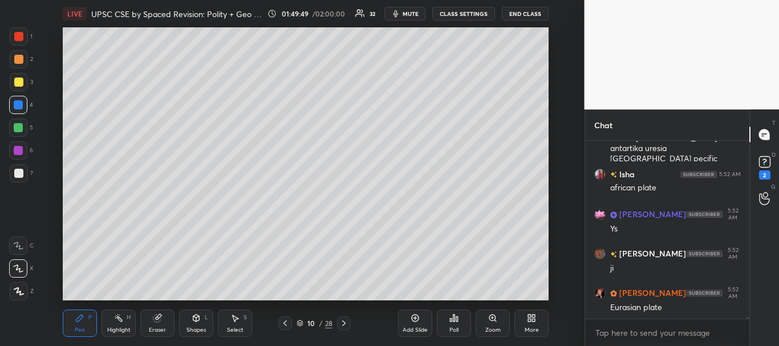
click at [532, 320] on icon at bounding box center [533, 320] width 3 height 3
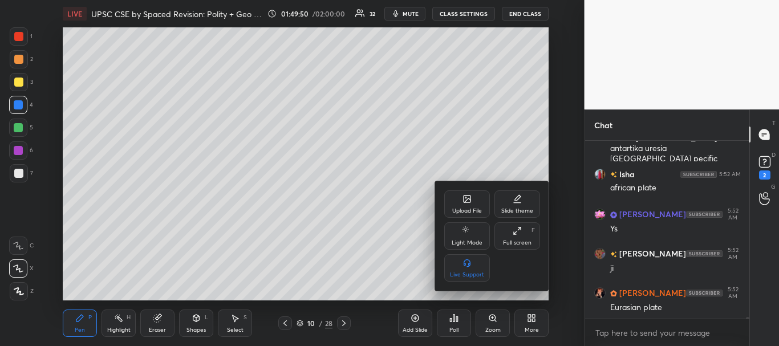
click at [473, 209] on div "Upload File" at bounding box center [467, 211] width 30 height 6
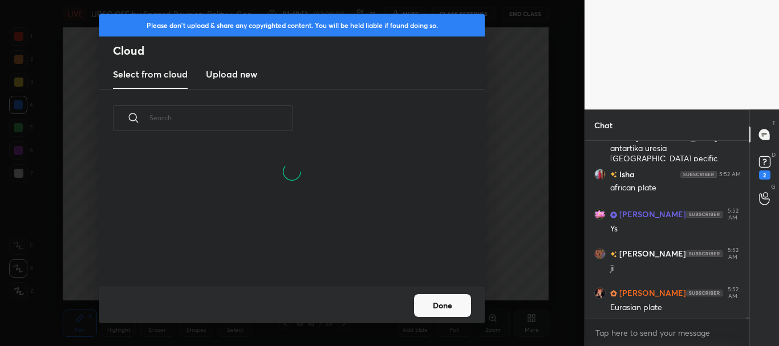
click at [239, 72] on h3 "Upload new" at bounding box center [231, 74] width 51 height 14
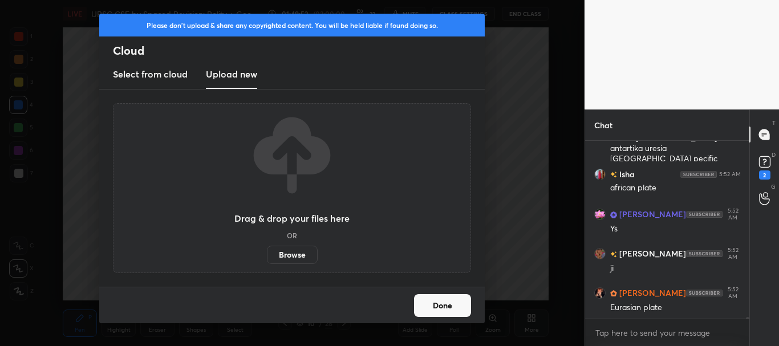
click at [288, 253] on label "Browse" at bounding box center [292, 255] width 51 height 18
click at [267, 253] on input "Browse" at bounding box center [267, 255] width 0 height 18
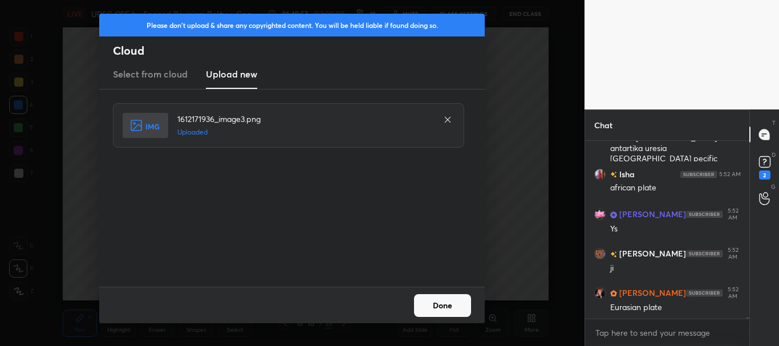
click at [441, 306] on button "Done" at bounding box center [442, 305] width 57 height 23
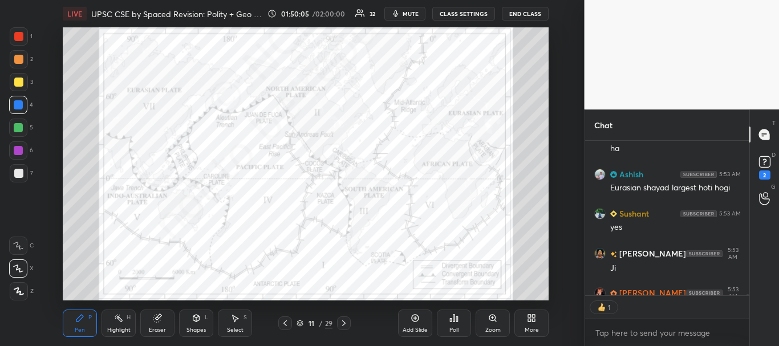
scroll to position [19717, 0]
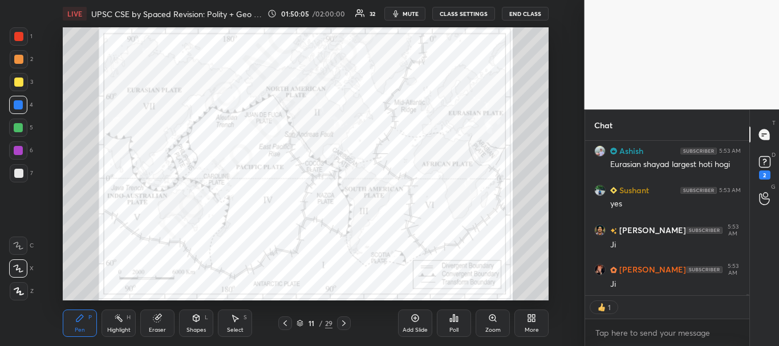
click at [18, 100] on div at bounding box center [18, 105] width 18 height 18
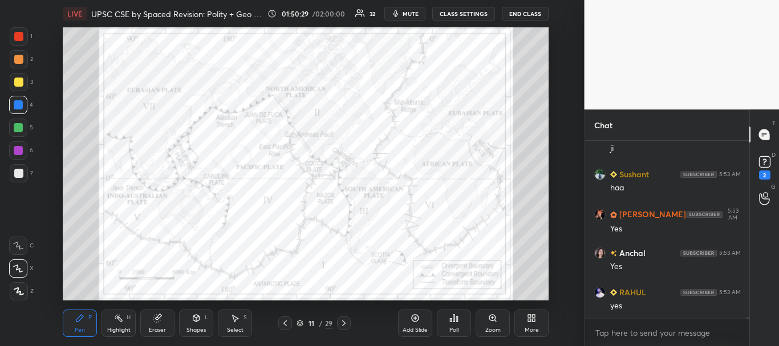
scroll to position [20048, 0]
click at [155, 322] on icon at bounding box center [156, 318] width 7 height 7
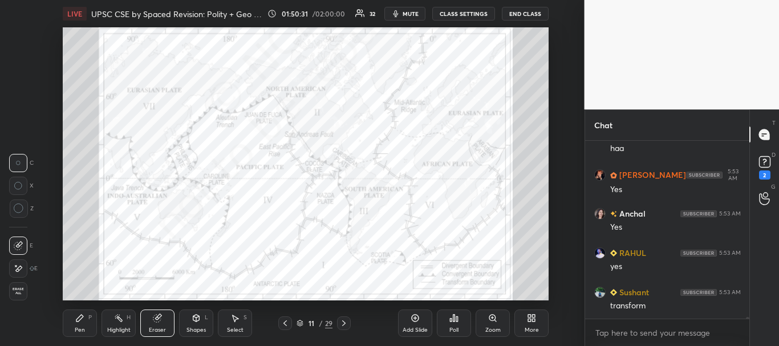
scroll to position [20087, 0]
click at [13, 291] on span "Erase all" at bounding box center [18, 291] width 17 height 8
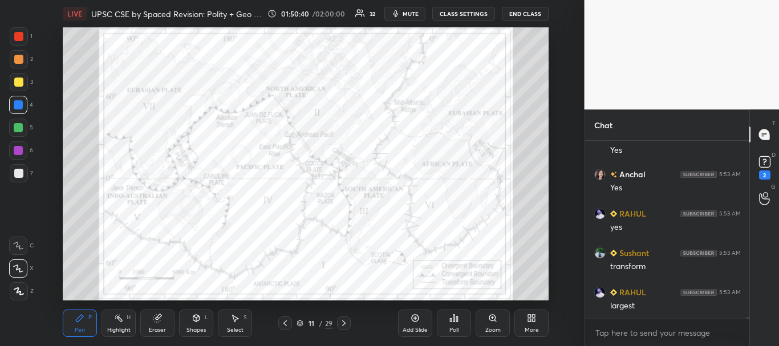
scroll to position [20126, 0]
click at [18, 105] on div at bounding box center [18, 104] width 9 height 9
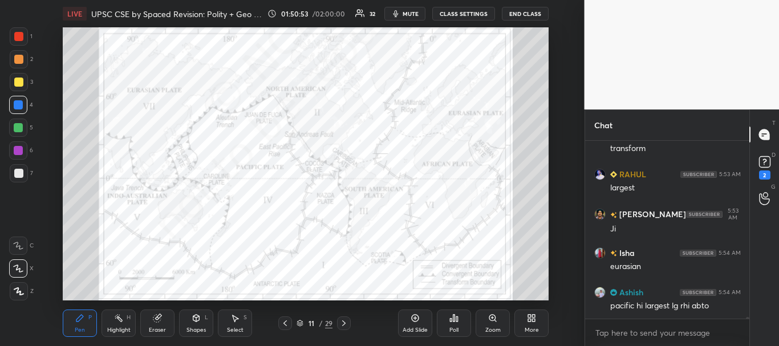
scroll to position [20244, 0]
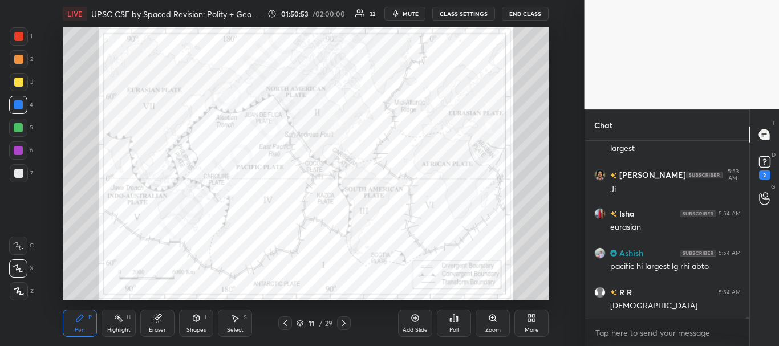
click at [156, 322] on icon at bounding box center [156, 318] width 7 height 7
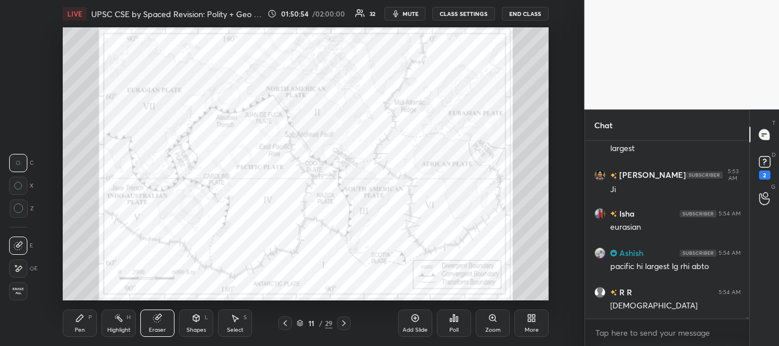
scroll to position [20284, 0]
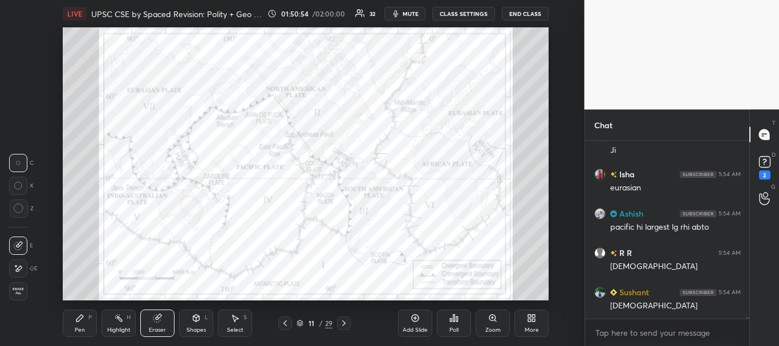
click at [123, 322] on div "Highlight H" at bounding box center [118, 323] width 34 height 27
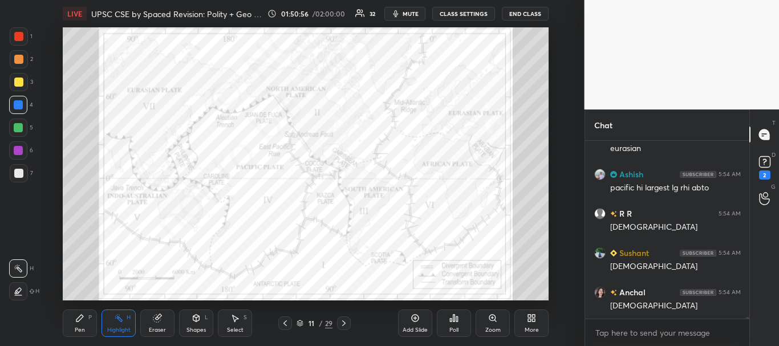
drag, startPoint x: 19, startPoint y: 288, endPoint x: 34, endPoint y: 280, distance: 17.3
click at [18, 288] on icon at bounding box center [18, 291] width 9 height 9
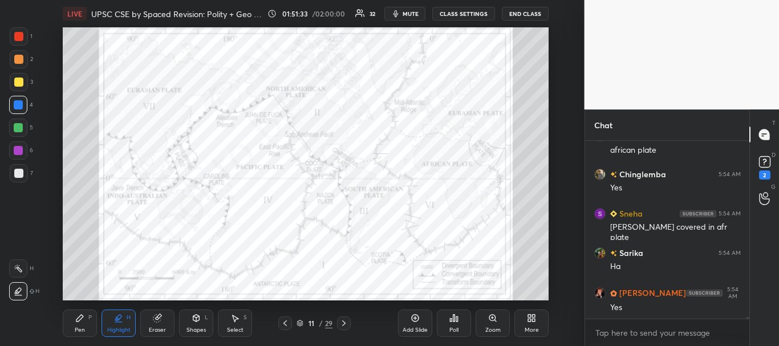
scroll to position [20677, 0]
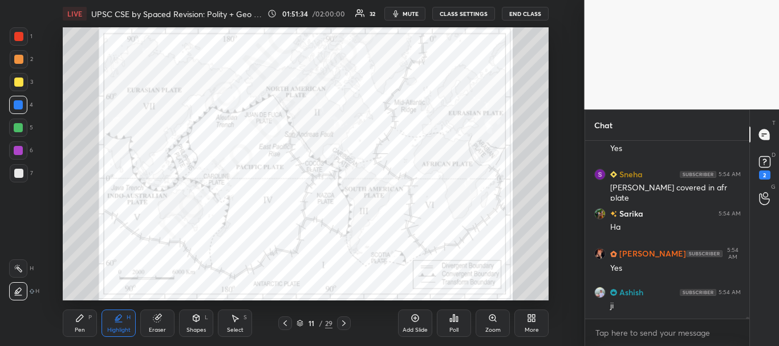
click at [20, 38] on div at bounding box center [18, 36] width 9 height 9
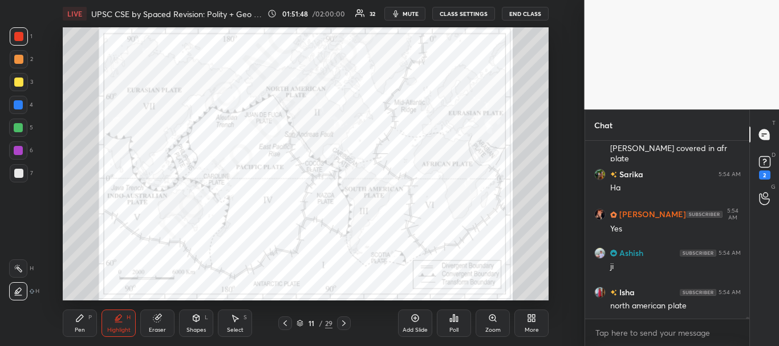
scroll to position [20756, 0]
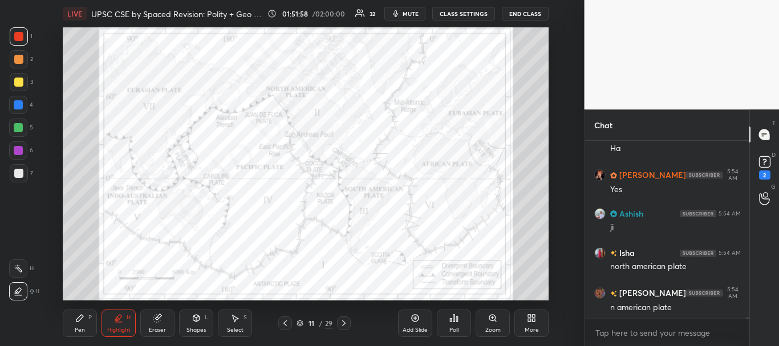
click at [20, 123] on div at bounding box center [18, 128] width 18 height 18
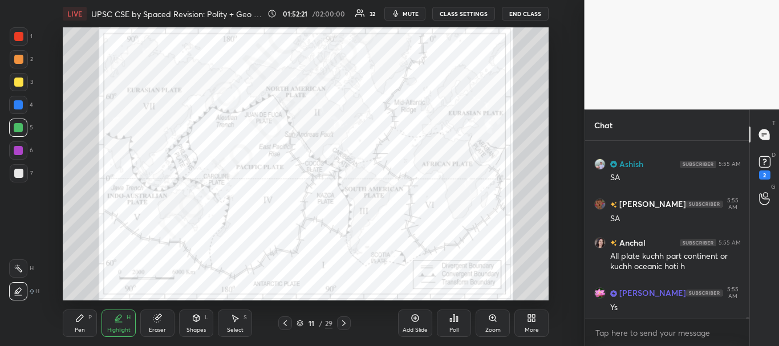
scroll to position [21013, 0]
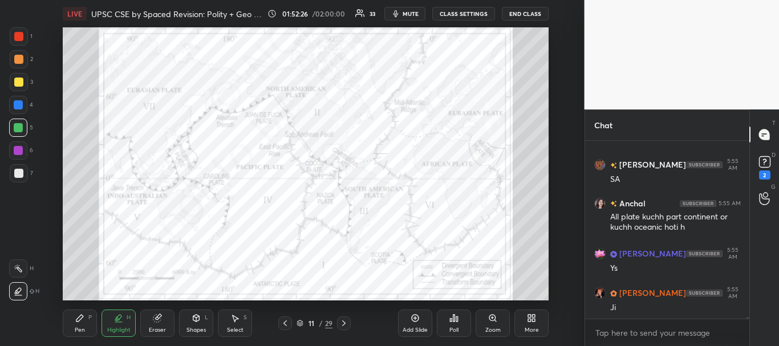
click at [18, 82] on div at bounding box center [18, 82] width 9 height 9
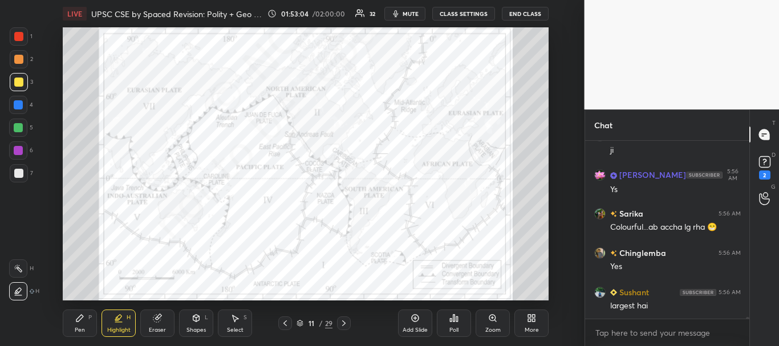
scroll to position [21407, 0]
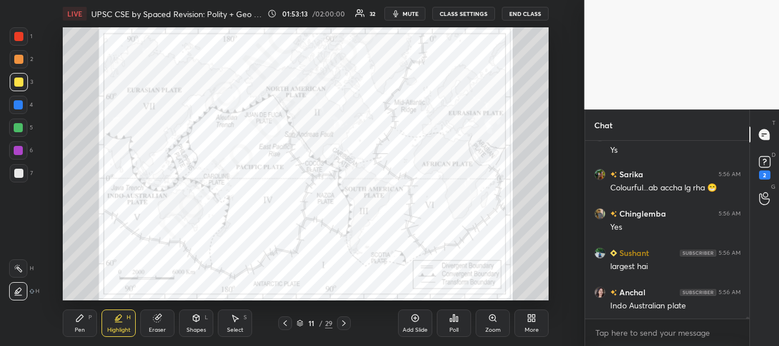
click at [18, 148] on div at bounding box center [18, 150] width 9 height 9
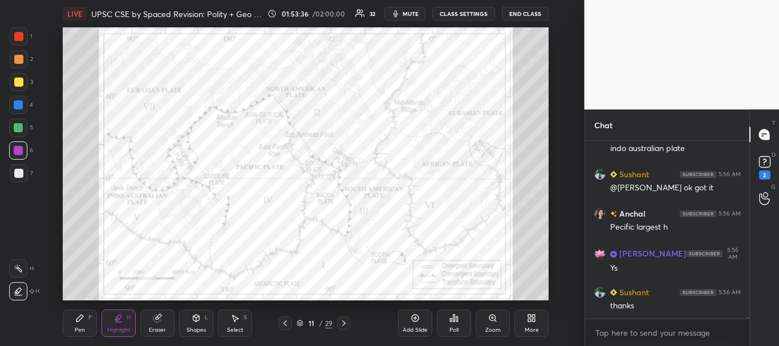
scroll to position [21694, 0]
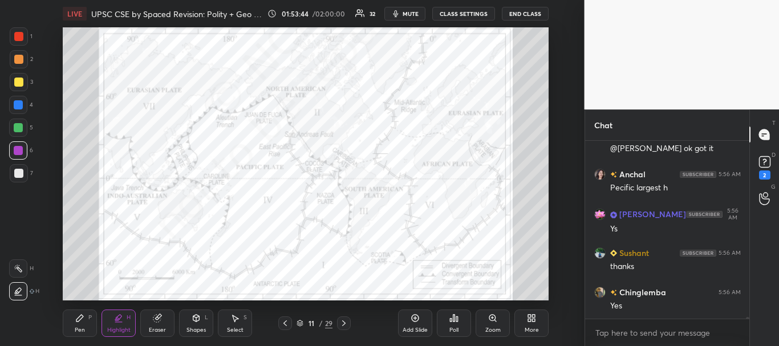
click at [14, 101] on div at bounding box center [18, 104] width 9 height 9
click at [19, 56] on div at bounding box center [18, 59] width 9 height 9
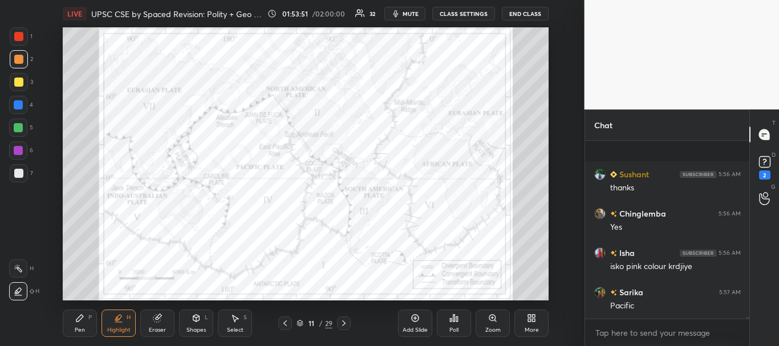
scroll to position [21861, 0]
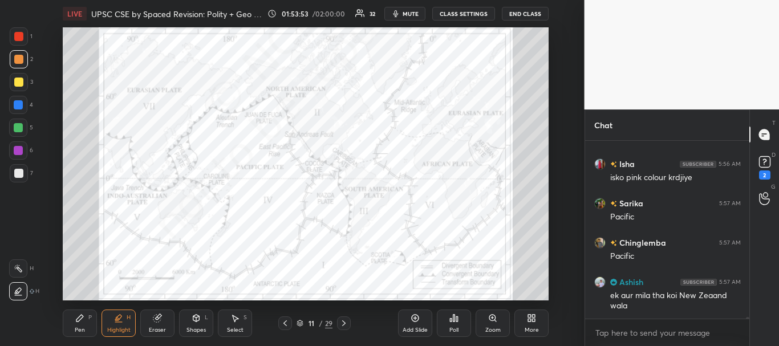
click at [160, 325] on div "Eraser" at bounding box center [157, 323] width 34 height 27
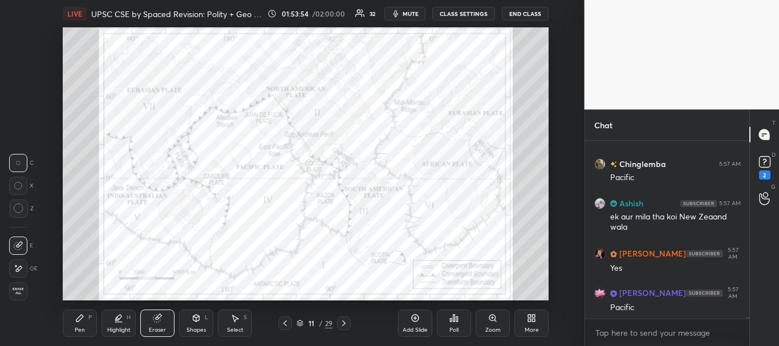
scroll to position [21979, 0]
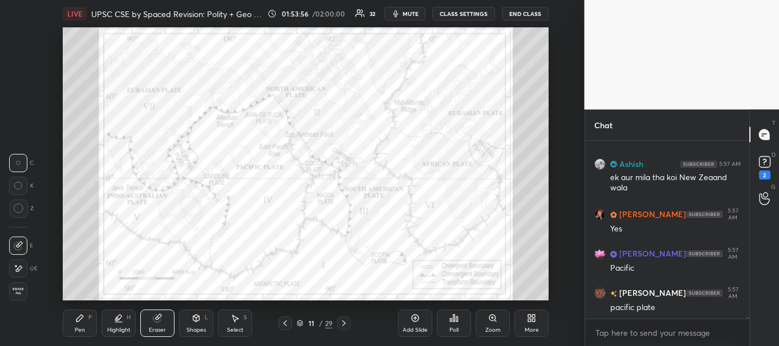
click at [66, 325] on div "Pen P" at bounding box center [80, 323] width 34 height 27
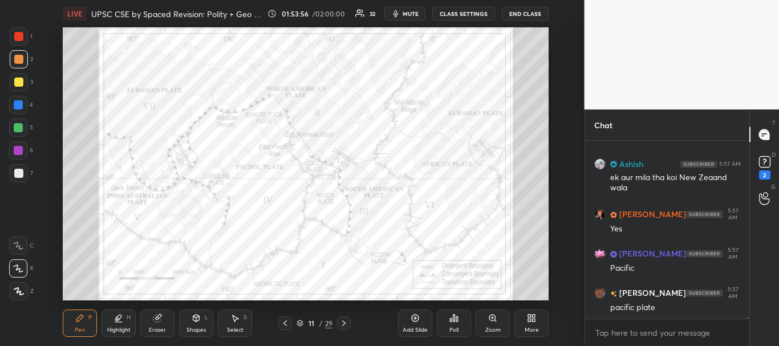
click at [74, 323] on div "Pen P" at bounding box center [80, 323] width 34 height 27
drag, startPoint x: 14, startPoint y: 54, endPoint x: 58, endPoint y: 64, distance: 45.1
click at [15, 54] on div at bounding box center [19, 59] width 18 height 18
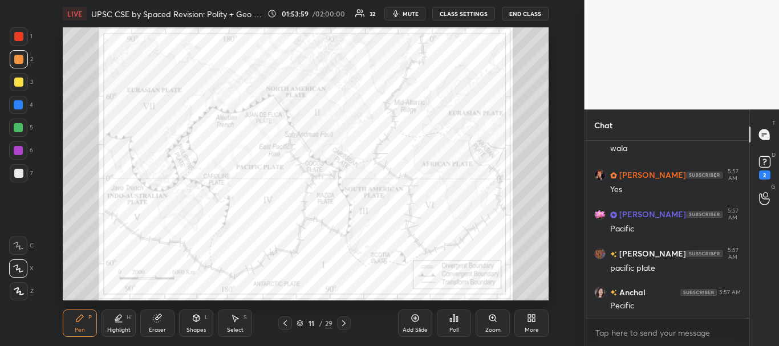
drag, startPoint x: 124, startPoint y: 322, endPoint x: 120, endPoint y: 314, distance: 8.9
click at [124, 322] on div "Highlight H" at bounding box center [118, 323] width 34 height 27
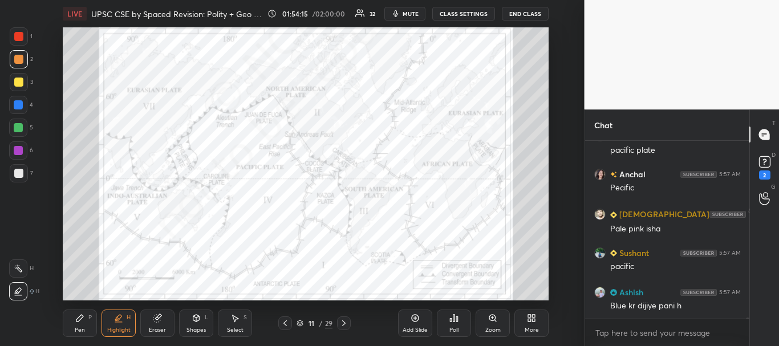
scroll to position [22186, 0]
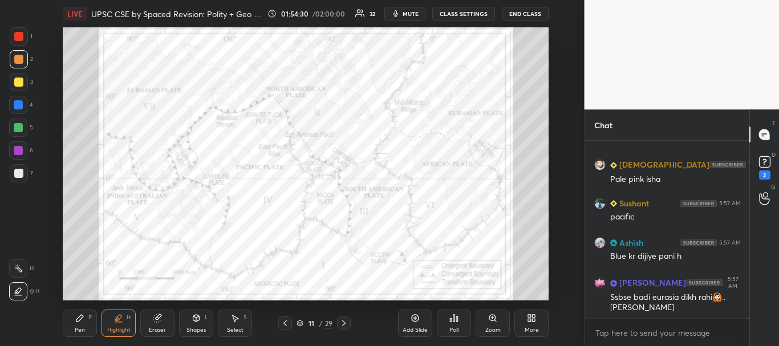
click at [19, 36] on div at bounding box center [18, 36] width 9 height 9
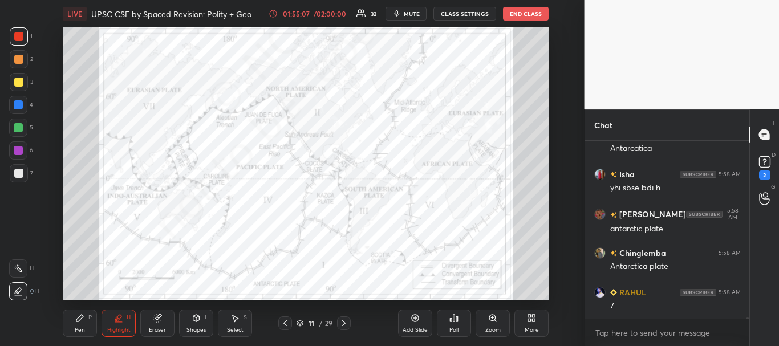
scroll to position [22579, 0]
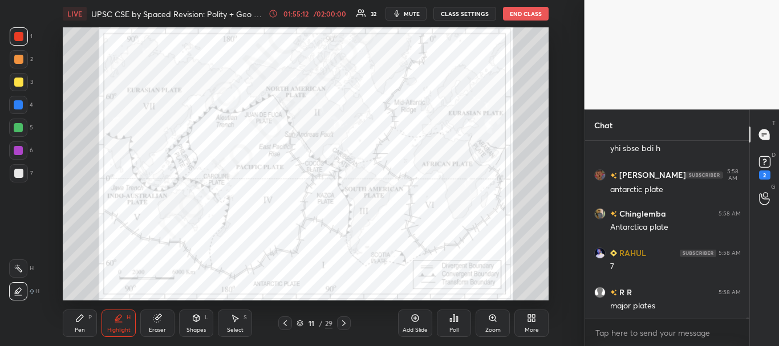
click at [18, 170] on div at bounding box center [18, 173] width 9 height 9
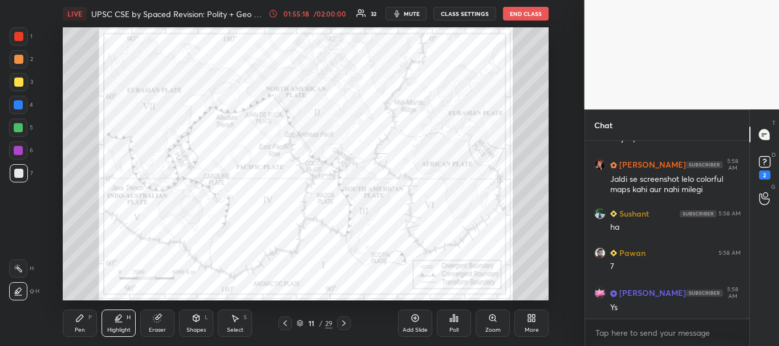
scroll to position [22786, 0]
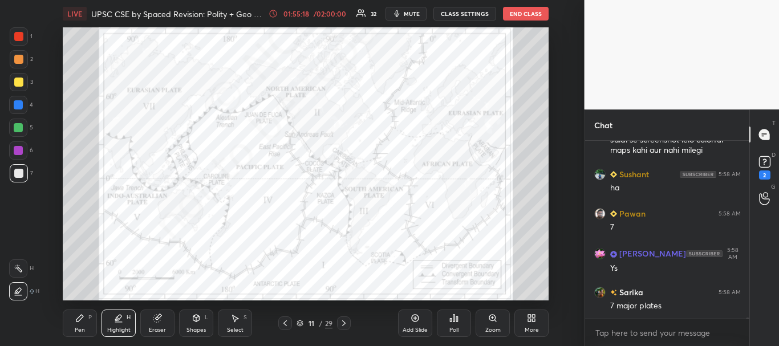
click at [17, 82] on div at bounding box center [18, 82] width 9 height 9
click at [83, 319] on icon at bounding box center [79, 318] width 9 height 9
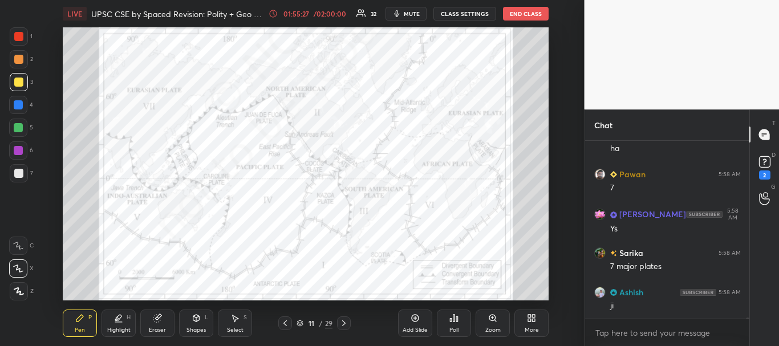
click at [17, 104] on div at bounding box center [18, 104] width 9 height 9
click at [18, 284] on div at bounding box center [19, 291] width 18 height 18
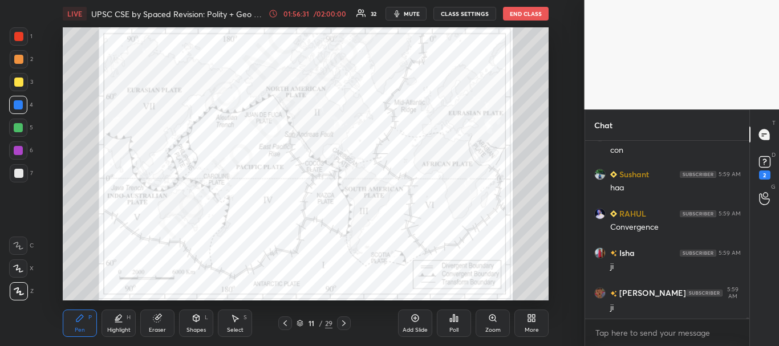
scroll to position [151, 161]
click at [19, 103] on div at bounding box center [18, 104] width 9 height 9
click at [14, 105] on div at bounding box center [18, 104] width 9 height 9
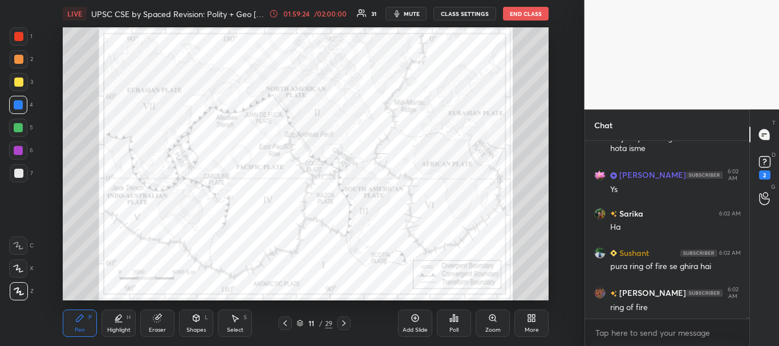
scroll to position [26139, 0]
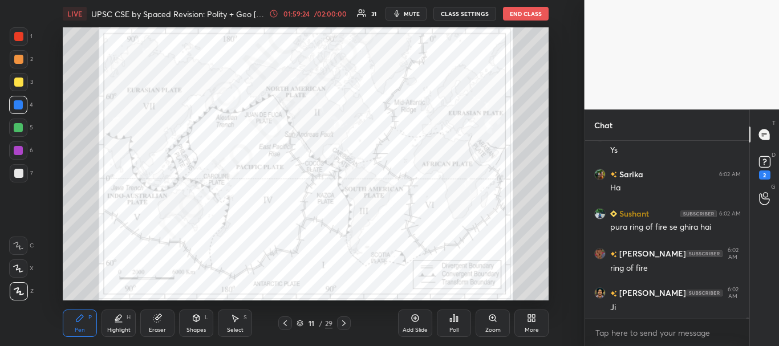
click at [18, 30] on div at bounding box center [19, 36] width 18 height 18
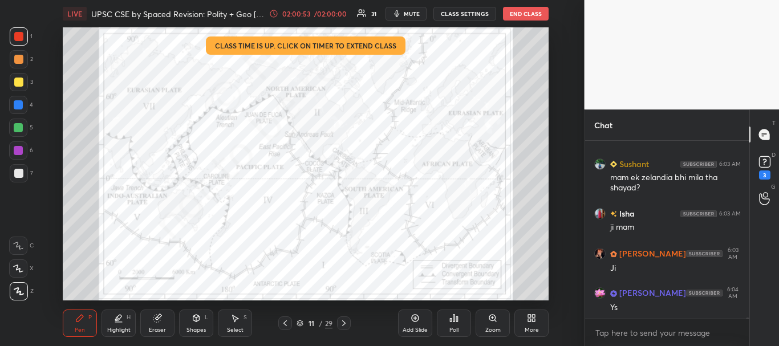
scroll to position [22955, 0]
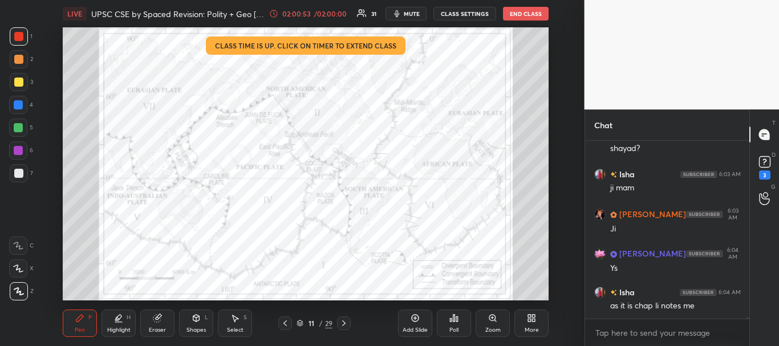
click at [62, 272] on div "Setting up your live class Class time is up. Click on timer to extend class Pol…" at bounding box center [305, 163] width 539 height 273
click at [299, 324] on icon at bounding box center [300, 324] width 6 height 2
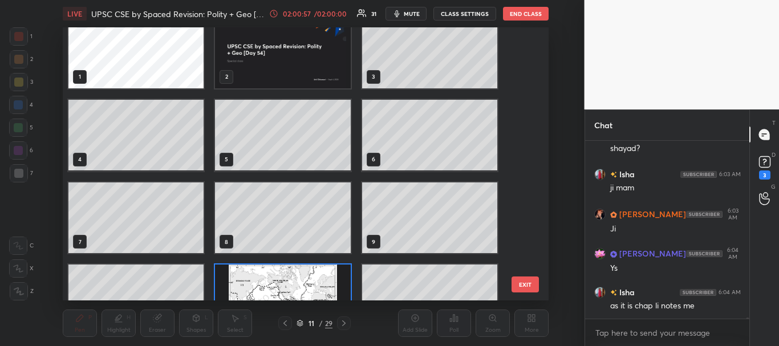
scroll to position [0, 0]
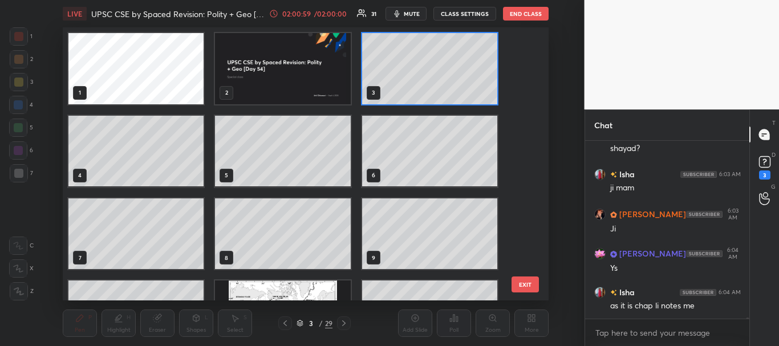
click at [298, 323] on icon at bounding box center [299, 323] width 7 height 7
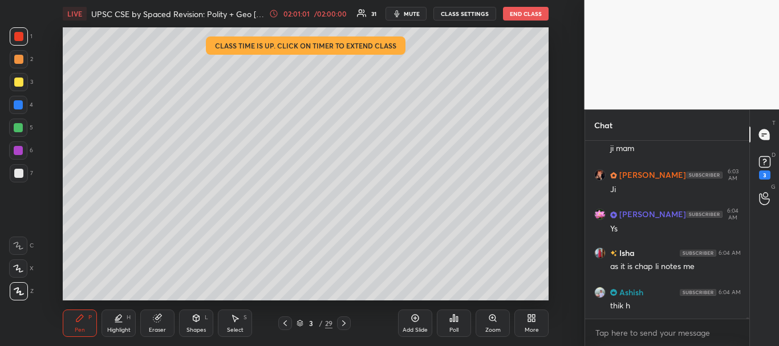
scroll to position [23034, 0]
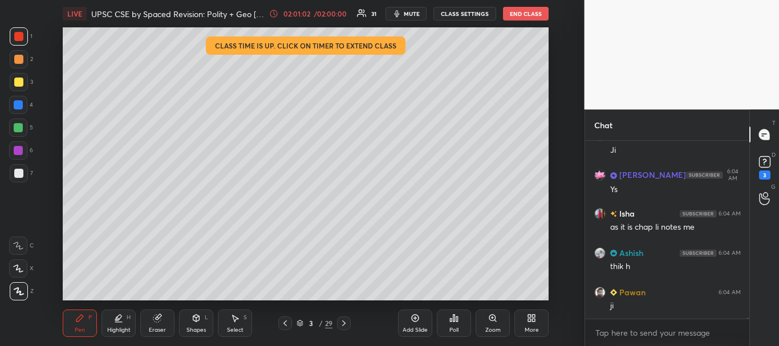
click at [347, 326] on icon at bounding box center [343, 323] width 9 height 9
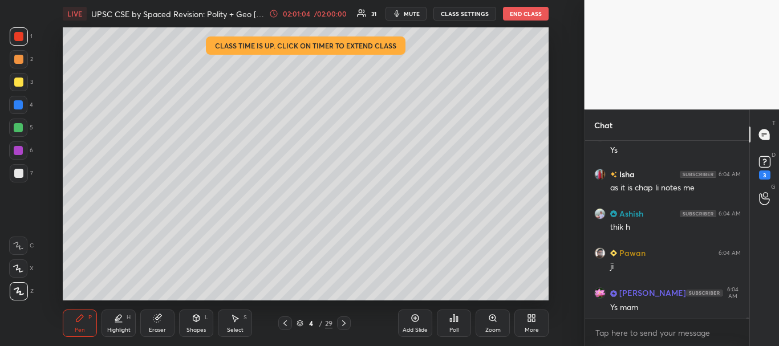
click at [19, 106] on div at bounding box center [18, 104] width 9 height 9
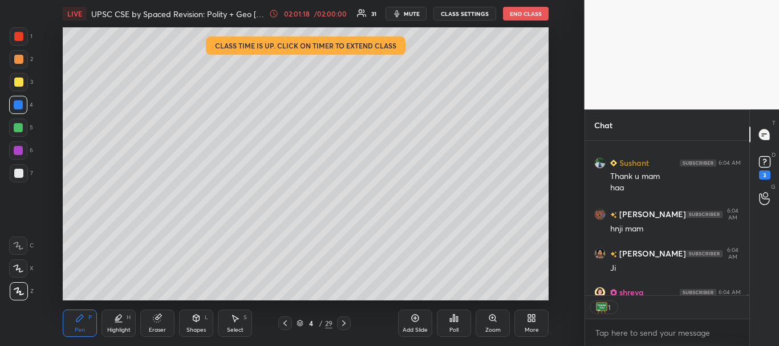
scroll to position [151, 161]
click at [18, 36] on div at bounding box center [18, 36] width 9 height 9
click at [18, 148] on div at bounding box center [18, 150] width 9 height 9
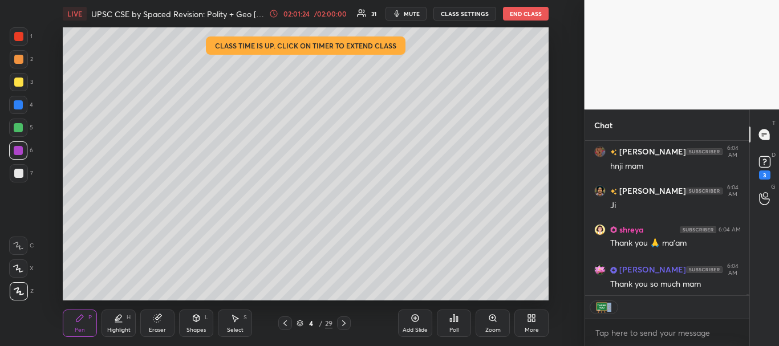
click at [746, 296] on div "[PERSON_NAME] 6:04 AM Thank u mam [PERSON_NAME] 6:04 AM hnji mam [PERSON_NAME] …" at bounding box center [667, 243] width 165 height 205
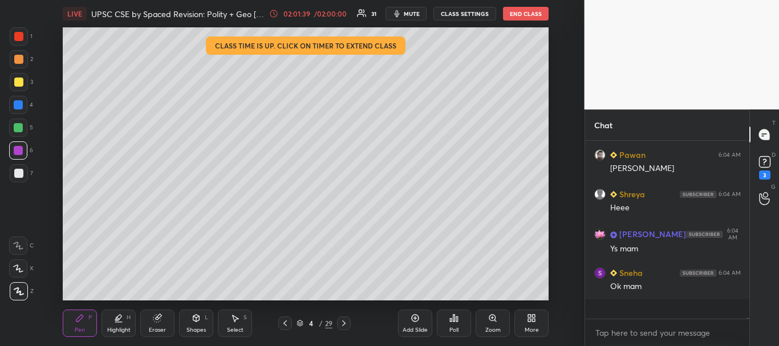
scroll to position [23793, 0]
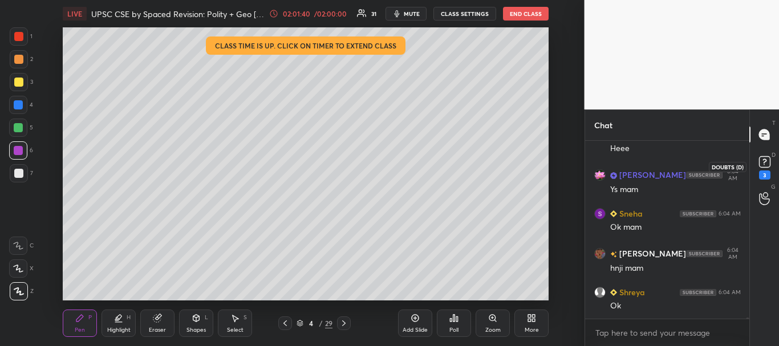
click at [765, 163] on rect at bounding box center [764, 162] width 11 height 11
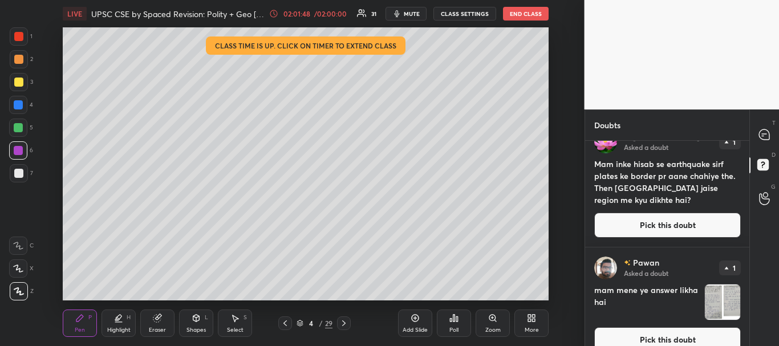
scroll to position [227, 0]
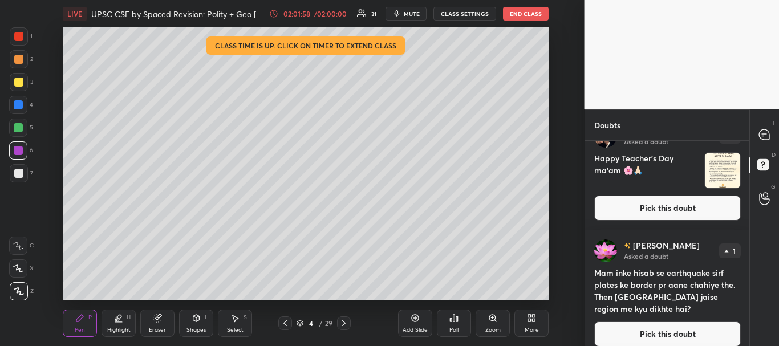
click at [669, 326] on button "Pick this doubt" at bounding box center [667, 334] width 147 height 25
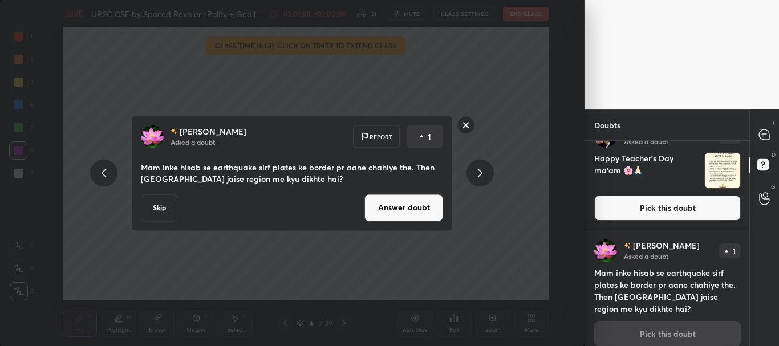
scroll to position [149, 0]
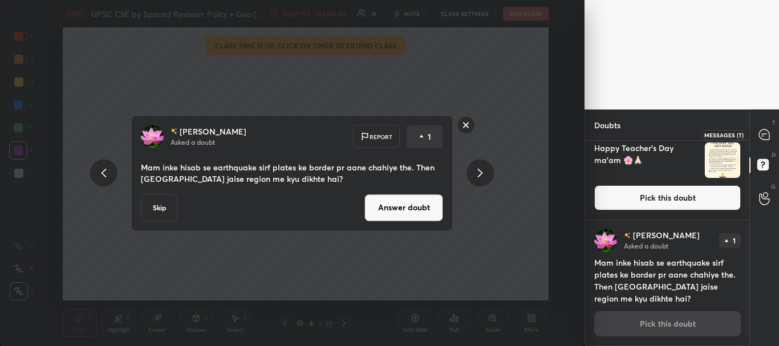
click at [766, 136] on icon at bounding box center [764, 134] width 10 height 10
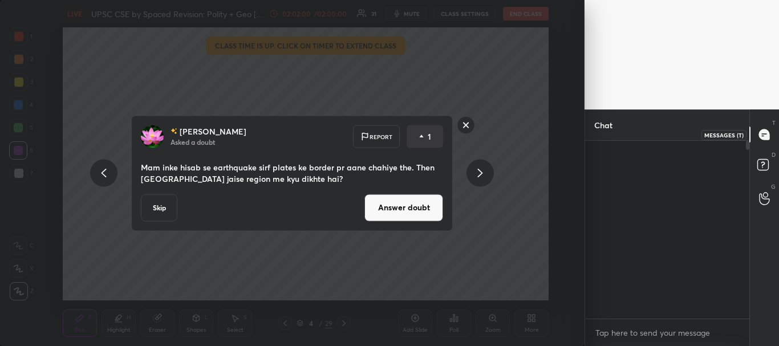
scroll to position [174, 161]
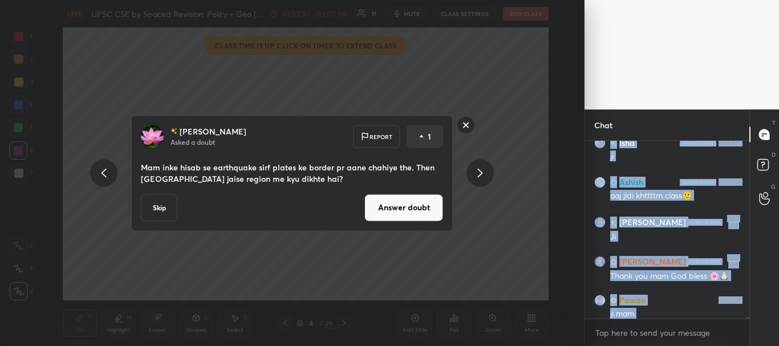
click at [397, 210] on button "Answer doubt" at bounding box center [403, 207] width 79 height 27
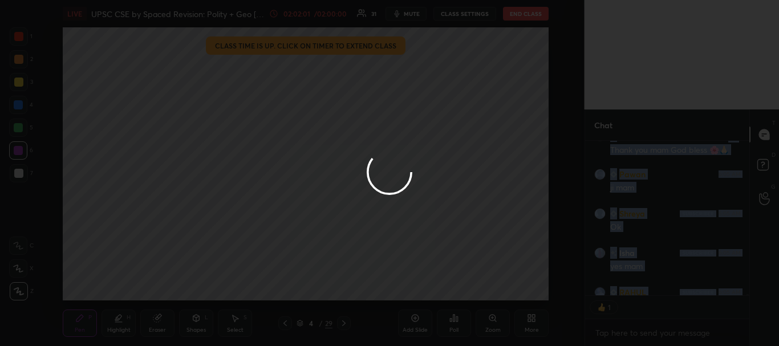
scroll to position [151, 161]
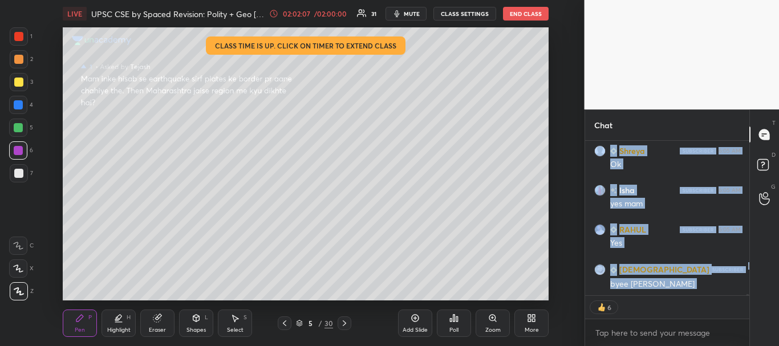
click at [747, 252] on div at bounding box center [745, 218] width 7 height 154
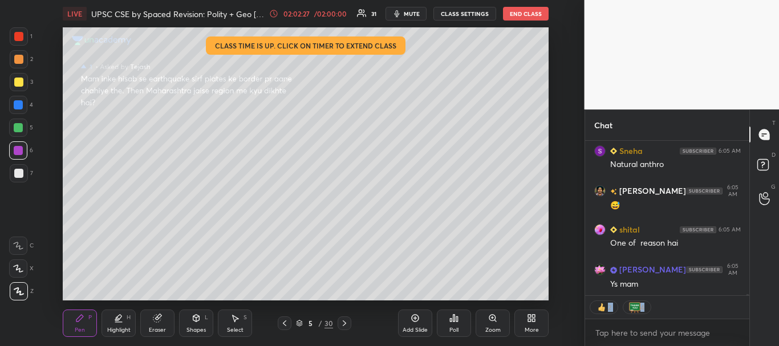
click at [747, 296] on div "[PERSON_NAME] 6:05 AM Oh Sneha 6:05 AM Natural [PERSON_NAME] 6:05 AM 😅 [PERSON_…" at bounding box center [667, 243] width 165 height 205
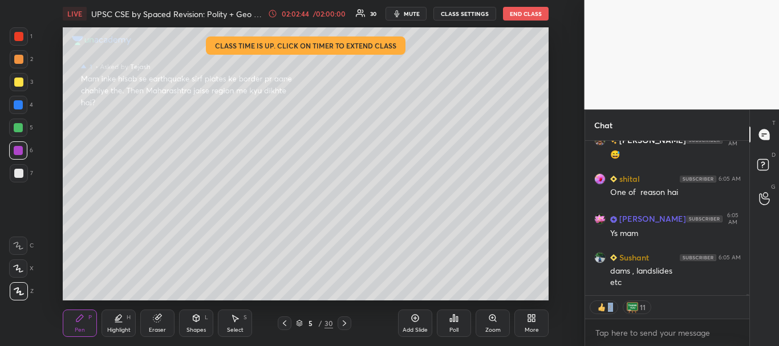
scroll to position [24463, 0]
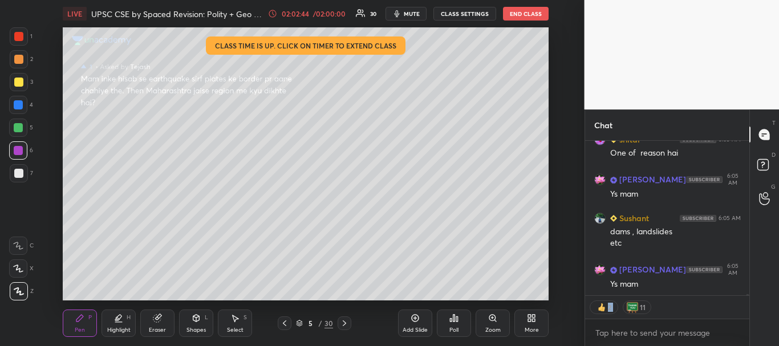
click at [300, 322] on icon at bounding box center [299, 323] width 7 height 7
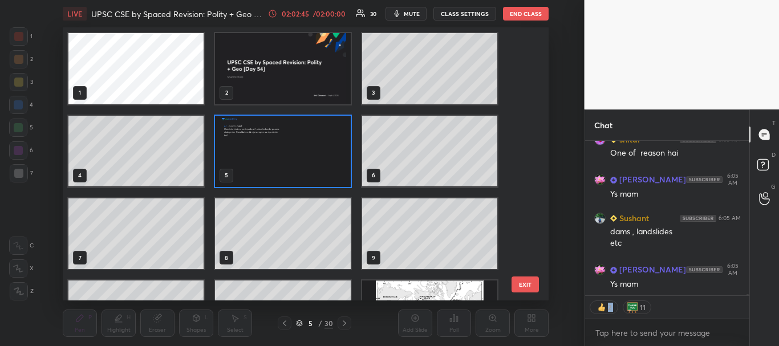
scroll to position [270, 479]
click at [308, 76] on img "grid" at bounding box center [282, 68] width 135 height 71
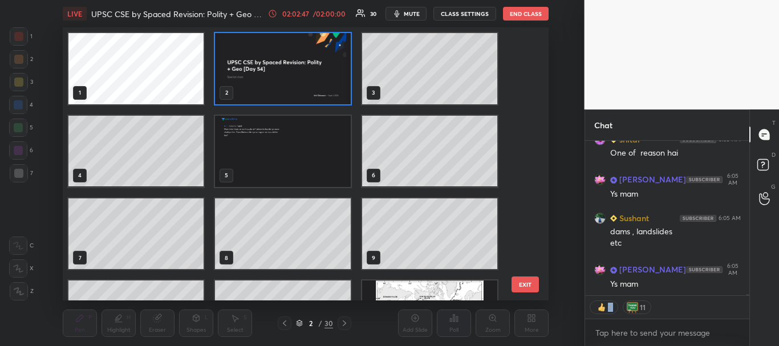
scroll to position [4, 4]
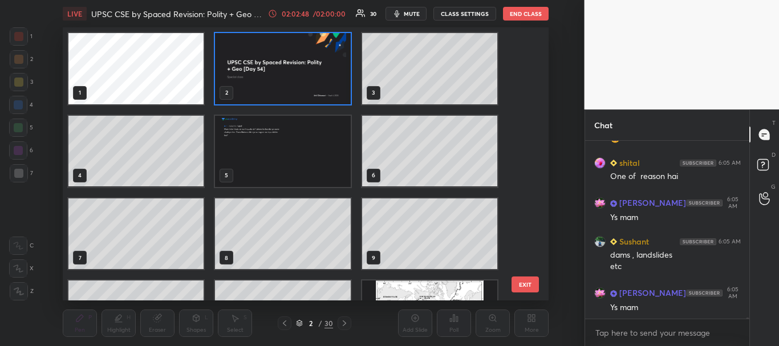
click at [300, 322] on icon at bounding box center [299, 323] width 7 height 7
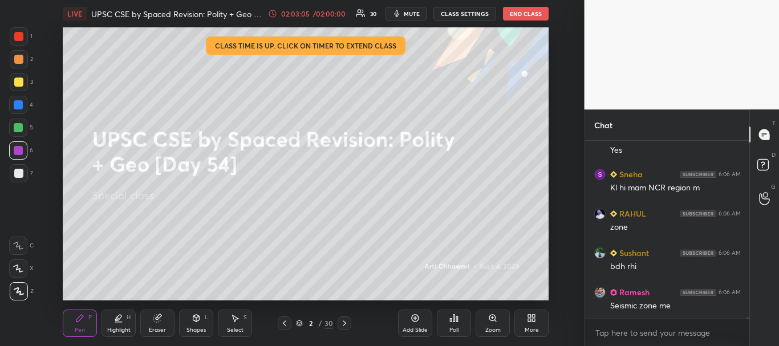
scroll to position [24872, 0]
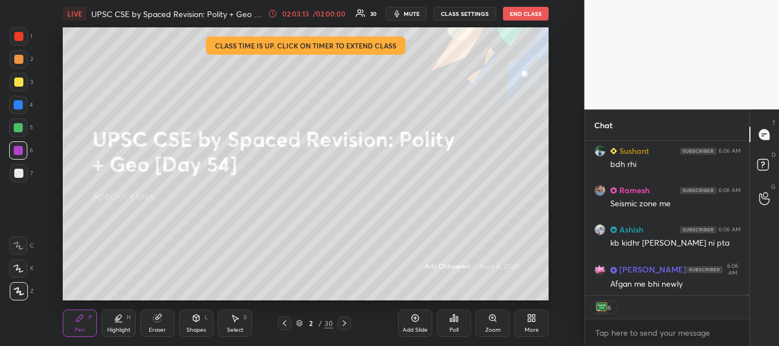
click at [19, 105] on div at bounding box center [18, 104] width 9 height 9
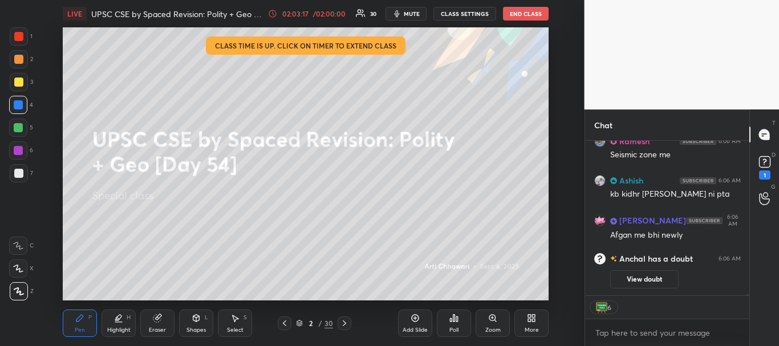
scroll to position [4, 4]
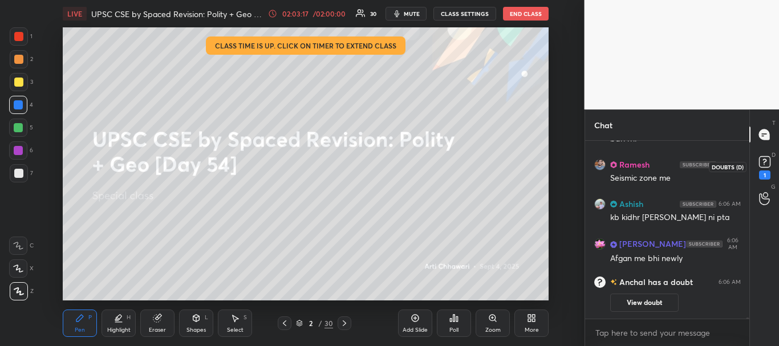
click at [767, 163] on rect at bounding box center [764, 162] width 11 height 11
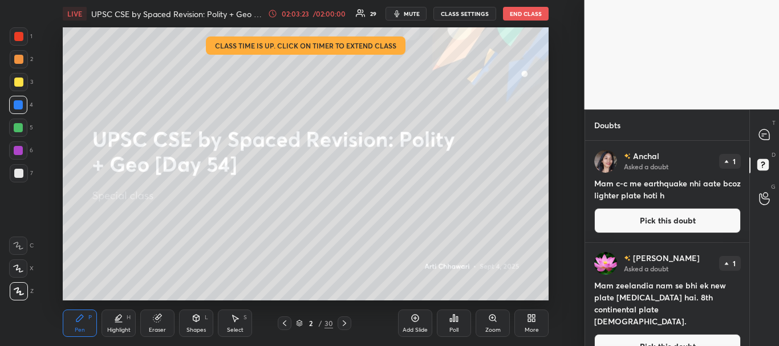
click at [648, 220] on button "Pick this doubt" at bounding box center [667, 220] width 147 height 25
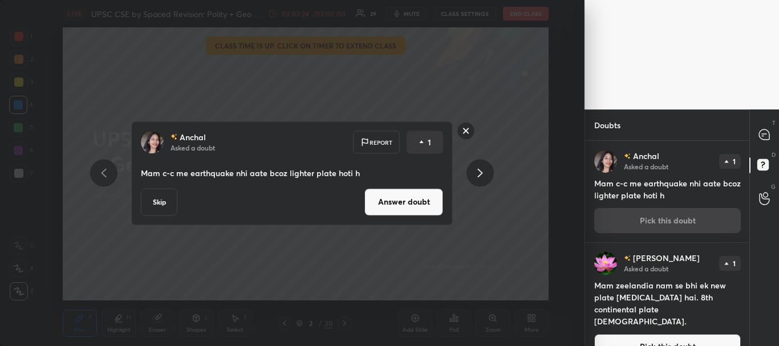
click at [427, 199] on button "Answer doubt" at bounding box center [403, 201] width 79 height 27
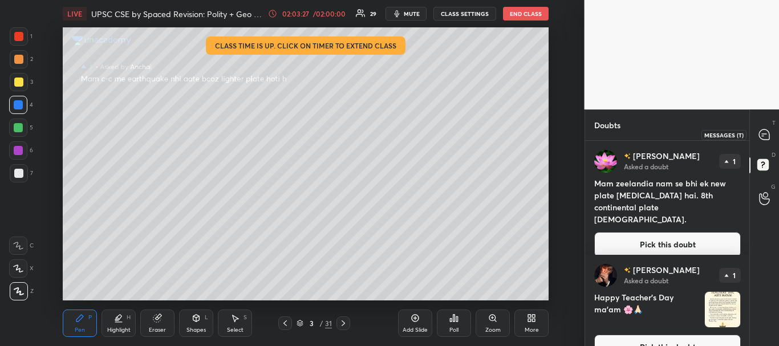
click at [766, 137] on icon at bounding box center [764, 134] width 10 height 10
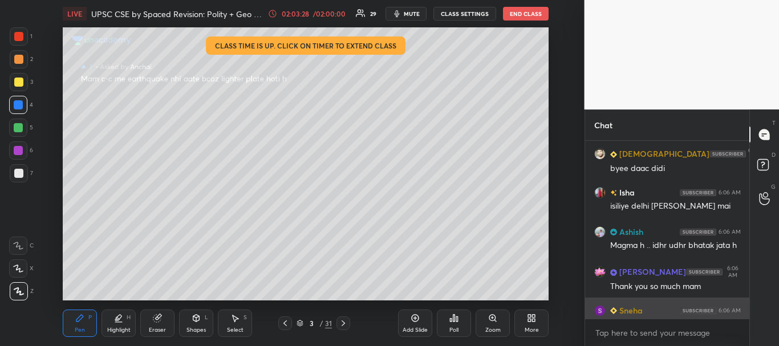
scroll to position [25143, 0]
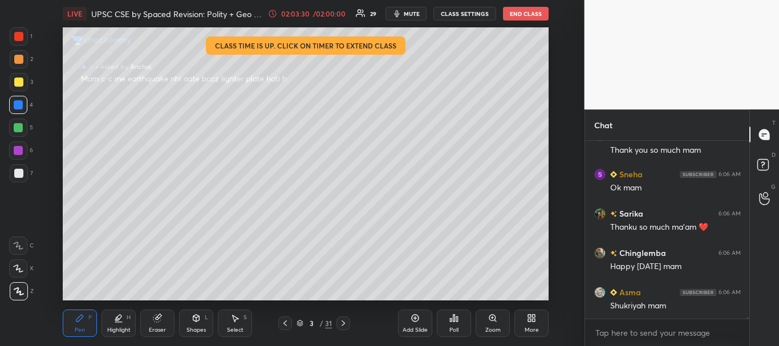
drag, startPoint x: 748, startPoint y: 318, endPoint x: 748, endPoint y: 324, distance: 6.8
click at [748, 325] on div "Ashish 6:06 AM Magma h .. idhr udhr bhatak jata h [PERSON_NAME] 6:06 AM Thank y…" at bounding box center [667, 243] width 165 height 205
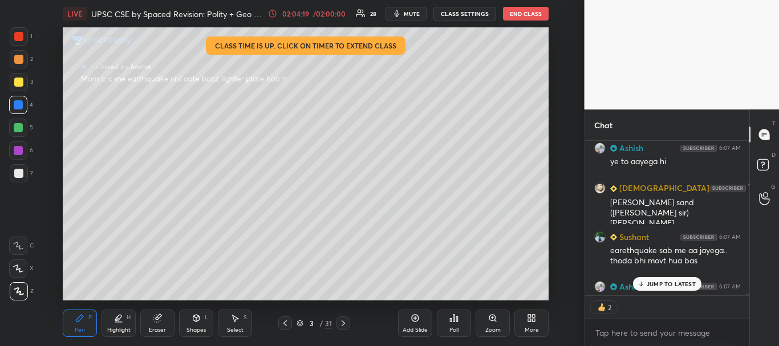
scroll to position [25779, 0]
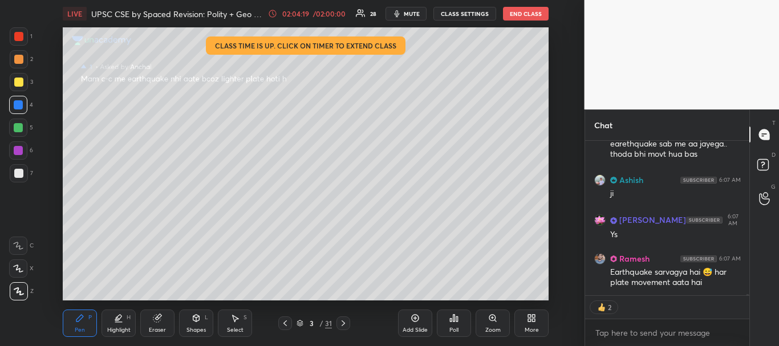
click at [747, 298] on div "[DEMOGRAPHIC_DATA] 6:07 AM [PERSON_NAME] sand ([PERSON_NAME] sir) [PERSON_NAME]…" at bounding box center [667, 243] width 165 height 205
click at [19, 35] on div at bounding box center [18, 36] width 9 height 9
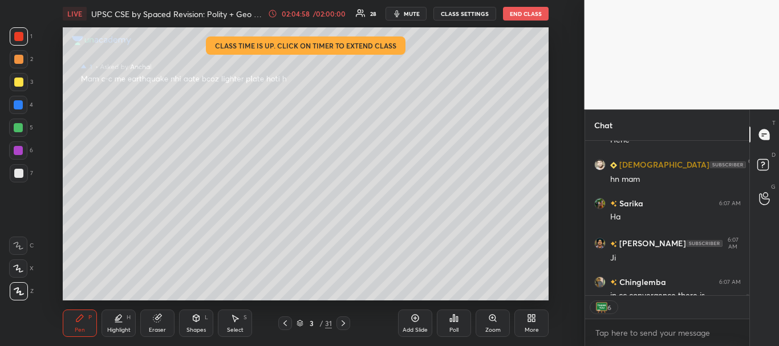
scroll to position [26193, 0]
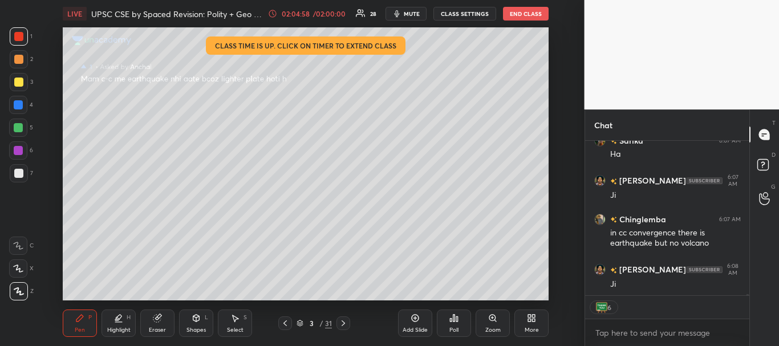
drag, startPoint x: 747, startPoint y: 294, endPoint x: 750, endPoint y: 299, distance: 6.2
click at [746, 300] on div "[PERSON_NAME] 6:07 AM hn mam [PERSON_NAME] 6:07 AM Ha Vijay 6:07 AM [PERSON_NAM…" at bounding box center [667, 243] width 165 height 205
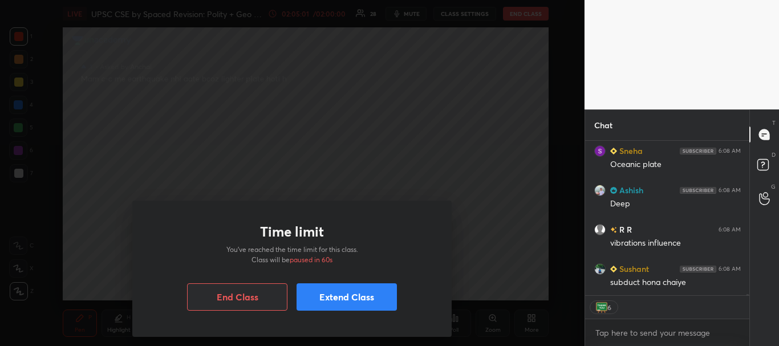
scroll to position [26389, 0]
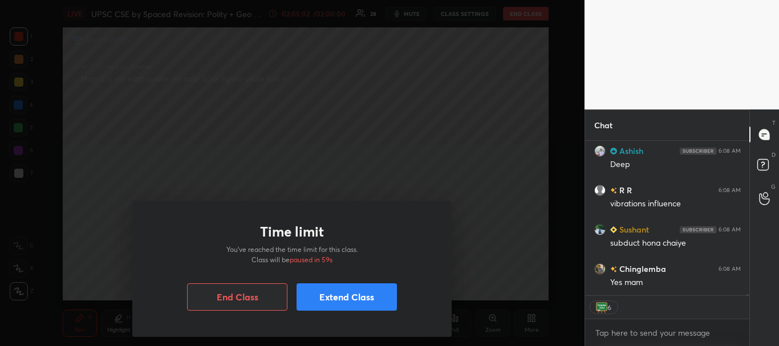
click at [364, 297] on button "Extend Class" at bounding box center [346, 296] width 100 height 27
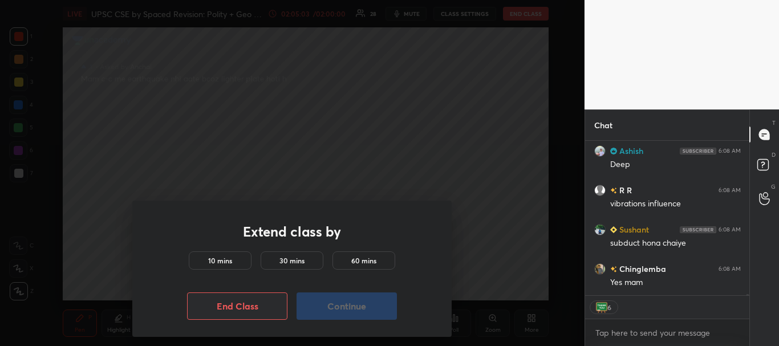
click at [216, 261] on h5 "10 mins" at bounding box center [220, 260] width 24 height 10
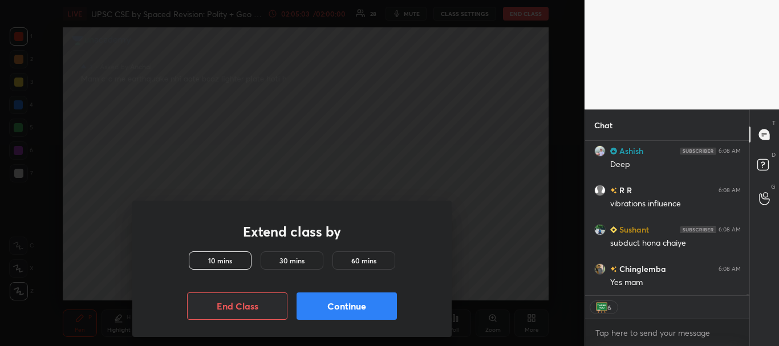
click at [337, 308] on button "Continue" at bounding box center [346, 305] width 100 height 27
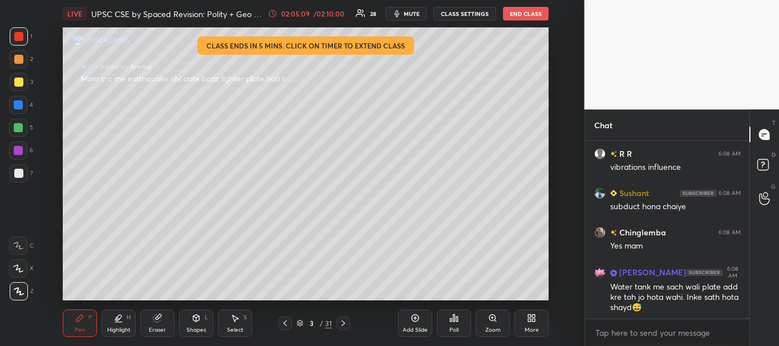
scroll to position [26465, 0]
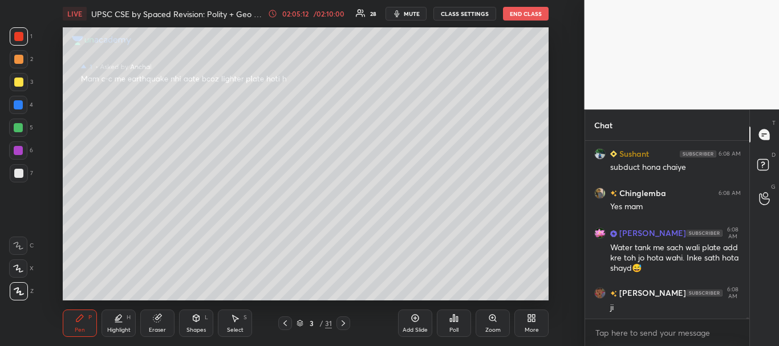
click at [22, 130] on div at bounding box center [18, 127] width 9 height 9
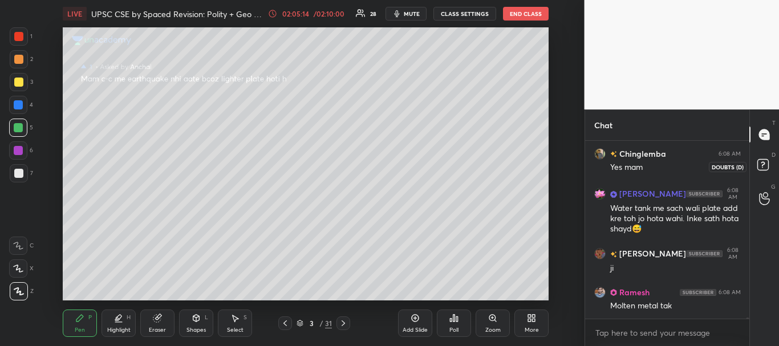
click at [760, 165] on rect at bounding box center [762, 165] width 11 height 11
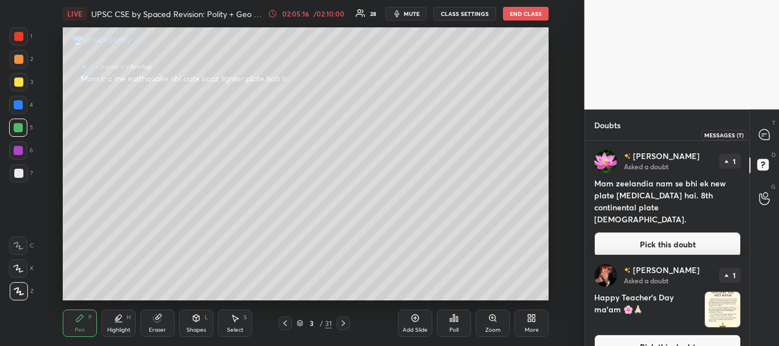
click at [764, 136] on icon at bounding box center [764, 134] width 10 height 10
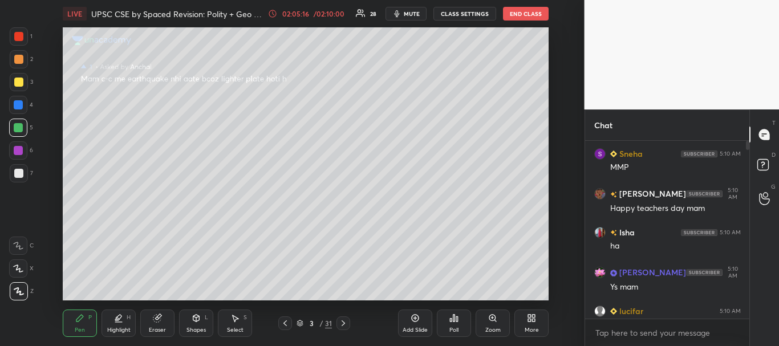
scroll to position [174, 161]
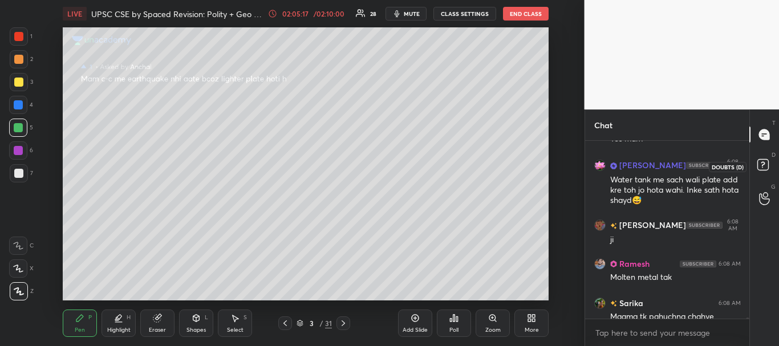
click at [764, 169] on rect at bounding box center [762, 165] width 11 height 11
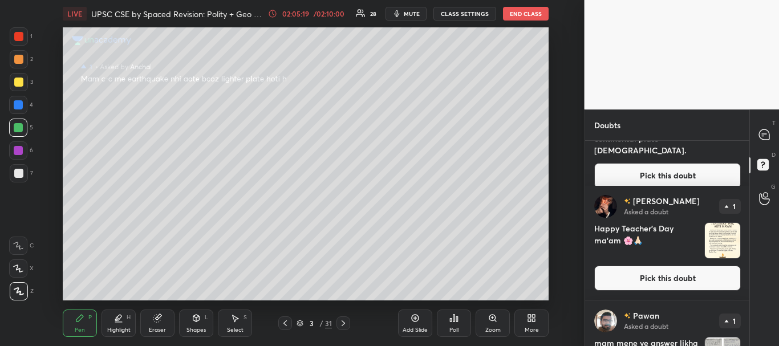
scroll to position [54, 0]
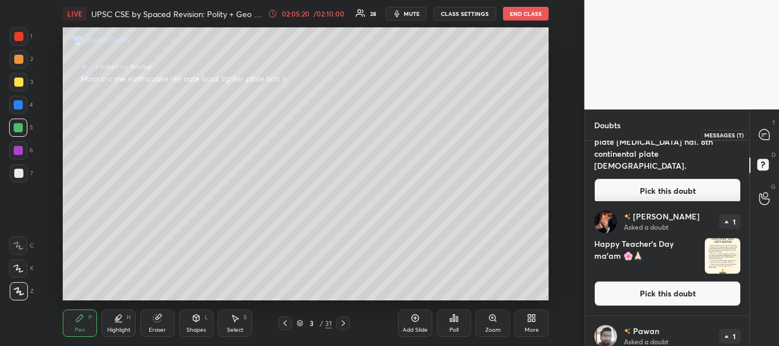
click at [762, 132] on icon at bounding box center [764, 135] width 12 height 12
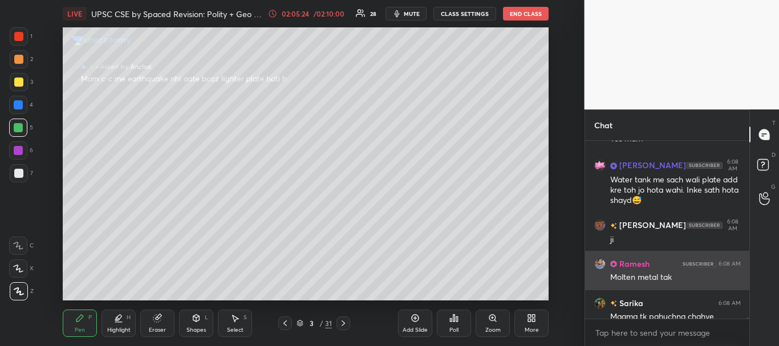
scroll to position [26595, 0]
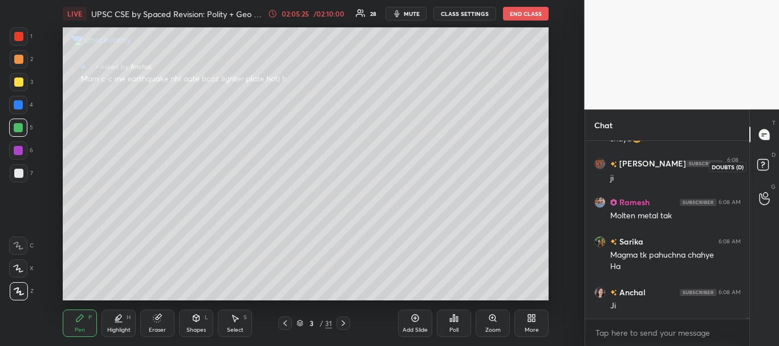
click at [763, 161] on rect at bounding box center [762, 165] width 11 height 11
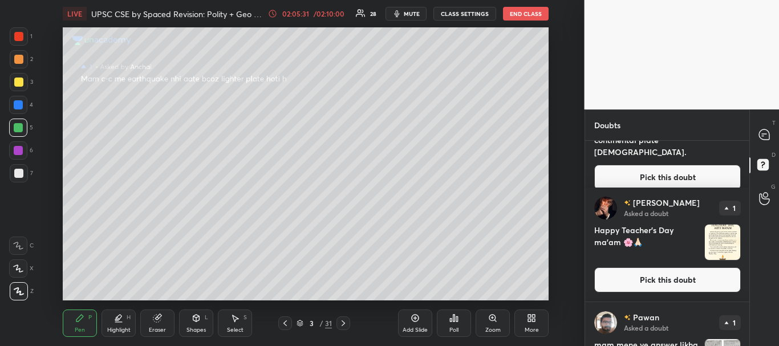
scroll to position [76, 0]
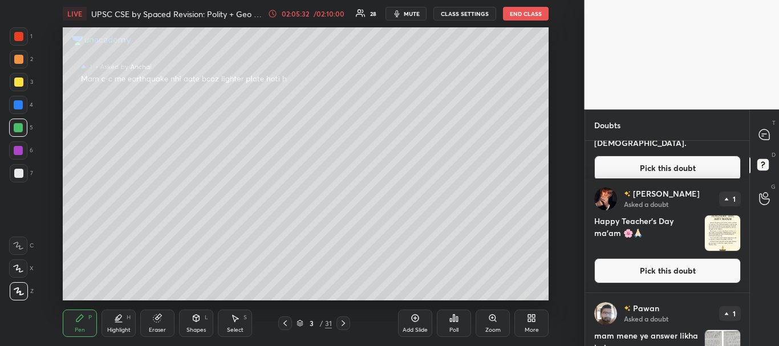
click at [690, 262] on button "Pick this doubt" at bounding box center [667, 270] width 147 height 25
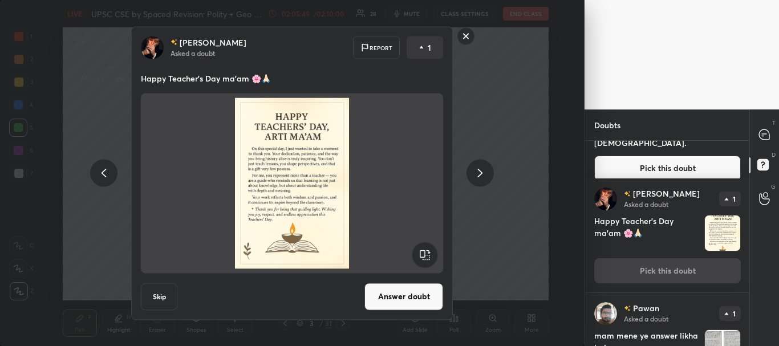
click at [466, 34] on rect at bounding box center [466, 36] width 18 height 18
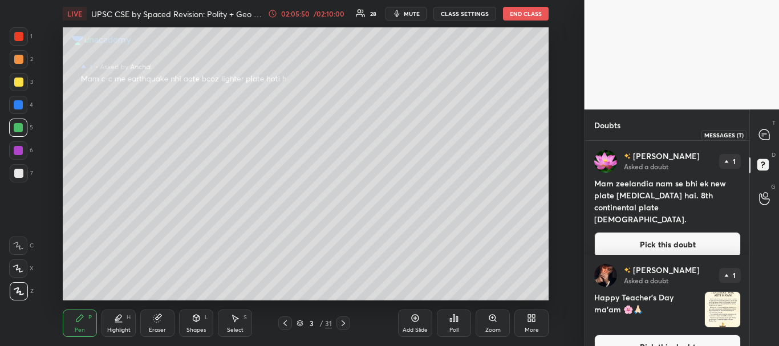
click at [767, 132] on icon at bounding box center [764, 134] width 10 height 10
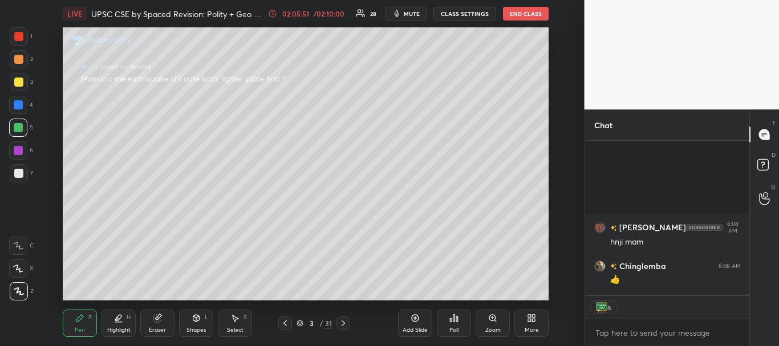
scroll to position [26961, 0]
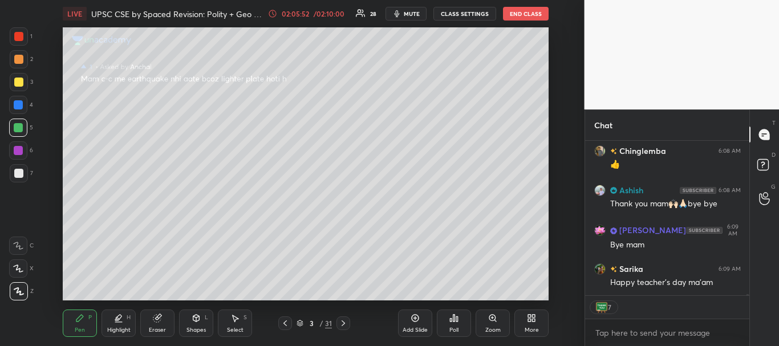
click at [15, 41] on div at bounding box center [19, 36] width 18 height 18
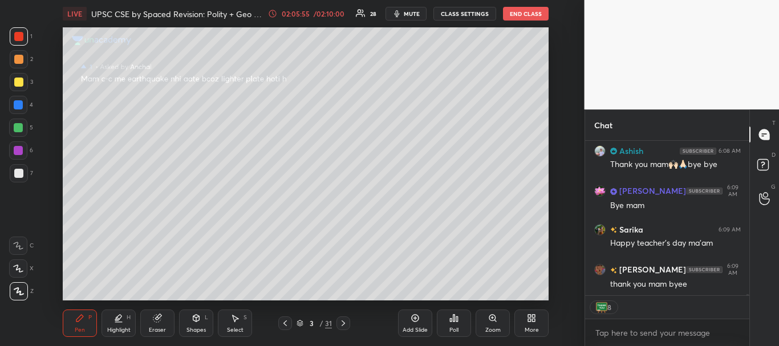
scroll to position [27050, 0]
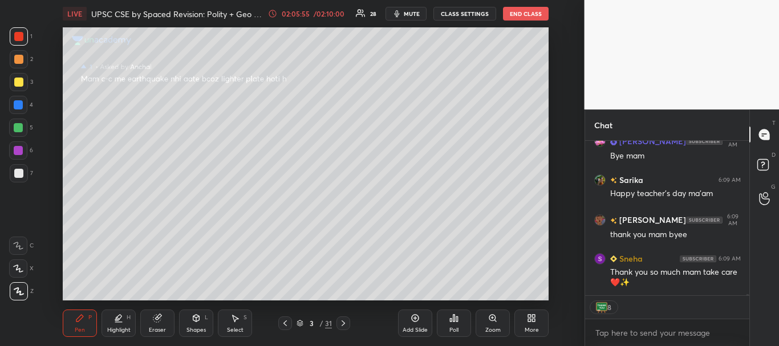
click at [527, 17] on button "End Class" at bounding box center [526, 14] width 46 height 14
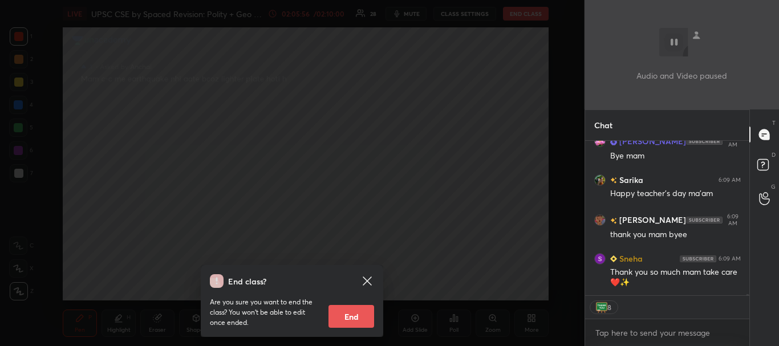
click at [345, 311] on button "End" at bounding box center [351, 316] width 46 height 23
type textarea "x"
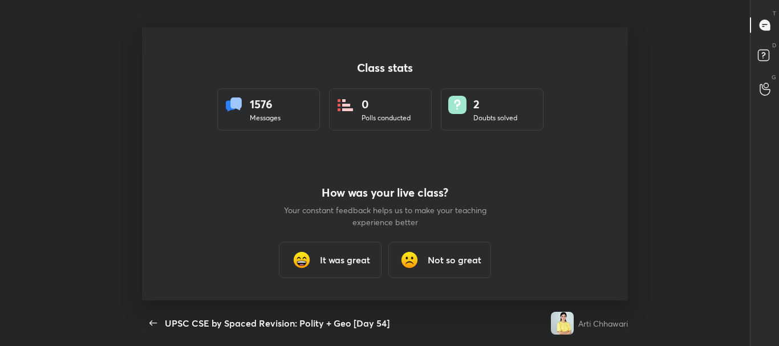
scroll to position [4, 1]
